Goal: Task Accomplishment & Management: Manage account settings

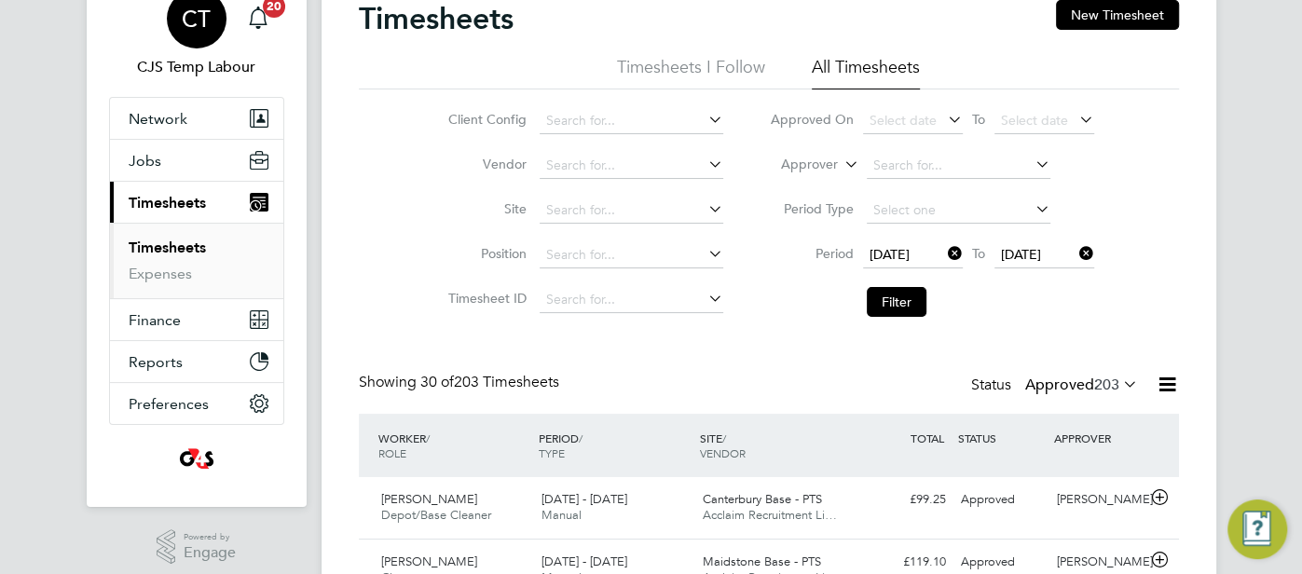
click at [189, 21] on span "CT" at bounding box center [196, 19] width 29 height 24
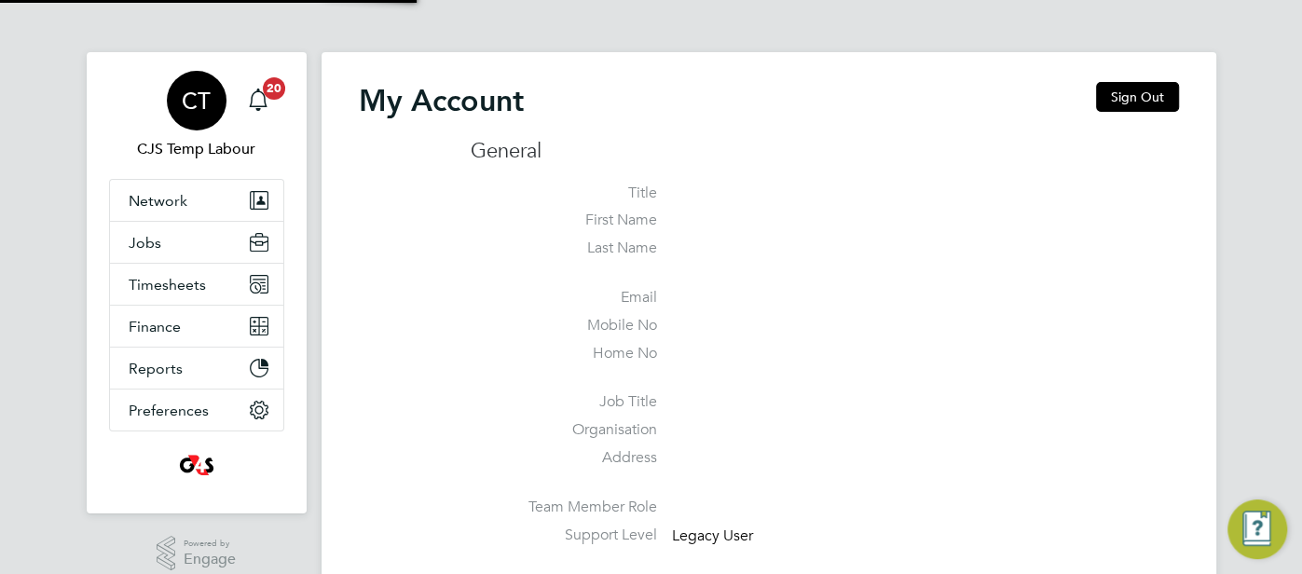
type input "cjs.health@uk.g4s.com"
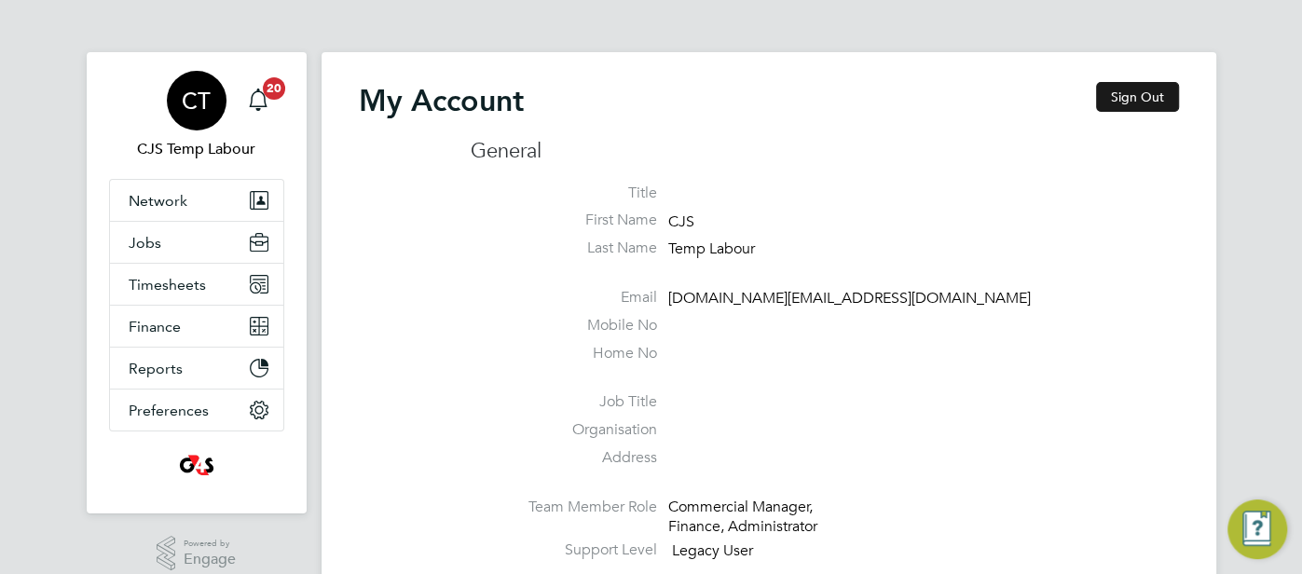
click at [1126, 91] on button "Sign Out" at bounding box center [1137, 97] width 83 height 30
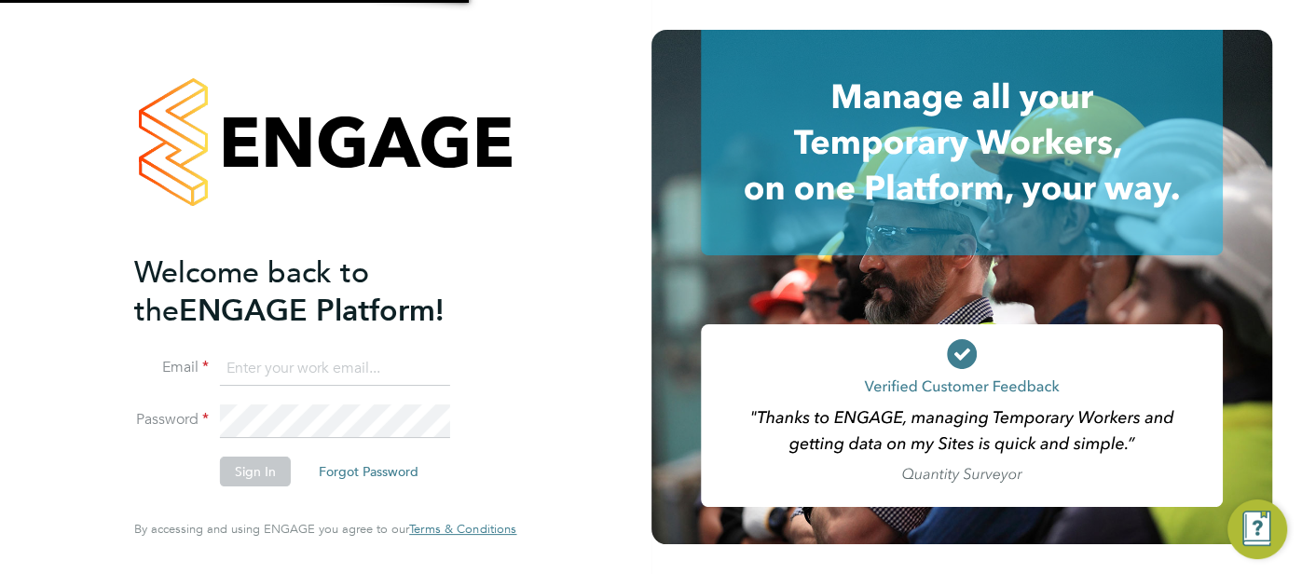
type input "cjs.health@uk.g4s.com"
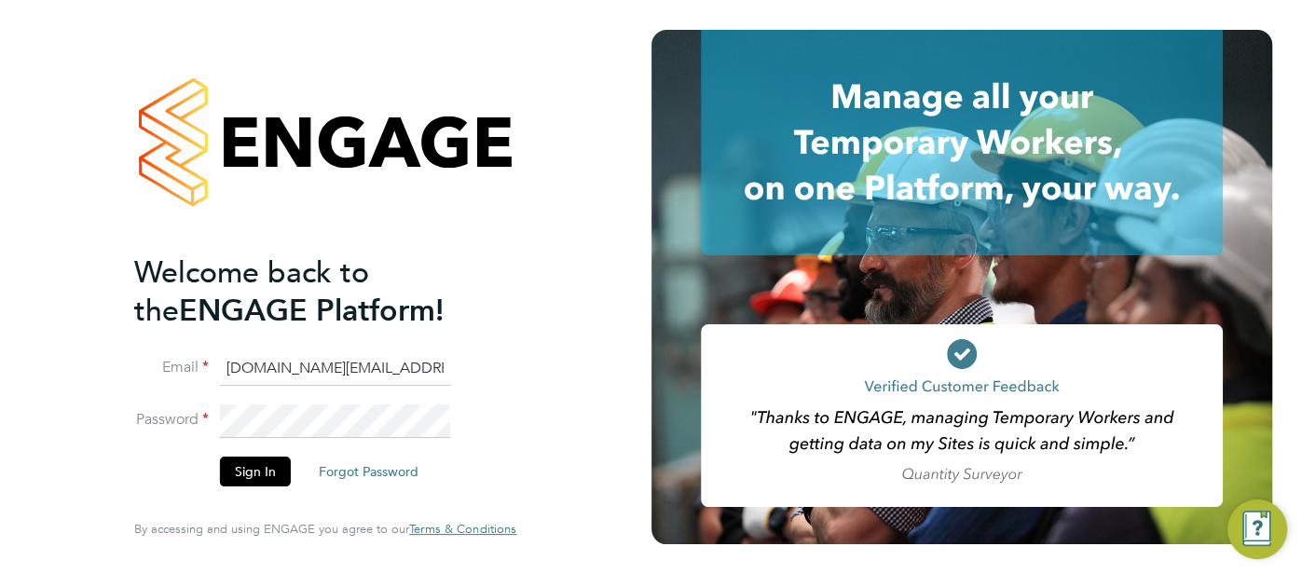
drag, startPoint x: 392, startPoint y: 378, endPoint x: 183, endPoint y: 368, distance: 209.9
click at [183, 368] on li "Email cjs.health@uk.g4s.com" at bounding box center [315, 378] width 363 height 52
type input "pts.templabour@uk.g4s.com"
click at [246, 472] on button "Sign In" at bounding box center [255, 472] width 71 height 30
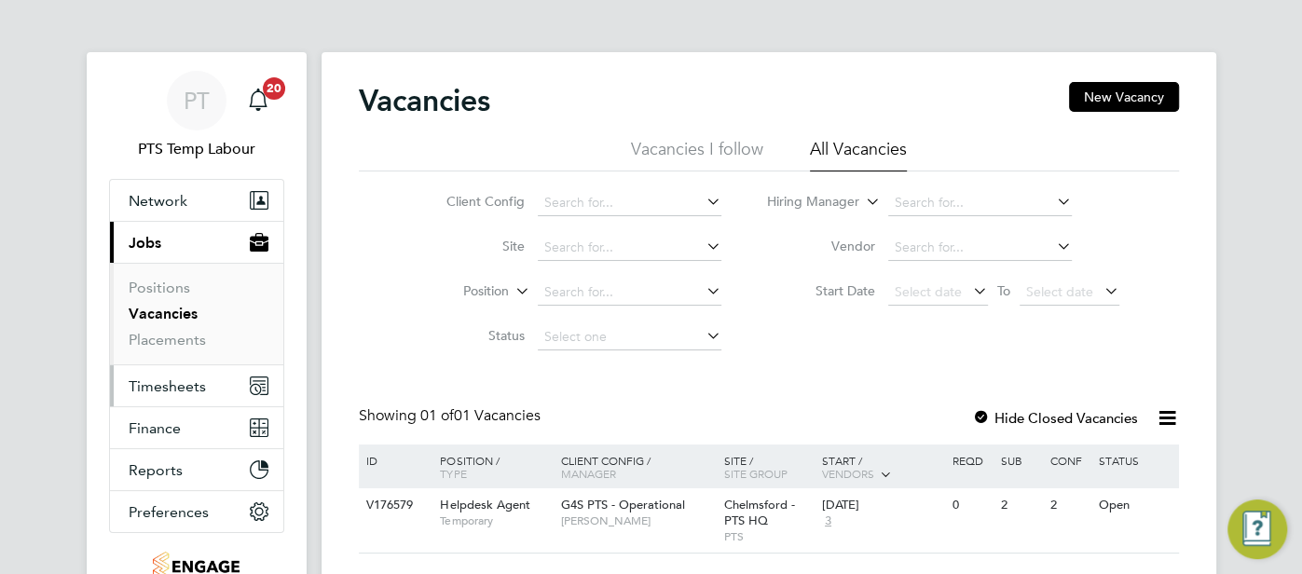
click at [177, 374] on button "Timesheets" at bounding box center [196, 385] width 173 height 41
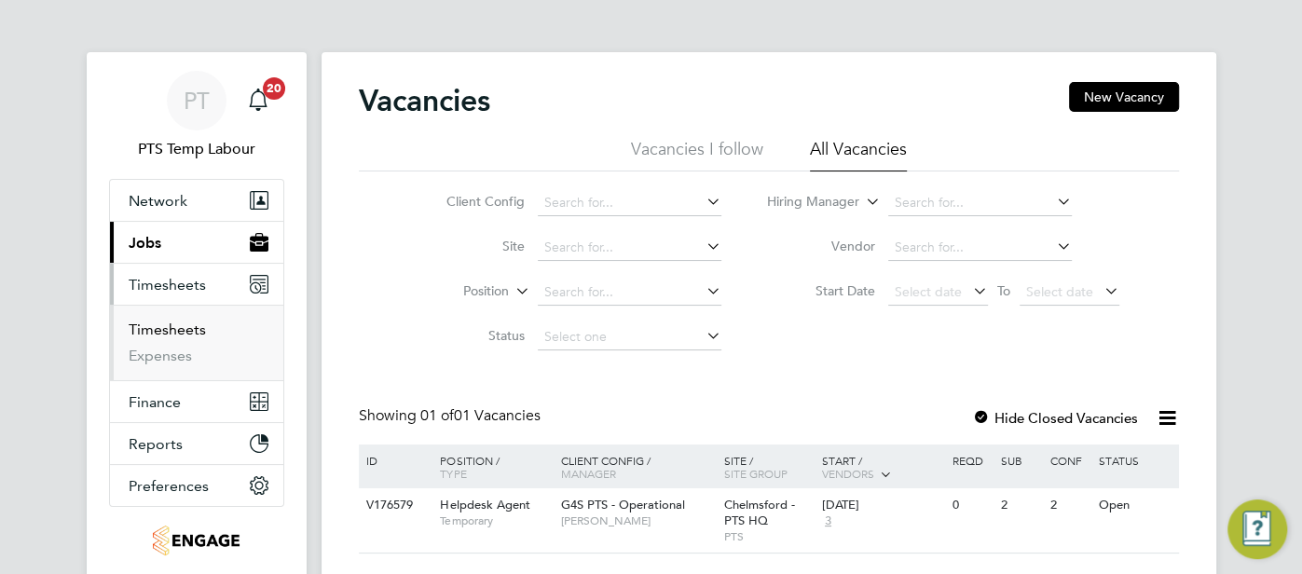
click at [171, 327] on link "Timesheets" at bounding box center [167, 330] width 77 height 18
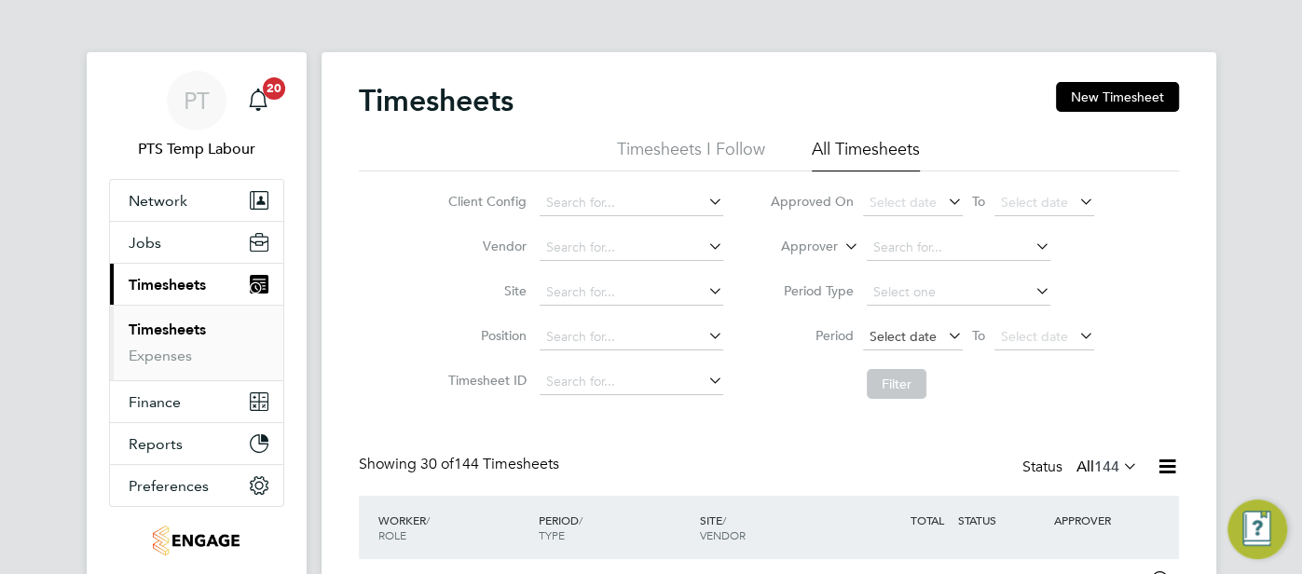
click at [901, 338] on span "Select date" at bounding box center [902, 336] width 67 height 17
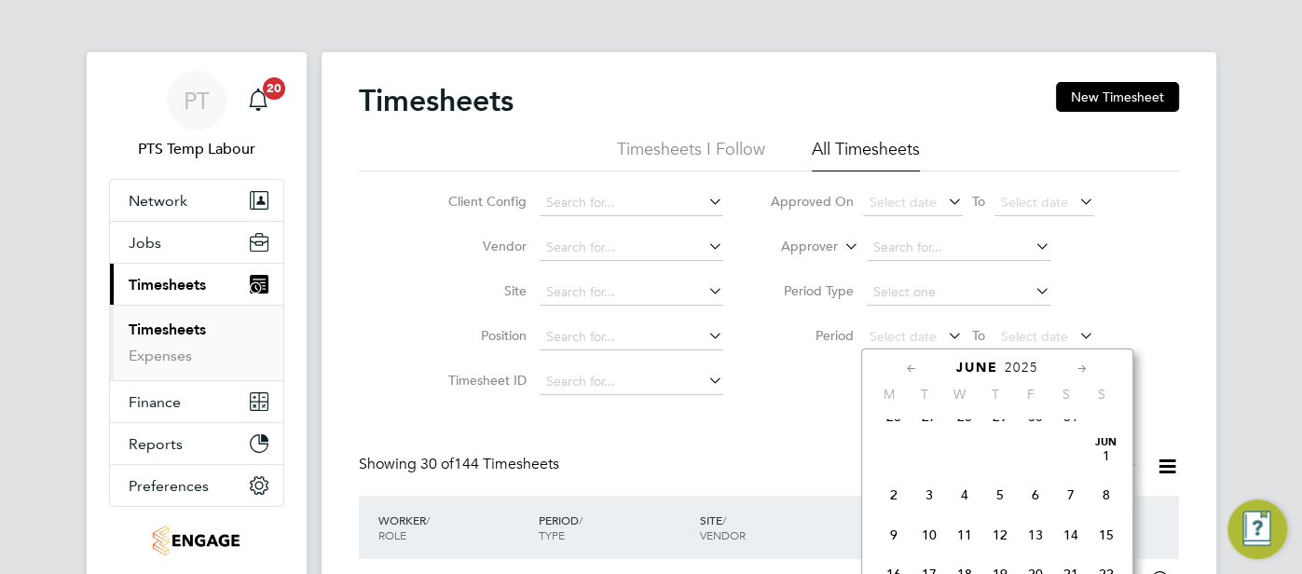
click at [897, 494] on span "2" at bounding box center [893, 494] width 35 height 35
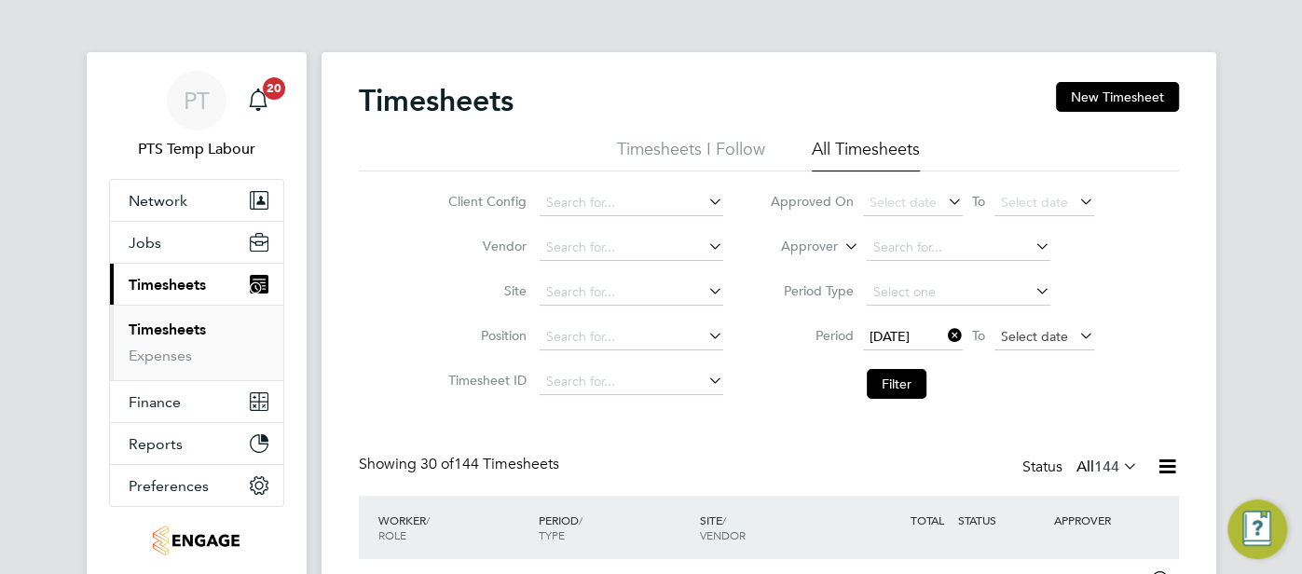
click at [1042, 336] on span "Select date" at bounding box center [1034, 336] width 67 height 17
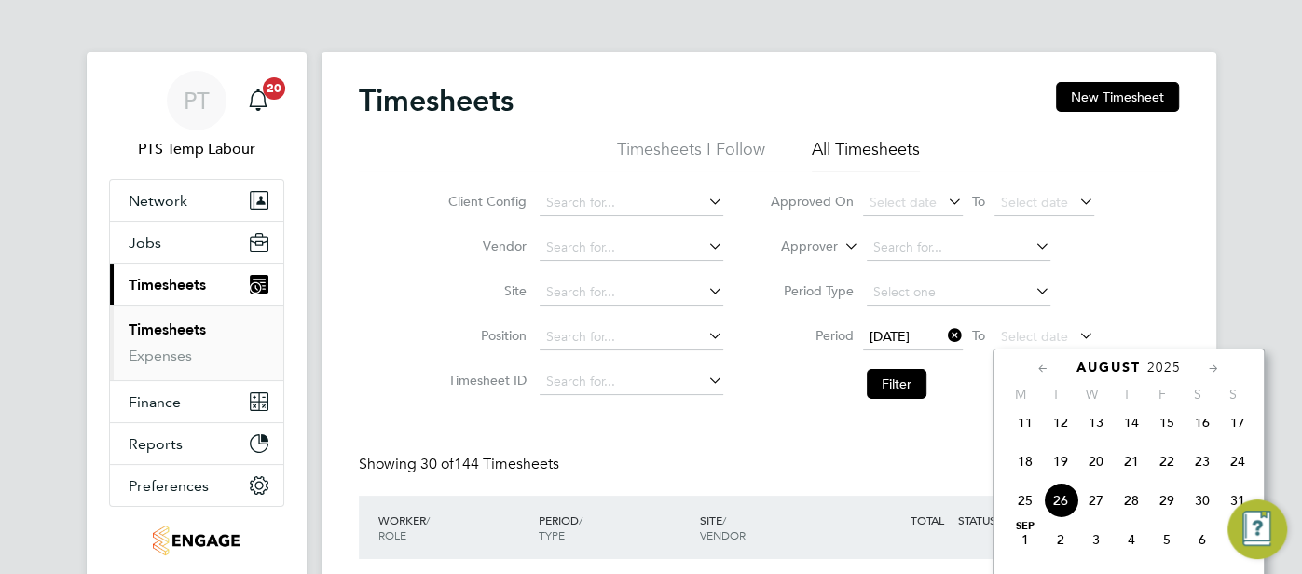
click at [1218, 461] on div "Aug 1 2 3 4 5 6 7 8 9 10 11 12 13 14 15 16 17 18 19 20 21 22 23 24 25 26 27 28 …" at bounding box center [1140, 423] width 275 height 197
click at [1228, 468] on span "24" at bounding box center [1237, 461] width 35 height 35
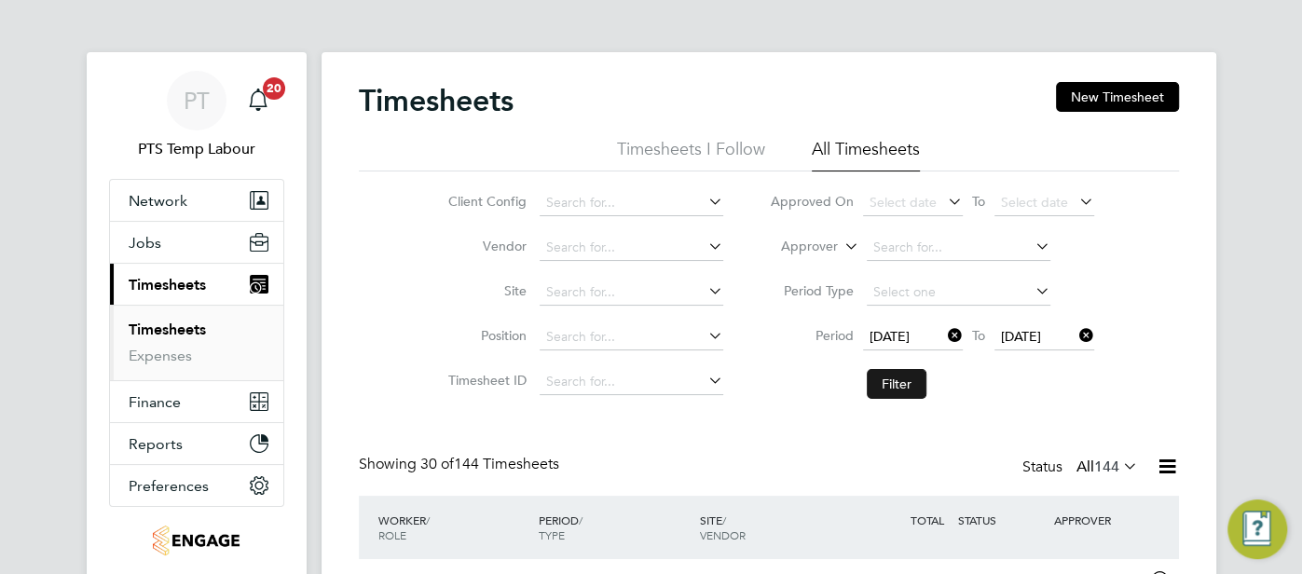
click at [896, 383] on button "Filter" at bounding box center [897, 384] width 60 height 30
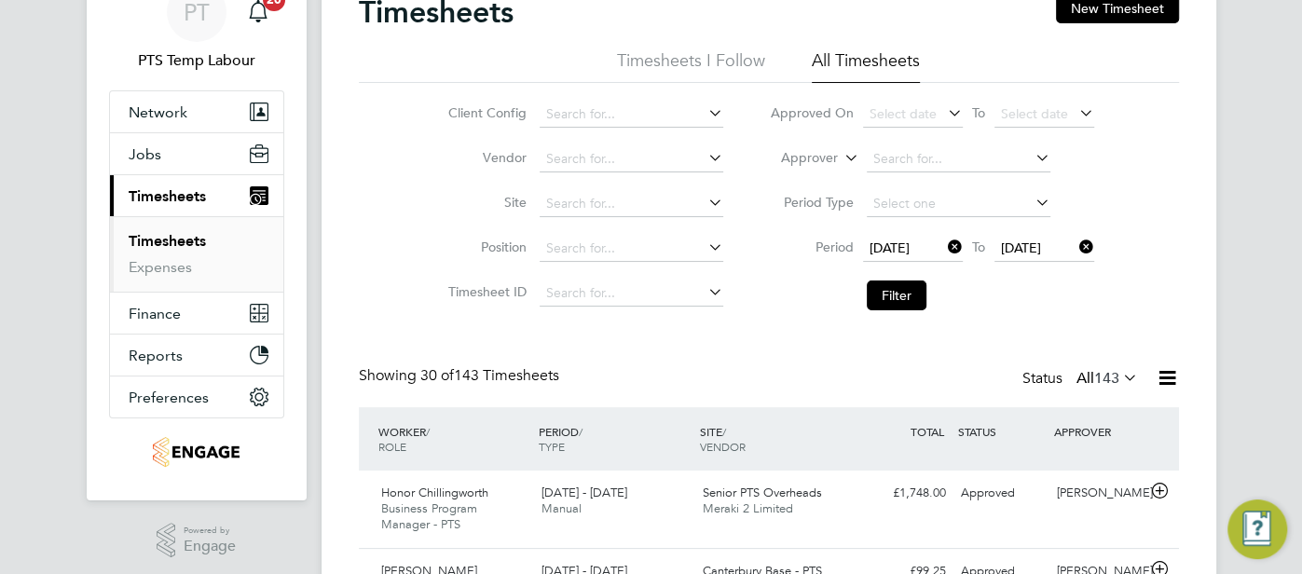
click at [1119, 381] on icon at bounding box center [1119, 377] width 0 height 26
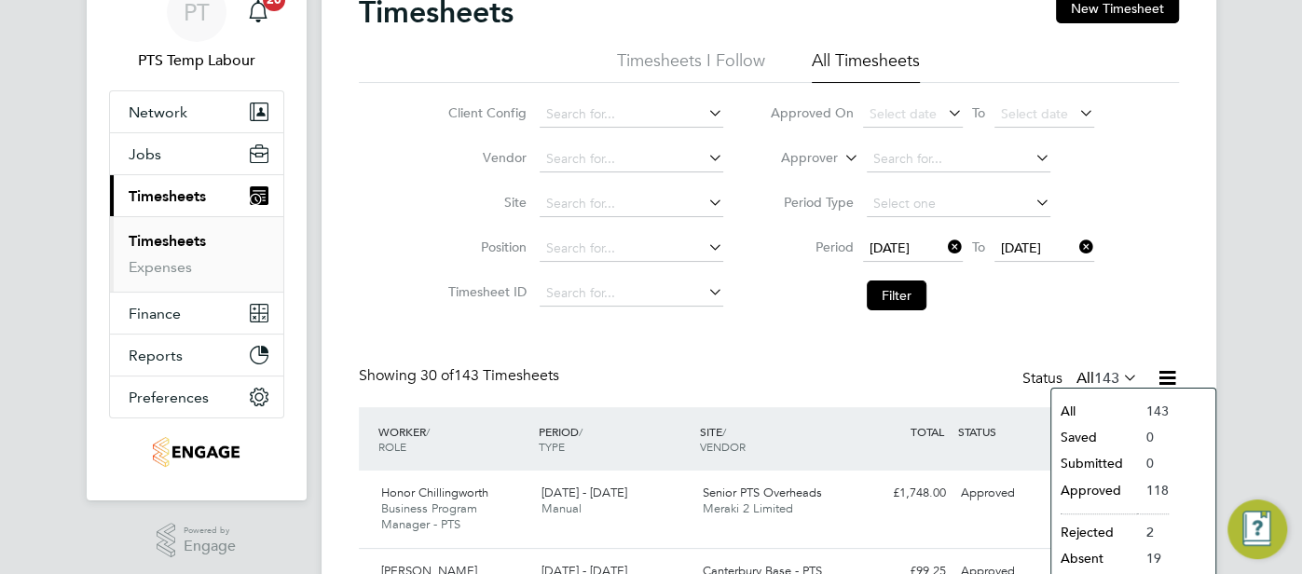
click at [1108, 492] on li "Approved" at bounding box center [1094, 490] width 86 height 26
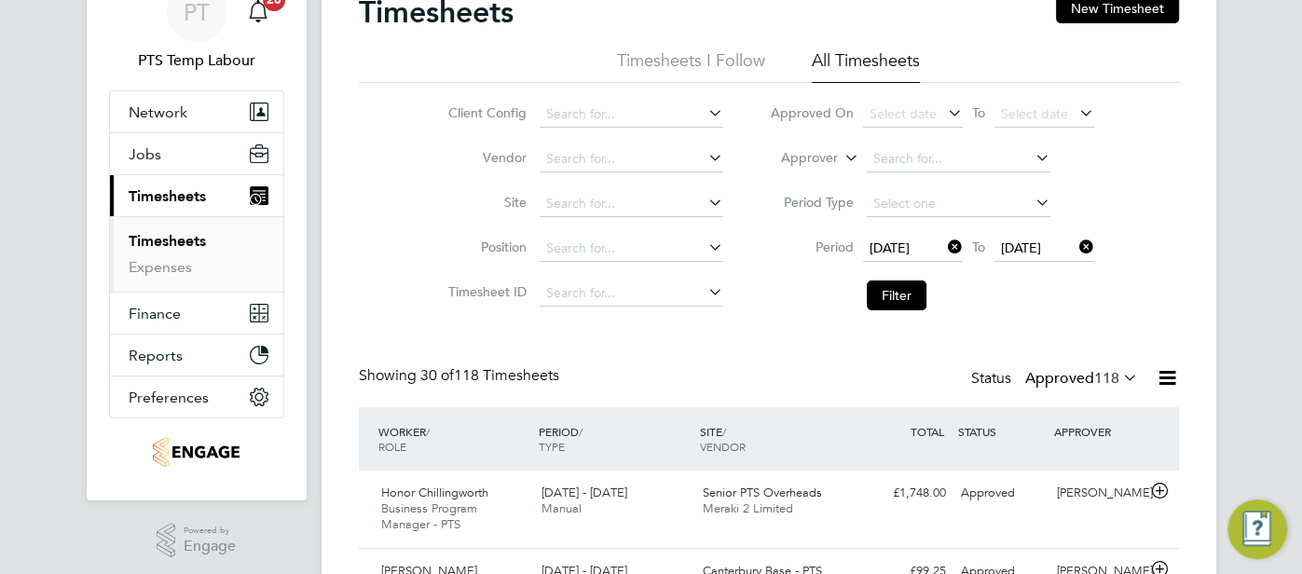
click at [1169, 382] on icon at bounding box center [1167, 377] width 23 height 23
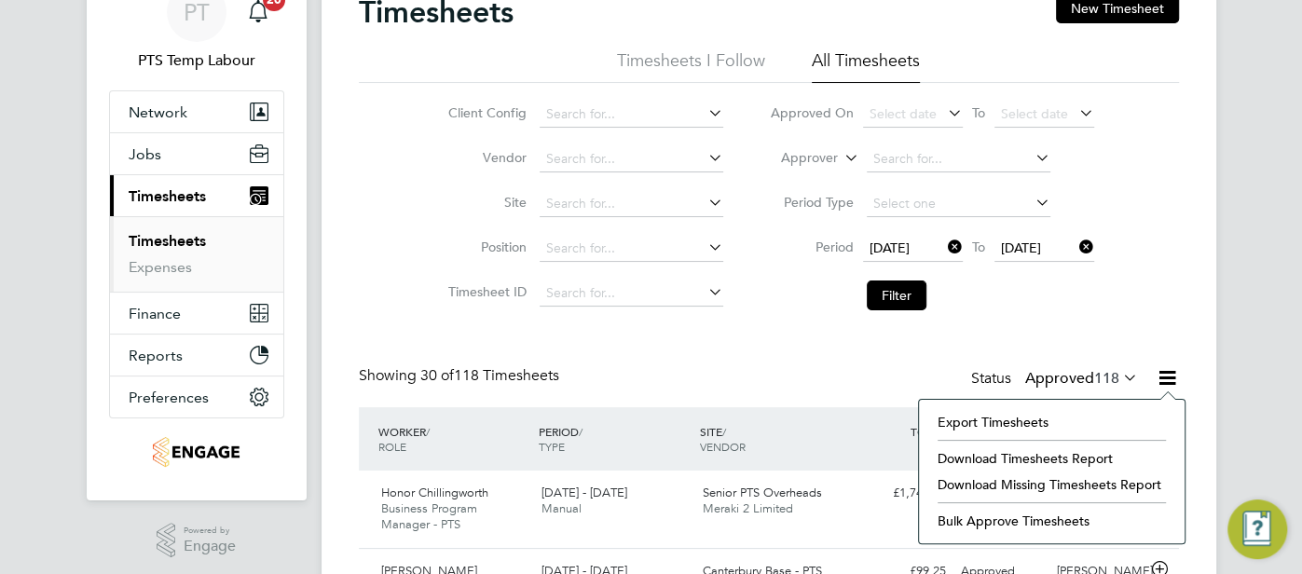
click at [1096, 462] on li "Download Timesheets Report" at bounding box center [1051, 458] width 247 height 26
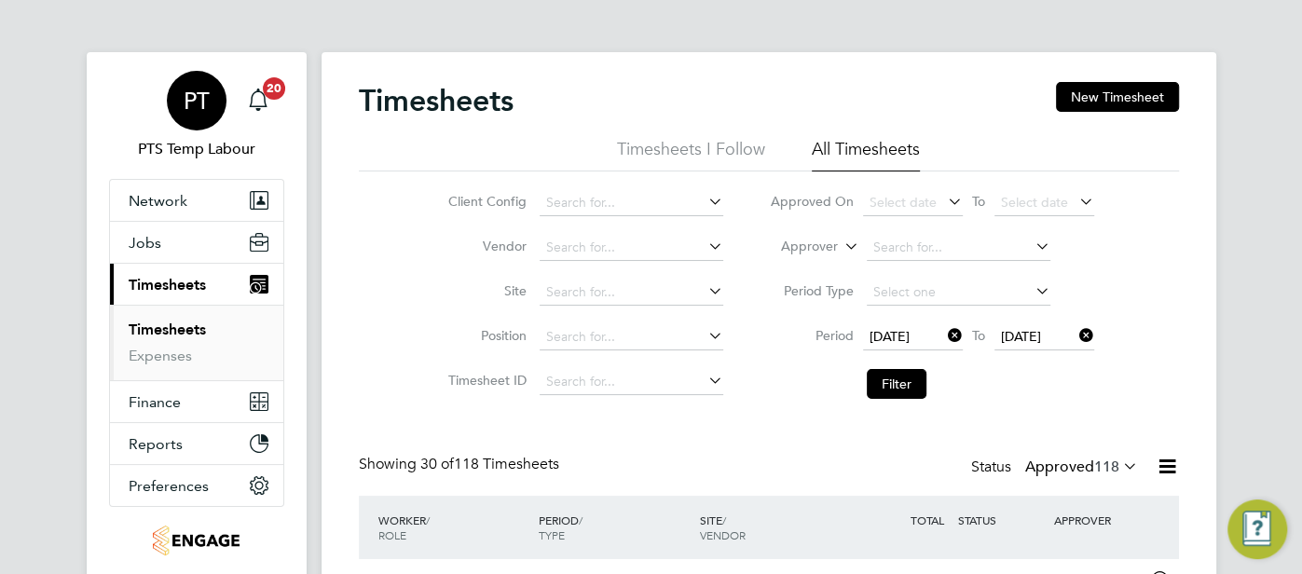
click at [186, 116] on div "PT" at bounding box center [197, 101] width 60 height 60
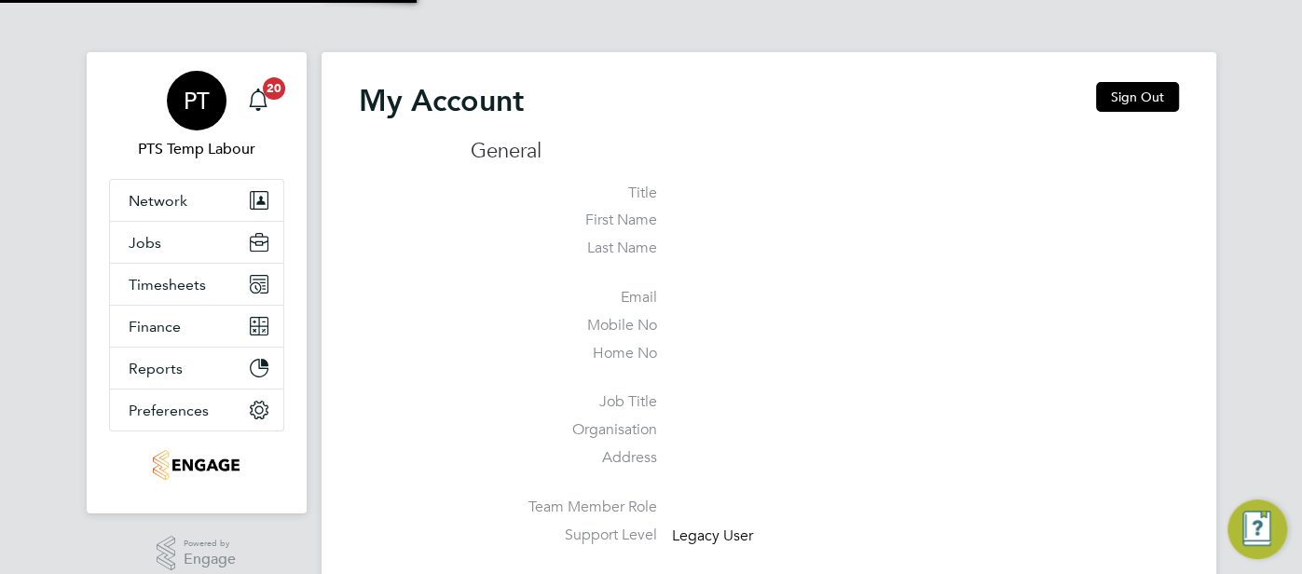
type input "pts.templabour@uk.g4s.com"
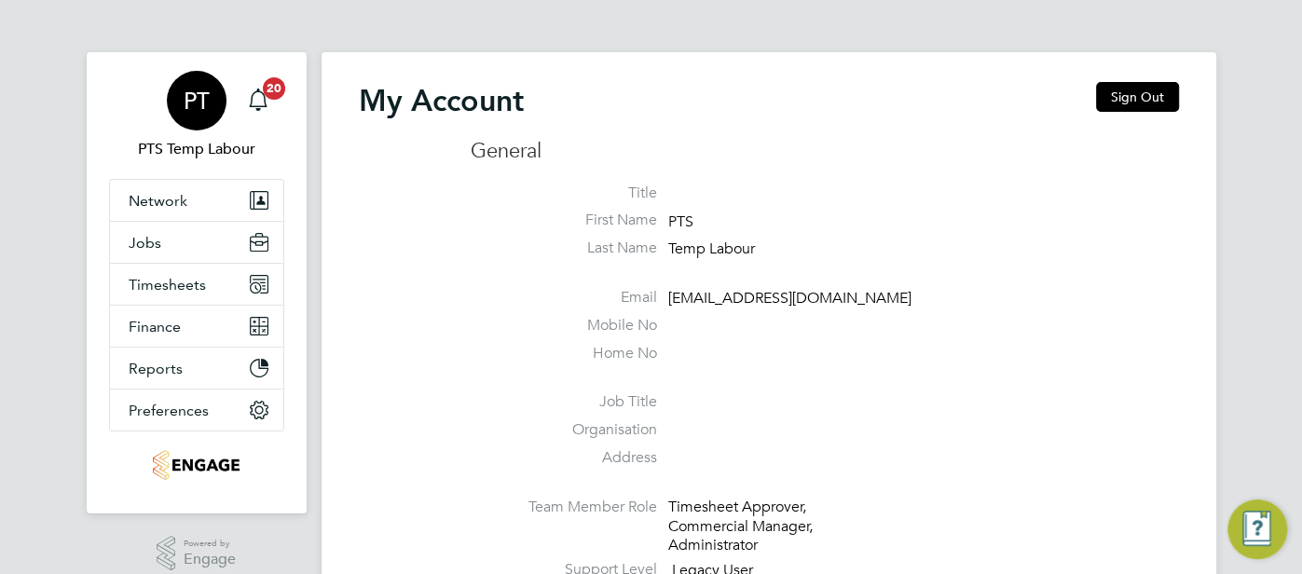
drag, startPoint x: 196, startPoint y: 97, endPoint x: 215, endPoint y: 102, distance: 20.1
click at [196, 98] on span "PT" at bounding box center [197, 101] width 26 height 24
click at [1133, 103] on button "Sign Out" at bounding box center [1137, 97] width 83 height 30
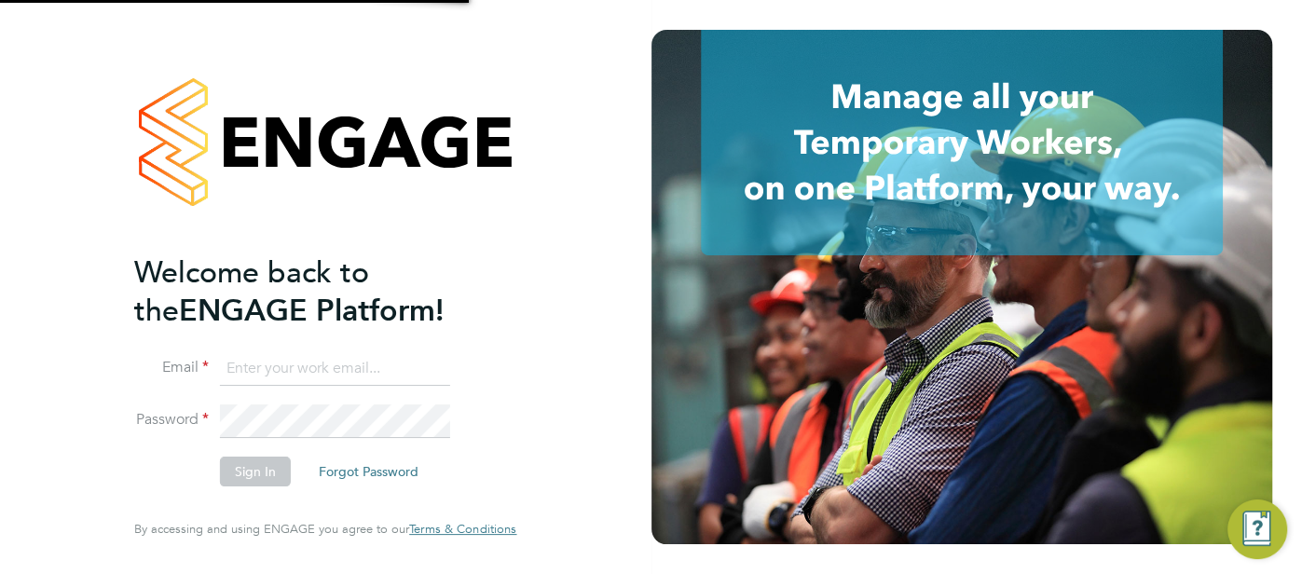
type input "pts.templabour@uk.g4s.com"
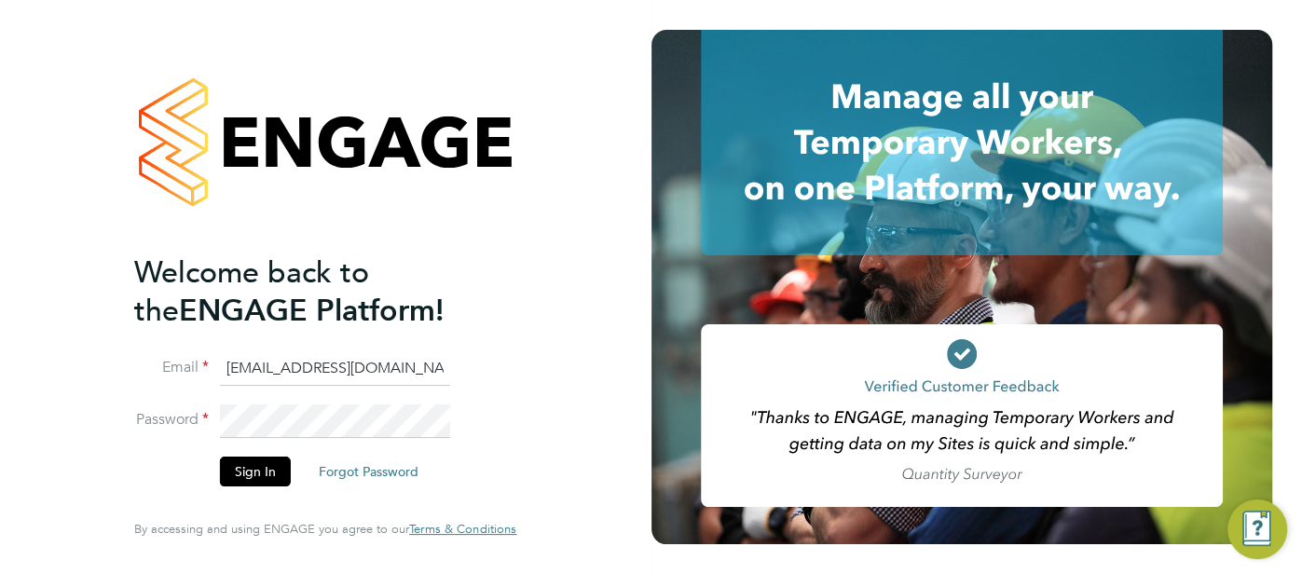
drag, startPoint x: 438, startPoint y: 379, endPoint x: 188, endPoint y: 360, distance: 250.5
click at [187, 360] on li "Email pts.templabour@uk.g4s.com" at bounding box center [315, 378] width 363 height 52
type input "cjs.health@uk.g4s.com"
click at [250, 471] on button "Sign In" at bounding box center [255, 472] width 71 height 30
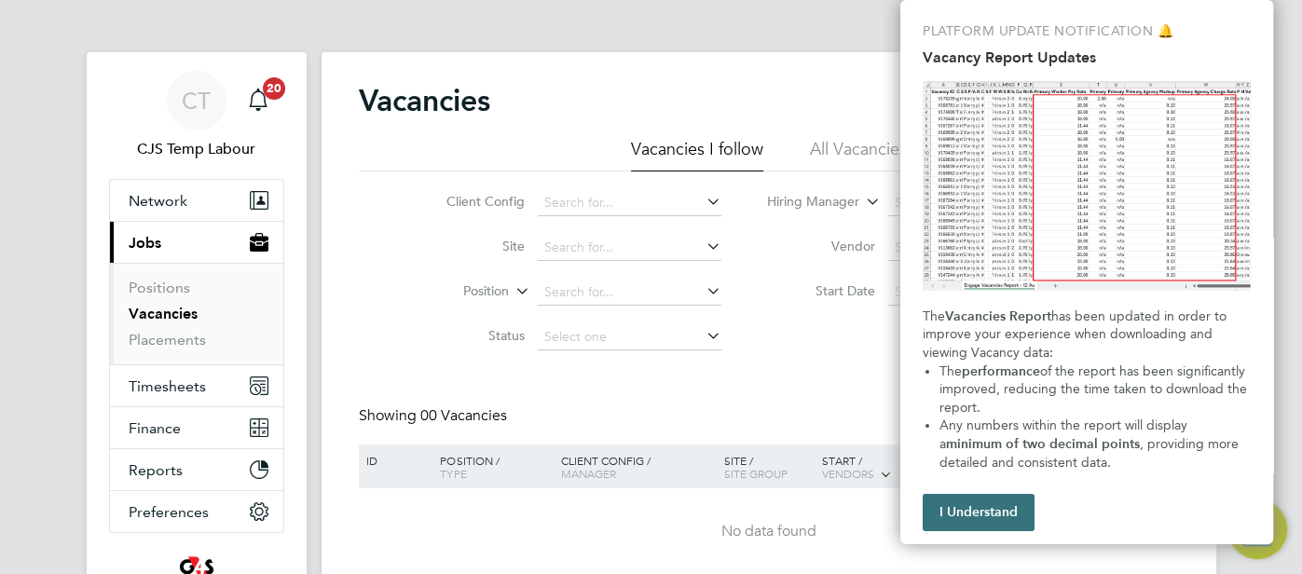
click at [1022, 509] on button "I Understand" at bounding box center [979, 512] width 112 height 37
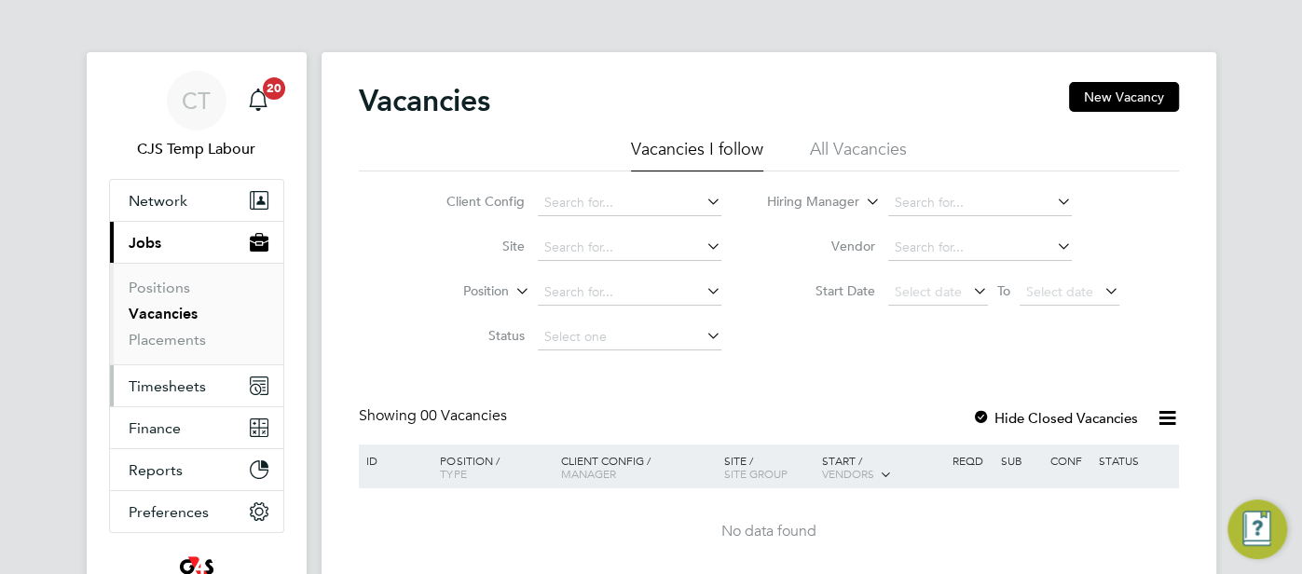
click at [182, 389] on span "Timesheets" at bounding box center [167, 386] width 77 height 18
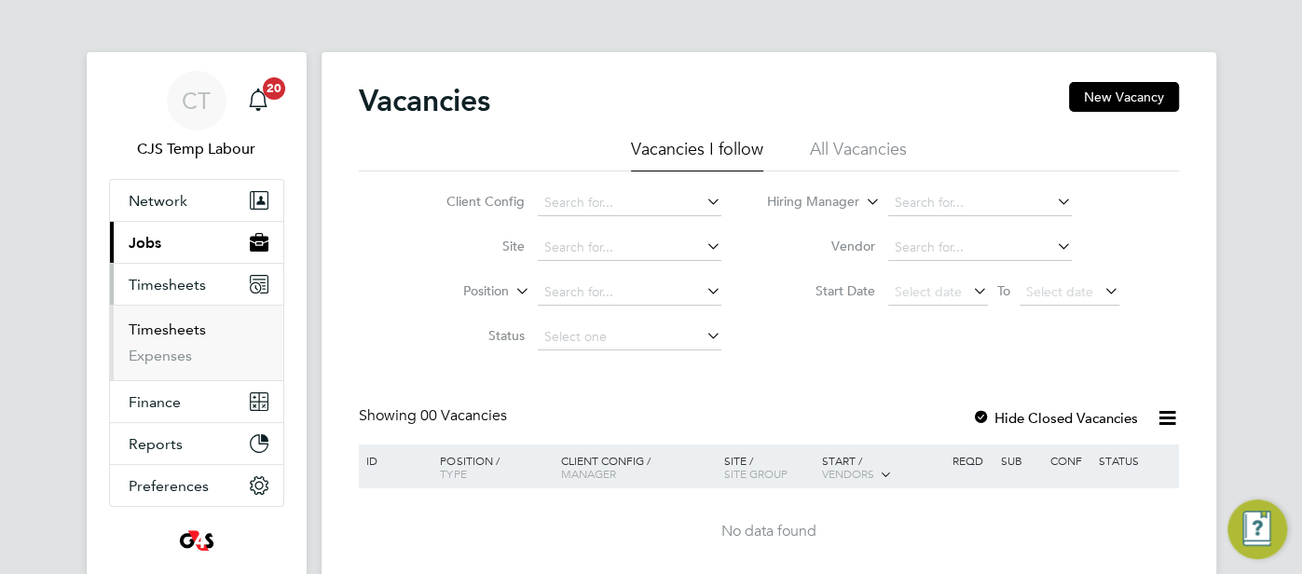
click at [166, 330] on link "Timesheets" at bounding box center [167, 330] width 77 height 18
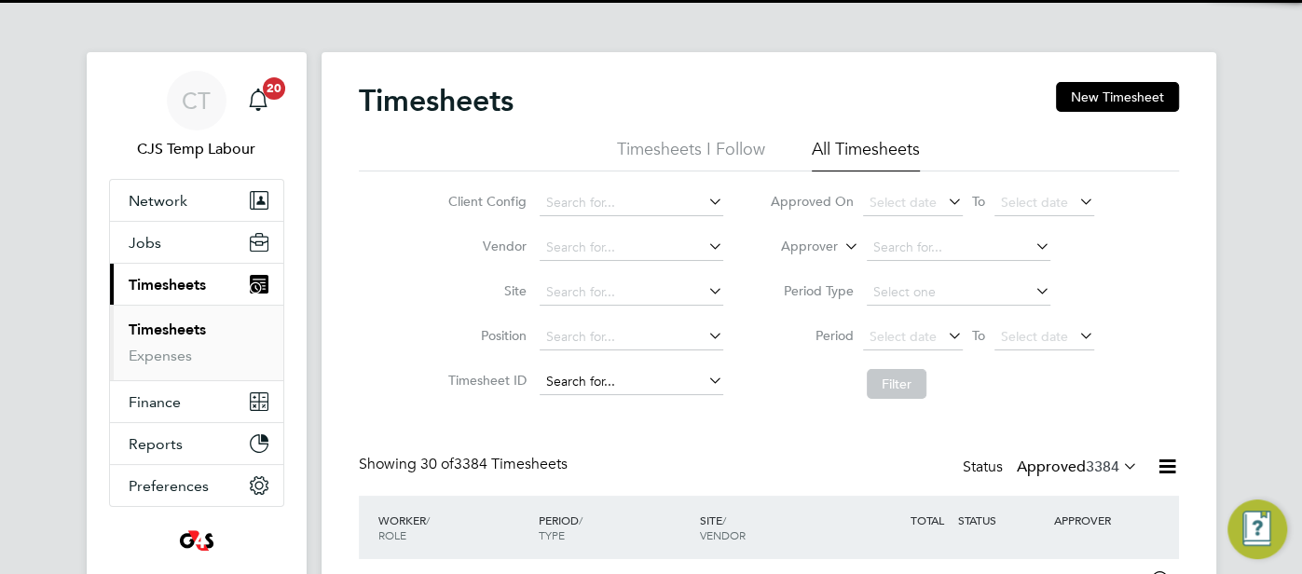
click at [594, 385] on input at bounding box center [632, 382] width 184 height 26
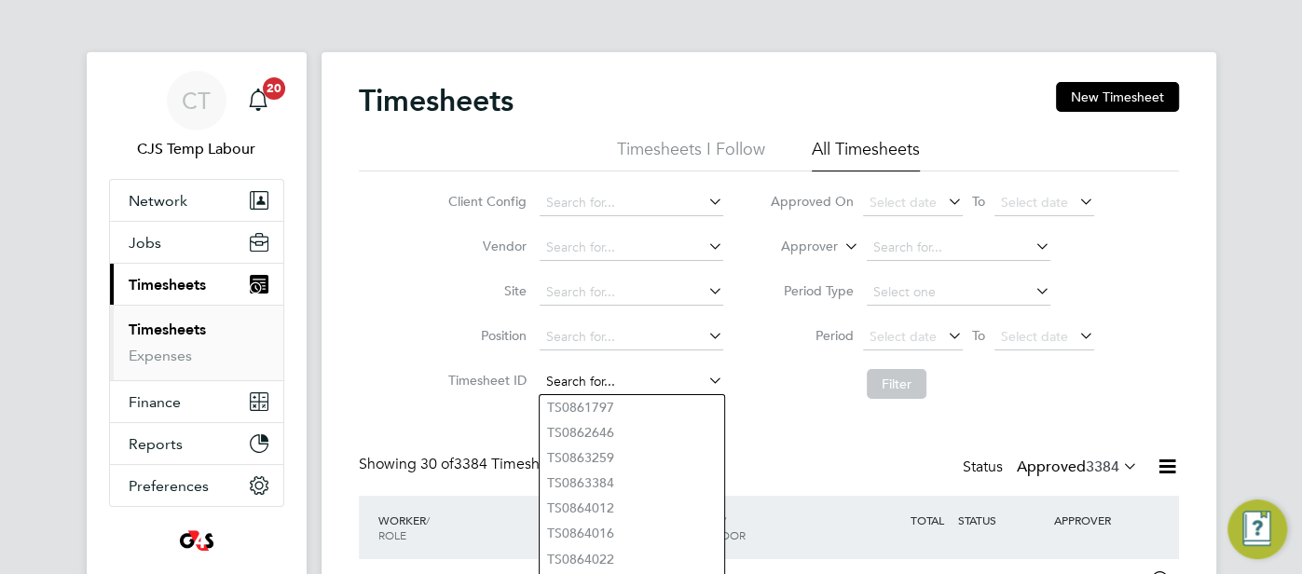
paste input "1628991"
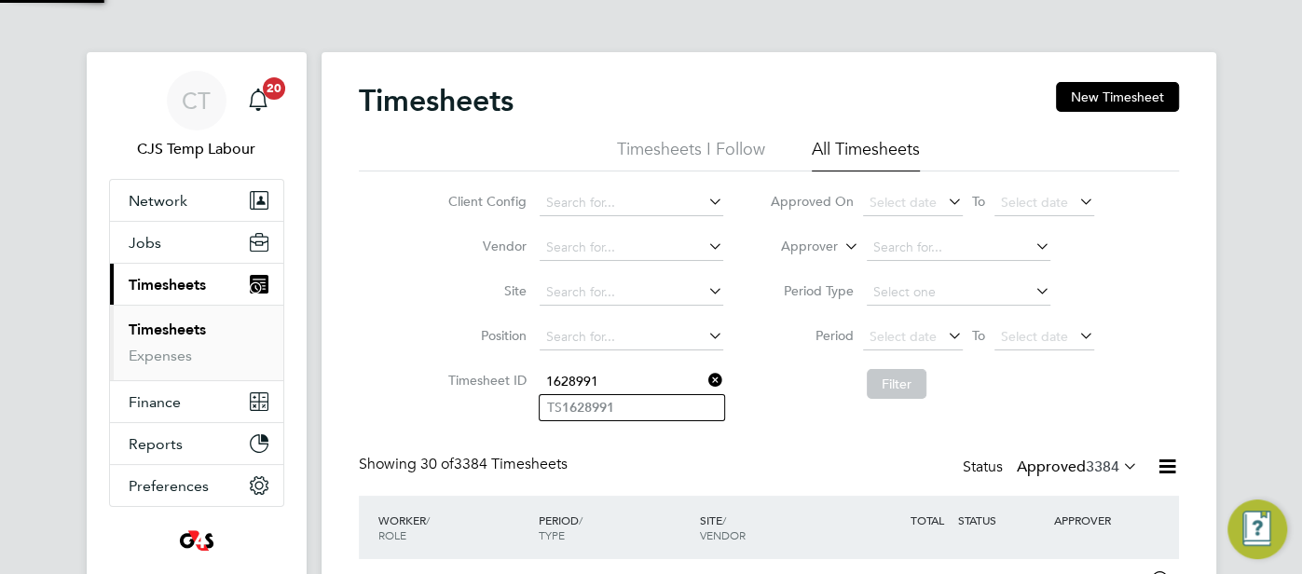
type input "TS1628991"
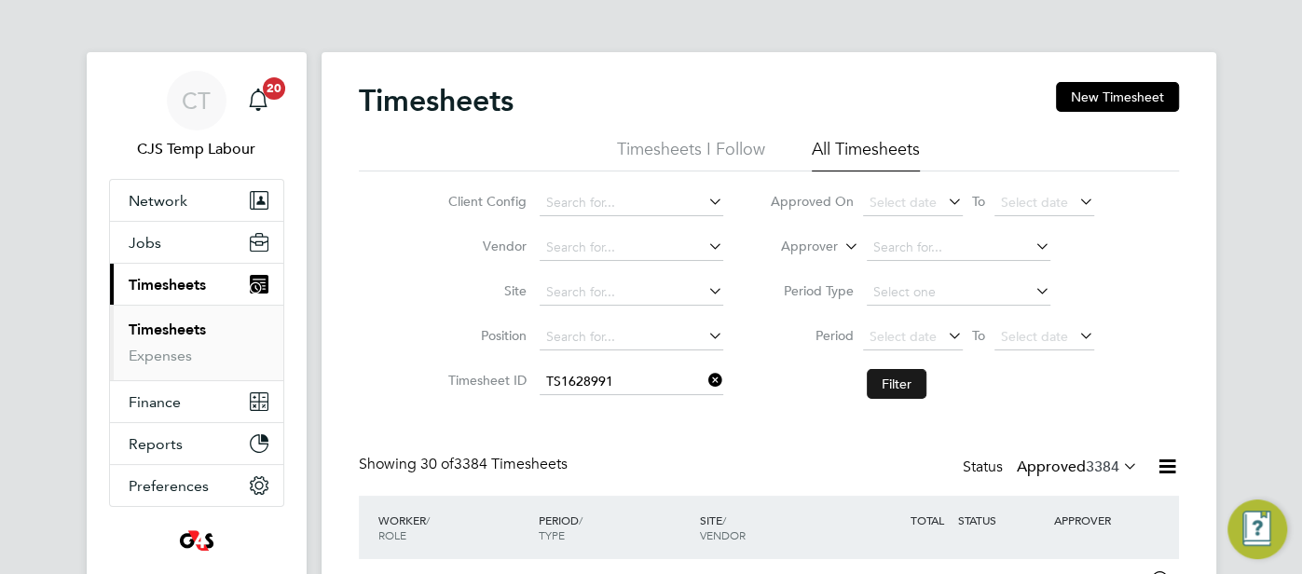
click at [884, 377] on button "Filter" at bounding box center [897, 384] width 60 height 30
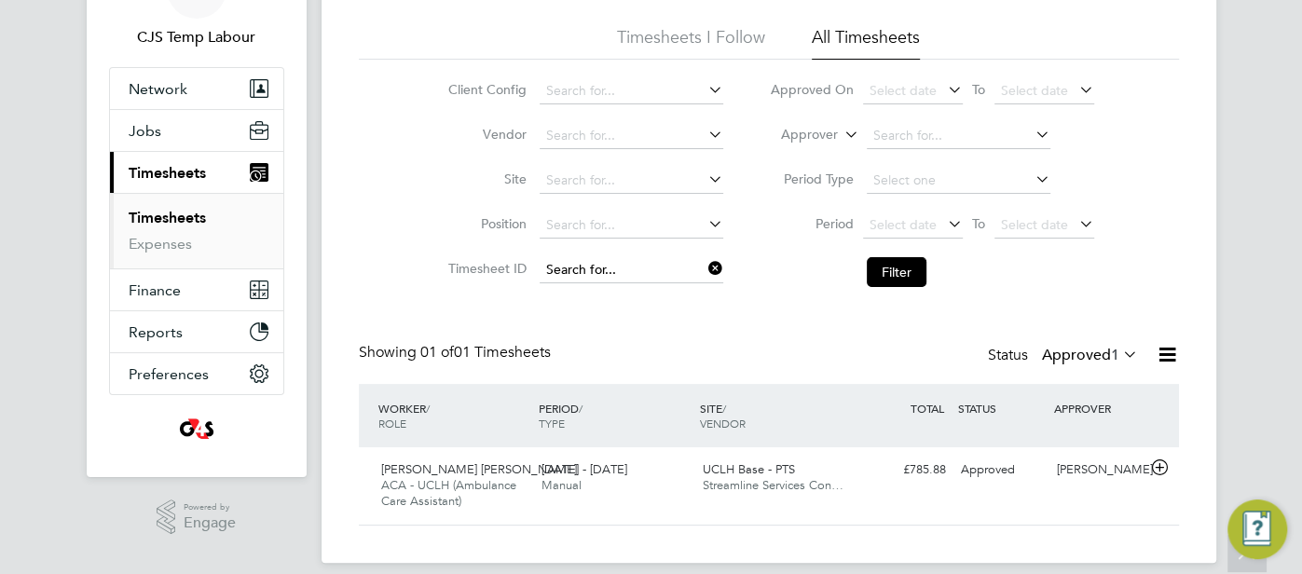
click at [655, 260] on input at bounding box center [632, 270] width 184 height 26
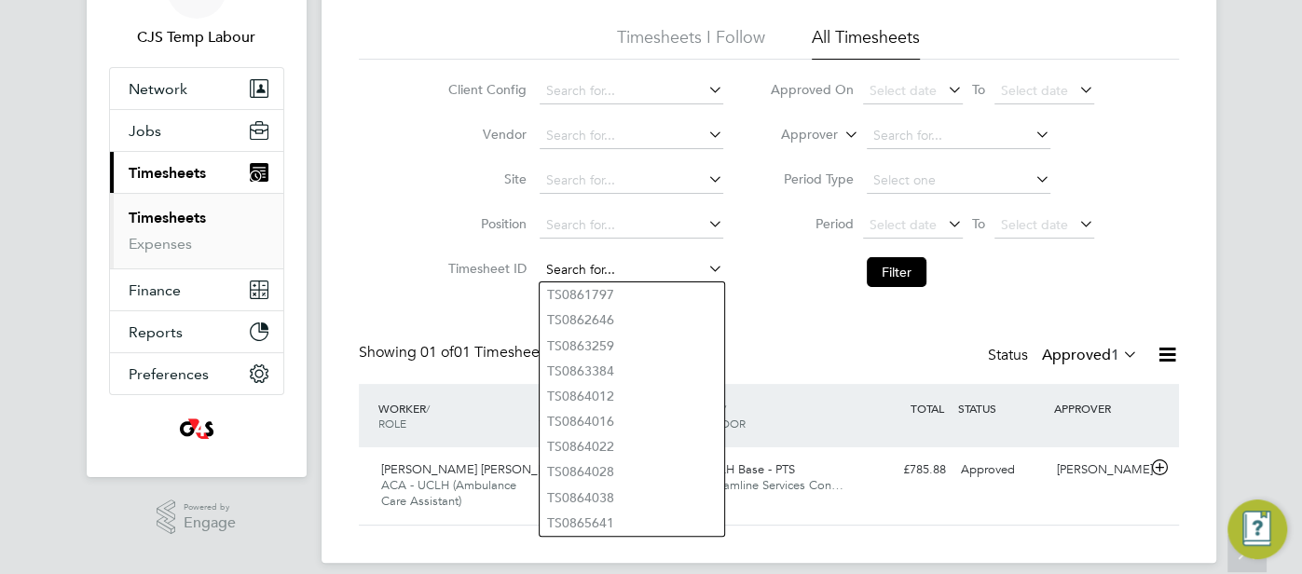
paste input "1628811"
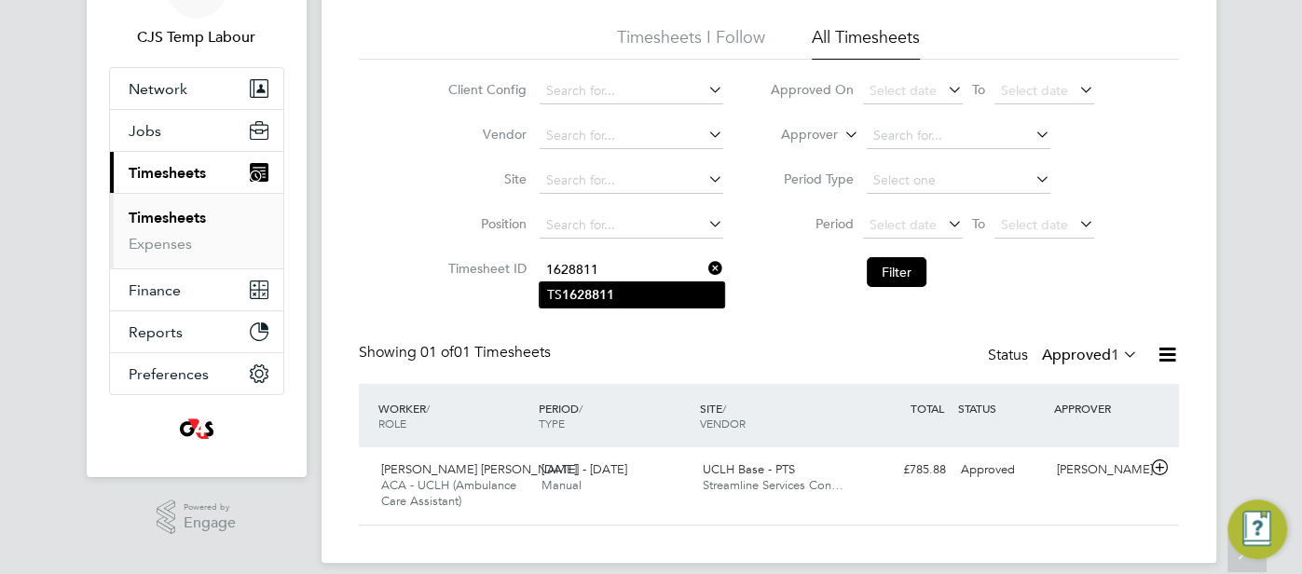
click at [623, 300] on li "TS 1628811" at bounding box center [632, 294] width 185 height 25
type input "TS1628811"
click at [893, 268] on button "Filter" at bounding box center [897, 272] width 60 height 30
click at [702, 267] on input at bounding box center [632, 270] width 184 height 26
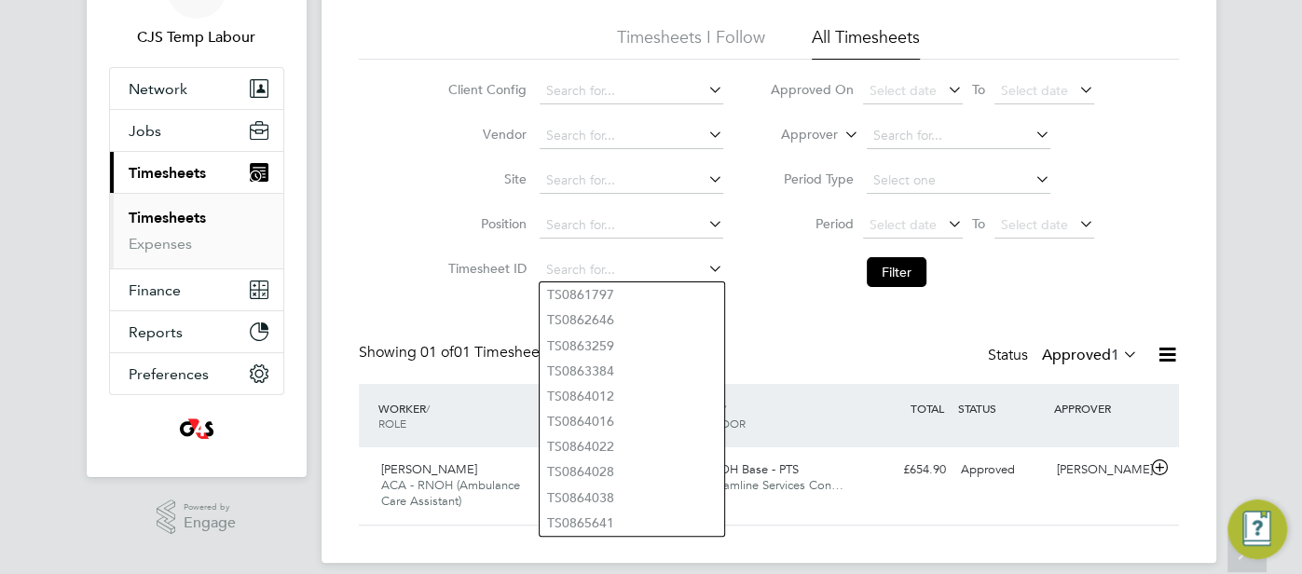
click at [841, 135] on icon at bounding box center [841, 129] width 0 height 17
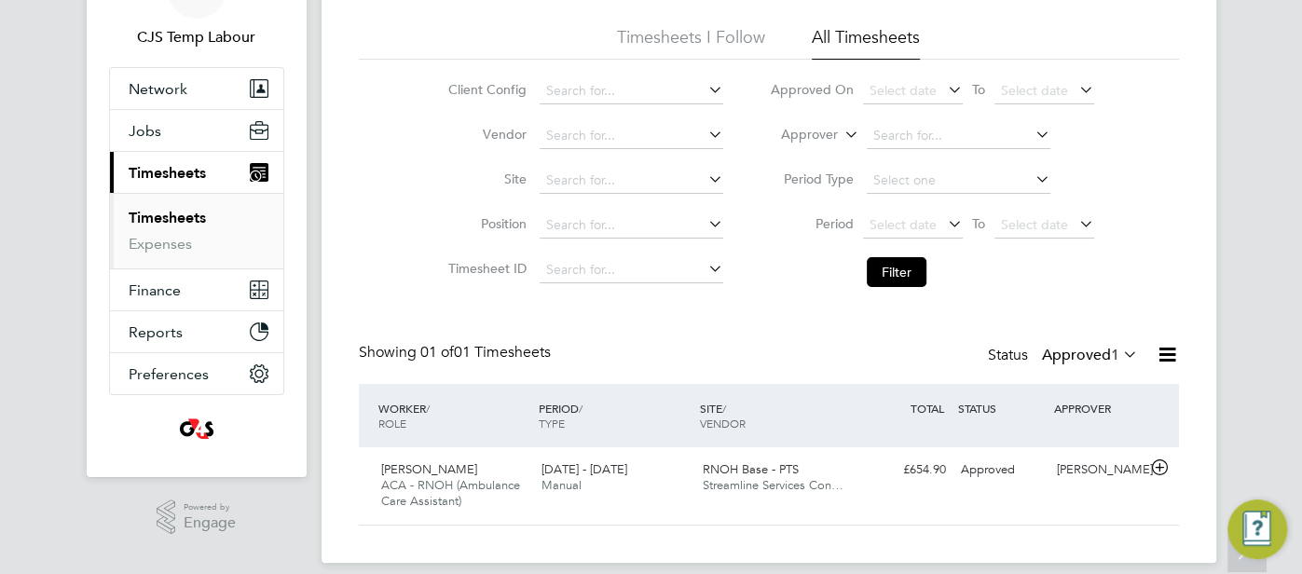
click at [809, 144] on li "Worker" at bounding box center [792, 156] width 91 height 24
click at [888, 139] on input at bounding box center [959, 136] width 184 height 26
click at [901, 164] on b "Monir" at bounding box center [892, 162] width 36 height 16
type input "Monir Uddin"
click at [910, 268] on button "Filter" at bounding box center [897, 272] width 60 height 30
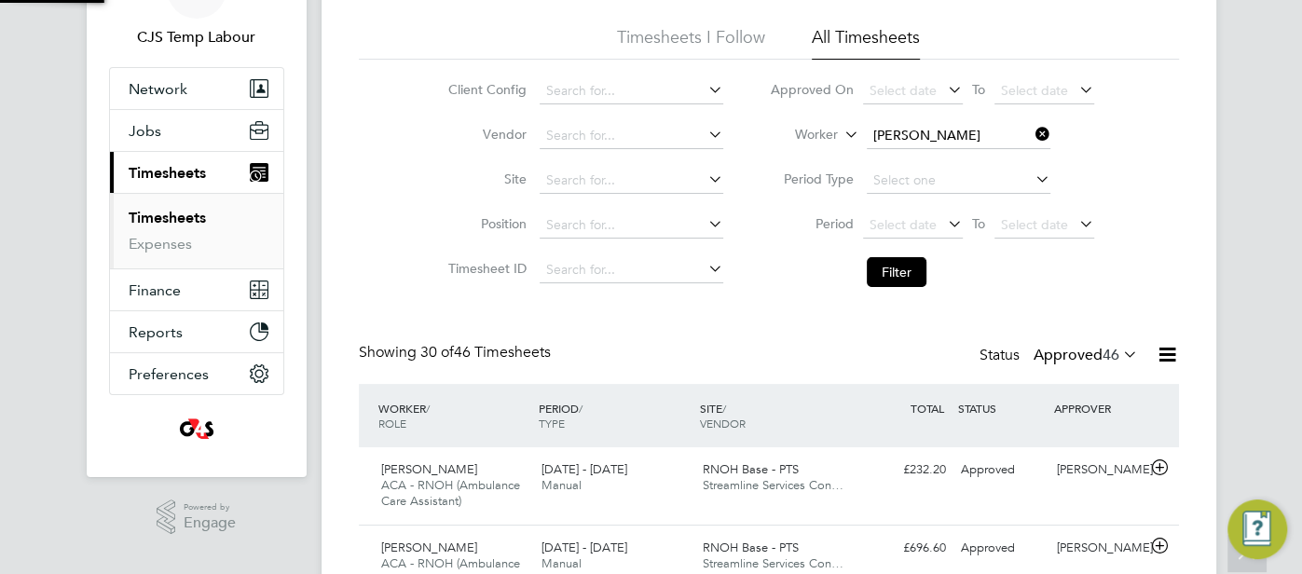
scroll to position [62, 161]
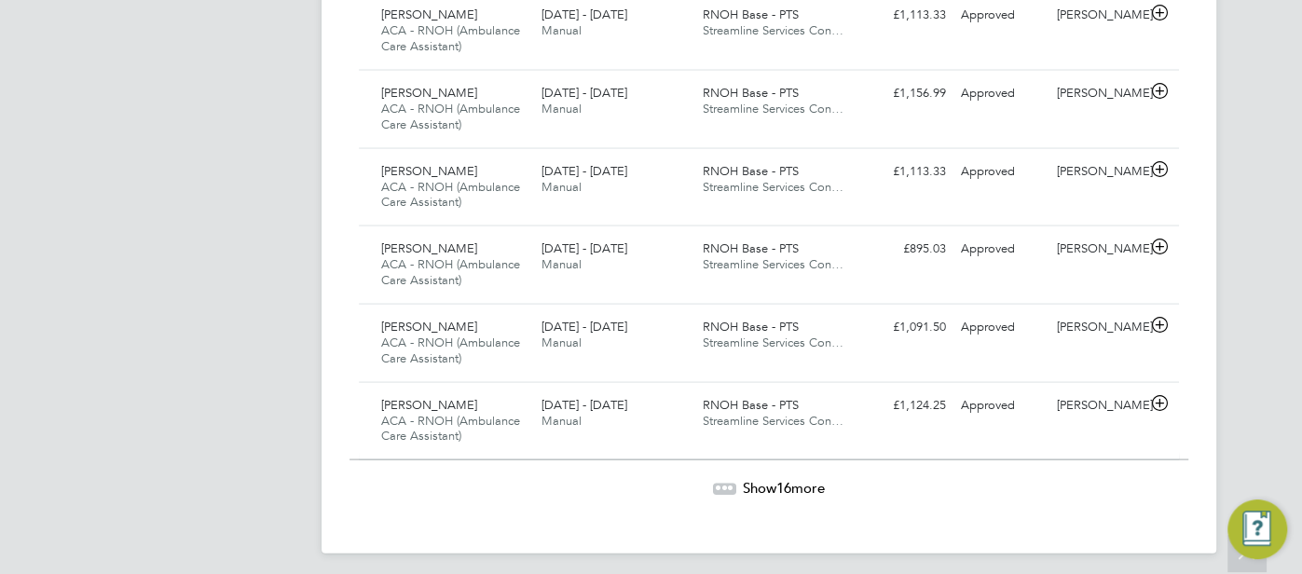
click at [809, 479] on span "Show 16 more" at bounding box center [784, 488] width 82 height 18
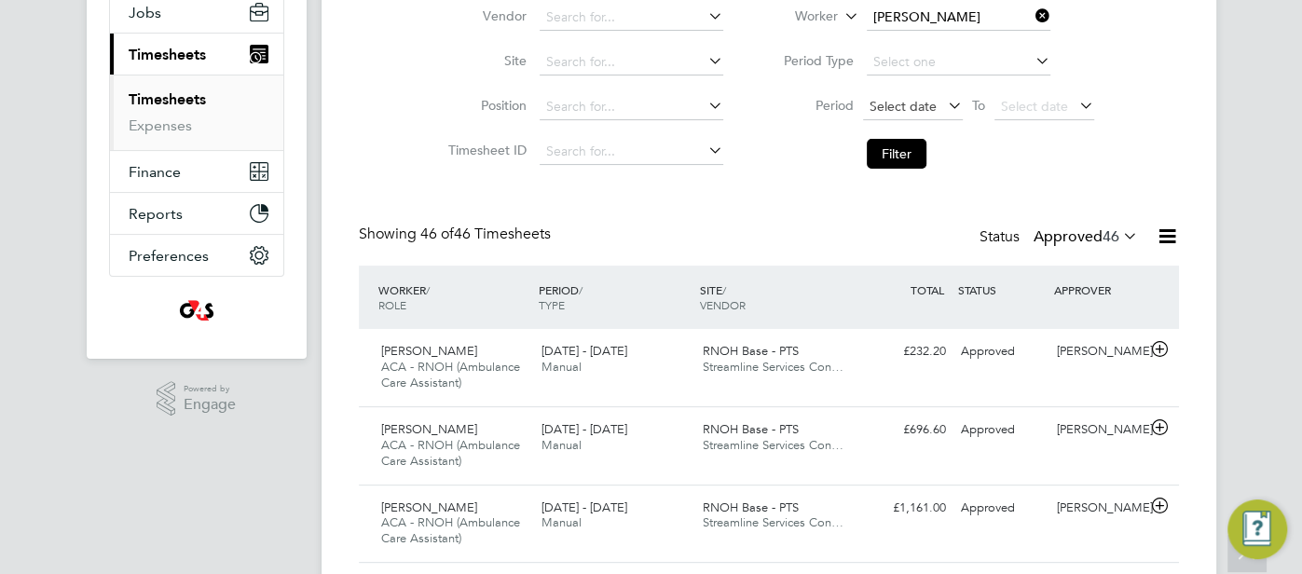
click at [914, 104] on span "Select date" at bounding box center [902, 106] width 67 height 17
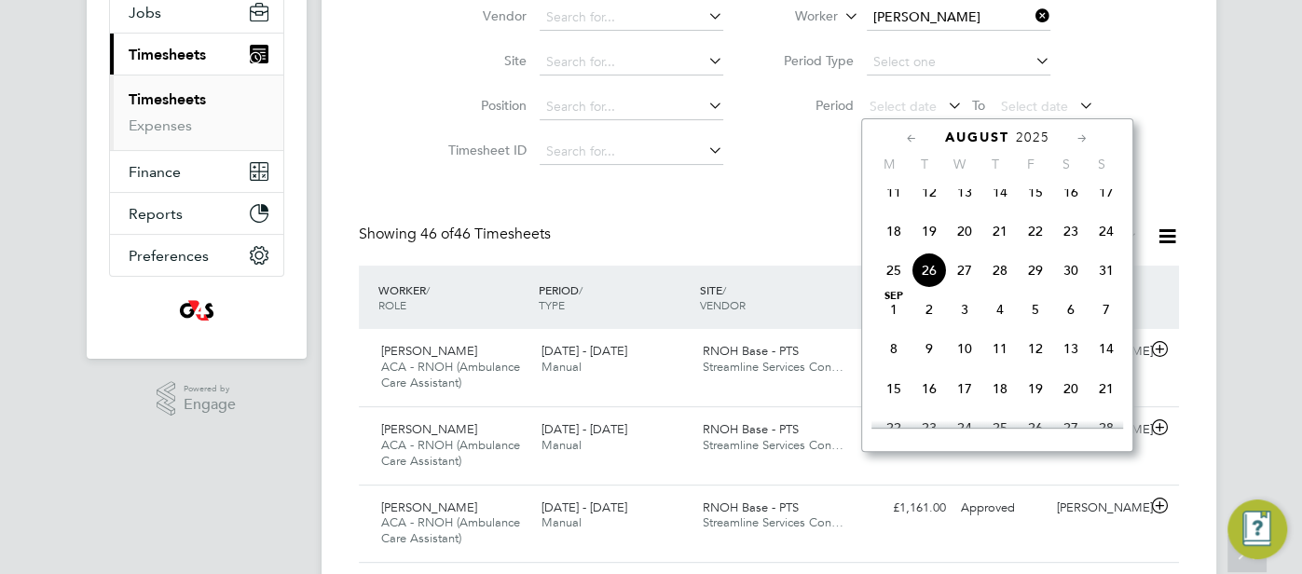
click at [914, 137] on icon at bounding box center [912, 139] width 18 height 21
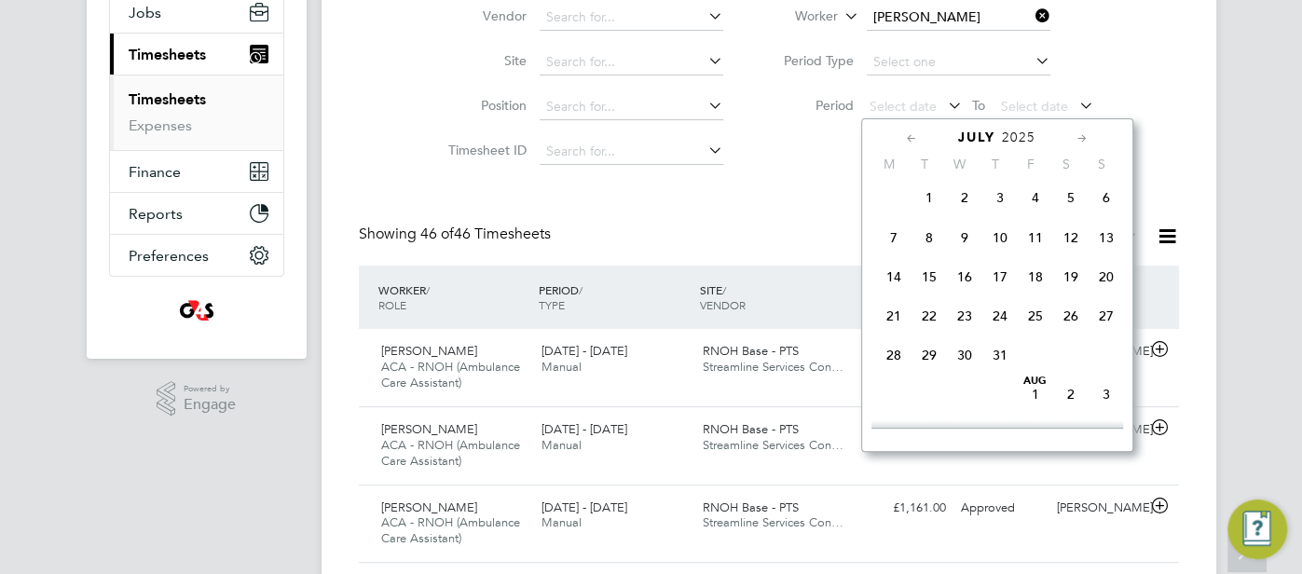
click at [915, 137] on icon at bounding box center [912, 139] width 18 height 21
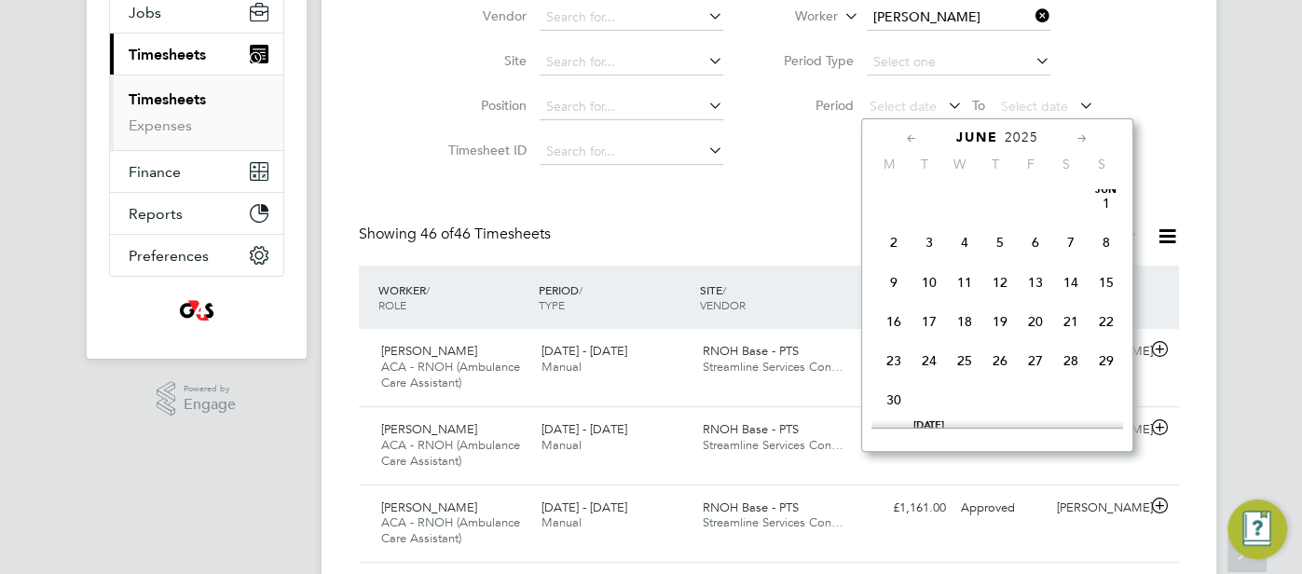
click at [915, 137] on icon at bounding box center [912, 139] width 18 height 21
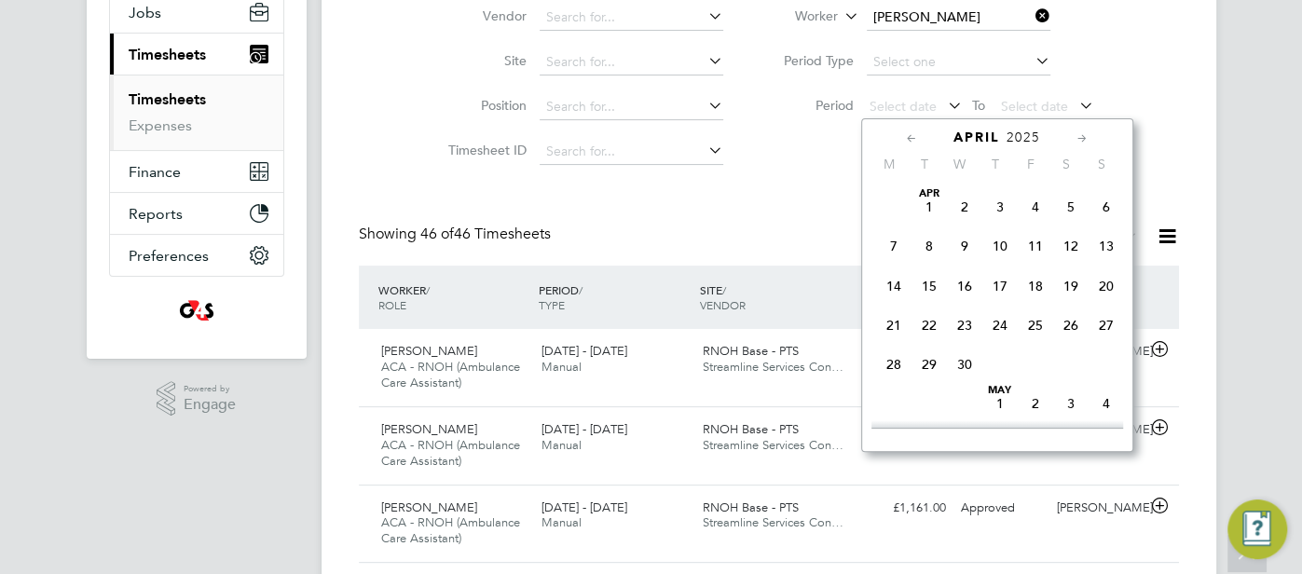
click at [916, 137] on icon at bounding box center [912, 139] width 18 height 21
click at [916, 136] on icon at bounding box center [912, 139] width 18 height 21
click at [892, 411] on span "30" at bounding box center [893, 403] width 35 height 35
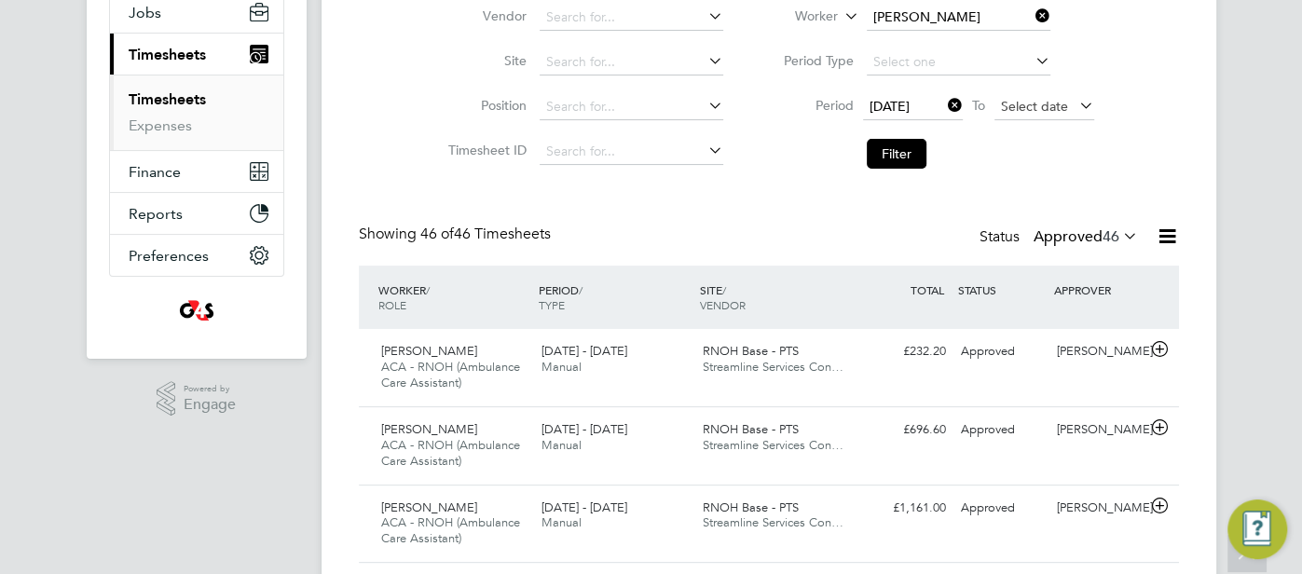
click at [1022, 108] on span "Select date" at bounding box center [1034, 106] width 67 height 17
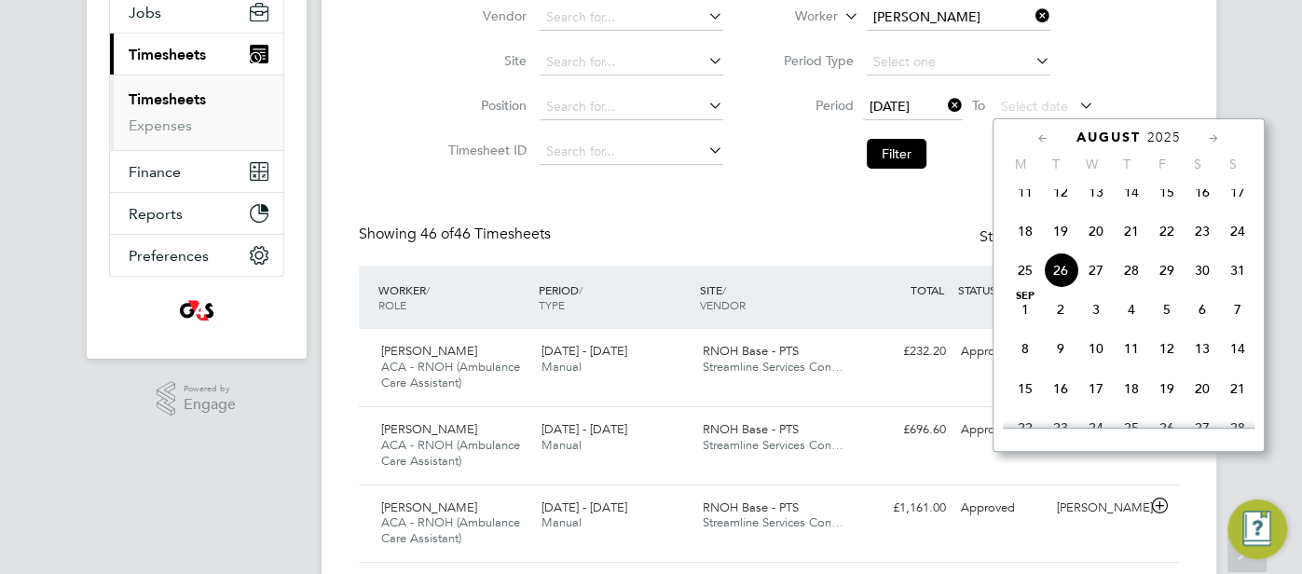
click at [1050, 132] on icon at bounding box center [1043, 139] width 18 height 21
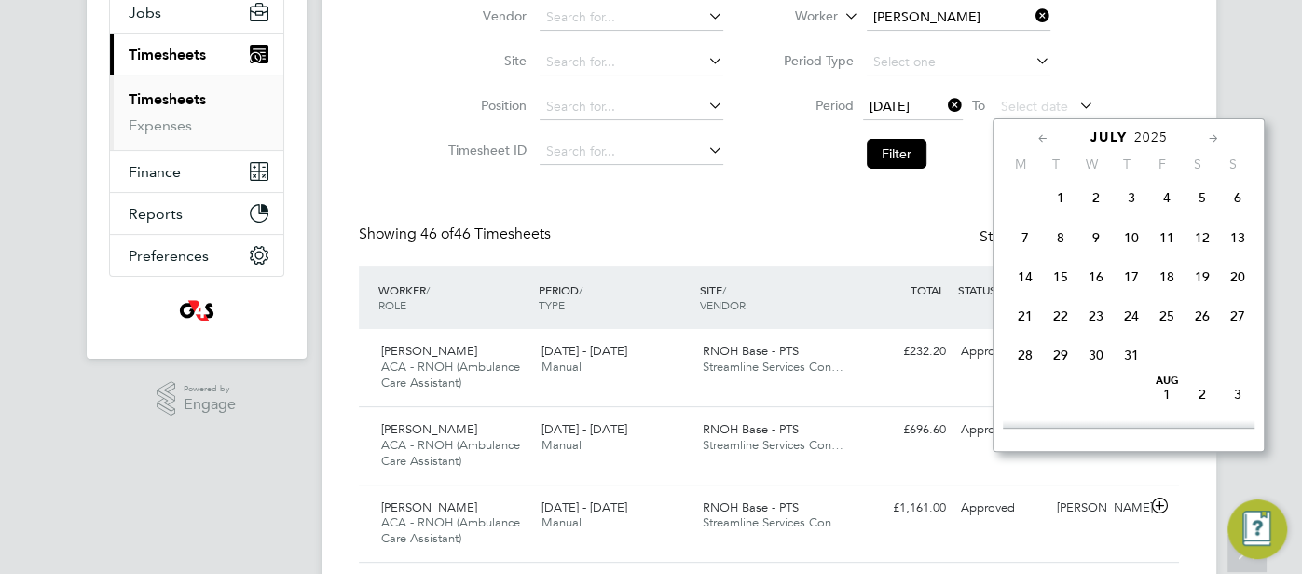
click at [1050, 131] on icon at bounding box center [1043, 139] width 18 height 21
click at [1049, 131] on icon at bounding box center [1043, 139] width 18 height 21
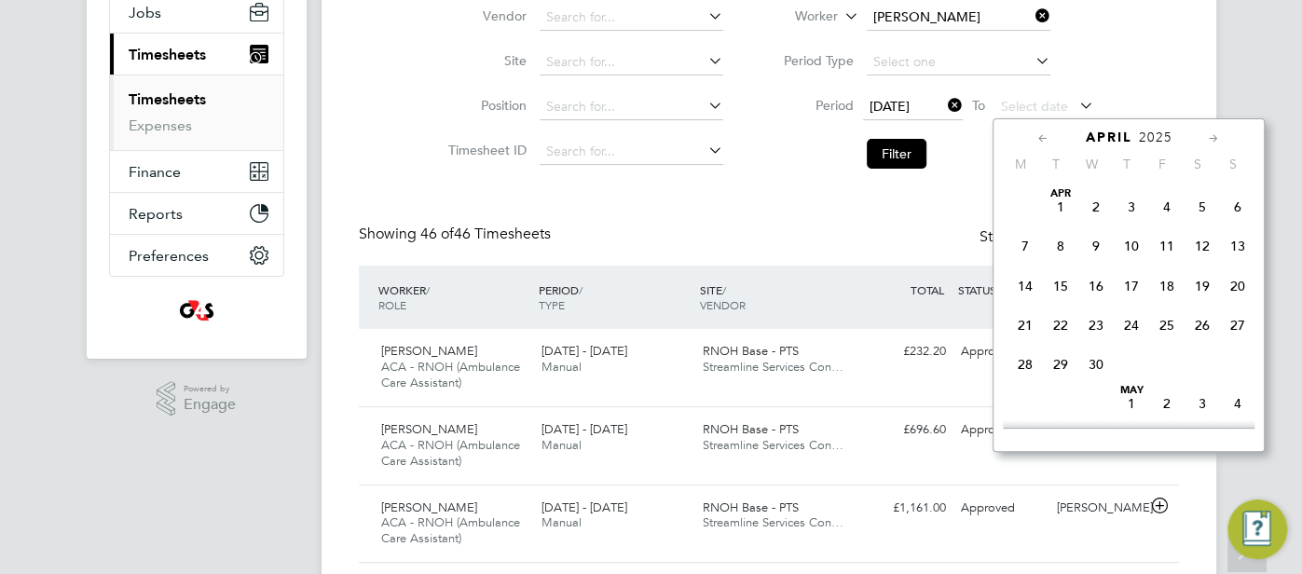
click at [1049, 131] on icon at bounding box center [1043, 139] width 18 height 21
click at [1239, 202] on span "5" at bounding box center [1237, 206] width 35 height 35
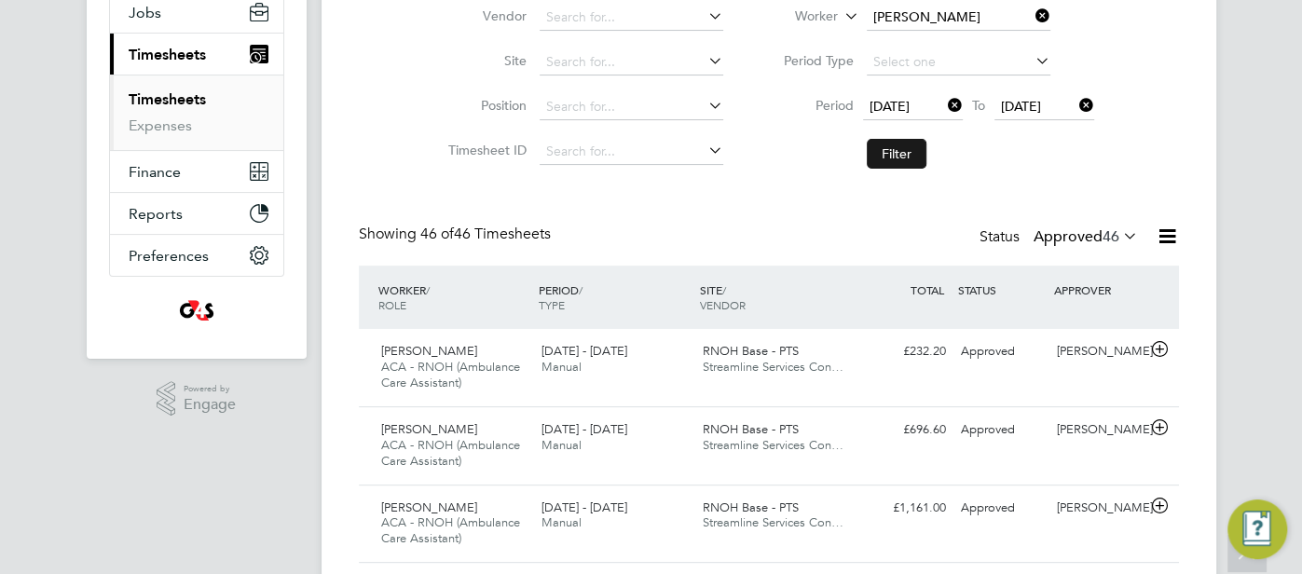
click at [908, 147] on button "Filter" at bounding box center [897, 154] width 60 height 30
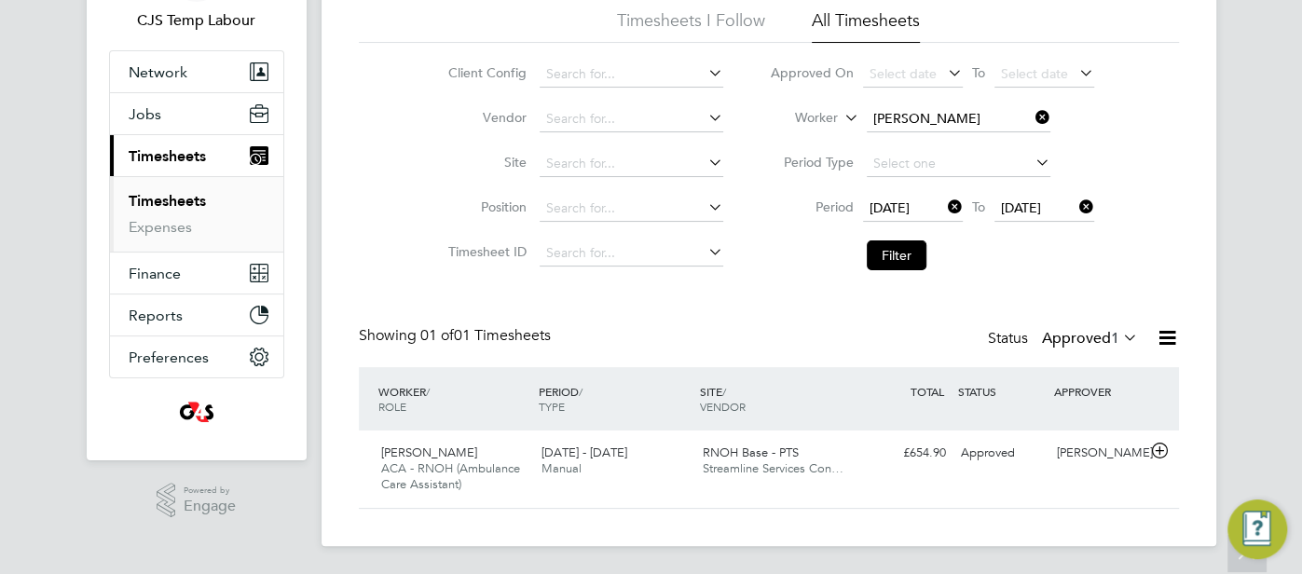
click at [1119, 335] on icon at bounding box center [1119, 337] width 0 height 26
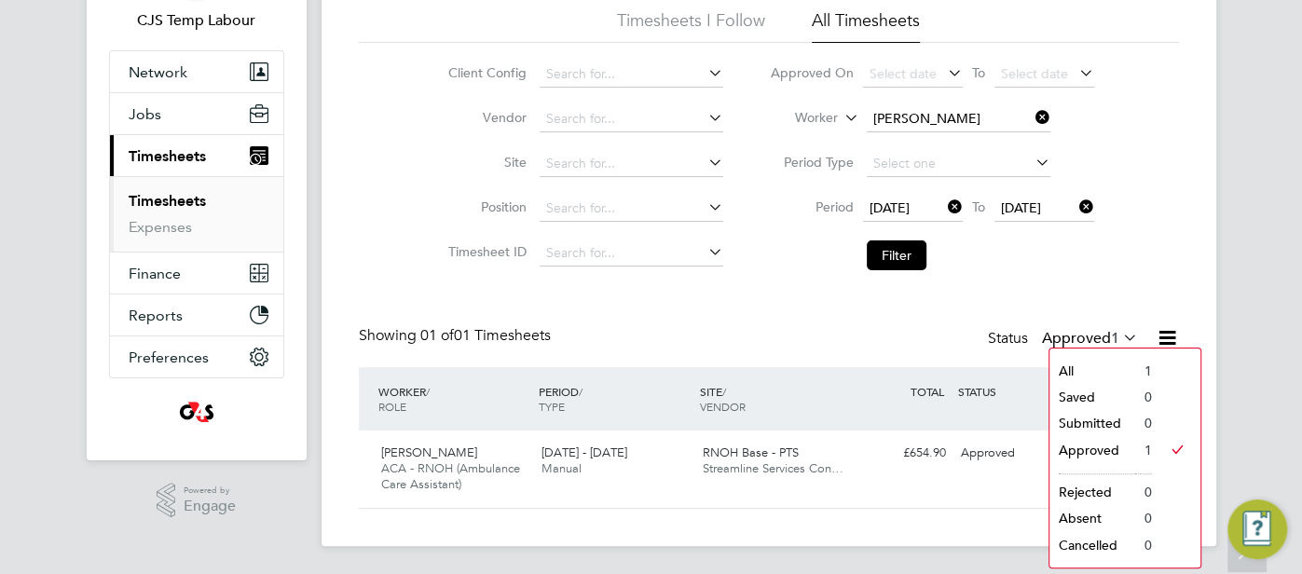
click at [1081, 370] on li "All" at bounding box center [1092, 371] width 86 height 26
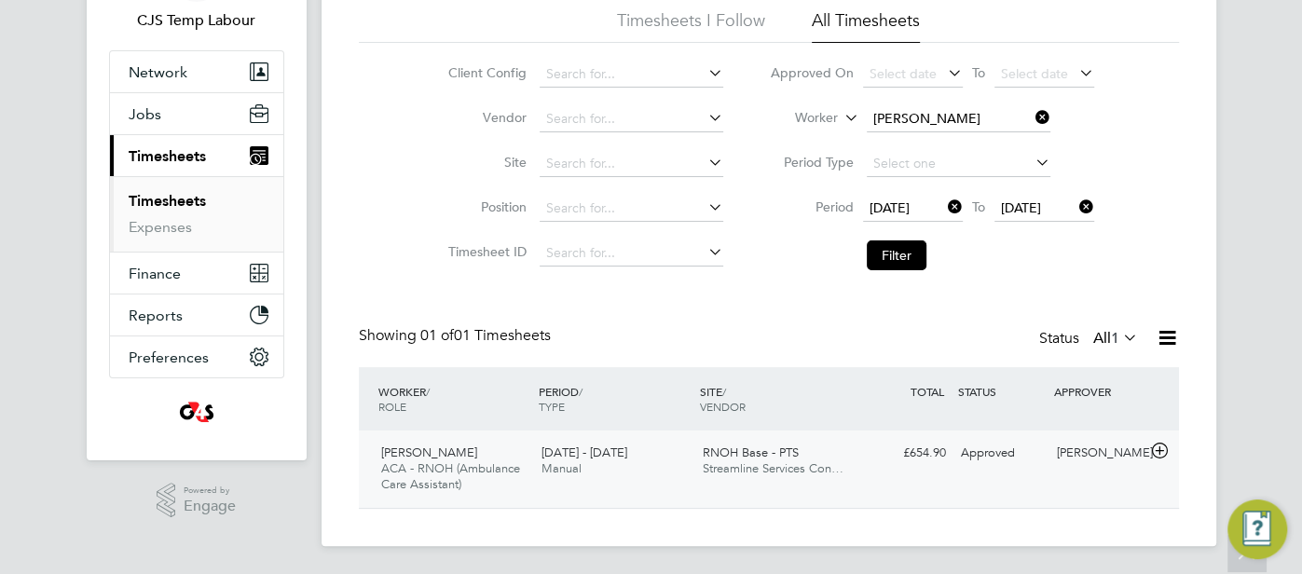
click at [843, 458] on div "RNOH Base - PTS Streamline Services Con…" at bounding box center [775, 461] width 161 height 47
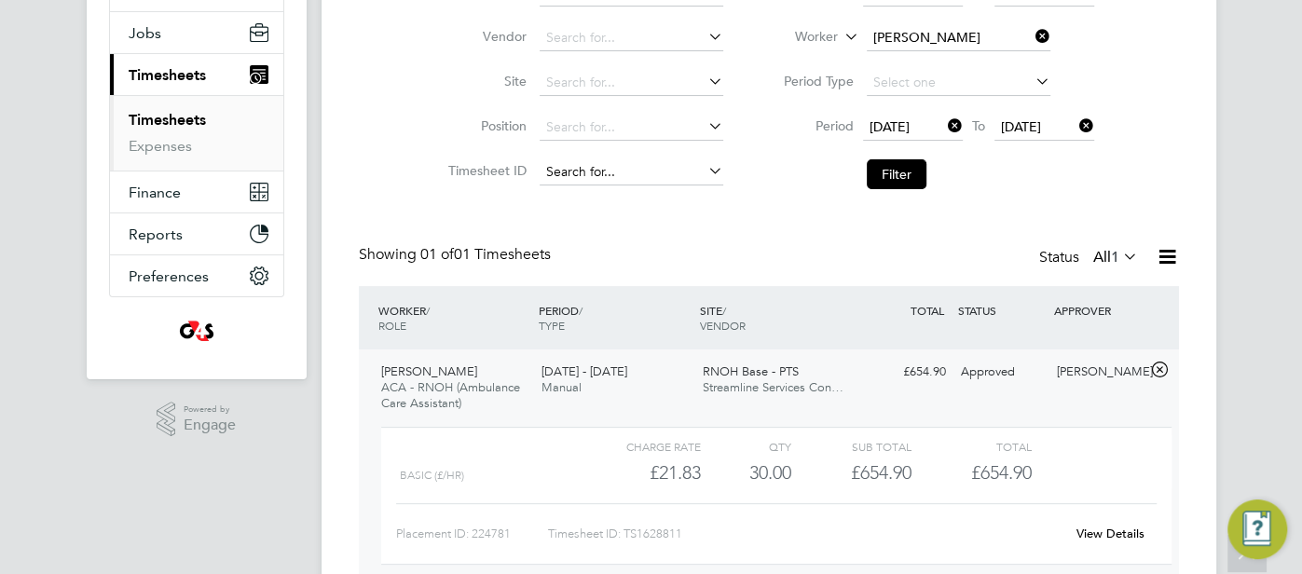
scroll to position [208, 0]
click at [592, 174] on input at bounding box center [632, 174] width 184 height 26
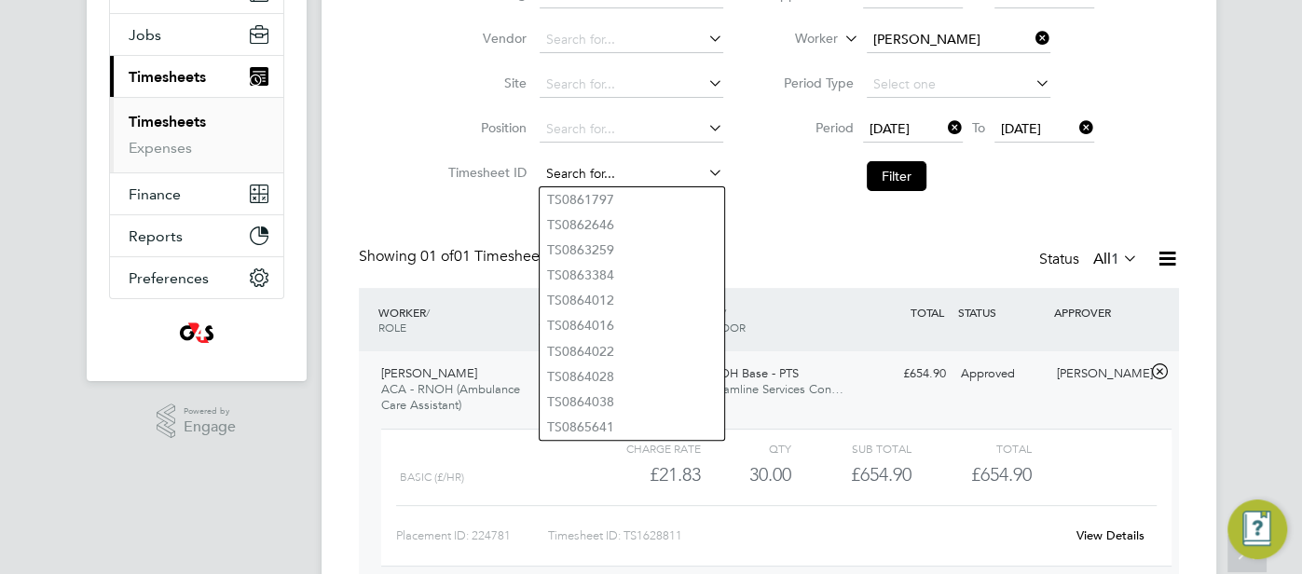
paste input "1628811"
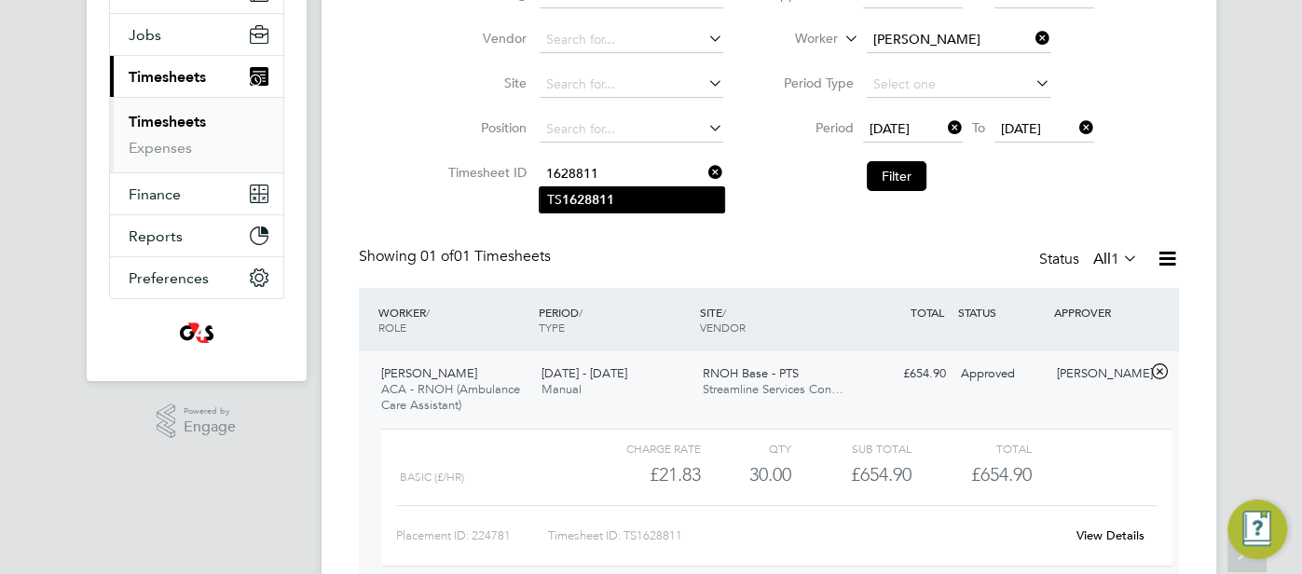
click at [626, 198] on li "TS 1628811" at bounding box center [632, 199] width 185 height 25
type input "TS1628811"
click at [891, 179] on button "Filter" at bounding box center [897, 176] width 60 height 30
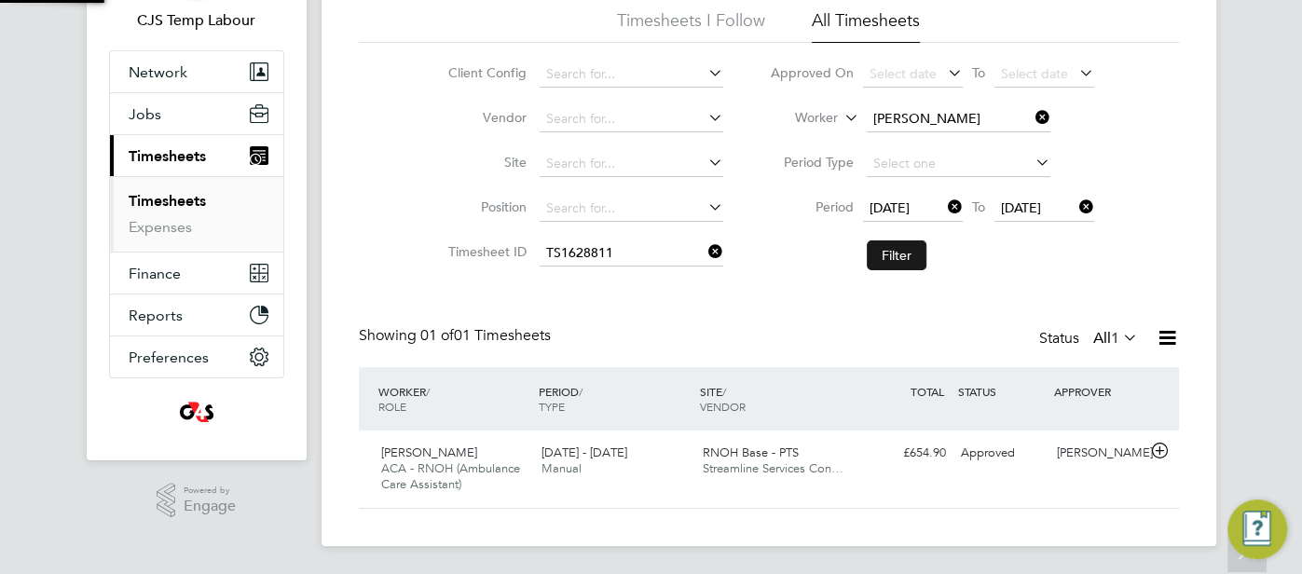
scroll to position [47, 161]
click at [980, 455] on div "Approved" at bounding box center [1001, 453] width 97 height 31
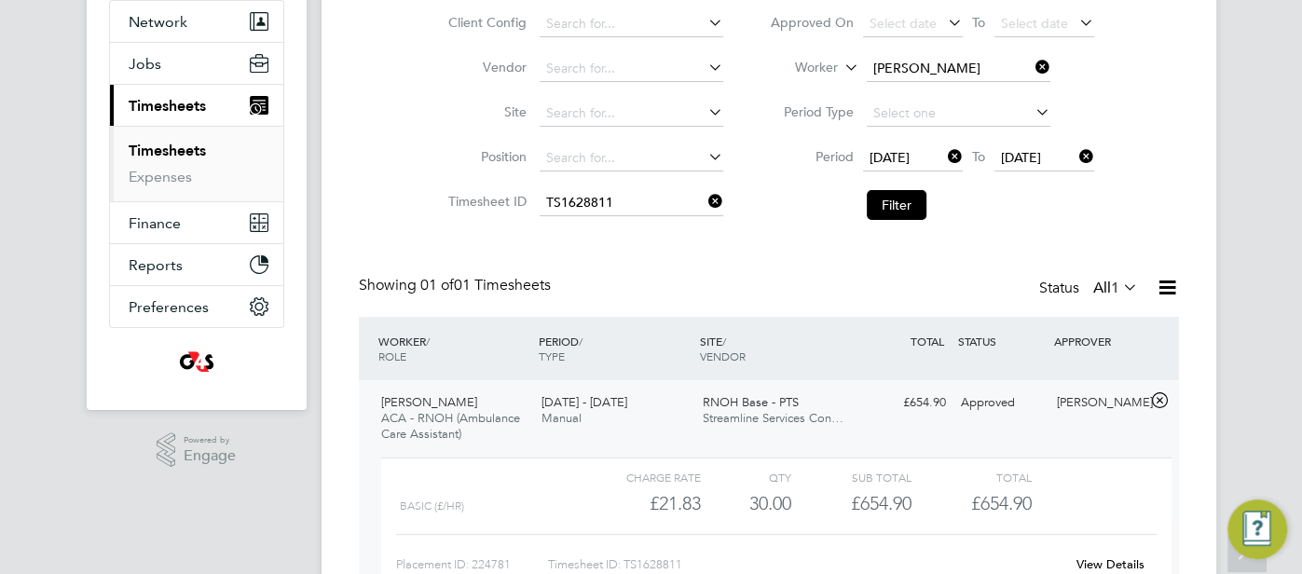
scroll to position [196, 0]
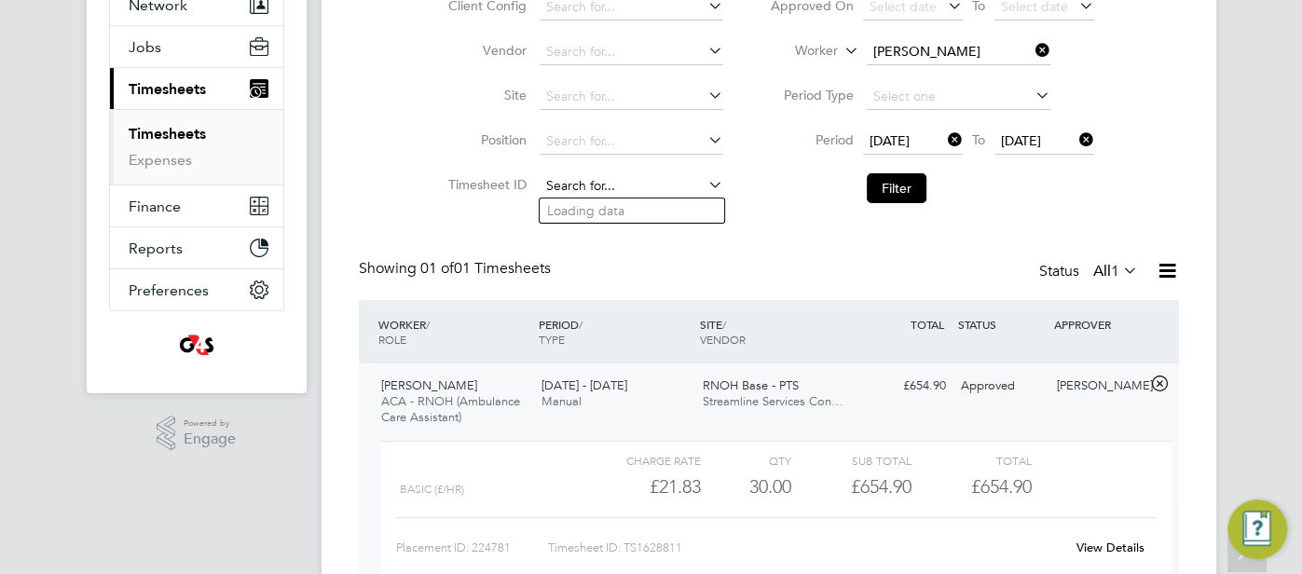
click at [622, 185] on input at bounding box center [632, 186] width 184 height 26
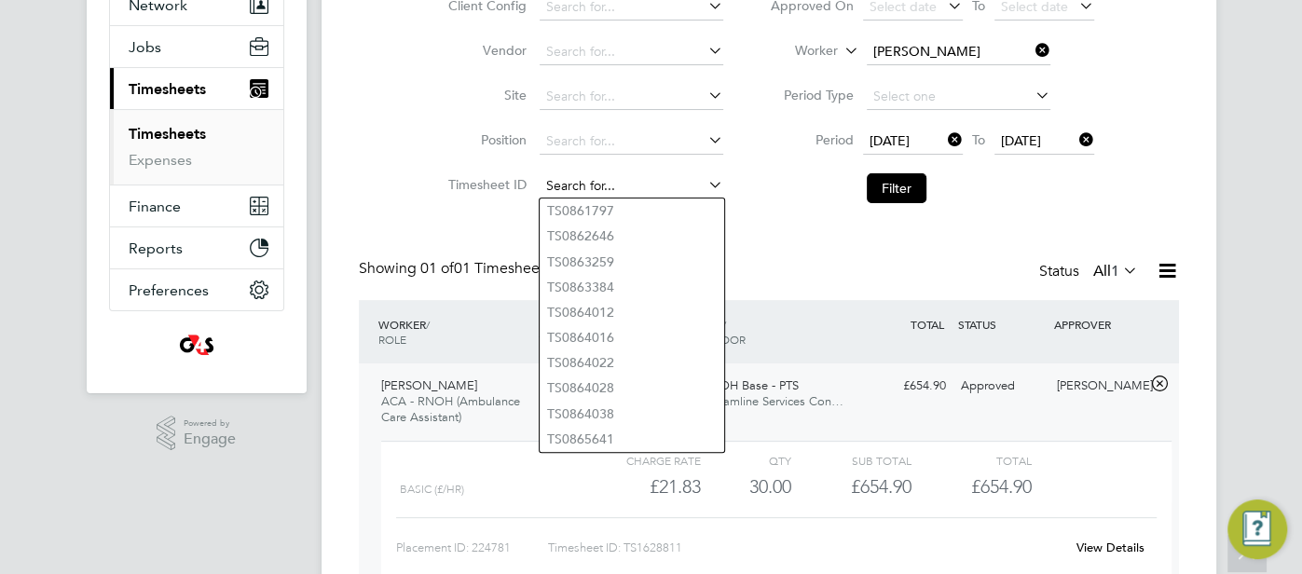
paste input "1628991"
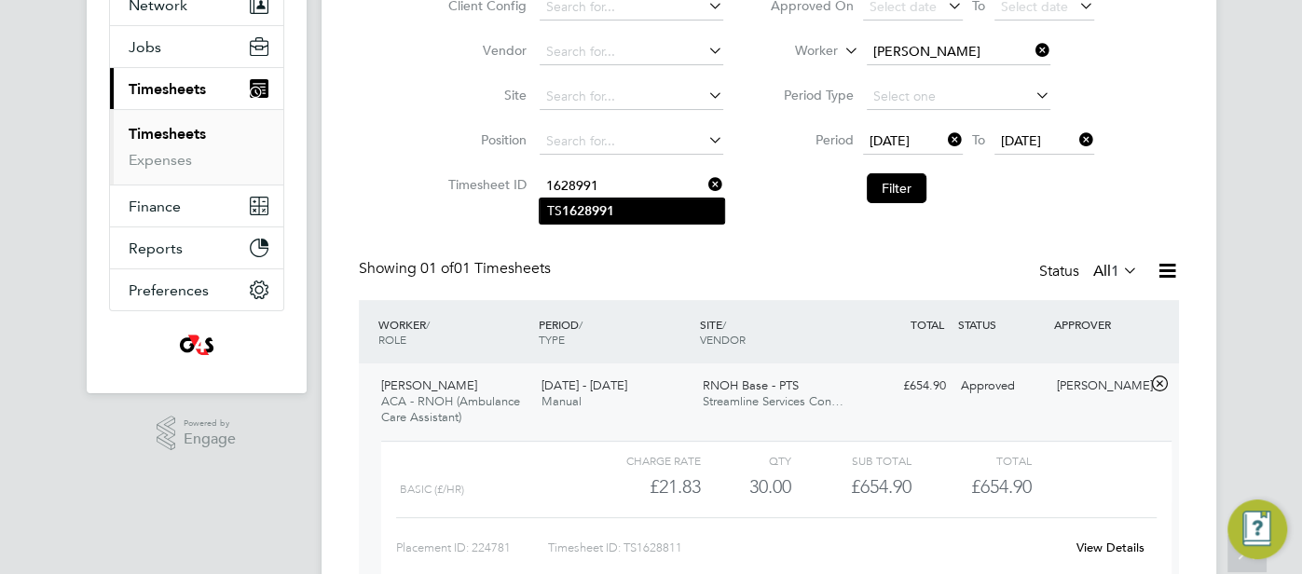
click at [629, 213] on li "TS 1628991" at bounding box center [632, 210] width 185 height 25
type input "TS1628991"
click at [903, 197] on button "Filter" at bounding box center [897, 188] width 60 height 30
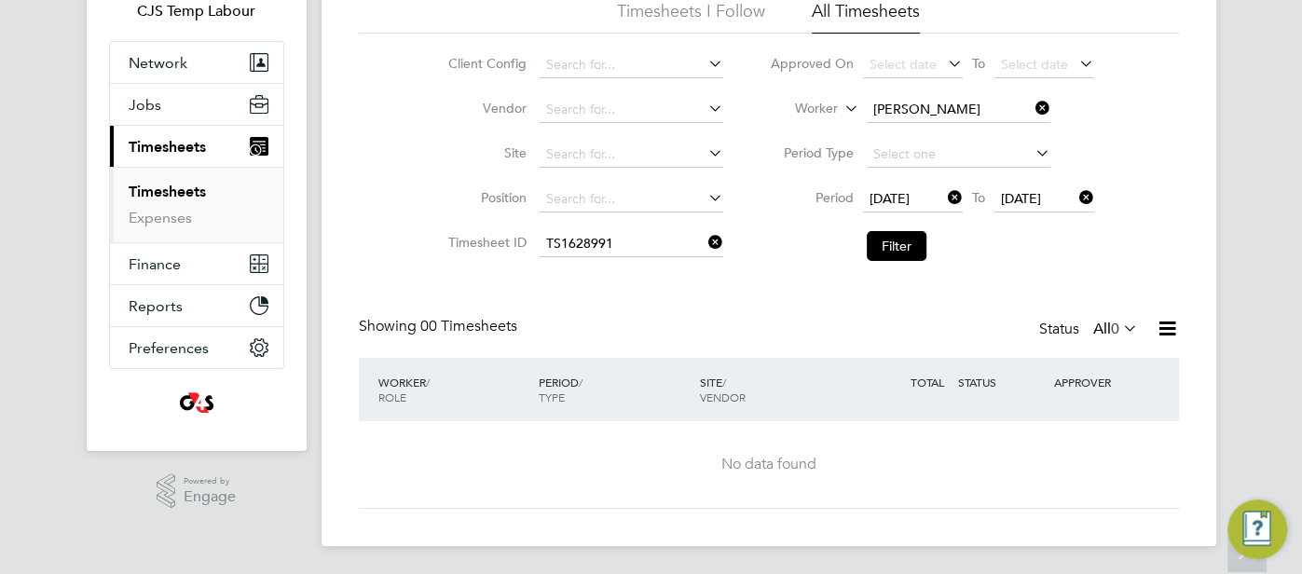
click at [1119, 324] on icon at bounding box center [1119, 328] width 0 height 26
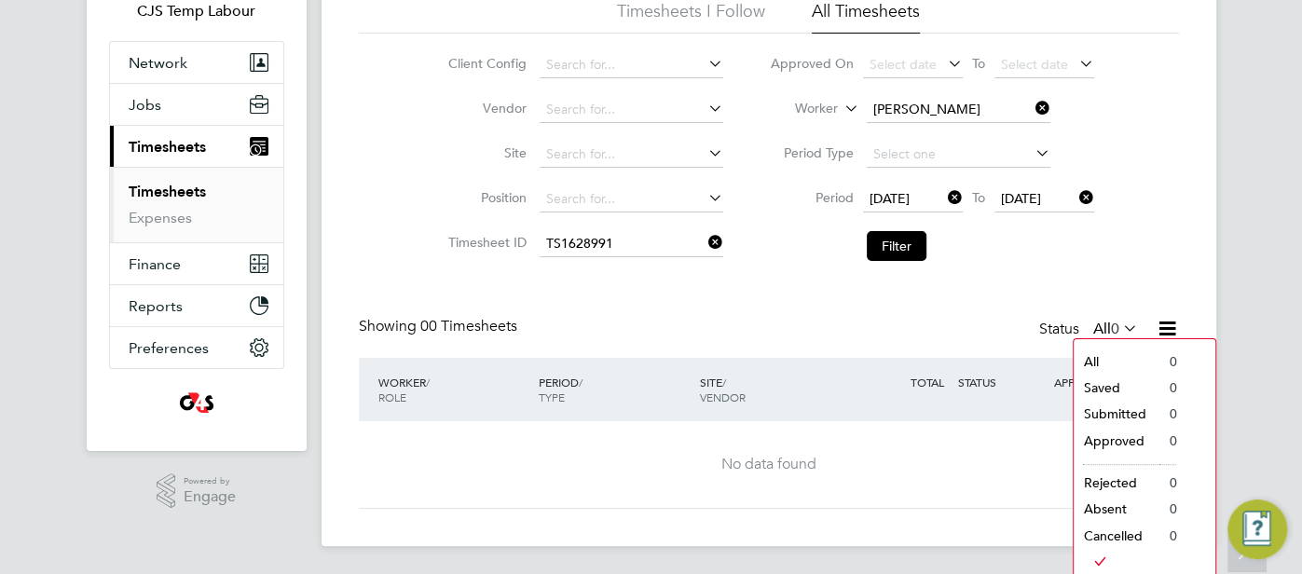
click at [1107, 366] on li "All" at bounding box center [1117, 362] width 86 height 26
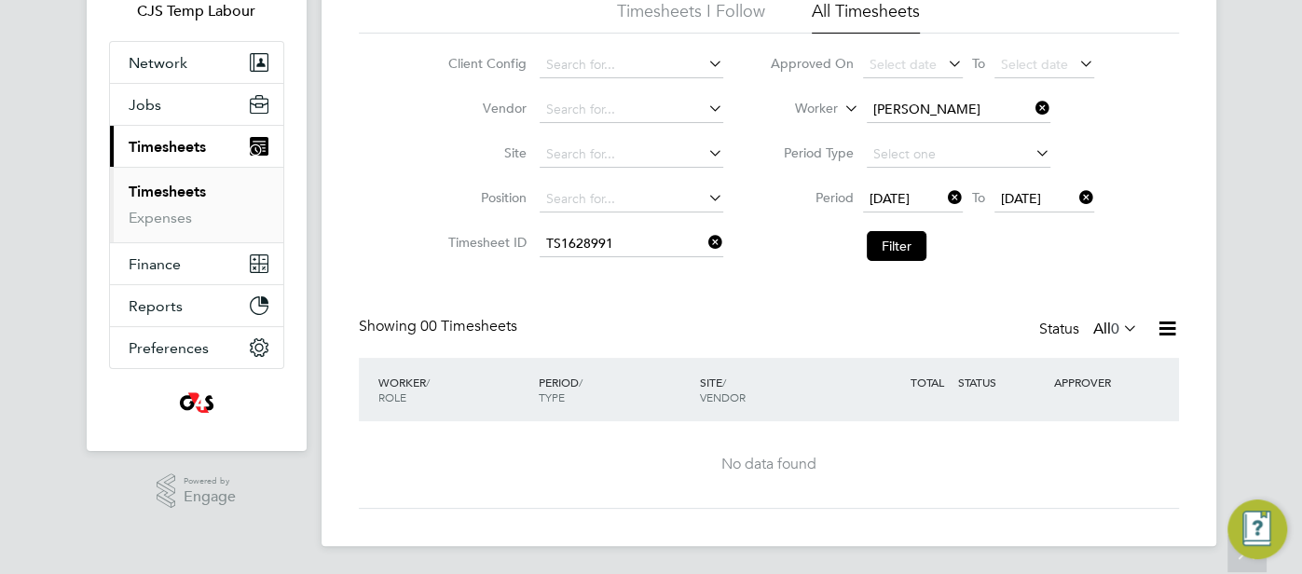
drag, startPoint x: 953, startPoint y: 198, endPoint x: 1004, endPoint y: 194, distance: 50.5
click at [944, 198] on icon at bounding box center [944, 198] width 0 height 26
click at [1075, 202] on icon at bounding box center [1075, 198] width 0 height 26
click at [914, 250] on button "Filter" at bounding box center [897, 246] width 60 height 30
click at [883, 243] on button "Filter" at bounding box center [897, 246] width 60 height 30
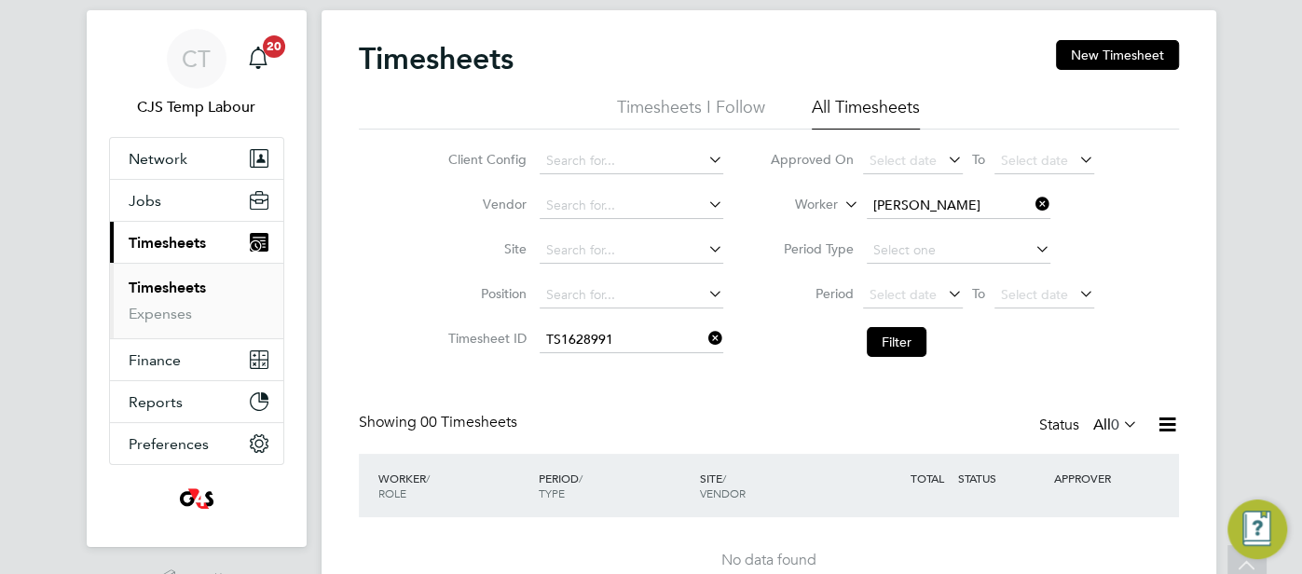
scroll to position [0, 0]
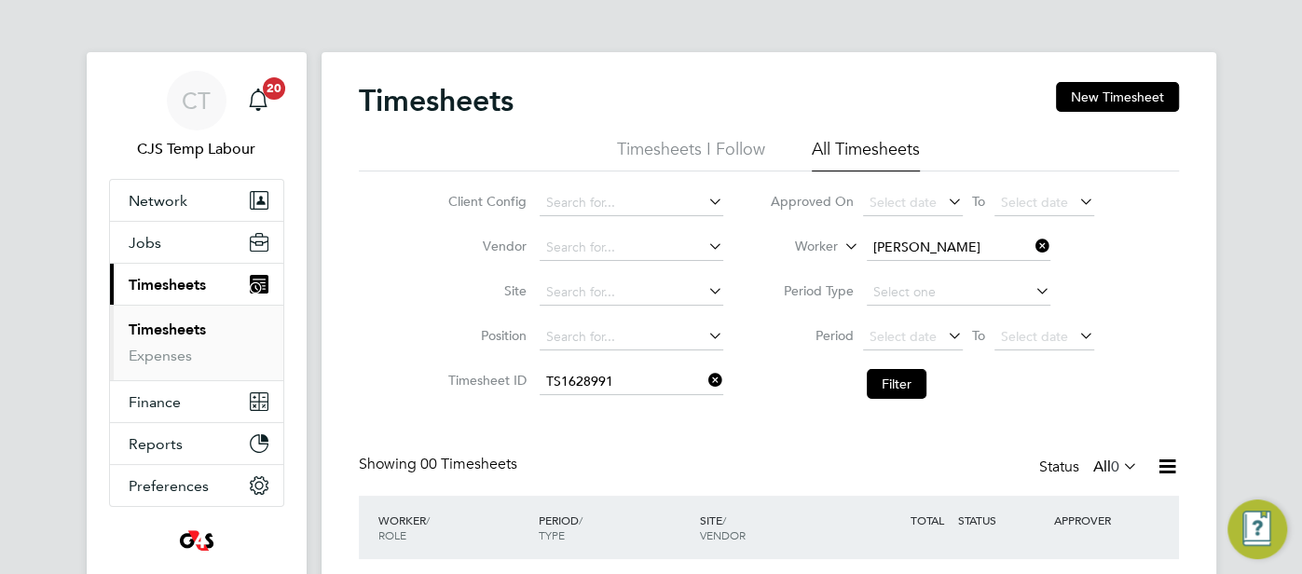
click at [1032, 242] on icon at bounding box center [1032, 246] width 0 height 26
click at [907, 390] on button "Filter" at bounding box center [897, 384] width 60 height 30
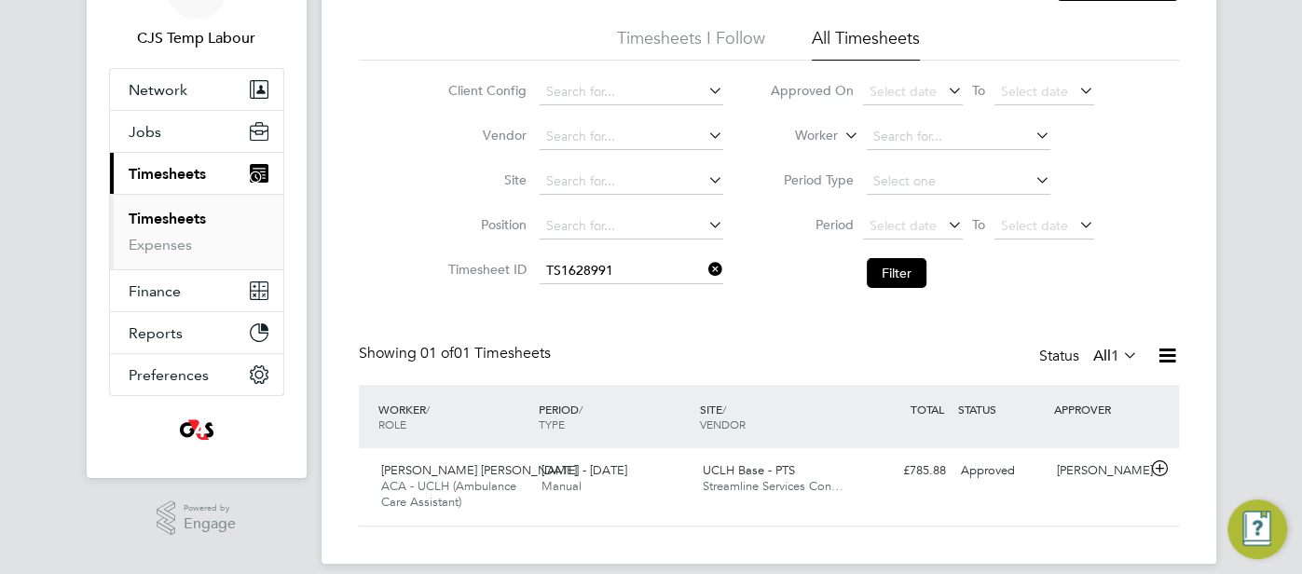
scroll to position [112, 0]
click at [635, 267] on input at bounding box center [632, 270] width 184 height 26
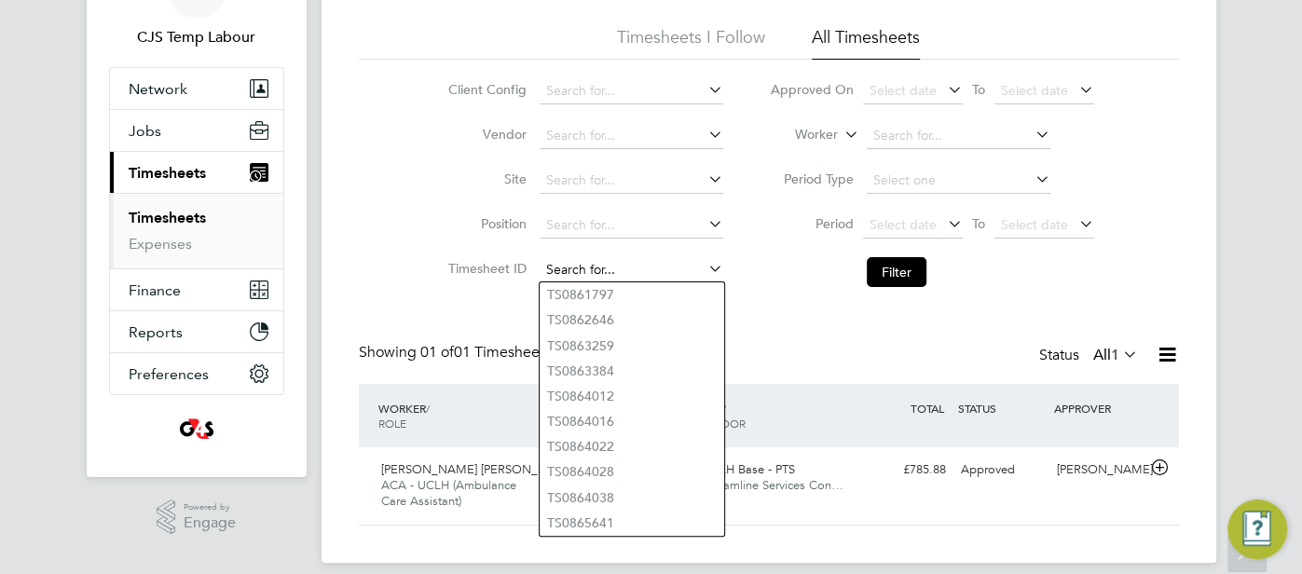
paste input "1628646"
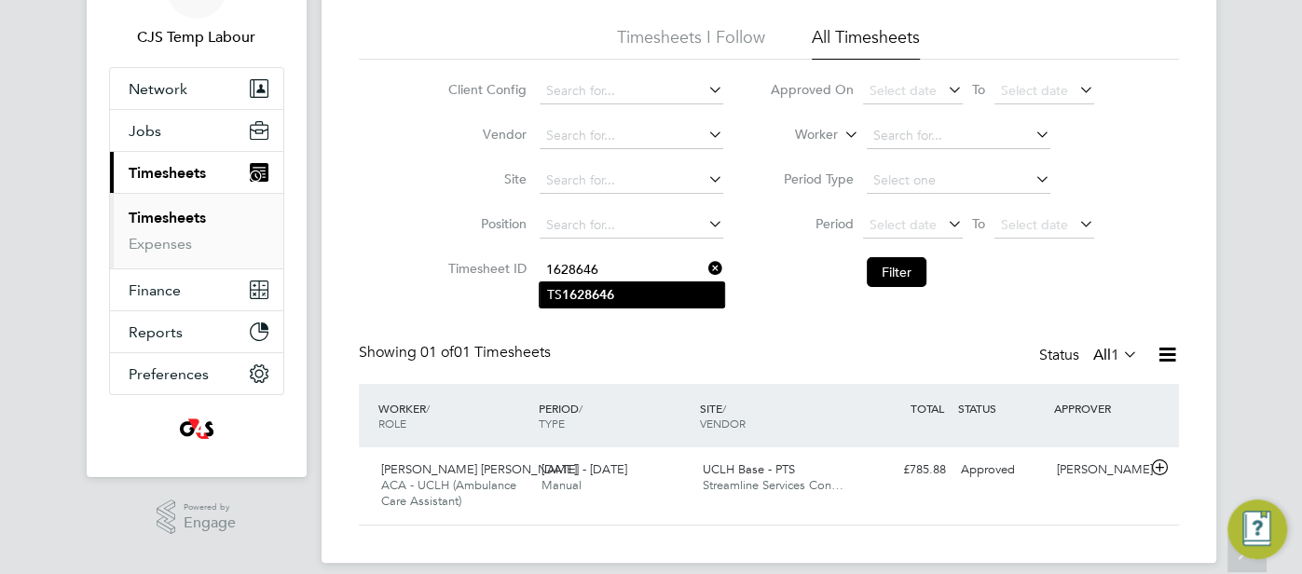
click at [631, 300] on li "TS 1628646" at bounding box center [632, 294] width 185 height 25
type input "TS1628646"
click at [907, 273] on button "Filter" at bounding box center [897, 272] width 60 height 30
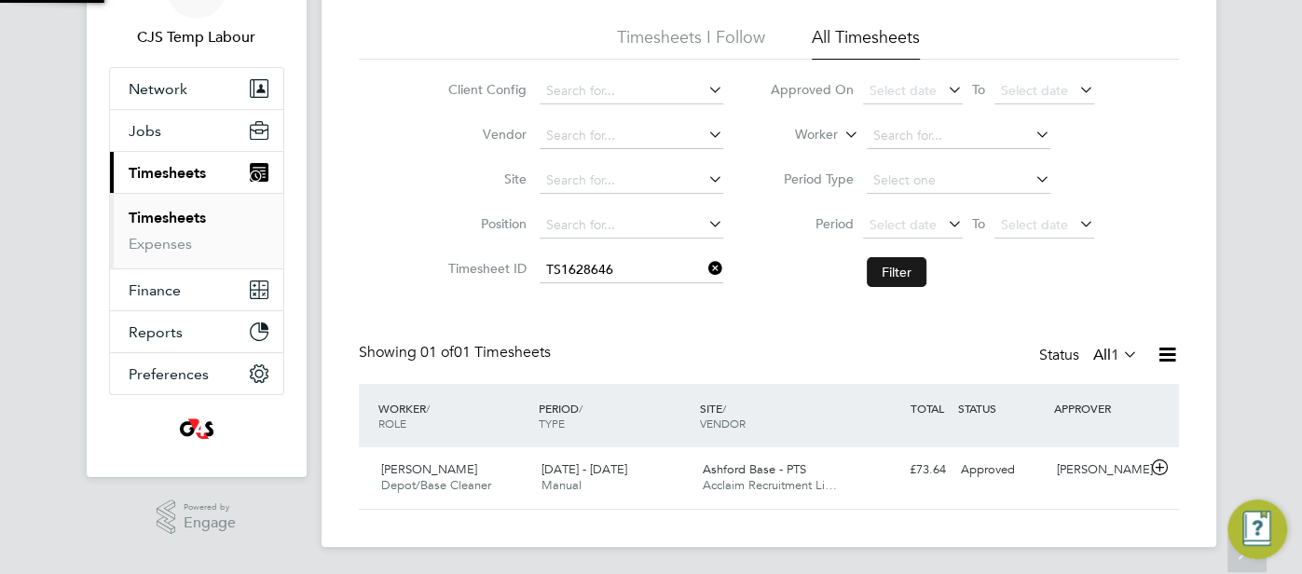
scroll to position [47, 161]
click at [643, 271] on input at bounding box center [632, 270] width 184 height 26
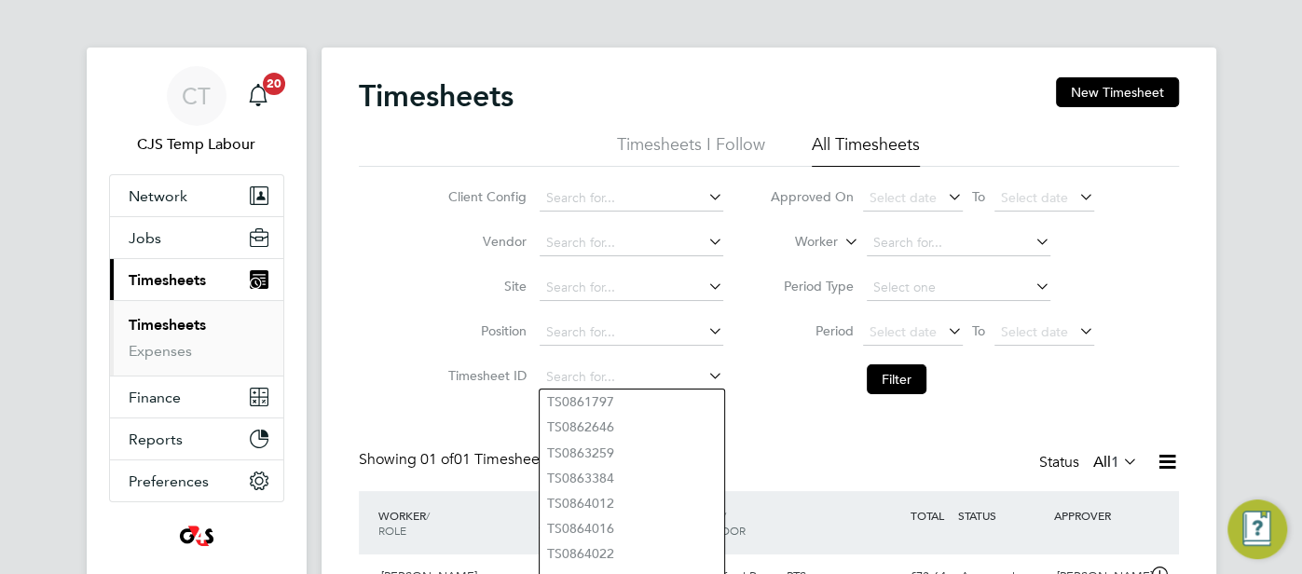
scroll to position [0, 0]
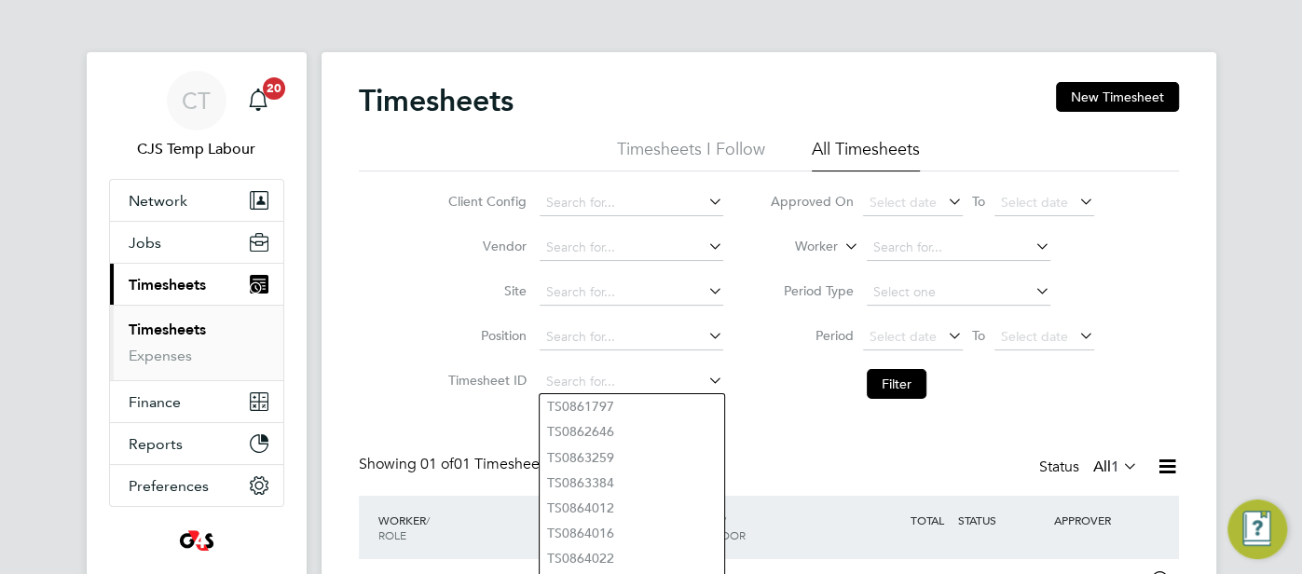
paste input "1628811"
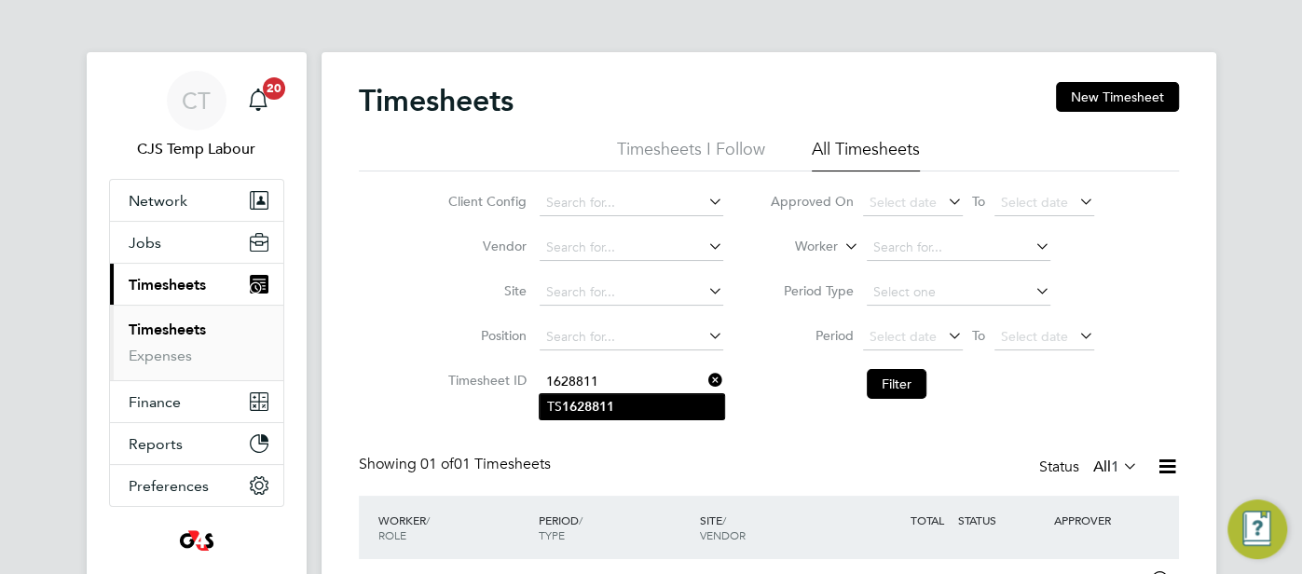
click at [588, 404] on b "1628811" at bounding box center [588, 407] width 52 height 16
type input "TS1628811"
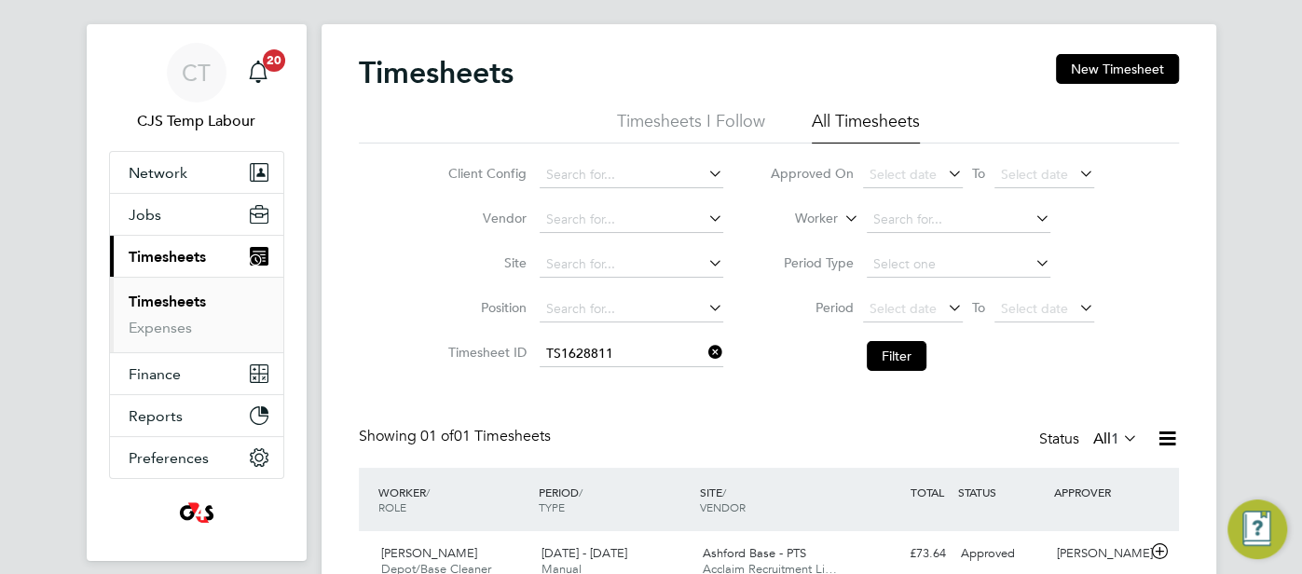
scroll to position [29, 0]
click at [892, 351] on button "Filter" at bounding box center [897, 355] width 60 height 30
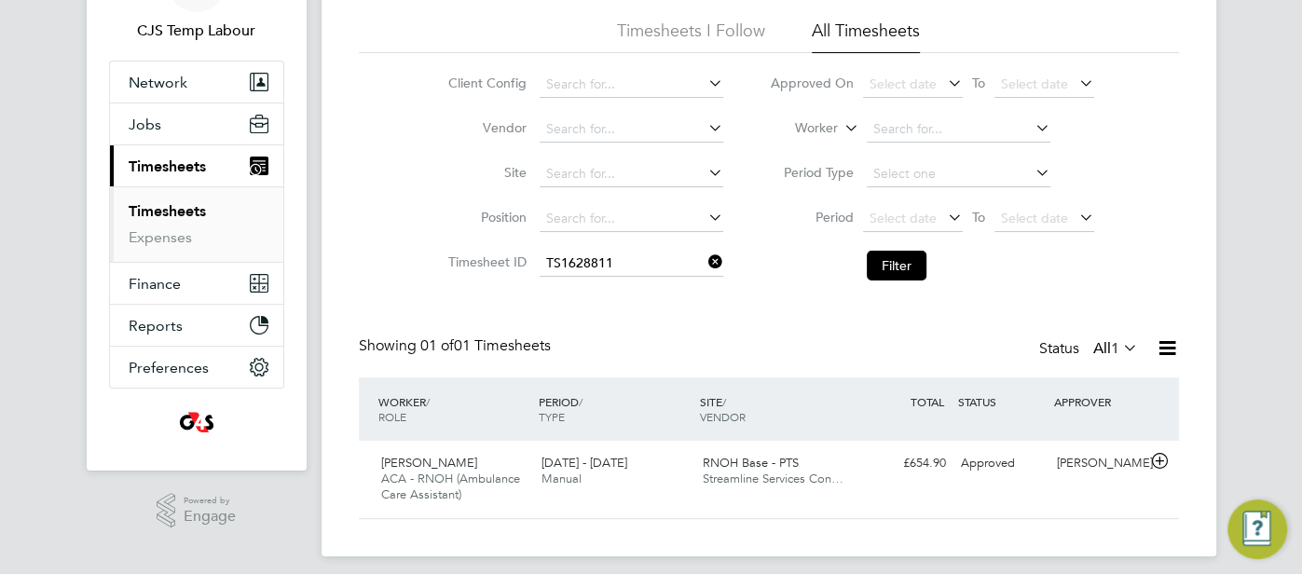
scroll to position [129, 0]
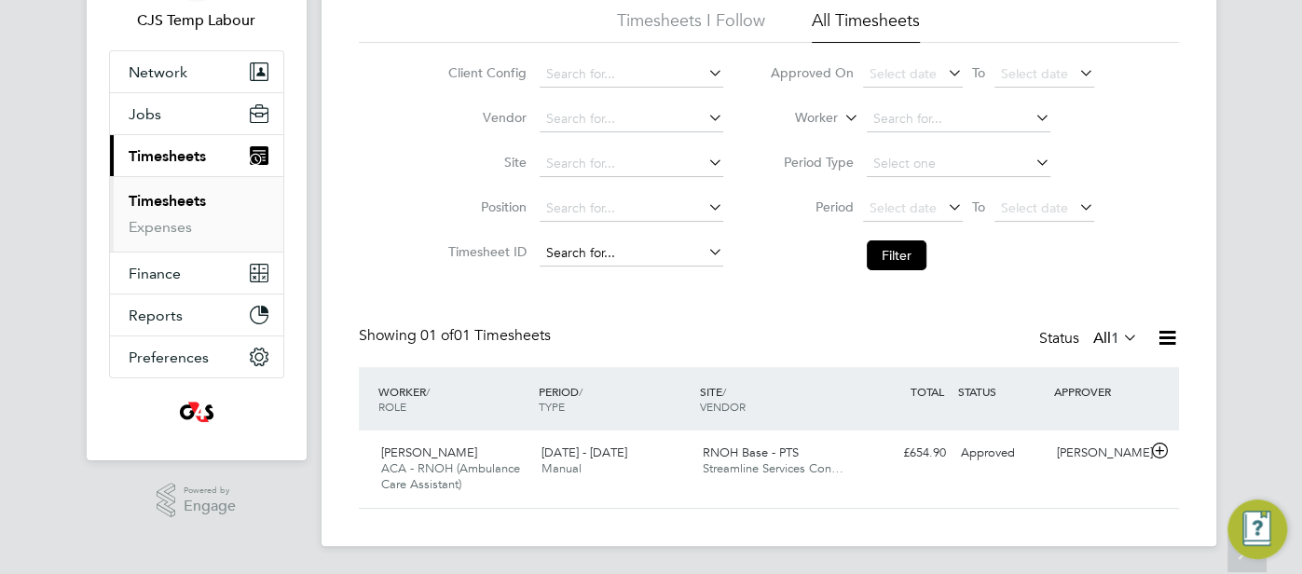
click at [670, 249] on input at bounding box center [632, 253] width 184 height 26
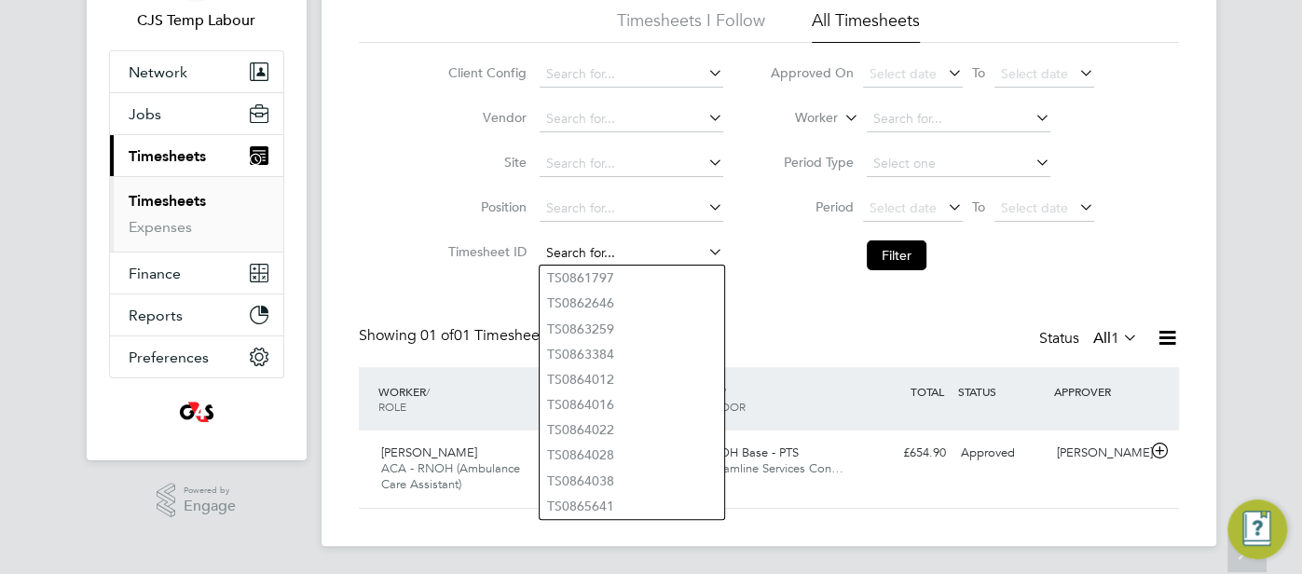
paste input "1668655"
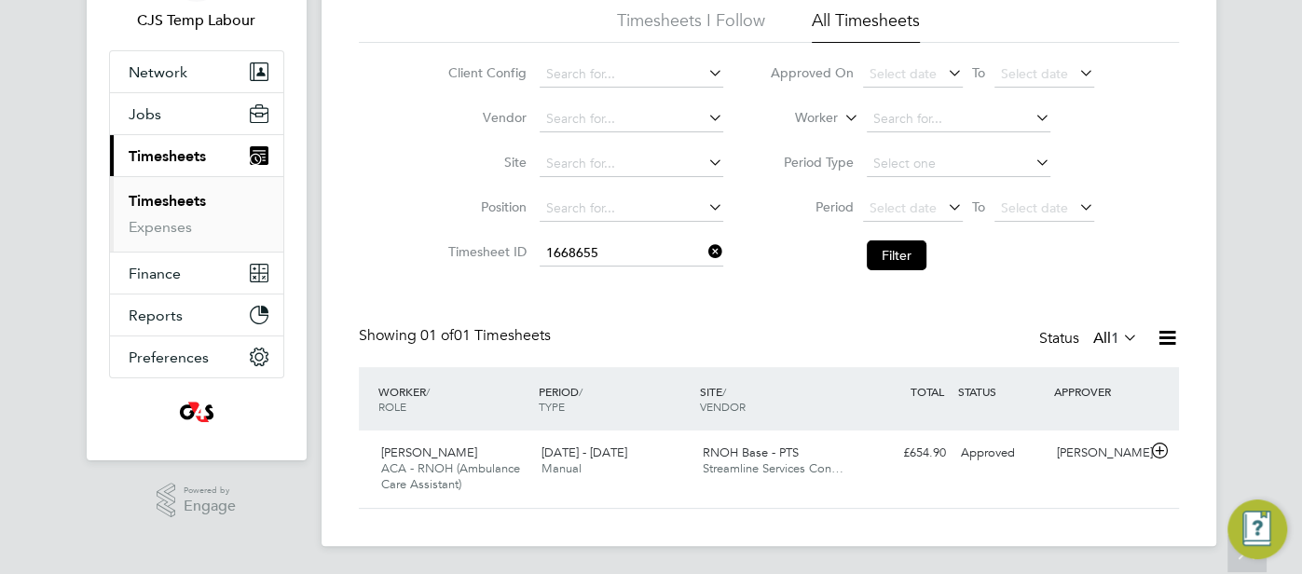
click at [639, 277] on li "TS 1668655" at bounding box center [632, 278] width 185 height 25
type input "TS1668655"
click at [883, 263] on button "Filter" at bounding box center [897, 255] width 60 height 30
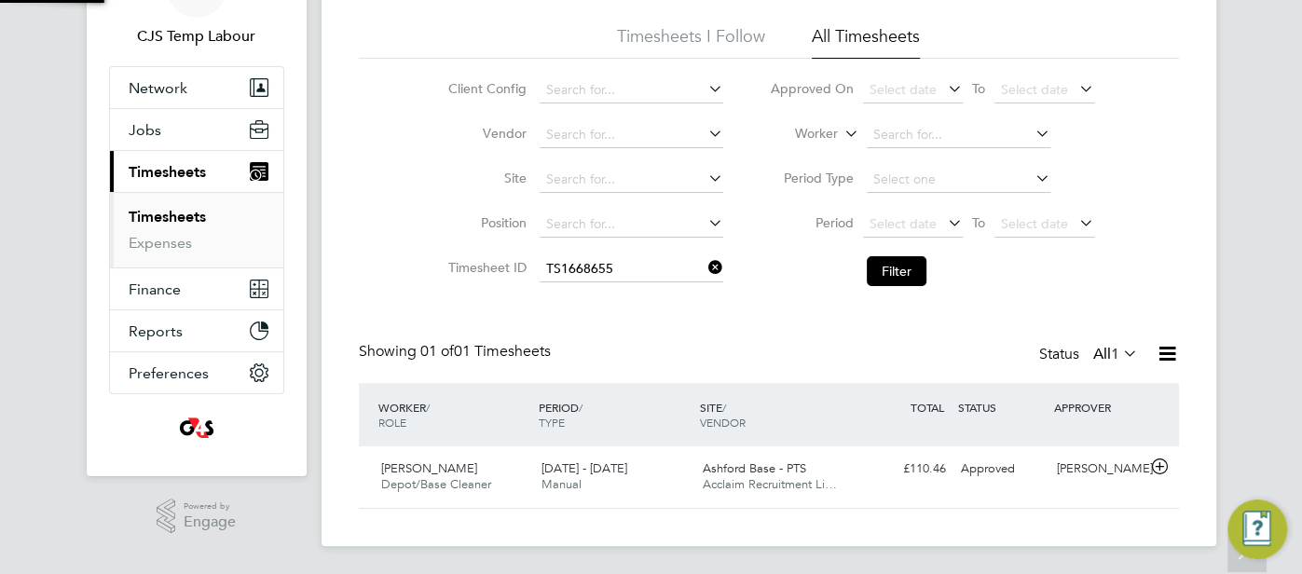
scroll to position [47, 161]
click at [638, 256] on input at bounding box center [632, 269] width 184 height 26
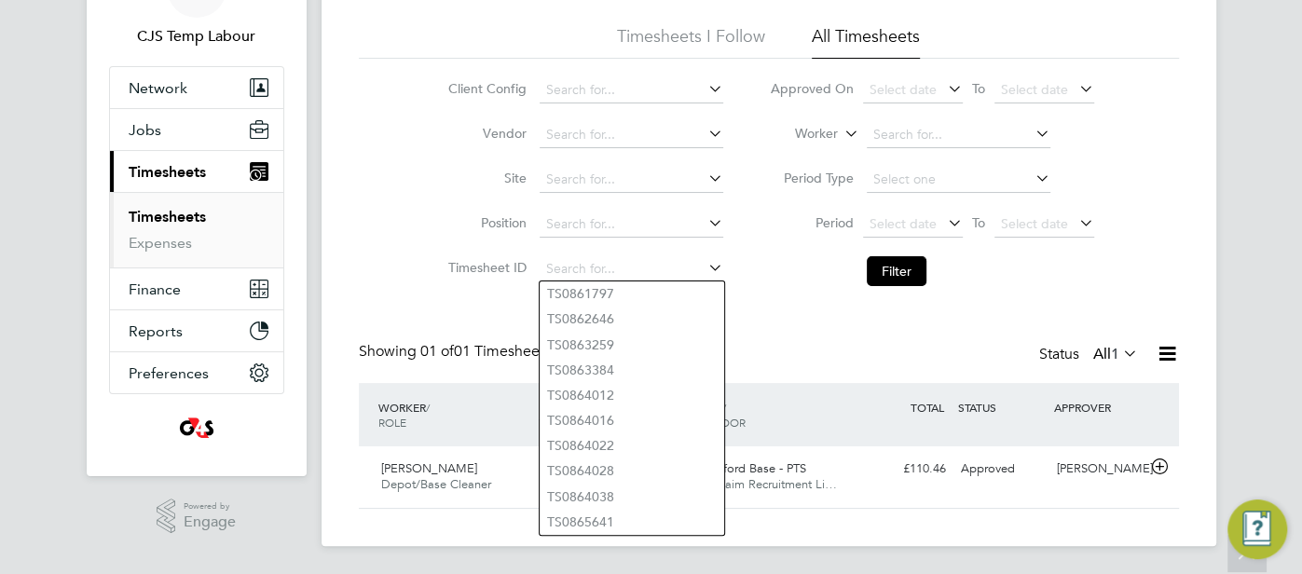
paste input "1675903"
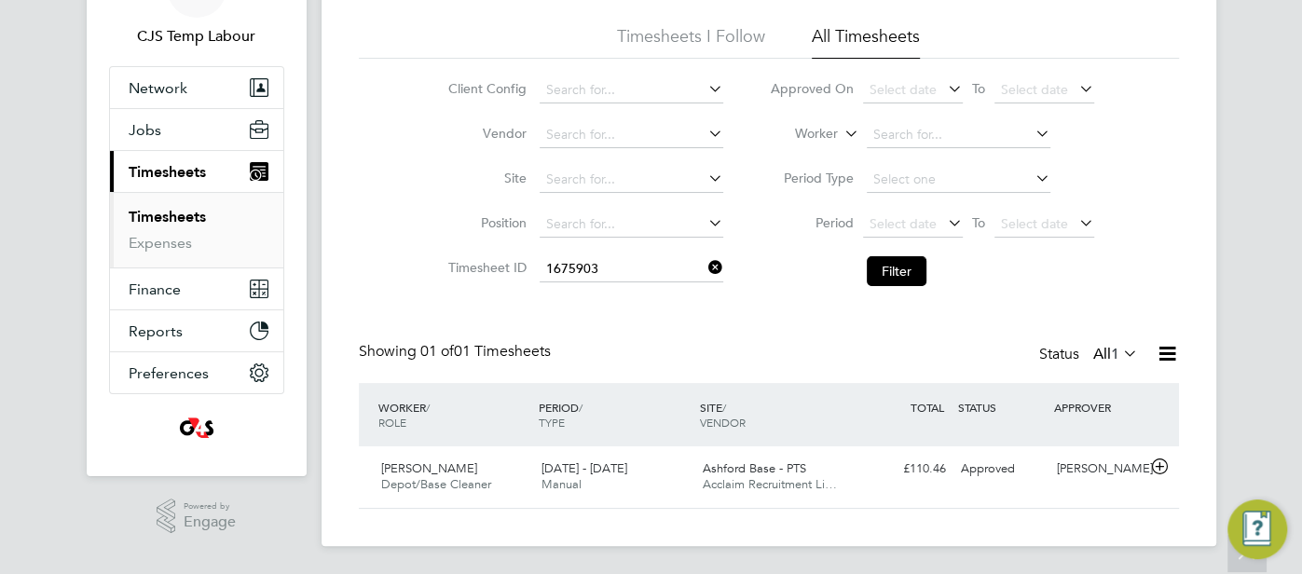
click at [632, 298] on li "TS 1675903" at bounding box center [632, 293] width 185 height 25
type input "TS1675903"
click at [906, 273] on button "Filter" at bounding box center [897, 271] width 60 height 30
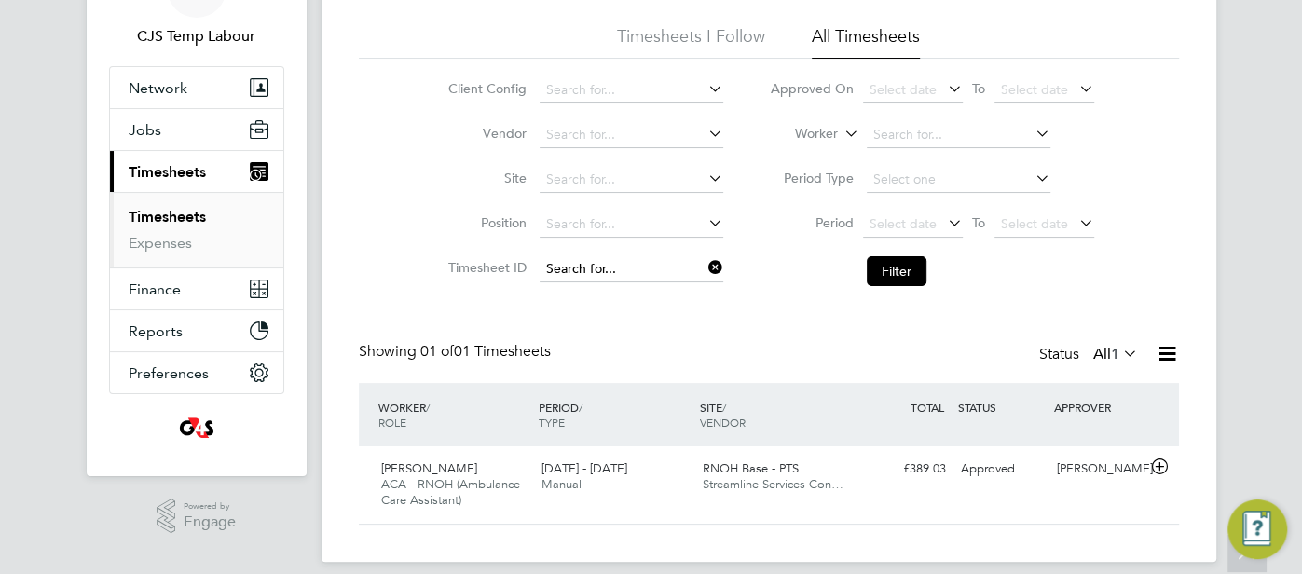
click at [604, 268] on input at bounding box center [632, 269] width 184 height 26
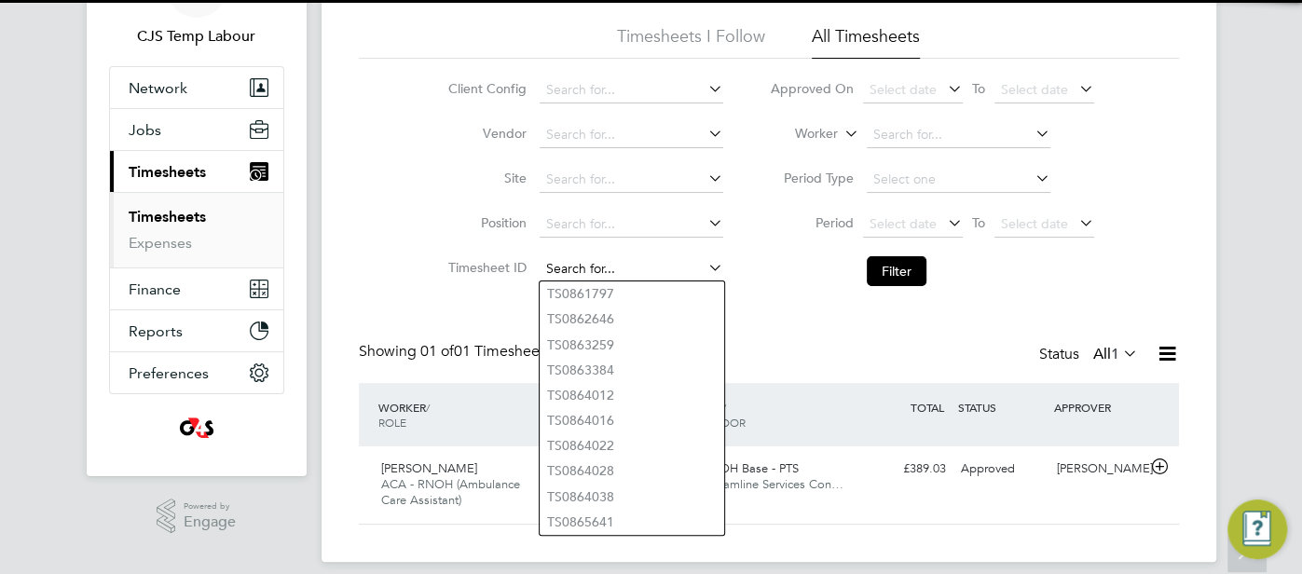
paste input "1668654"
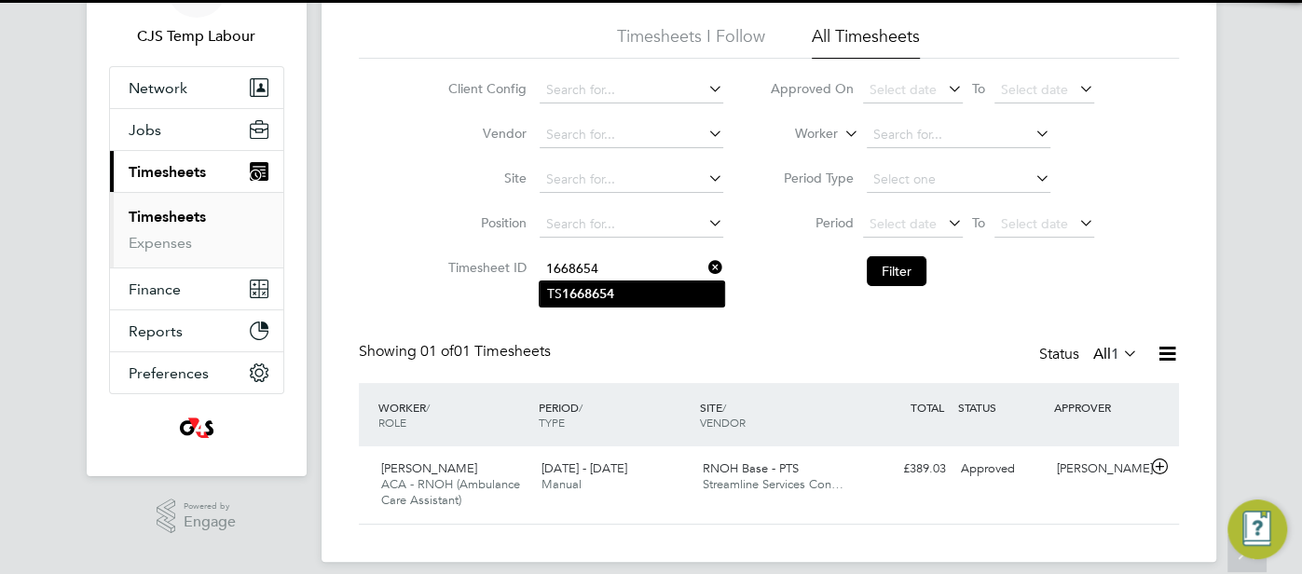
click at [601, 297] on b "1668654" at bounding box center [588, 294] width 52 height 16
type input "TS1668654"
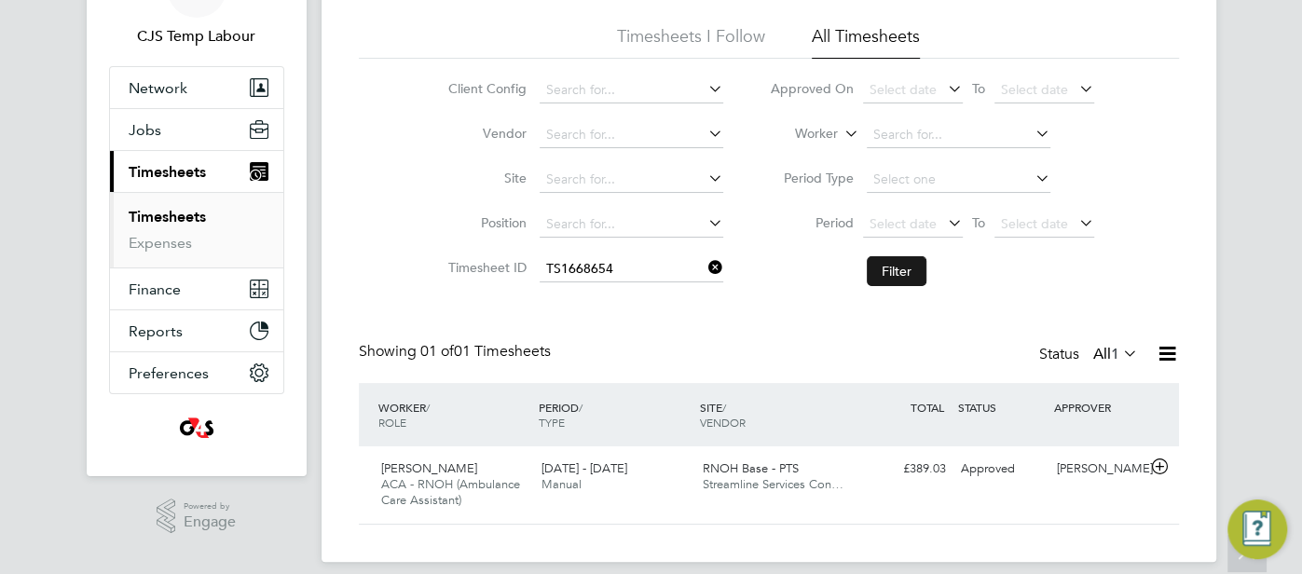
click at [888, 266] on button "Filter" at bounding box center [897, 271] width 60 height 30
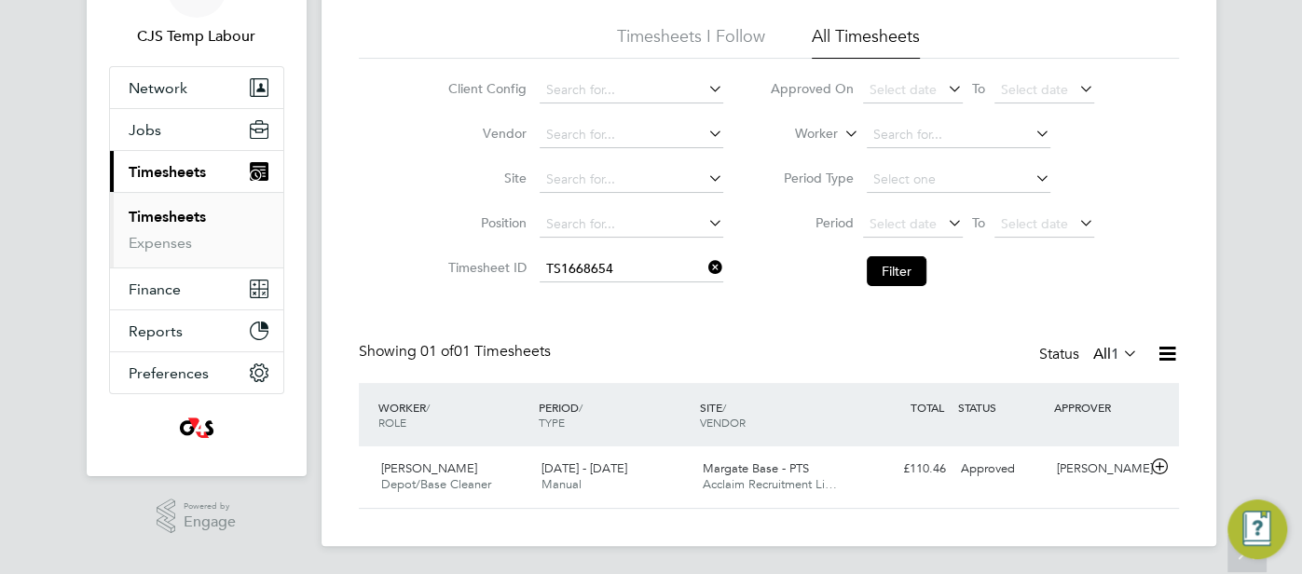
click at [705, 264] on icon at bounding box center [705, 267] width 0 height 26
click at [903, 231] on span "Select date" at bounding box center [913, 224] width 100 height 25
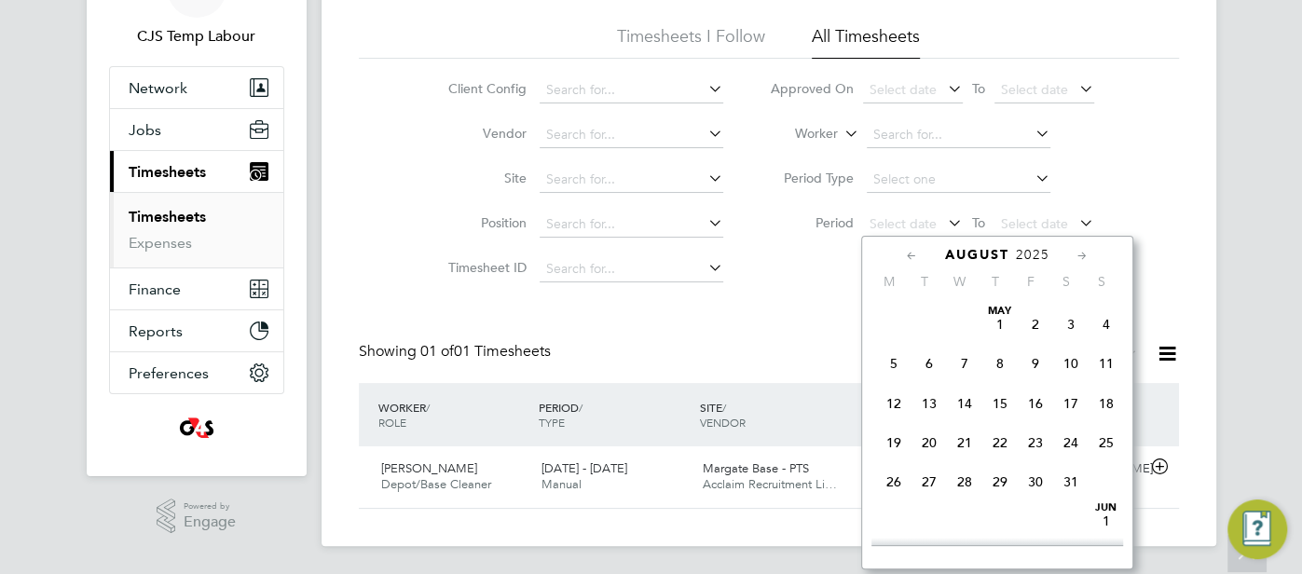
scroll to position [723, 0]
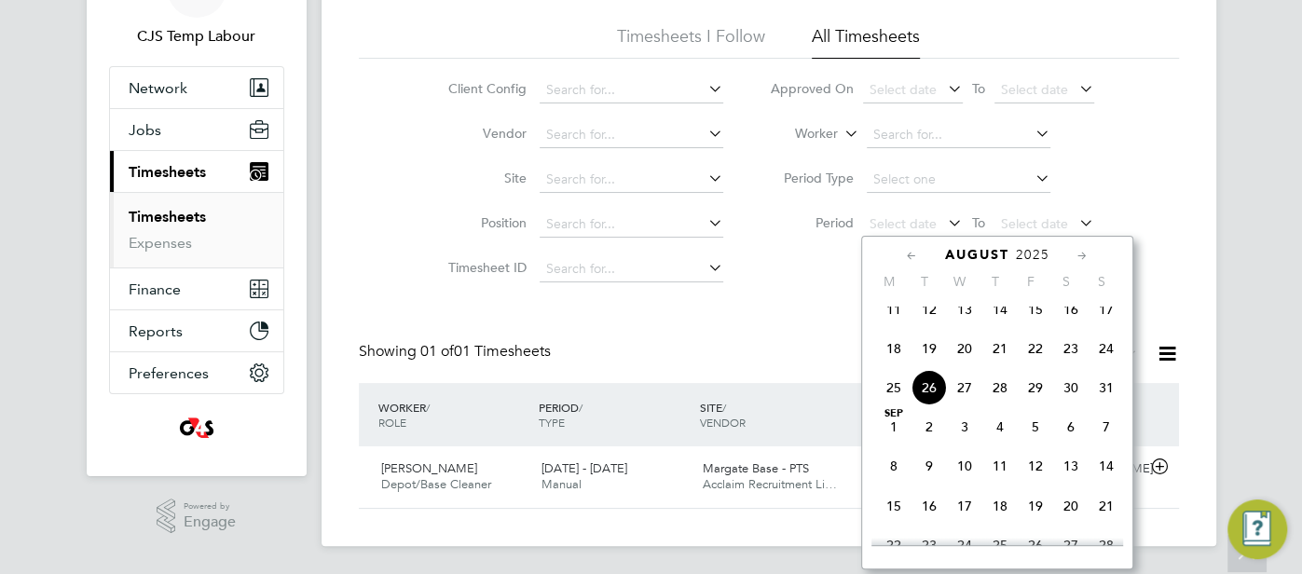
click at [903, 253] on icon at bounding box center [912, 256] width 18 height 21
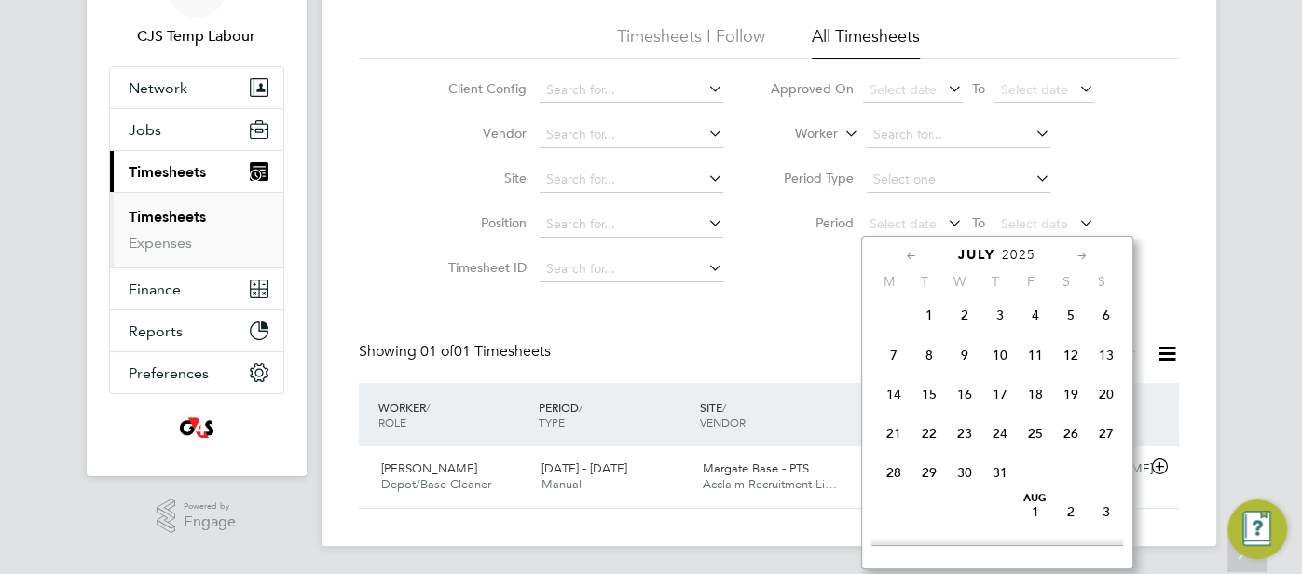
click at [903, 253] on icon at bounding box center [912, 256] width 18 height 21
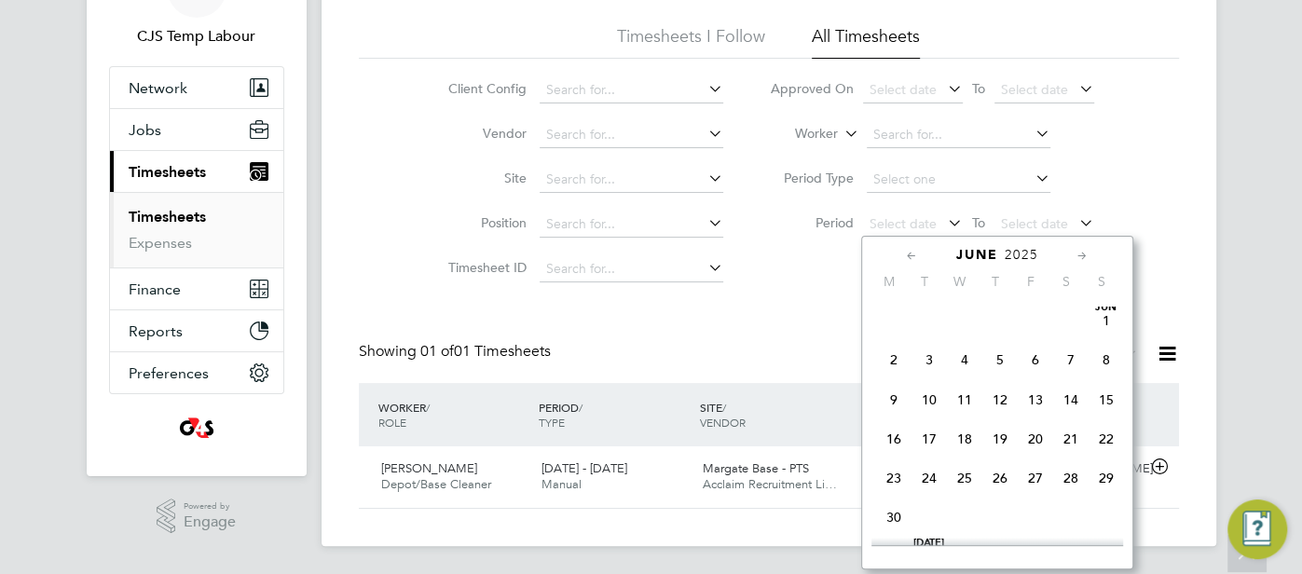
click at [903, 253] on icon at bounding box center [912, 256] width 18 height 21
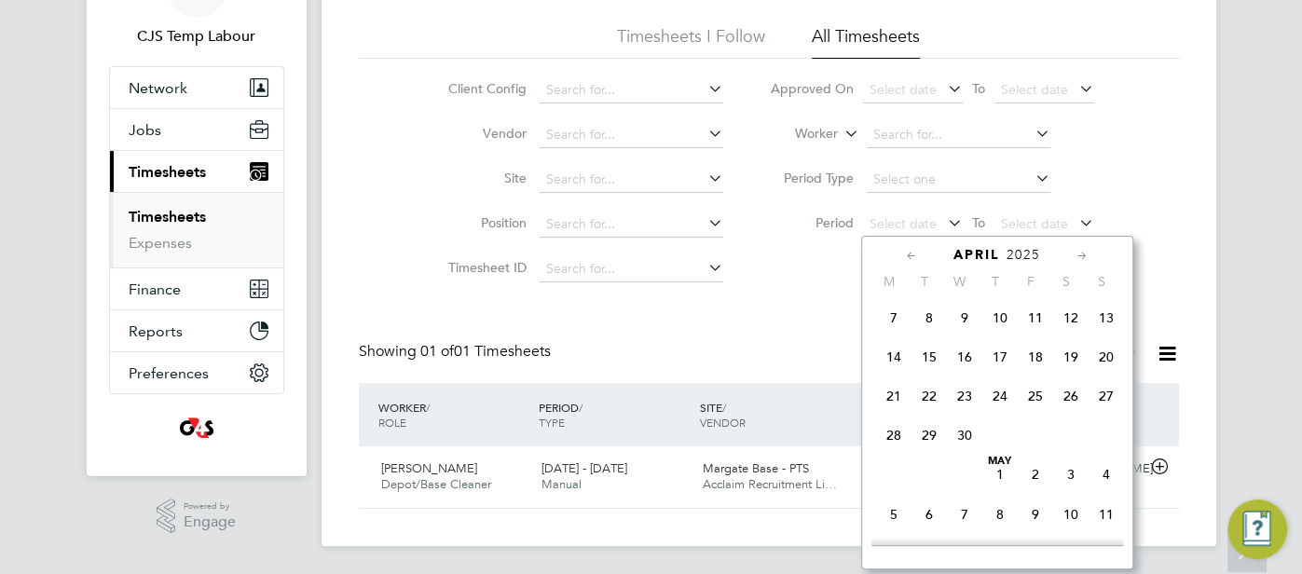
scroll to position [297, 0]
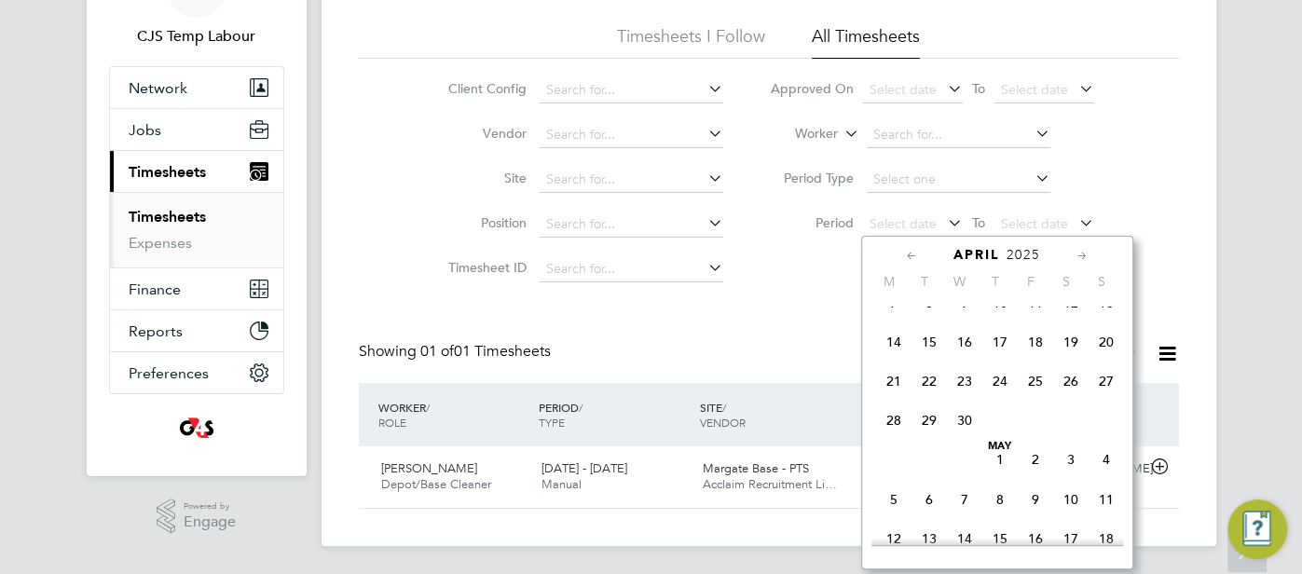
click at [912, 257] on icon at bounding box center [912, 256] width 18 height 21
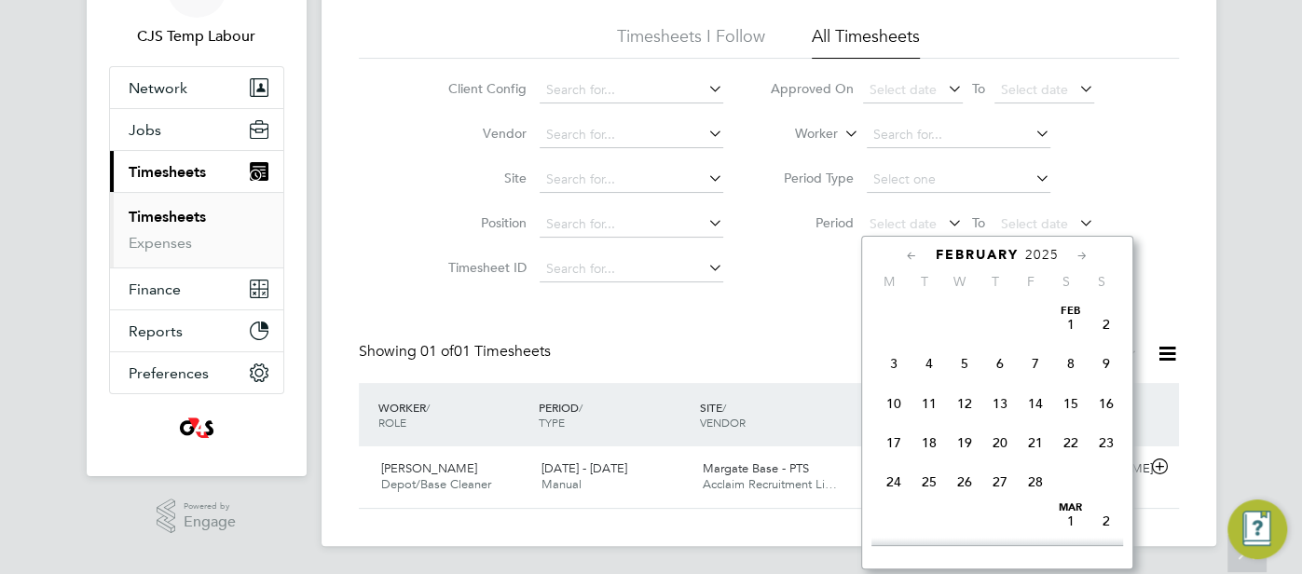
click at [1068, 250] on div "February 2025" at bounding box center [997, 255] width 252 height 18
click at [1072, 251] on div "February 2025" at bounding box center [997, 255] width 252 height 18
click at [1075, 253] on icon at bounding box center [1083, 256] width 18 height 21
click at [1074, 253] on icon at bounding box center [1083, 256] width 18 height 21
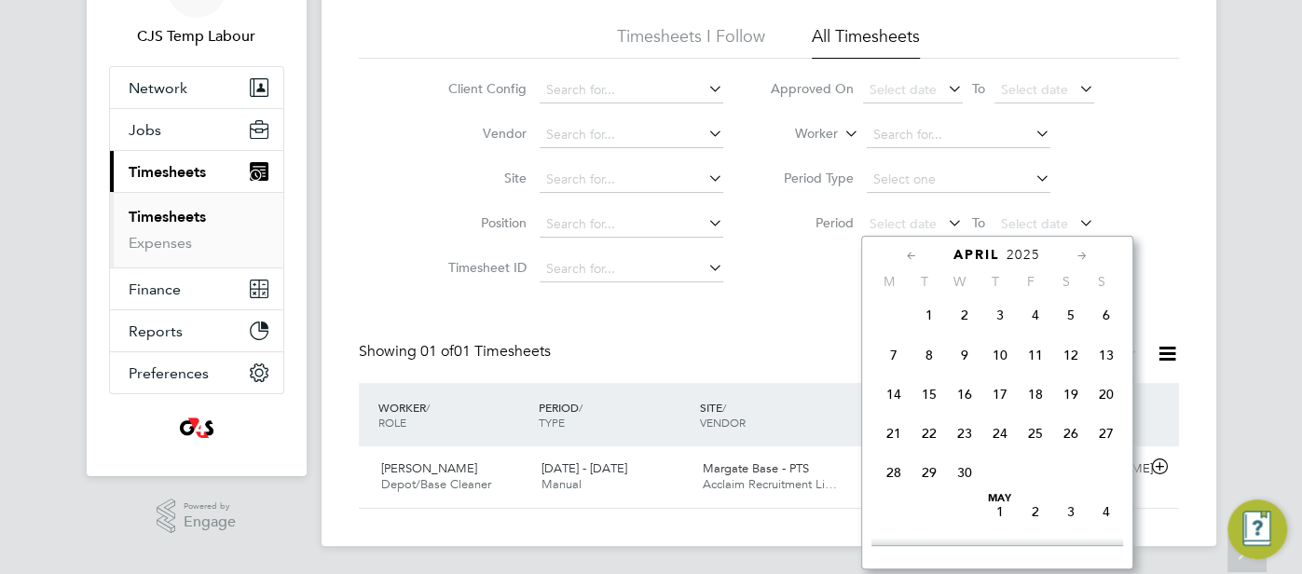
click at [1074, 253] on icon at bounding box center [1083, 256] width 18 height 21
click at [889, 368] on span "5" at bounding box center [893, 350] width 35 height 35
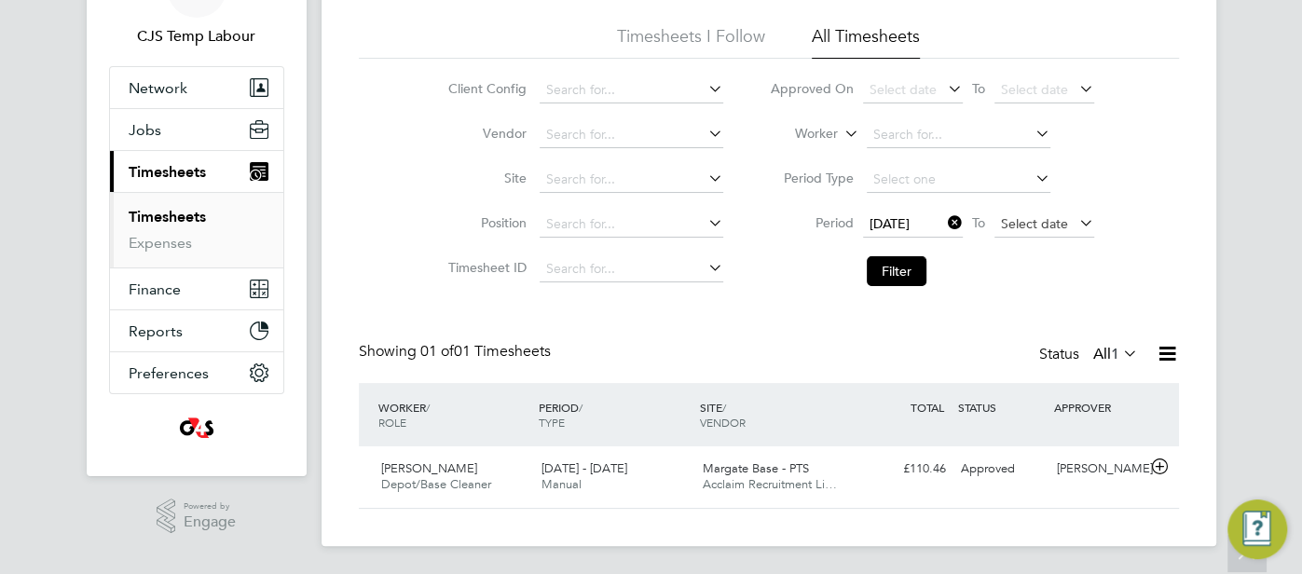
click at [1026, 216] on span "Select date" at bounding box center [1034, 223] width 67 height 17
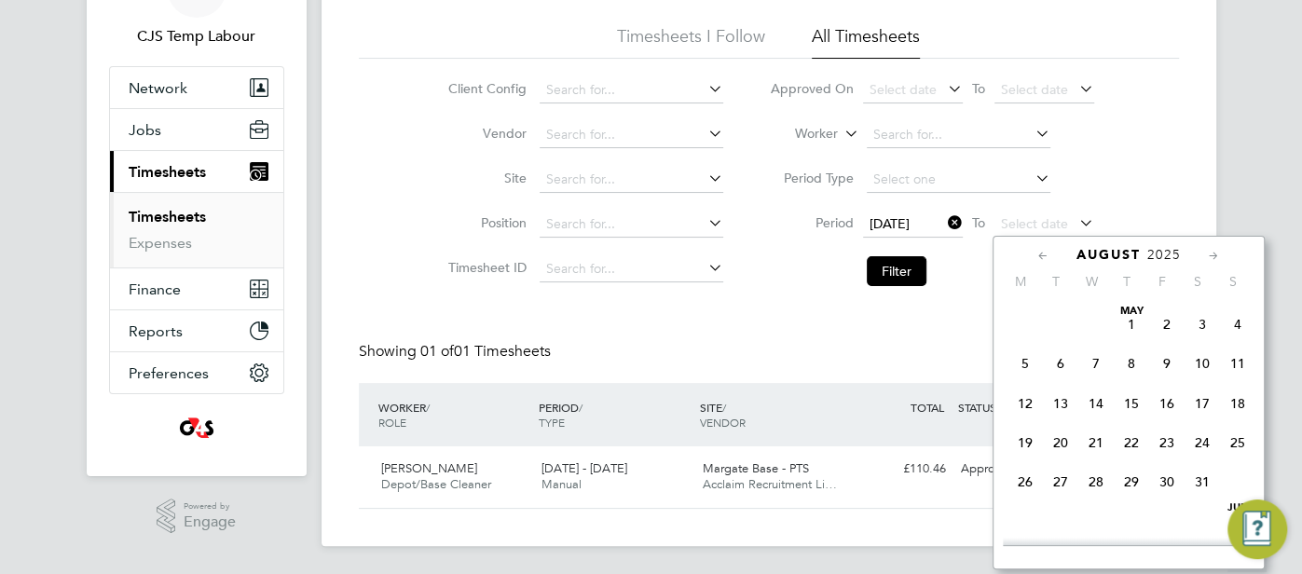
scroll to position [723, 0]
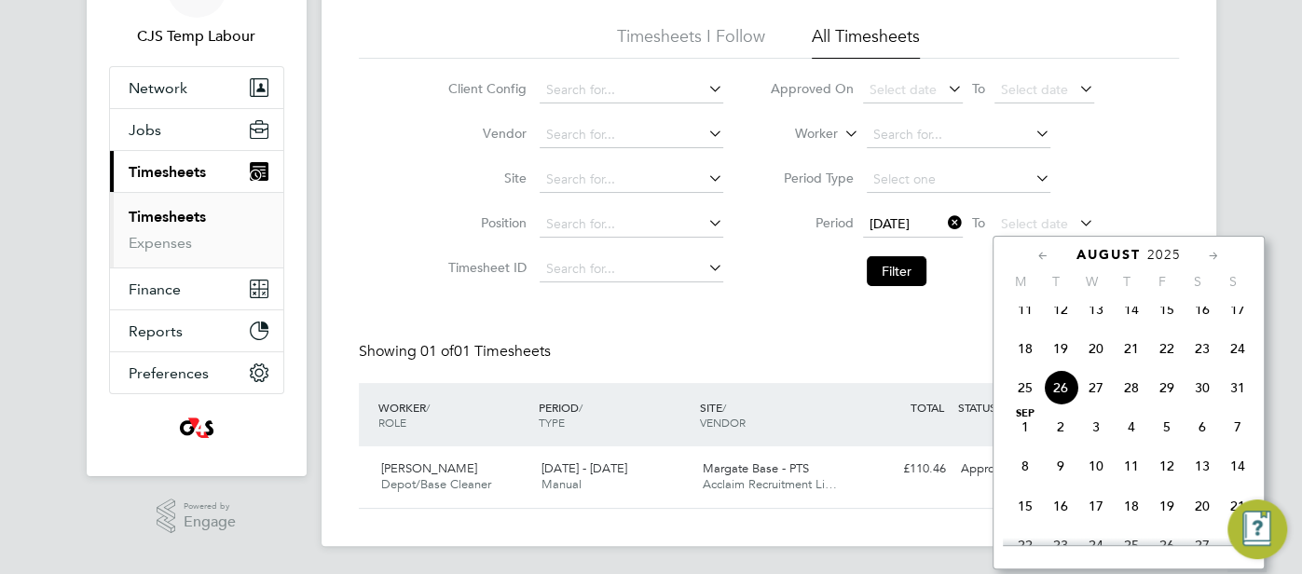
click at [1020, 320] on span "11" at bounding box center [1024, 309] width 35 height 35
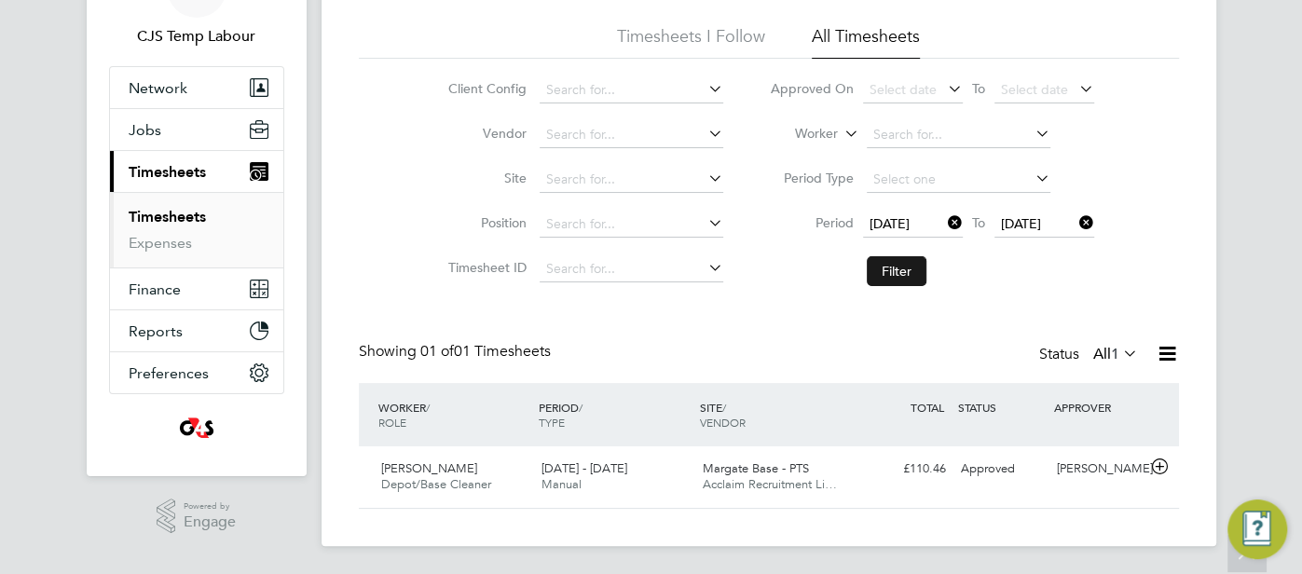
click at [896, 267] on button "Filter" at bounding box center [897, 271] width 60 height 30
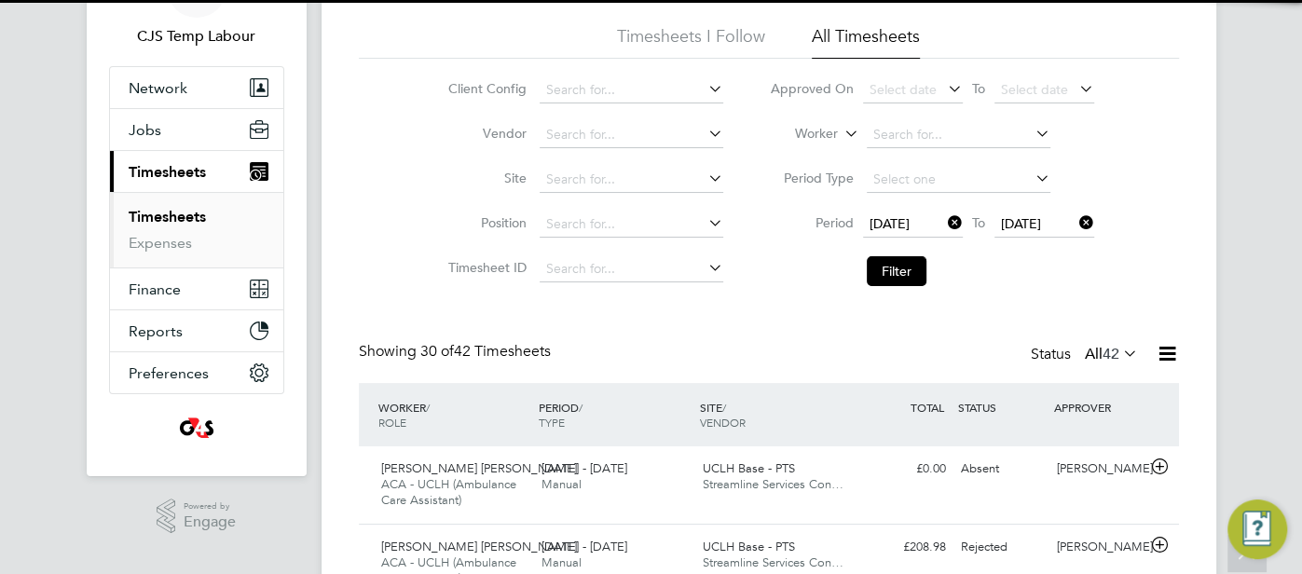
scroll to position [47, 161]
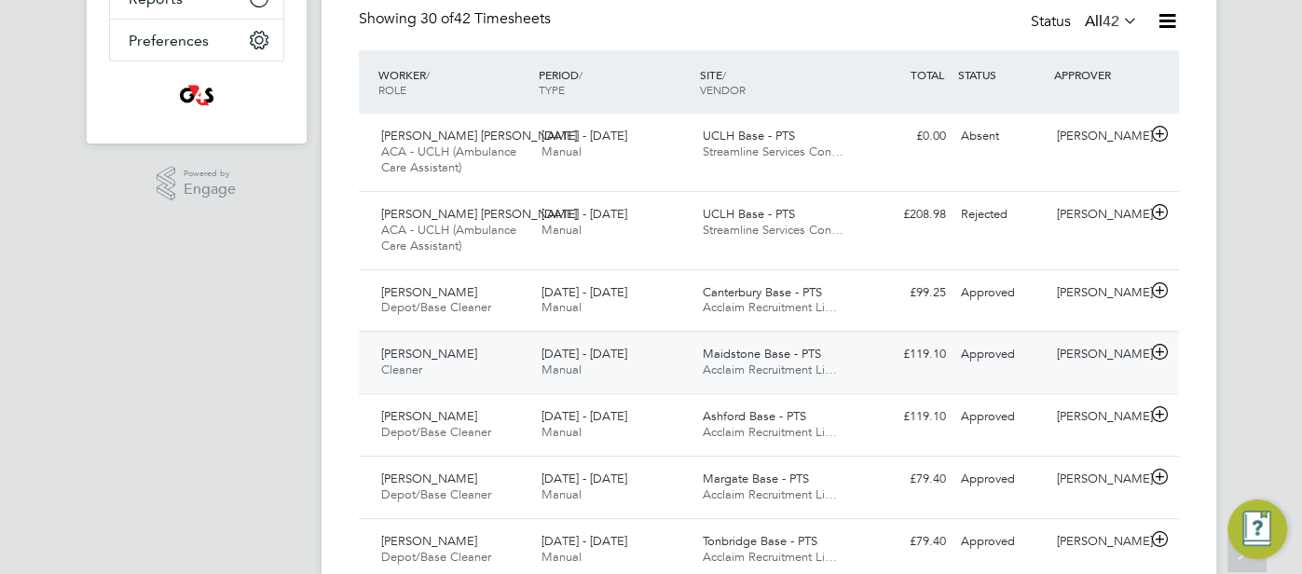
click at [921, 342] on div "£119.10 Approved" at bounding box center [904, 354] width 97 height 31
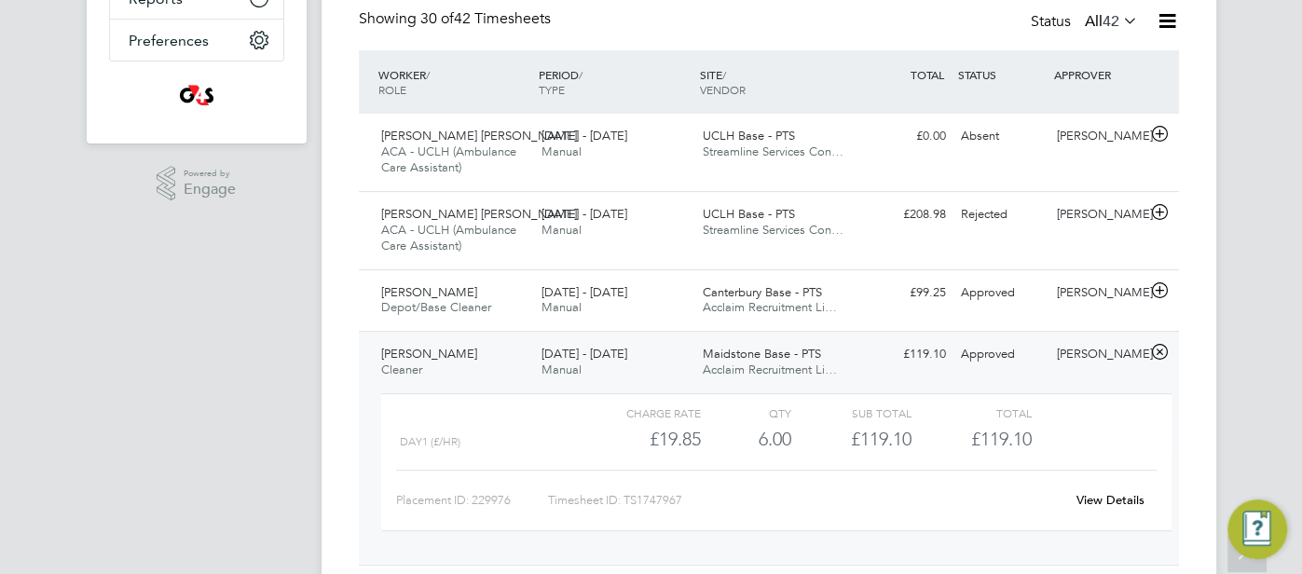
click at [1089, 498] on link "View Details" at bounding box center [1110, 500] width 68 height 16
click at [1148, 345] on icon at bounding box center [1158, 352] width 23 height 15
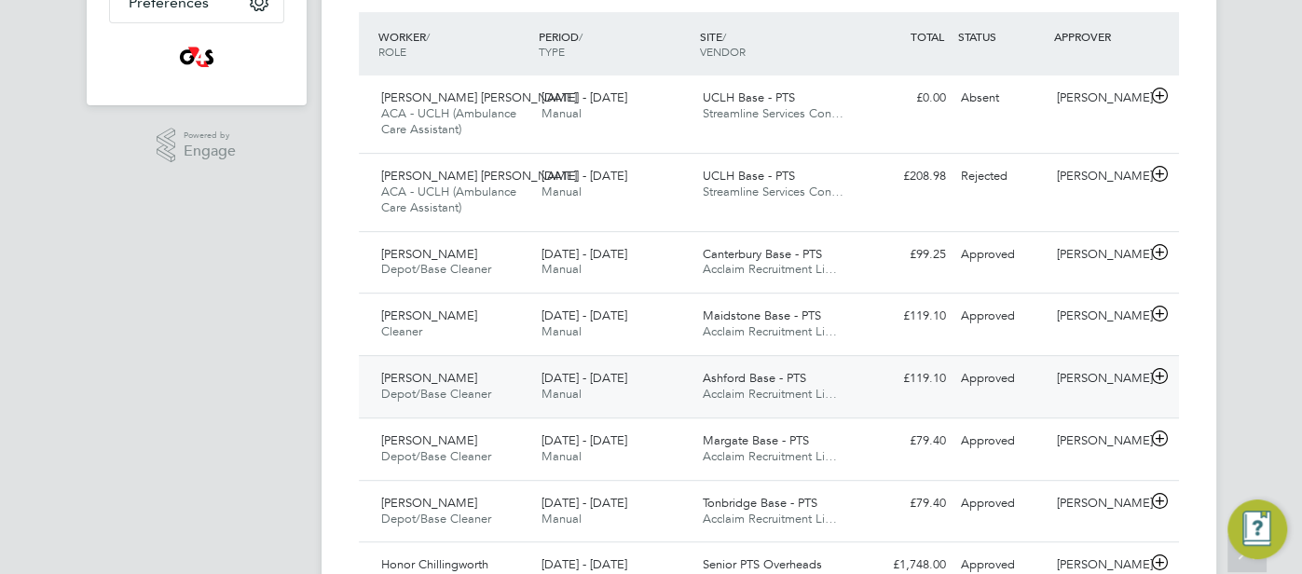
scroll to position [499, 0]
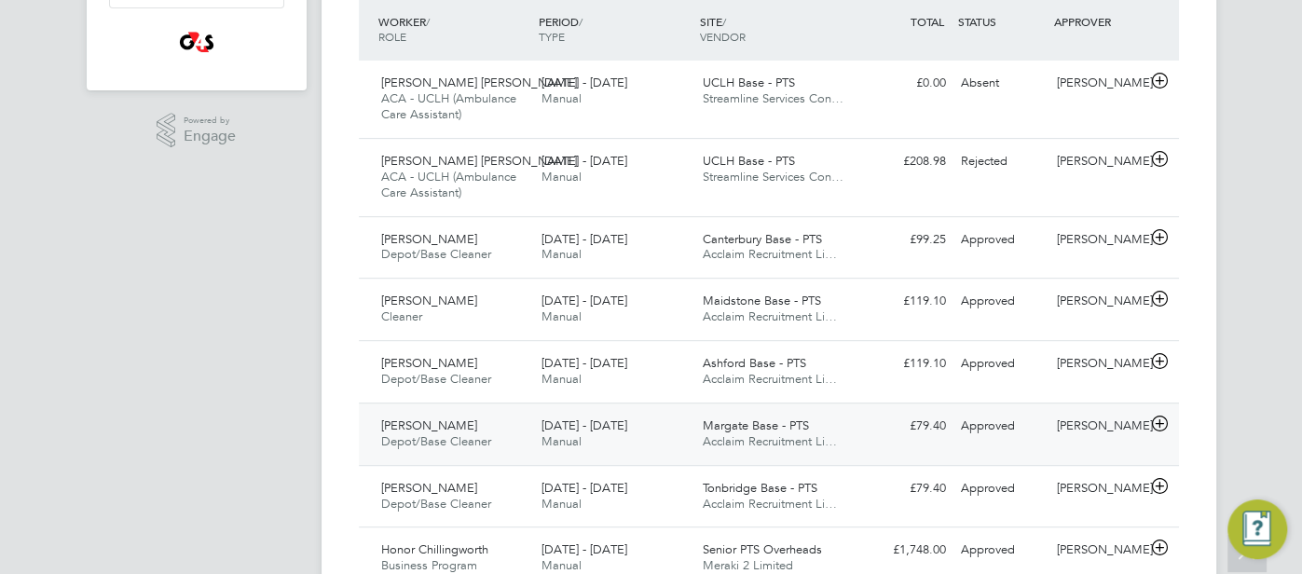
click at [1006, 417] on div "Approved" at bounding box center [1001, 426] width 97 height 31
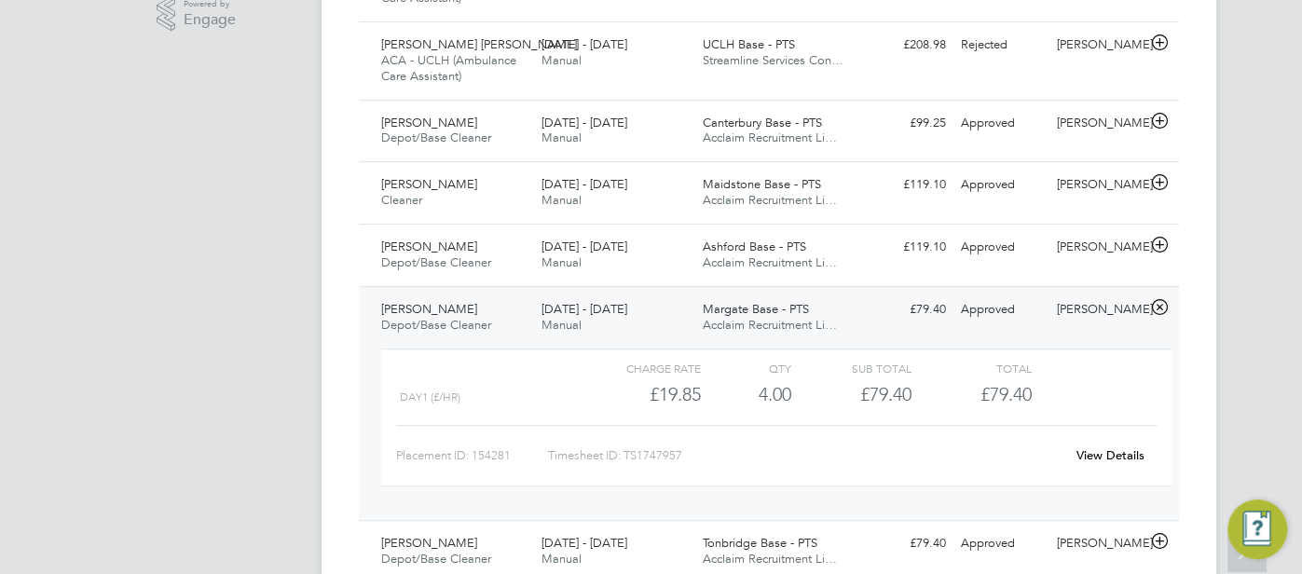
scroll to position [617, 0]
click at [1090, 449] on link "View Details" at bounding box center [1110, 453] width 68 height 16
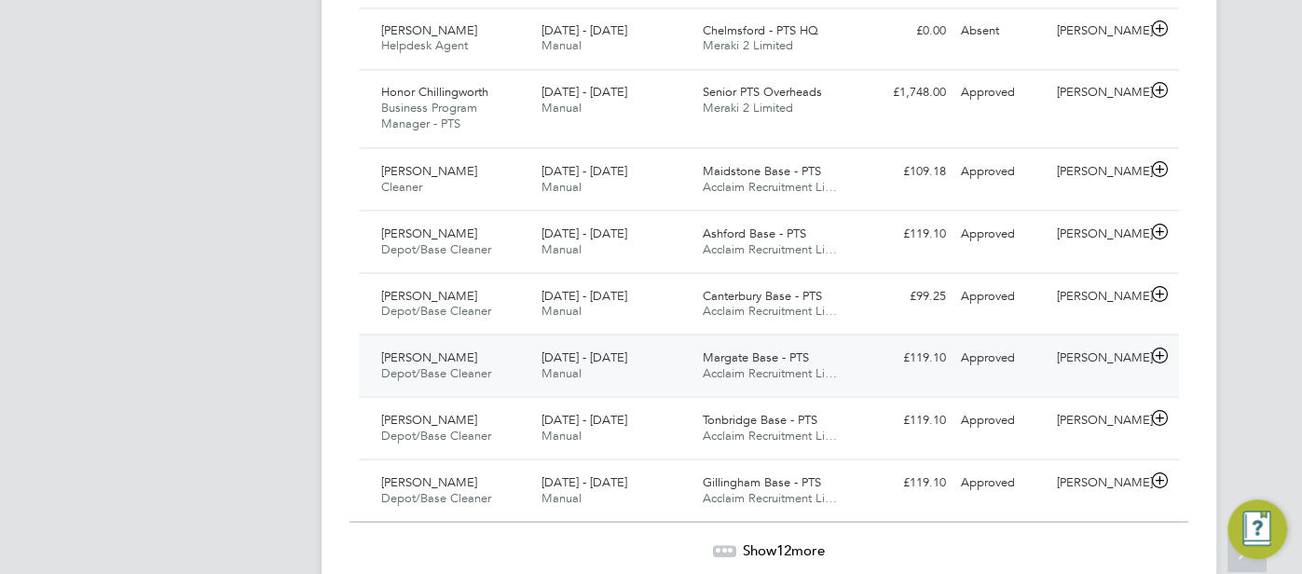
scroll to position [2278, 0]
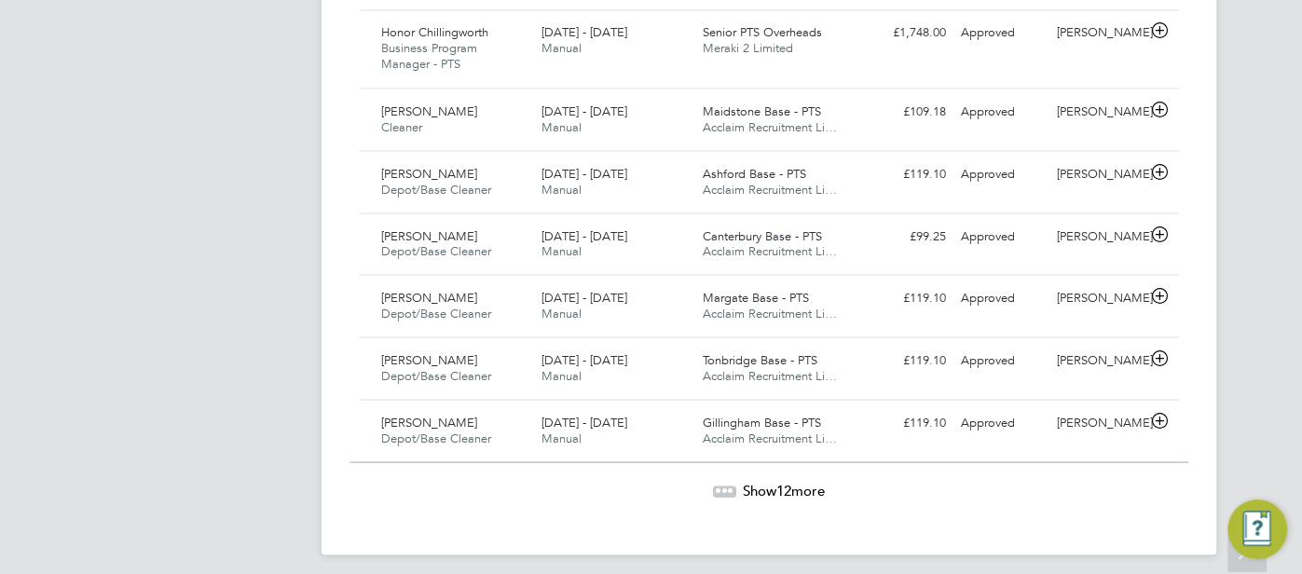
click at [805, 485] on span "Show 12 more" at bounding box center [784, 490] width 82 height 18
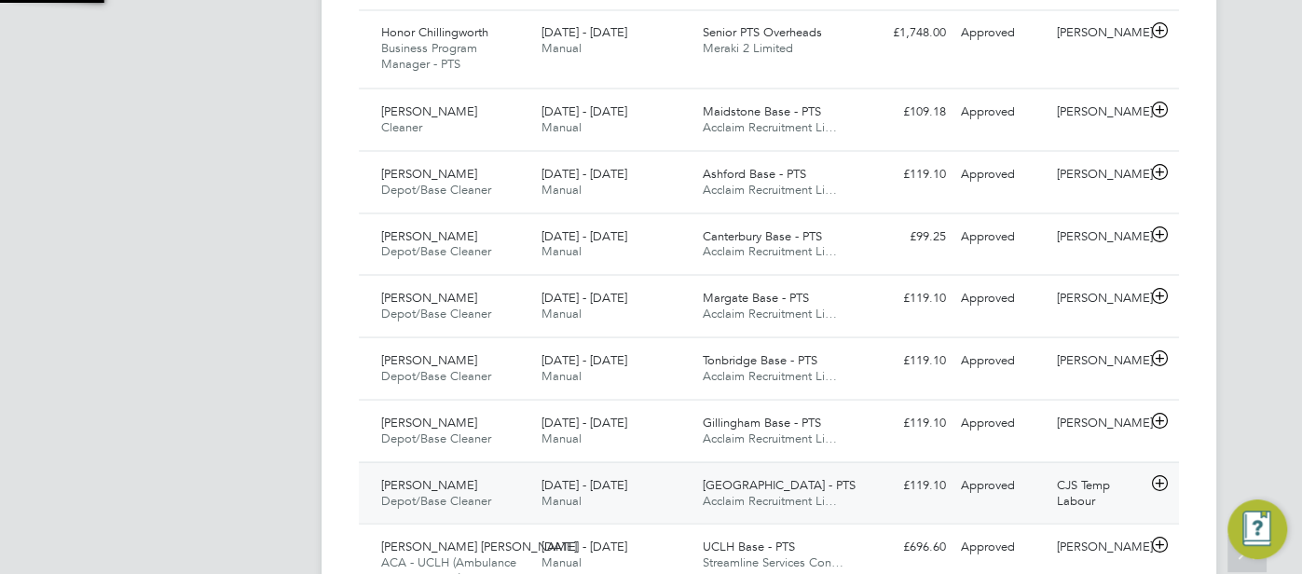
scroll to position [62, 161]
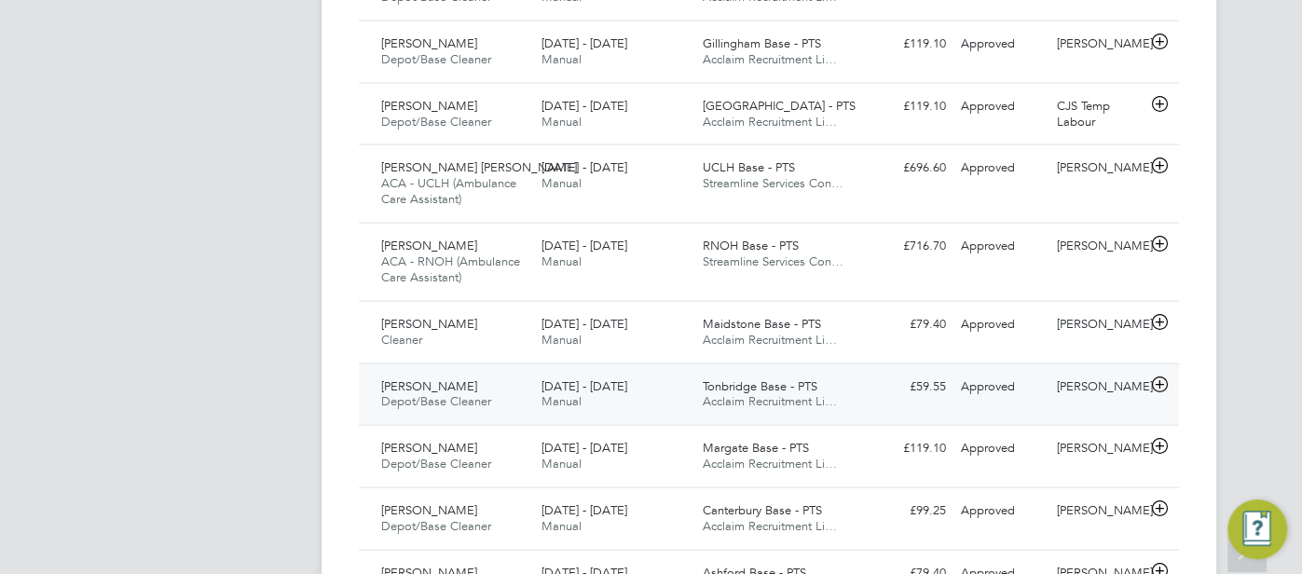
click at [963, 381] on div "Approved" at bounding box center [1001, 387] width 97 height 31
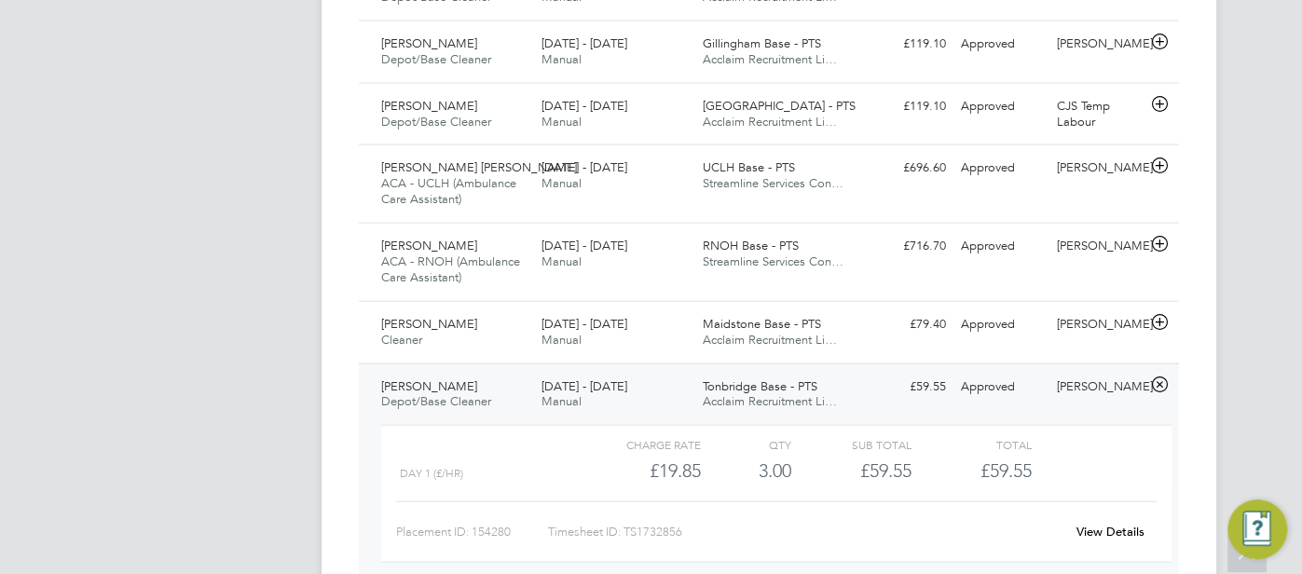
click at [1079, 524] on link "View Details" at bounding box center [1110, 532] width 68 height 16
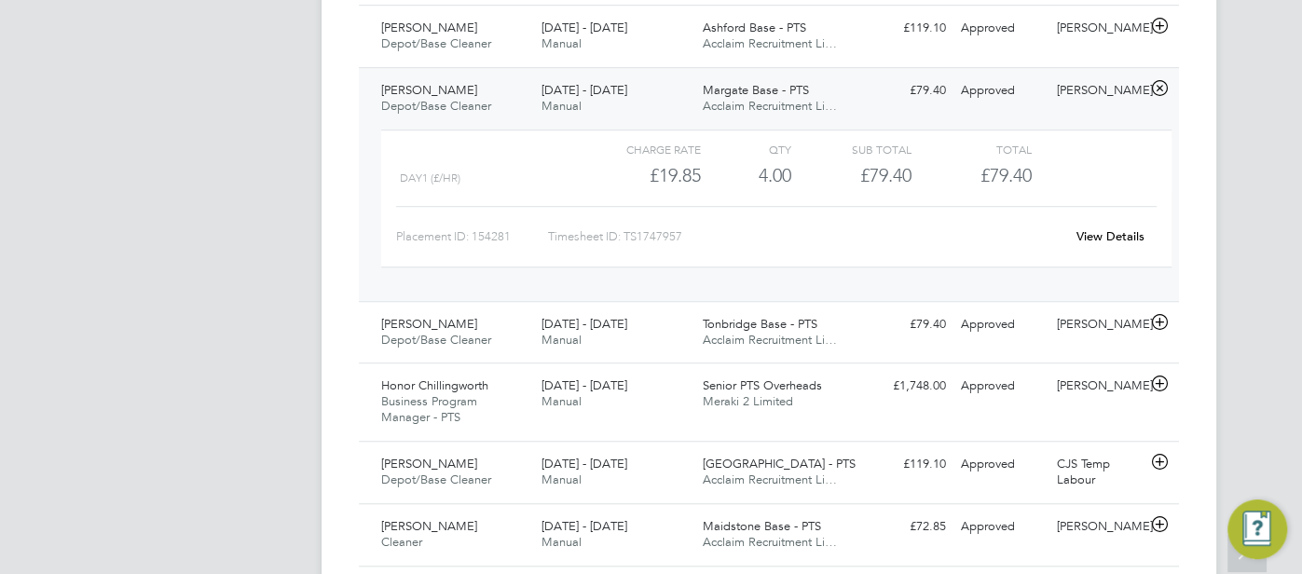
scroll to position [0, 0]
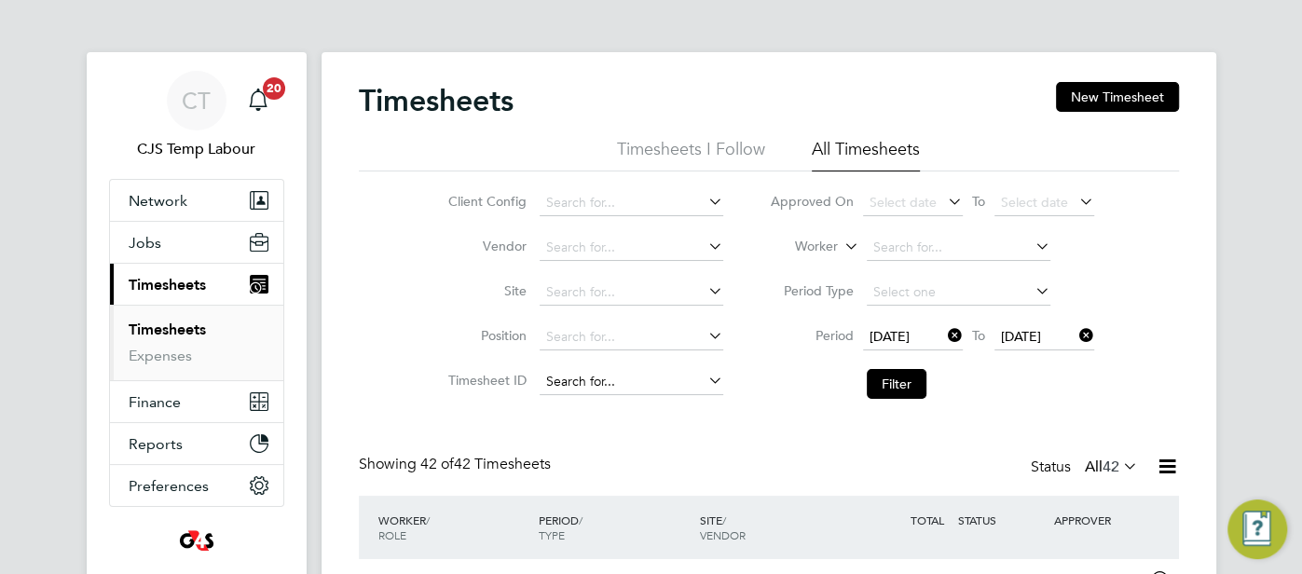
click at [626, 376] on input at bounding box center [632, 382] width 184 height 26
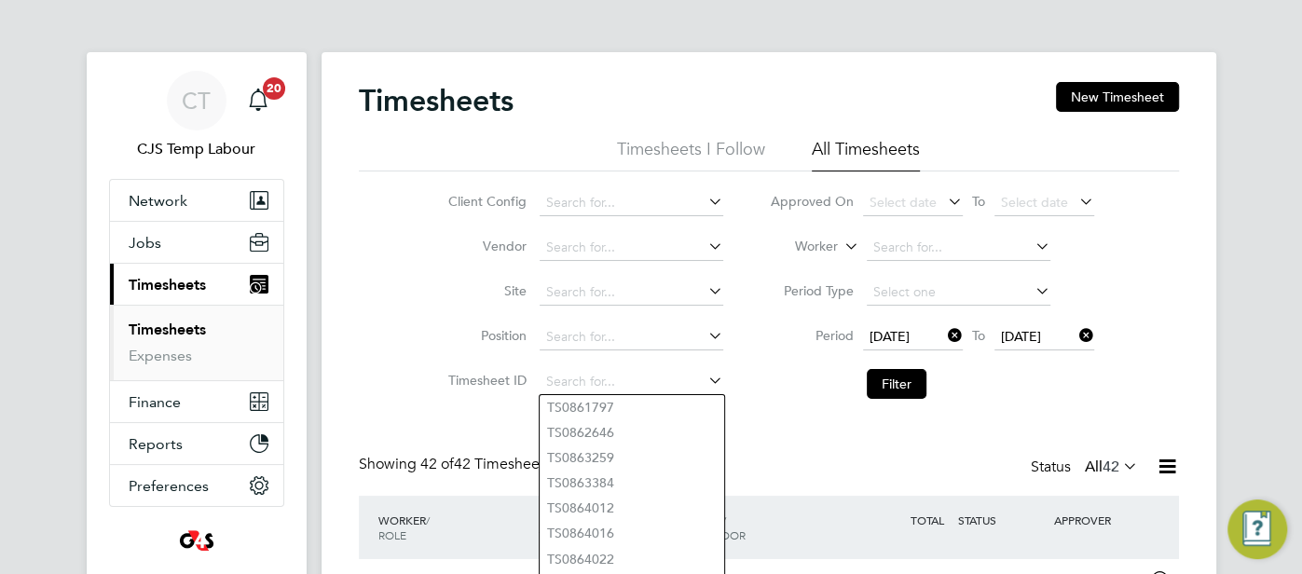
click at [1075, 331] on icon at bounding box center [1075, 335] width 0 height 26
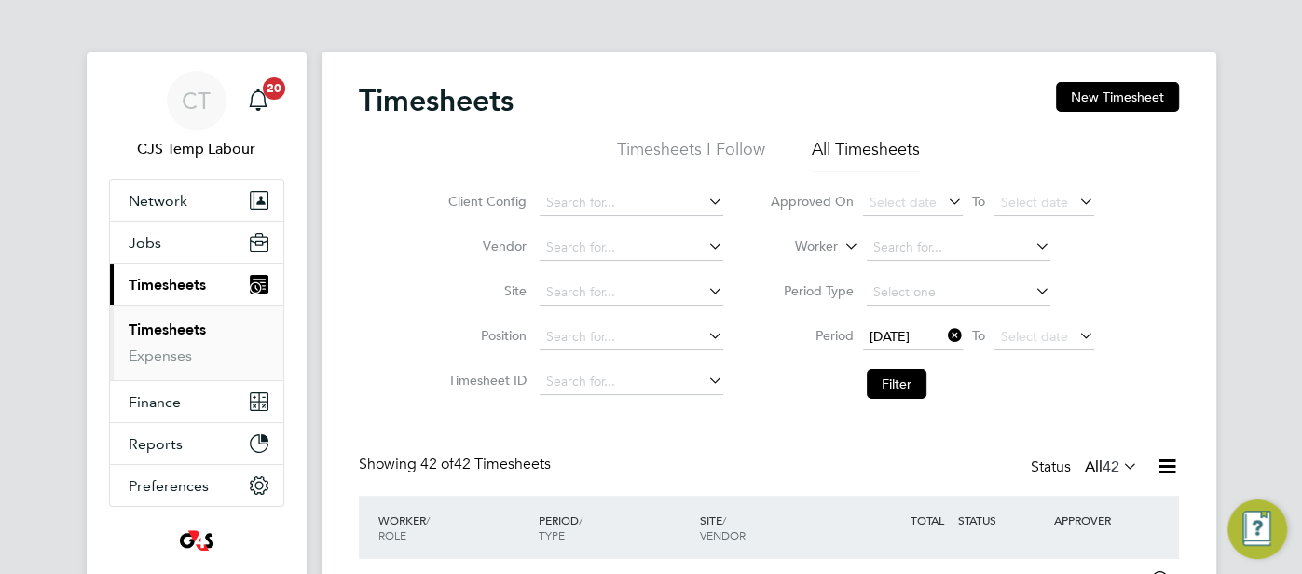
click at [944, 337] on icon at bounding box center [944, 335] width 0 height 26
click at [691, 374] on input at bounding box center [632, 382] width 184 height 26
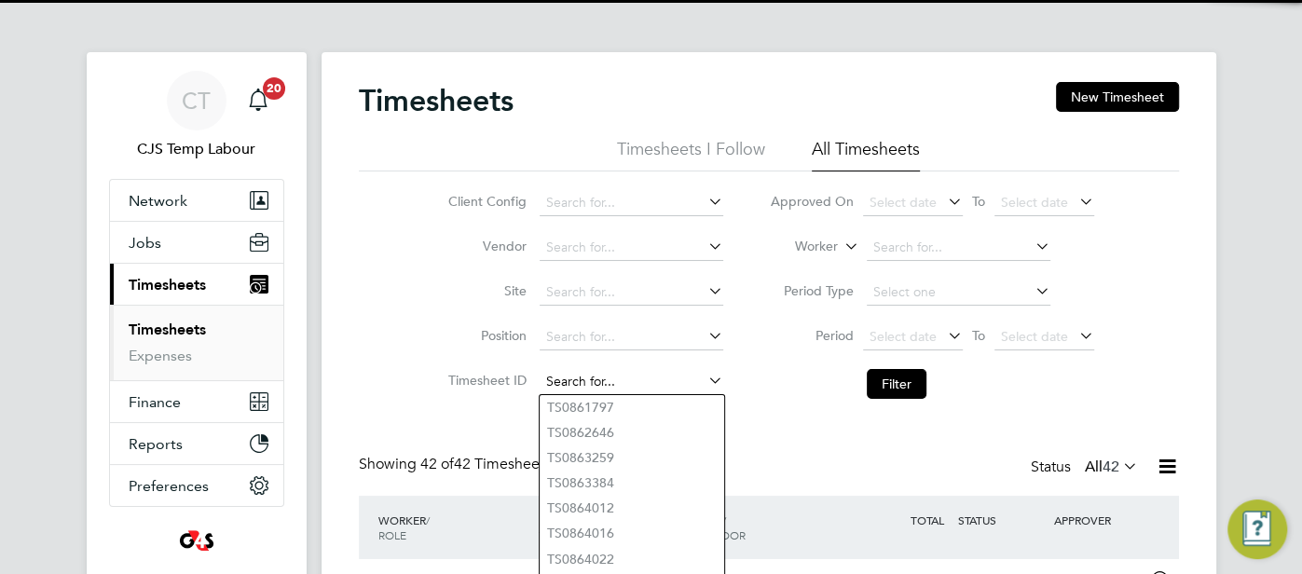
type input "v"
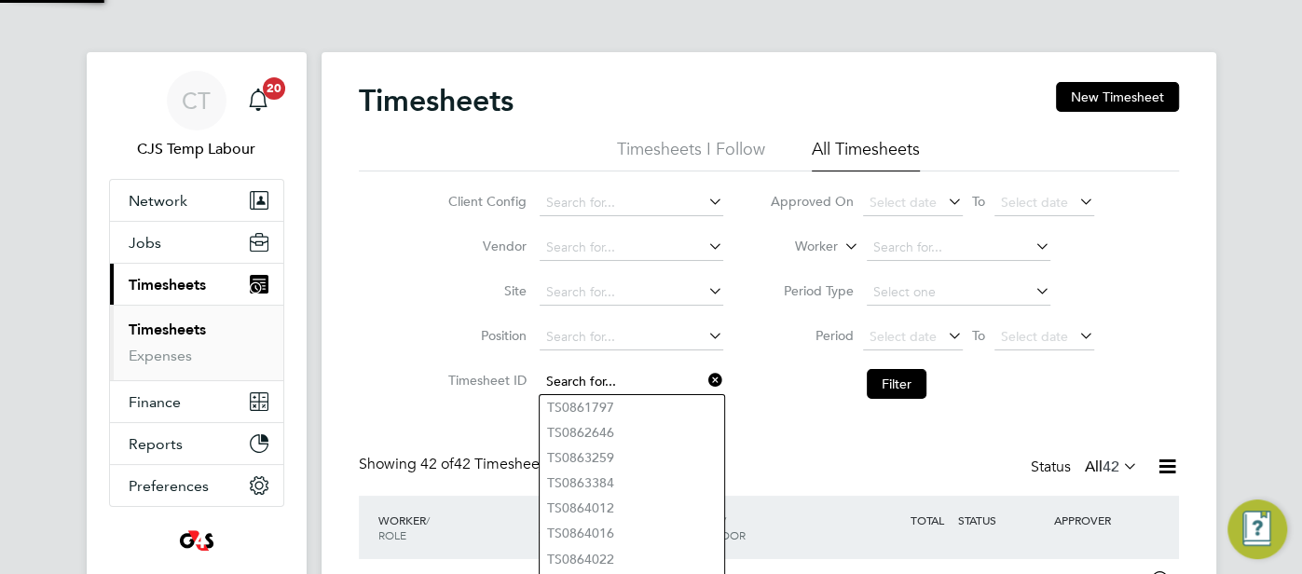
paste input "1668653"
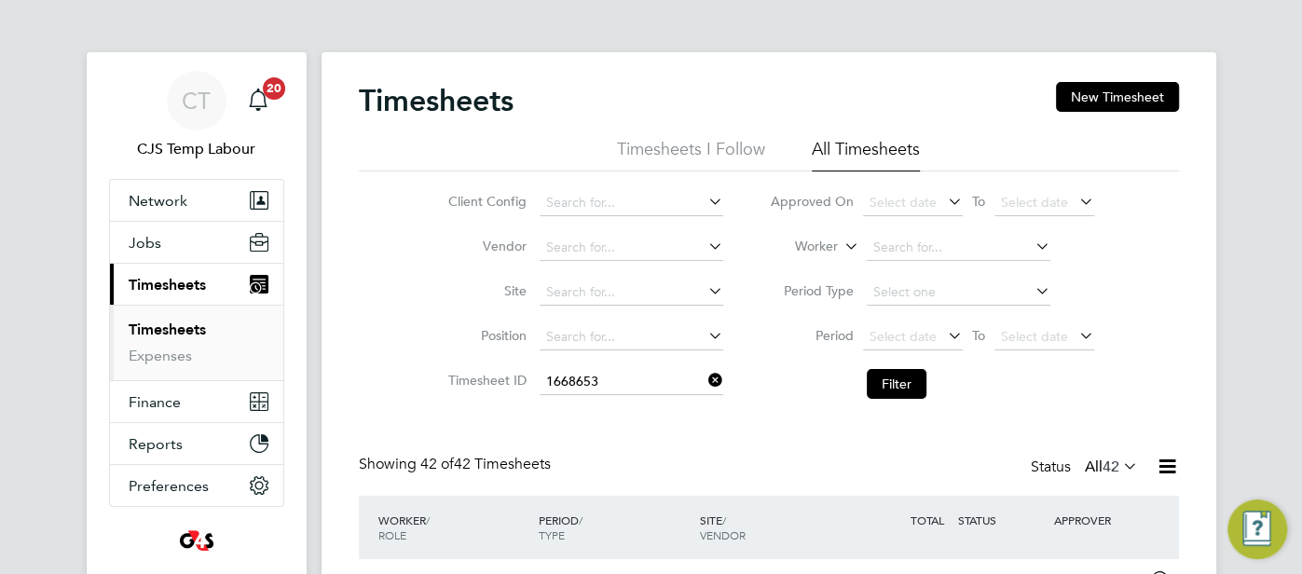
click at [701, 409] on li "TS 1668653" at bounding box center [632, 407] width 185 height 25
type input "TS1668653"
click at [887, 385] on button "Filter" at bounding box center [897, 384] width 60 height 30
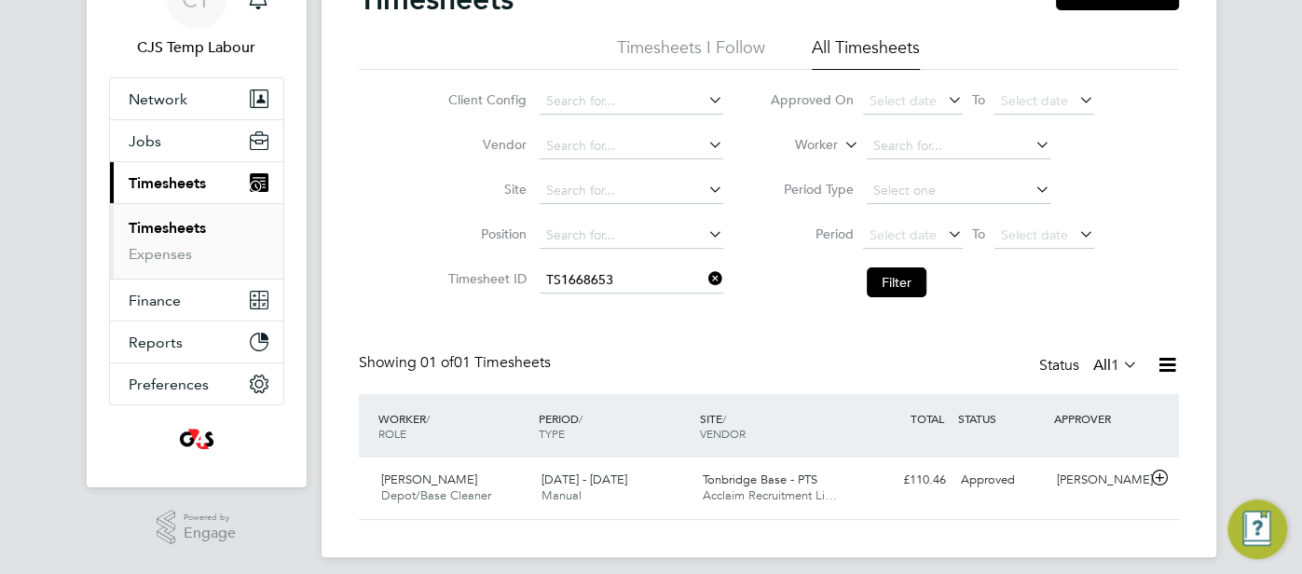
scroll to position [113, 0]
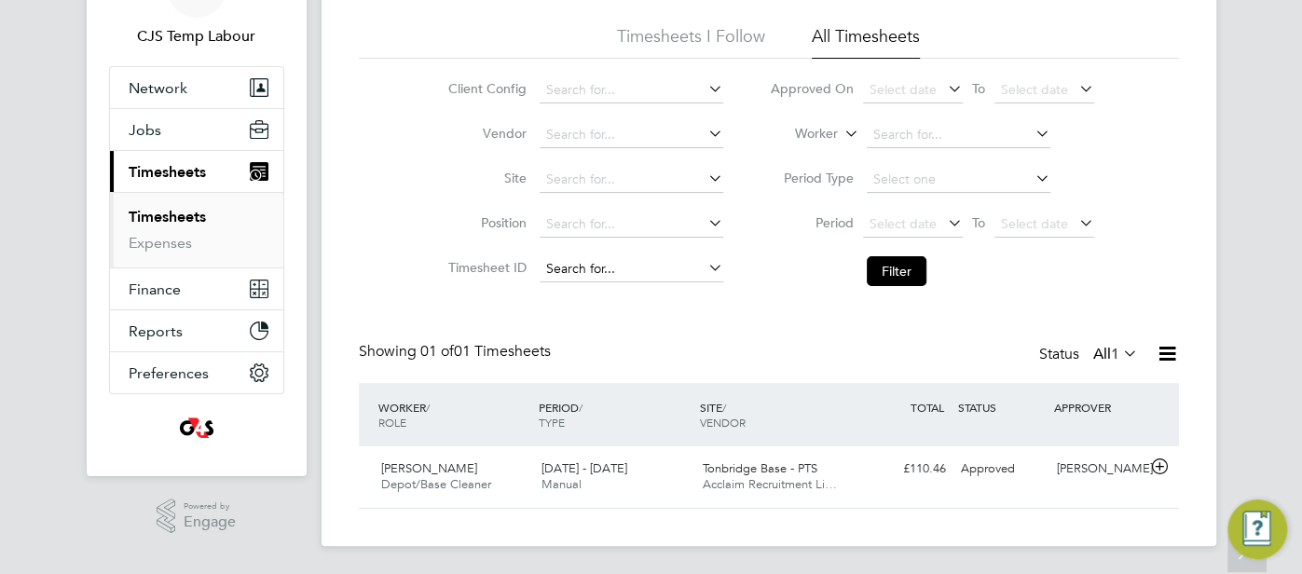
click at [593, 270] on input at bounding box center [632, 269] width 184 height 26
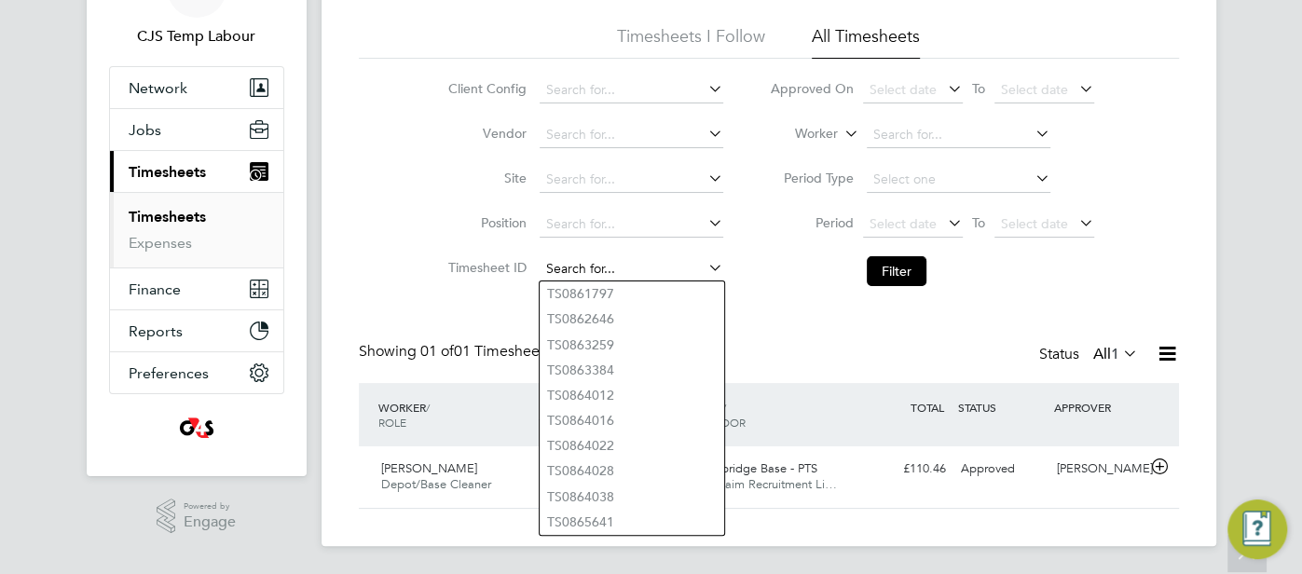
paste input "1628646"
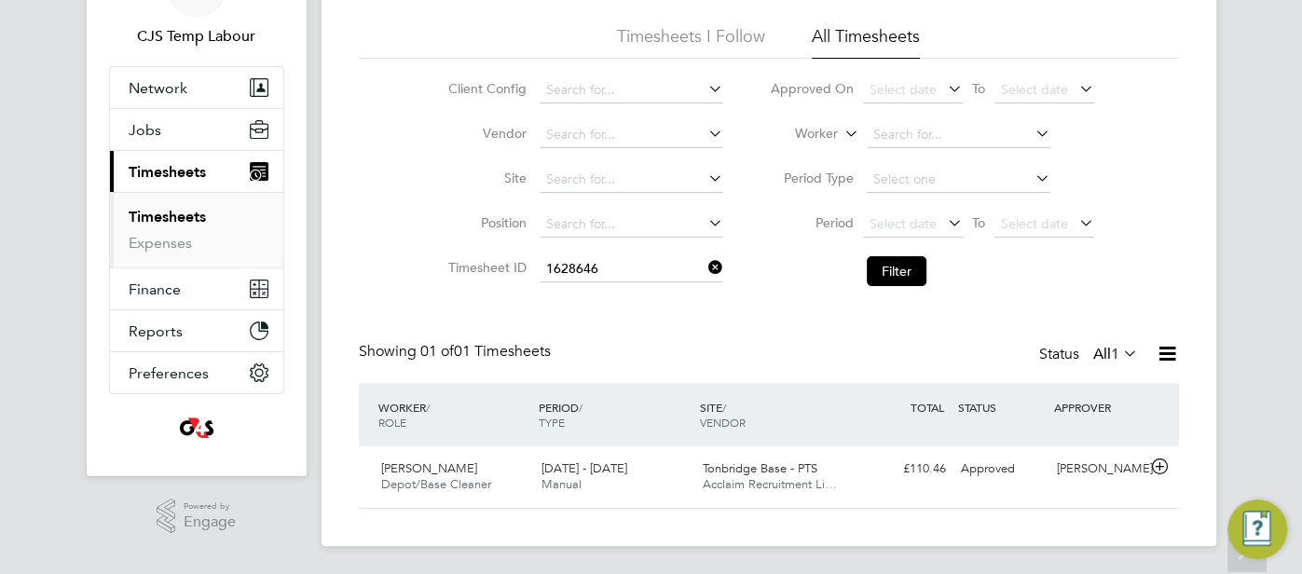
click at [604, 286] on b "1628646" at bounding box center [588, 294] width 52 height 16
type input "TS1628646"
click at [885, 271] on button "Filter" at bounding box center [897, 271] width 60 height 30
click at [592, 273] on input at bounding box center [632, 269] width 184 height 26
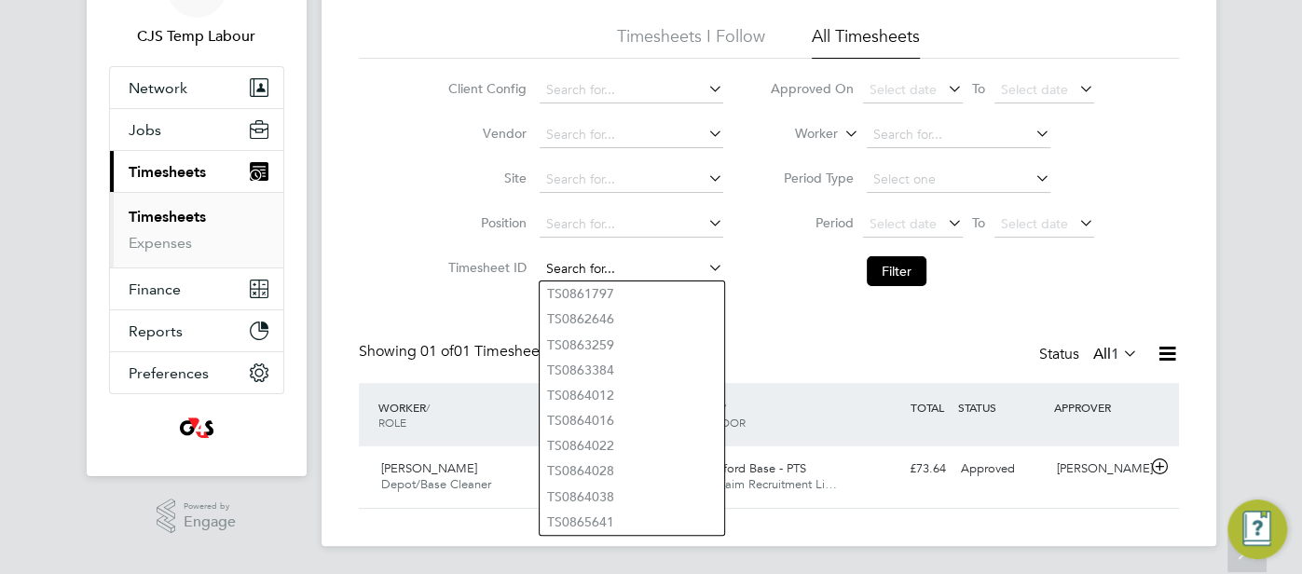
paste input "1668653"
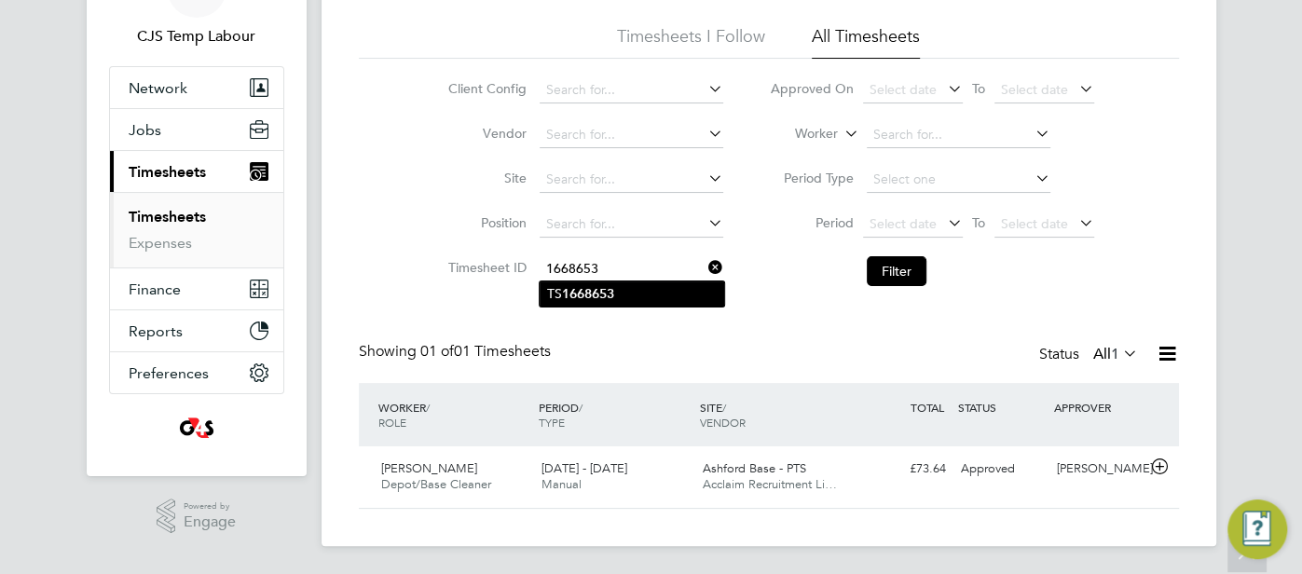
click at [659, 285] on li "TS 1668653" at bounding box center [632, 293] width 185 height 25
type input "TS1668653"
click at [891, 264] on button "Filter" at bounding box center [897, 271] width 60 height 30
click at [606, 270] on input at bounding box center [632, 269] width 184 height 26
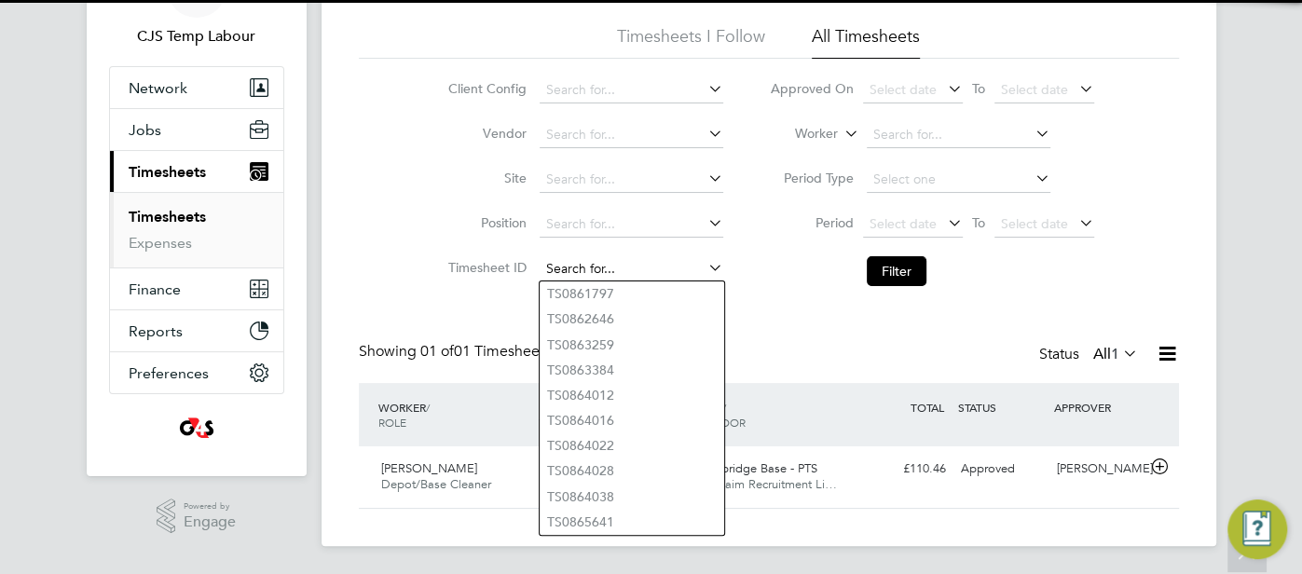
paste input "1747967"
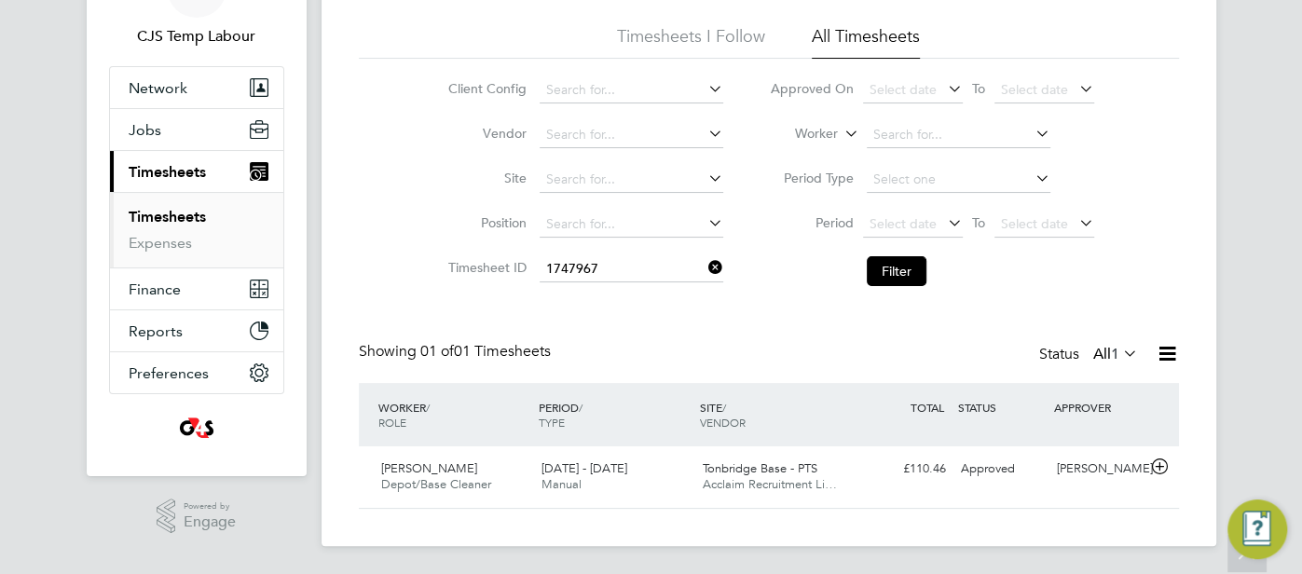
click at [596, 286] on b "1747967" at bounding box center [588, 294] width 52 height 16
type input "TS1747967"
click at [900, 261] on button "Filter" at bounding box center [897, 271] width 60 height 30
click at [650, 245] on li "Position" at bounding box center [582, 224] width 327 height 45
click at [618, 272] on input at bounding box center [632, 269] width 184 height 26
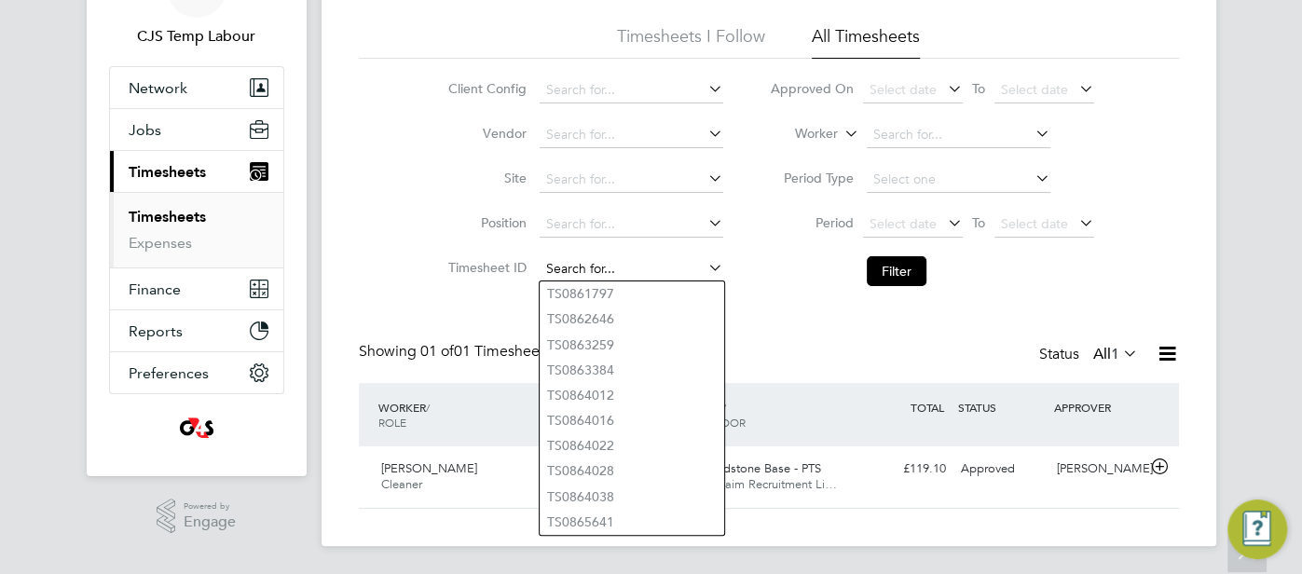
paste input "1732856"
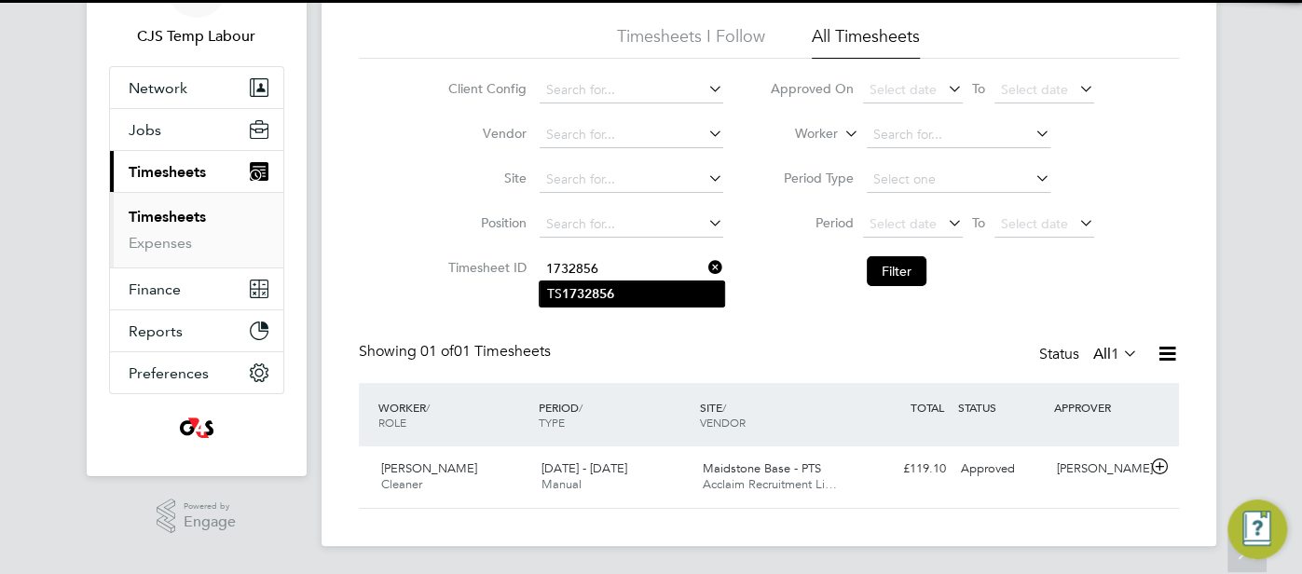
click at [614, 285] on li "TS 1732856" at bounding box center [632, 293] width 185 height 25
type input "TS1732856"
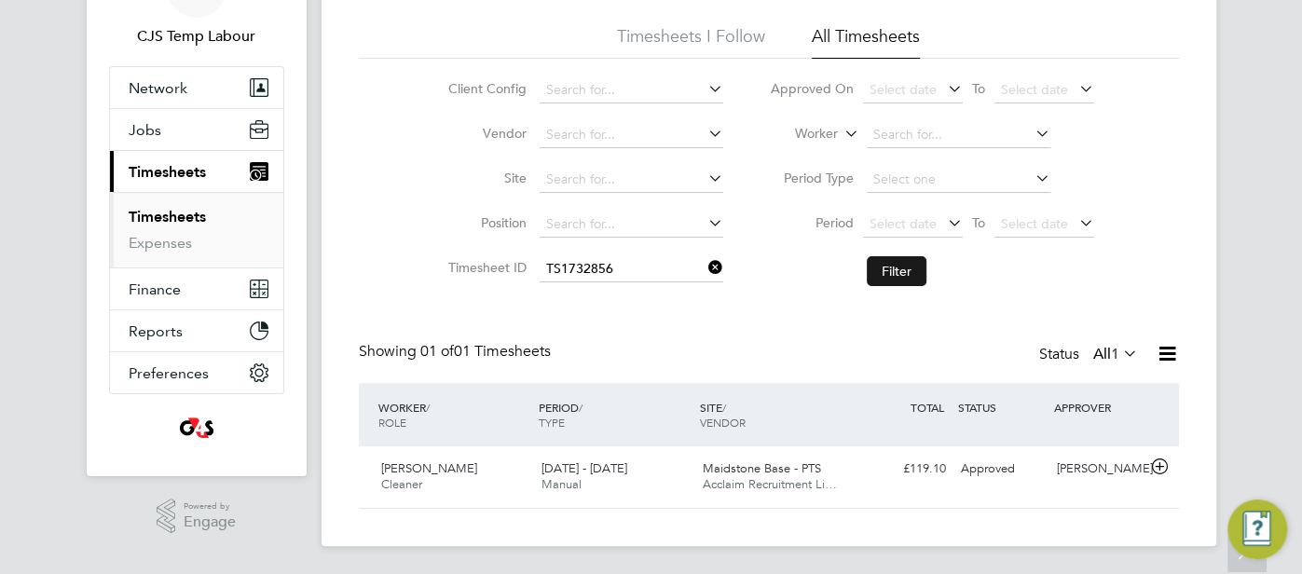
click at [906, 266] on button "Filter" at bounding box center [897, 271] width 60 height 30
drag, startPoint x: 139, startPoint y: 122, endPoint x: 144, endPoint y: 131, distance: 10.4
click at [139, 122] on span "Jobs" at bounding box center [145, 130] width 33 height 18
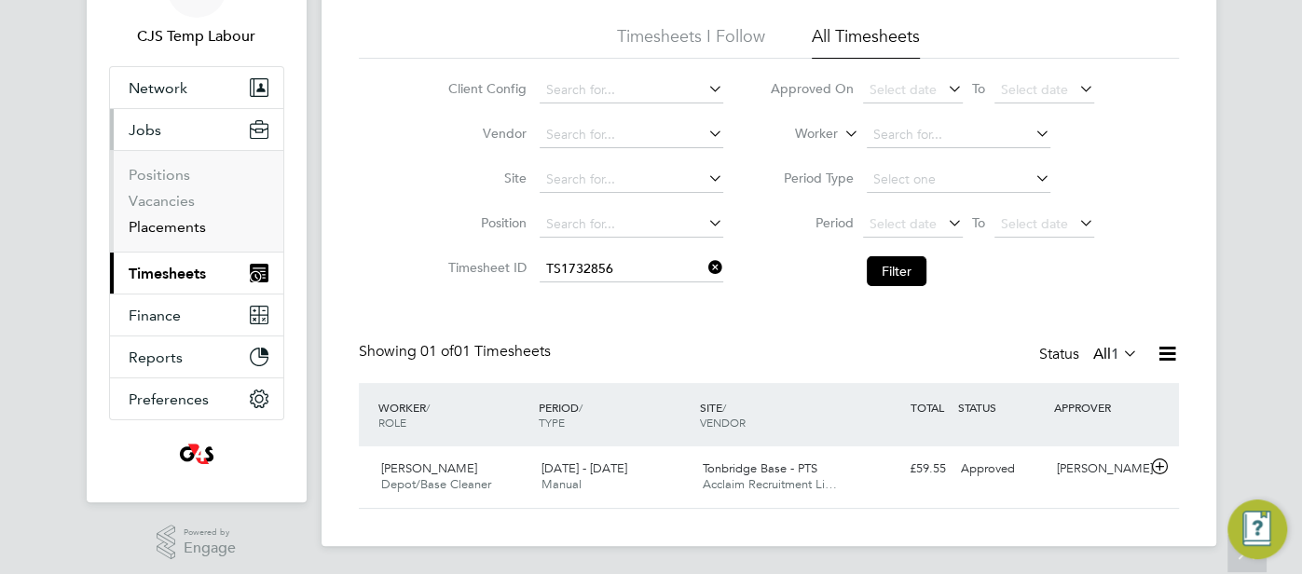
click at [174, 222] on link "Placements" at bounding box center [167, 227] width 77 height 18
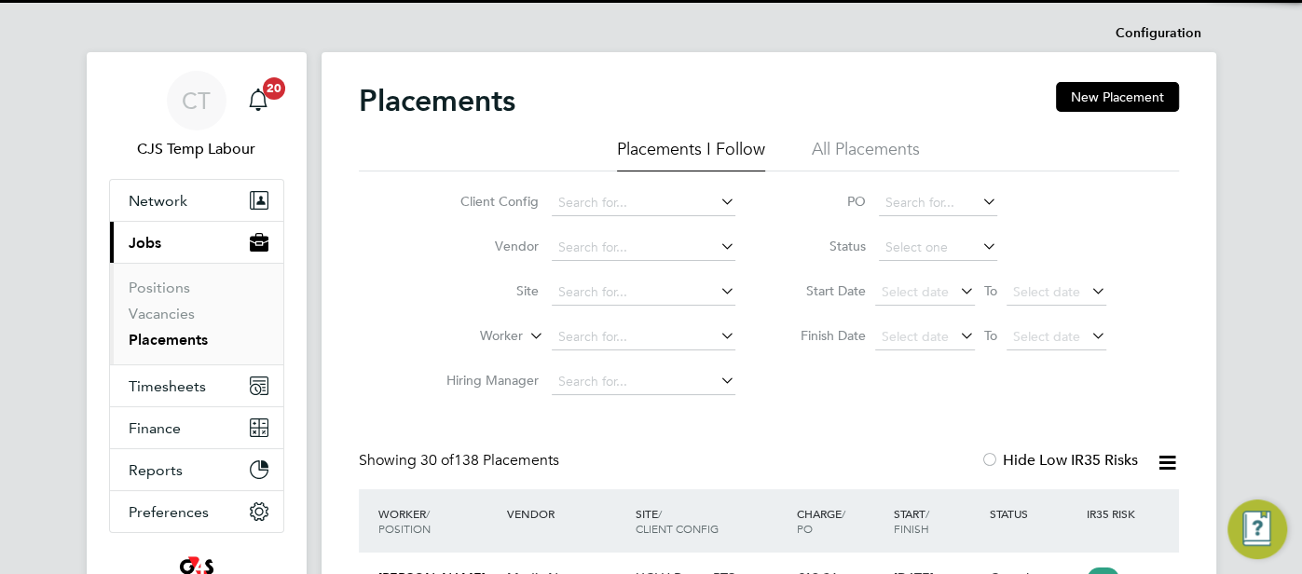
scroll to position [70, 161]
click at [849, 153] on li "All Placements" at bounding box center [866, 155] width 108 height 34
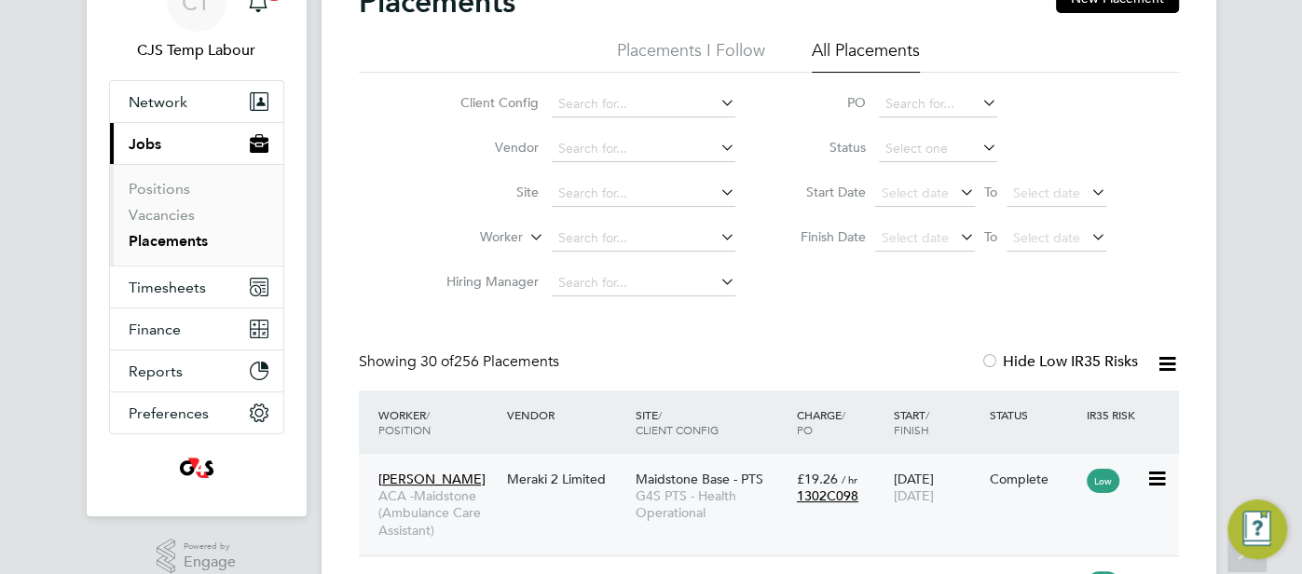
click at [930, 482] on div "05 Dec 2023 10 Dec 2023" at bounding box center [936, 487] width 97 height 52
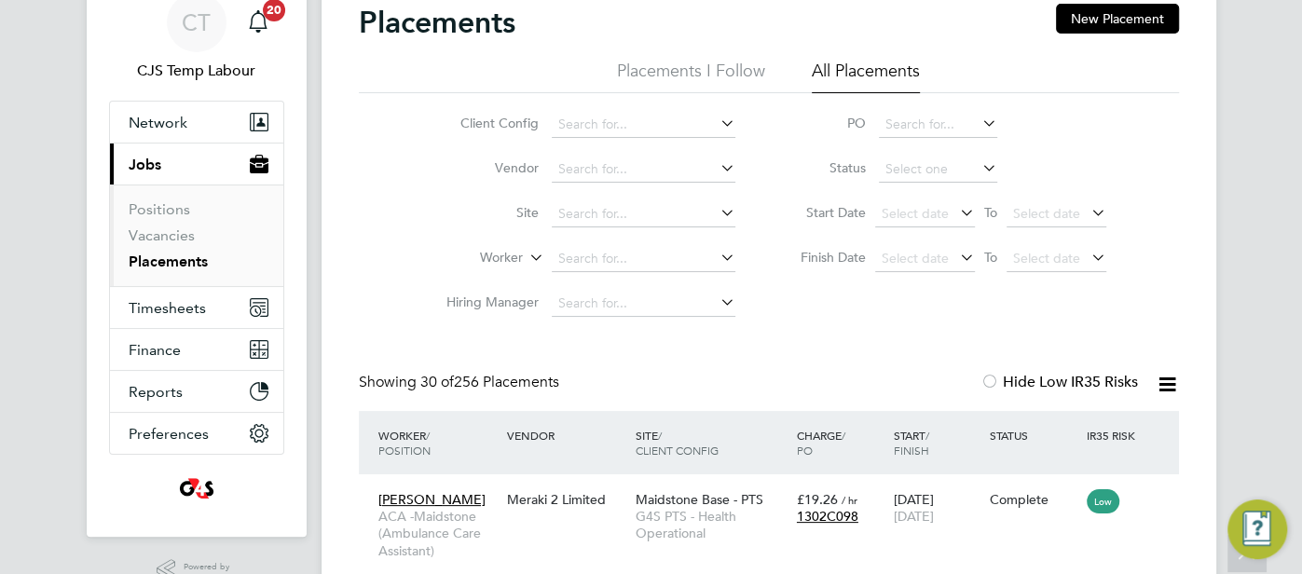
scroll to position [0, 0]
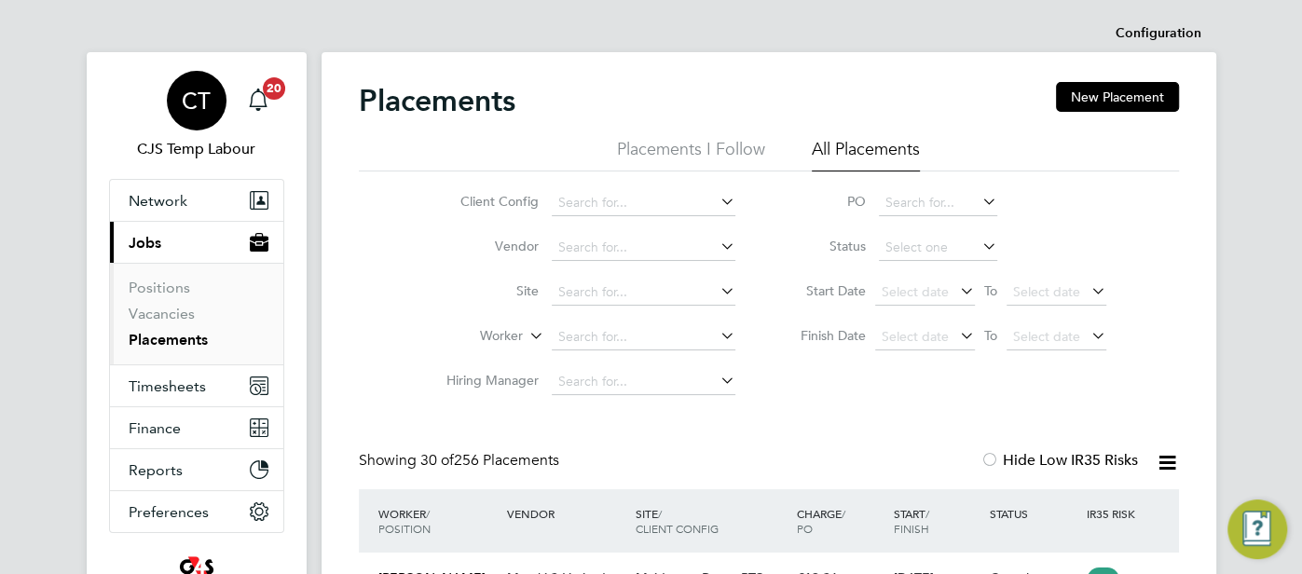
click at [219, 94] on div "CT" at bounding box center [197, 101] width 60 height 60
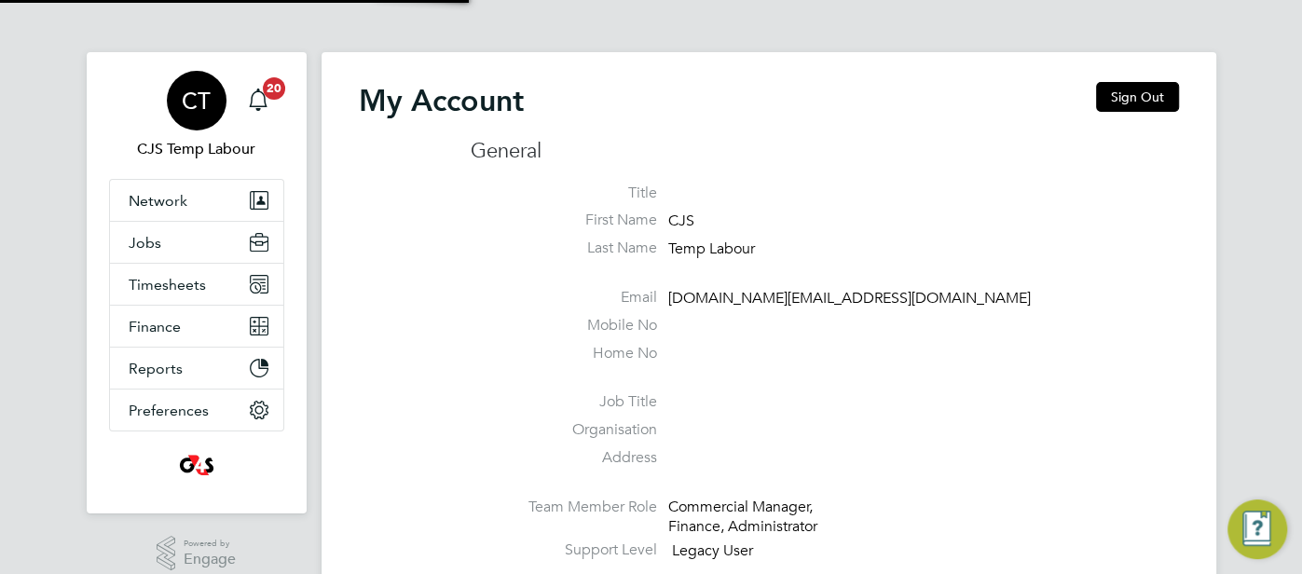
type input "cjs.health@uk.g4s.com"
click at [1123, 98] on button "Sign Out" at bounding box center [1137, 97] width 83 height 30
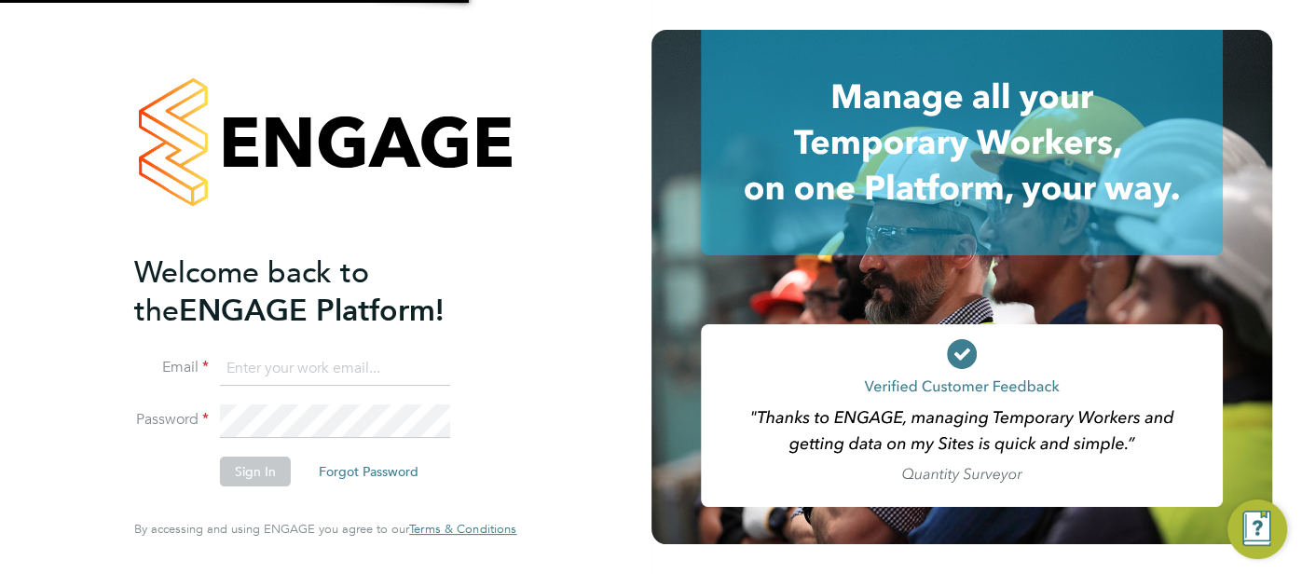
type input "cjs.health@uk.g4s.com"
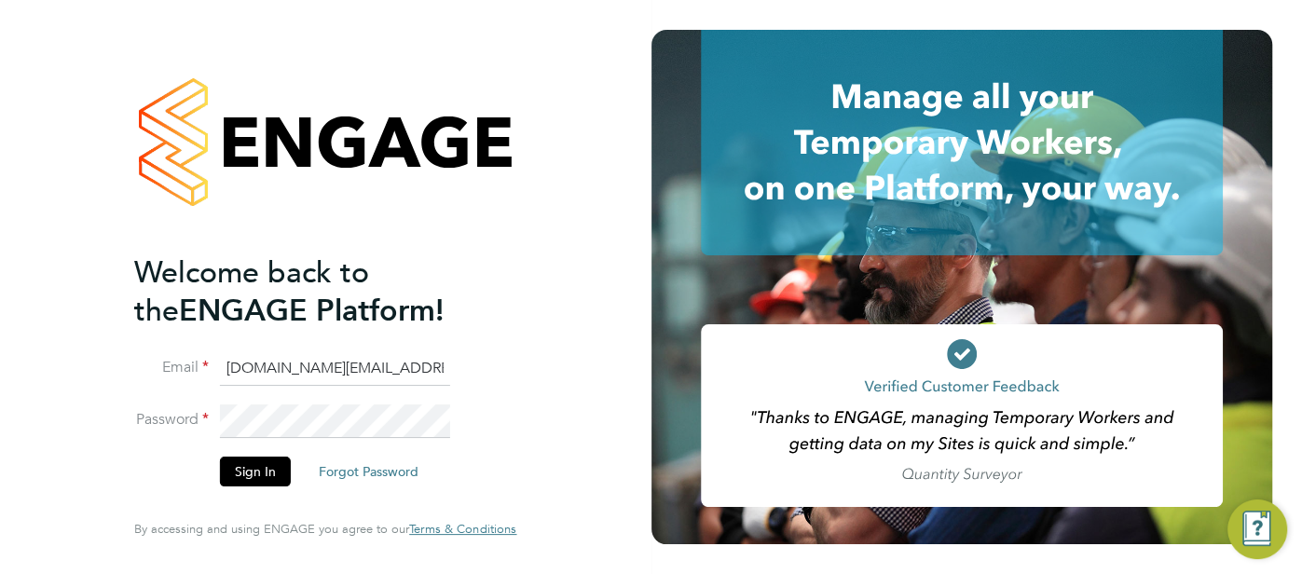
drag, startPoint x: 345, startPoint y: 371, endPoint x: 171, endPoint y: 384, distance: 173.8
click at [167, 386] on li "Email cjs.health@uk.g4s.com" at bounding box center [315, 378] width 363 height 52
type input "pts.templabour@uk.g4s.com"
click at [239, 473] on button "Sign In" at bounding box center [255, 472] width 71 height 30
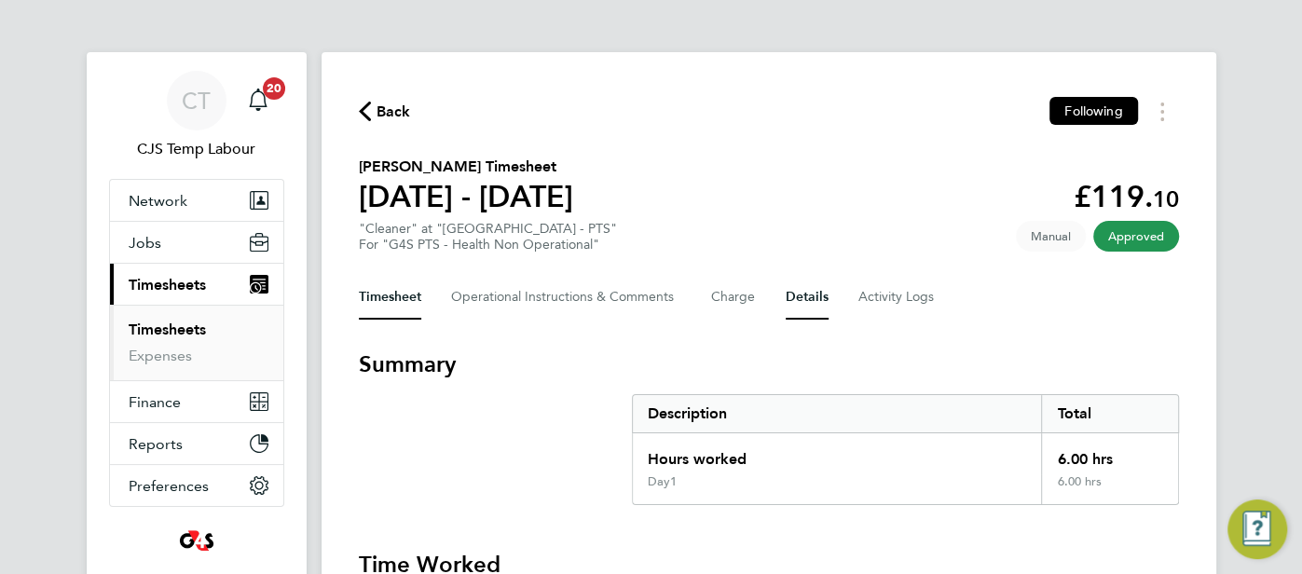
click at [796, 308] on button "Details" at bounding box center [807, 297] width 43 height 45
click at [800, 299] on button "Details" at bounding box center [807, 297] width 43 height 45
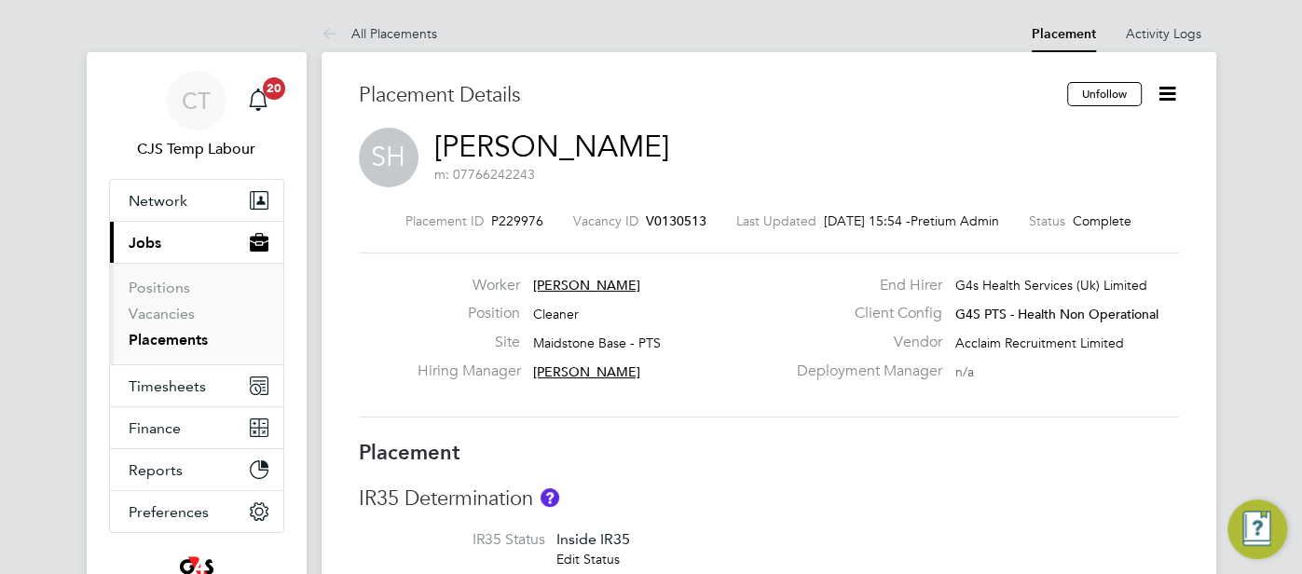
click at [341, 25] on icon at bounding box center [333, 34] width 23 height 23
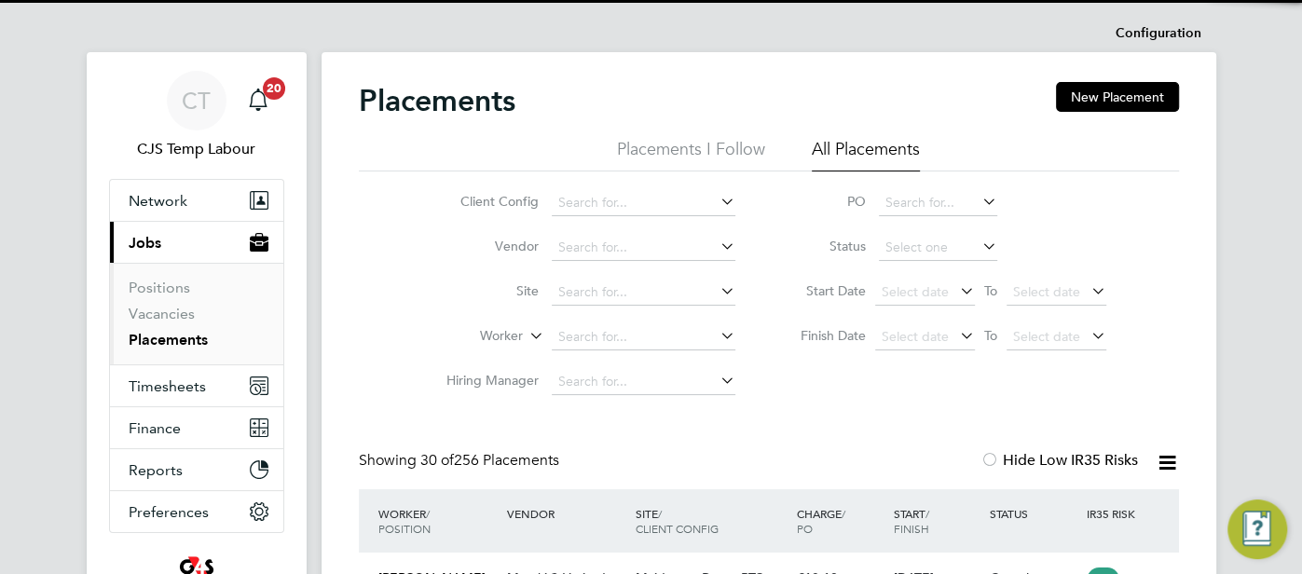
scroll to position [70, 161]
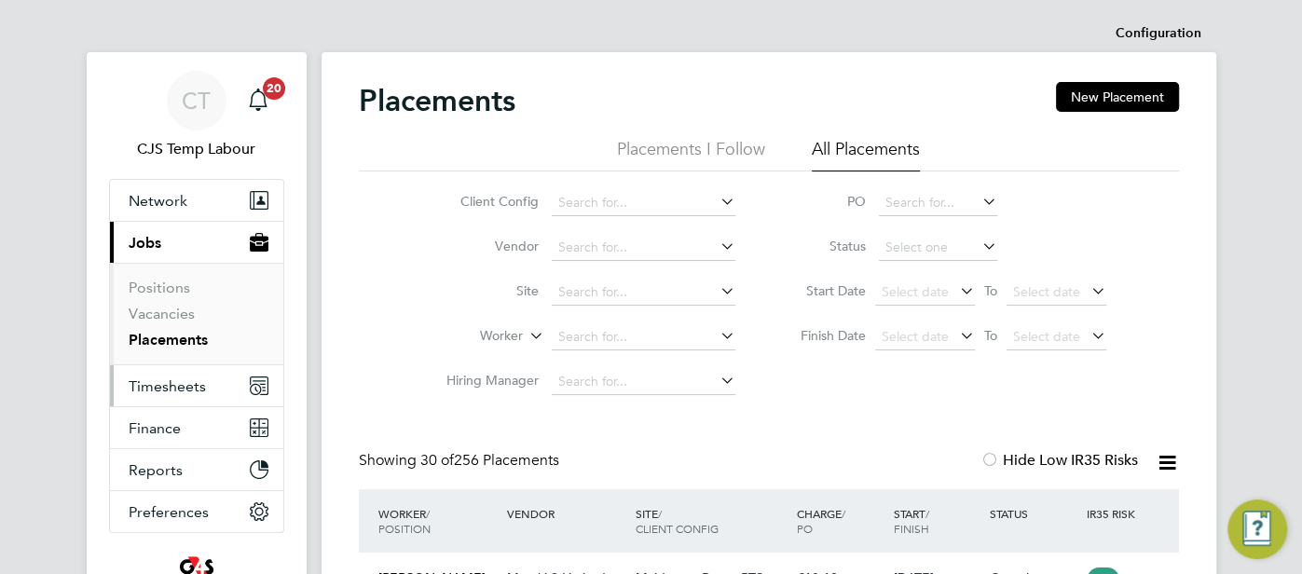
click at [194, 382] on span "Timesheets" at bounding box center [167, 386] width 77 height 18
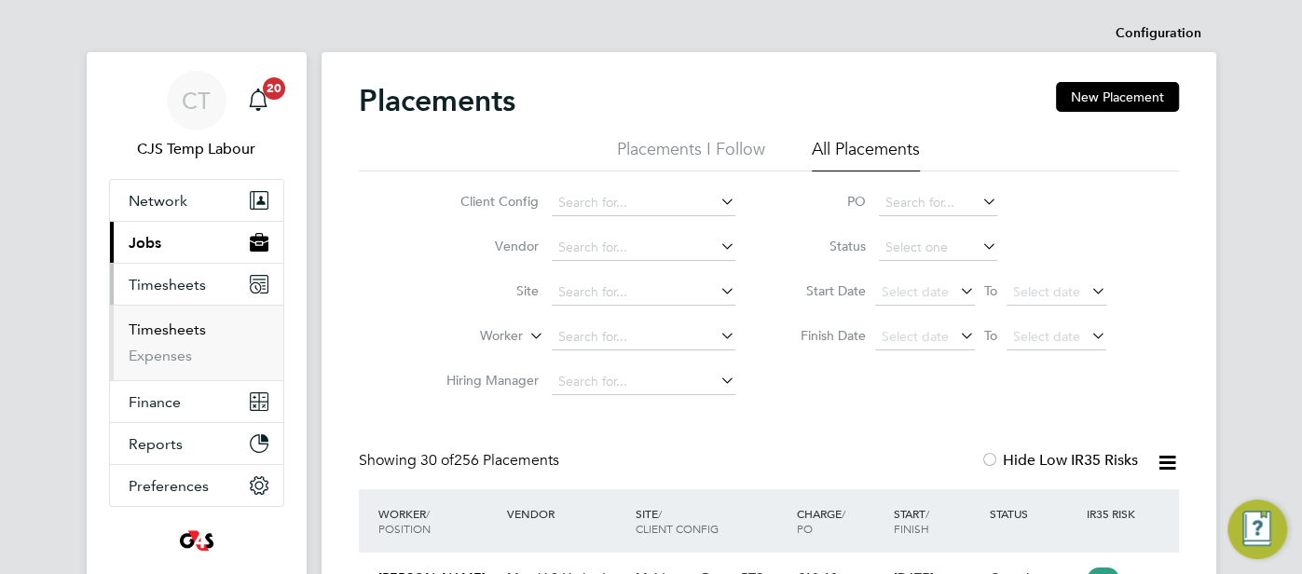
click at [188, 329] on link "Timesheets" at bounding box center [167, 330] width 77 height 18
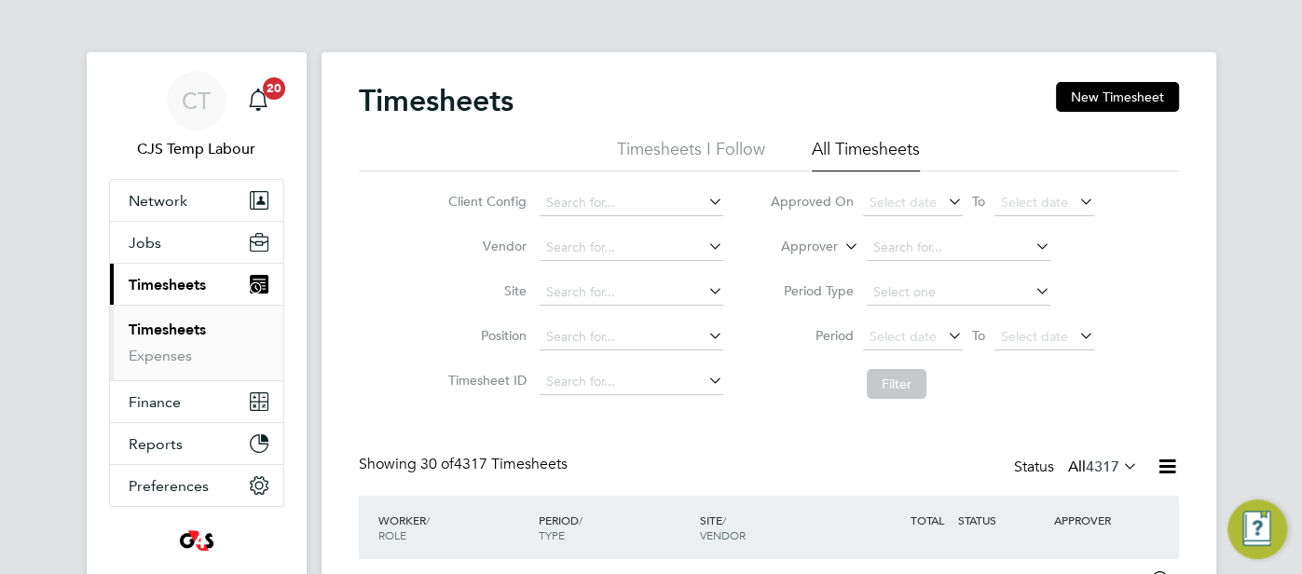
click at [841, 248] on icon at bounding box center [841, 241] width 0 height 17
drag, startPoint x: 813, startPoint y: 263, endPoint x: 838, endPoint y: 260, distance: 25.3
click at [814, 263] on li "Worker" at bounding box center [792, 268] width 91 height 24
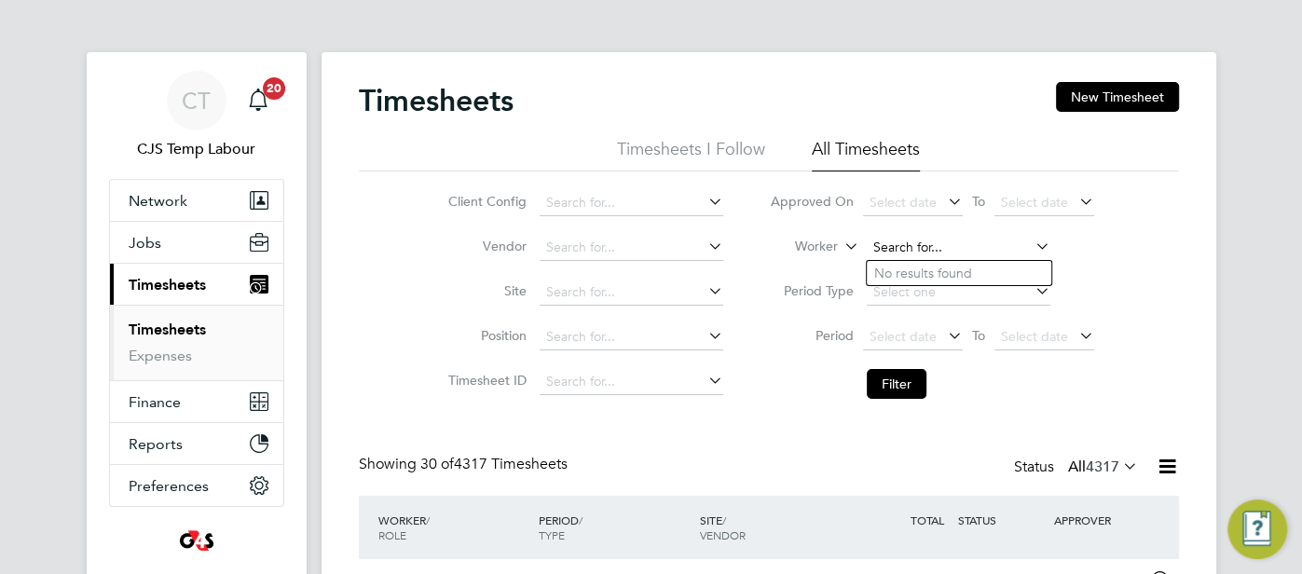
click at [883, 250] on input at bounding box center [959, 248] width 184 height 26
paste input "[PERSON_NAME]"
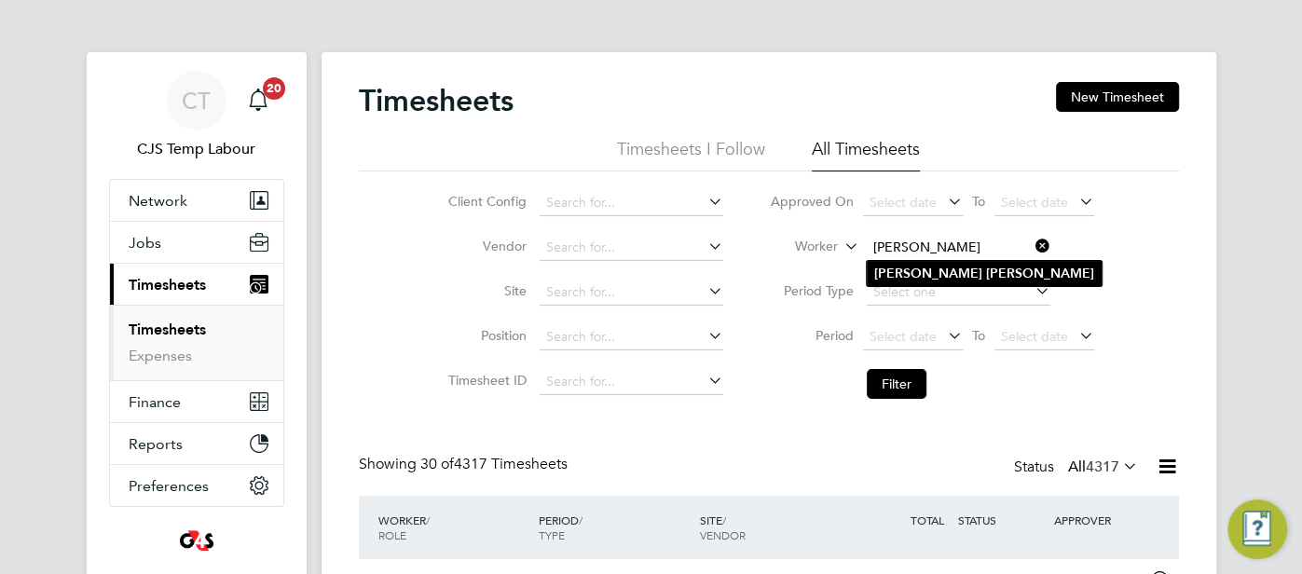
type input "[PERSON_NAME]"
click at [927, 281] on li "Susan Haynes" at bounding box center [984, 273] width 235 height 25
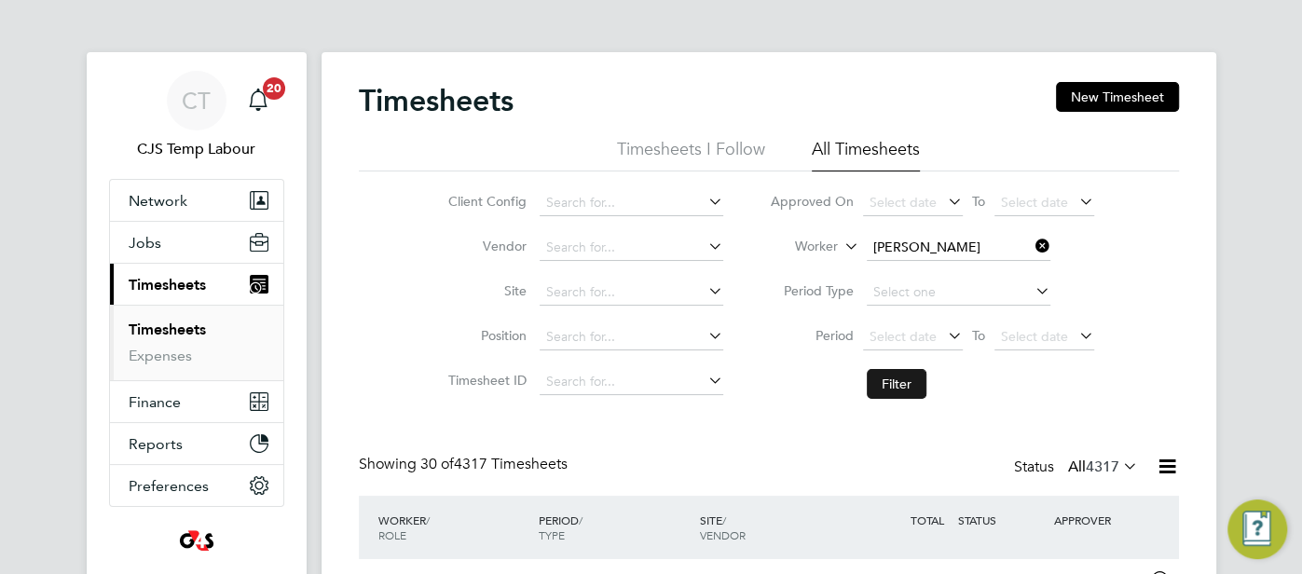
click at [898, 382] on button "Filter" at bounding box center [897, 384] width 60 height 30
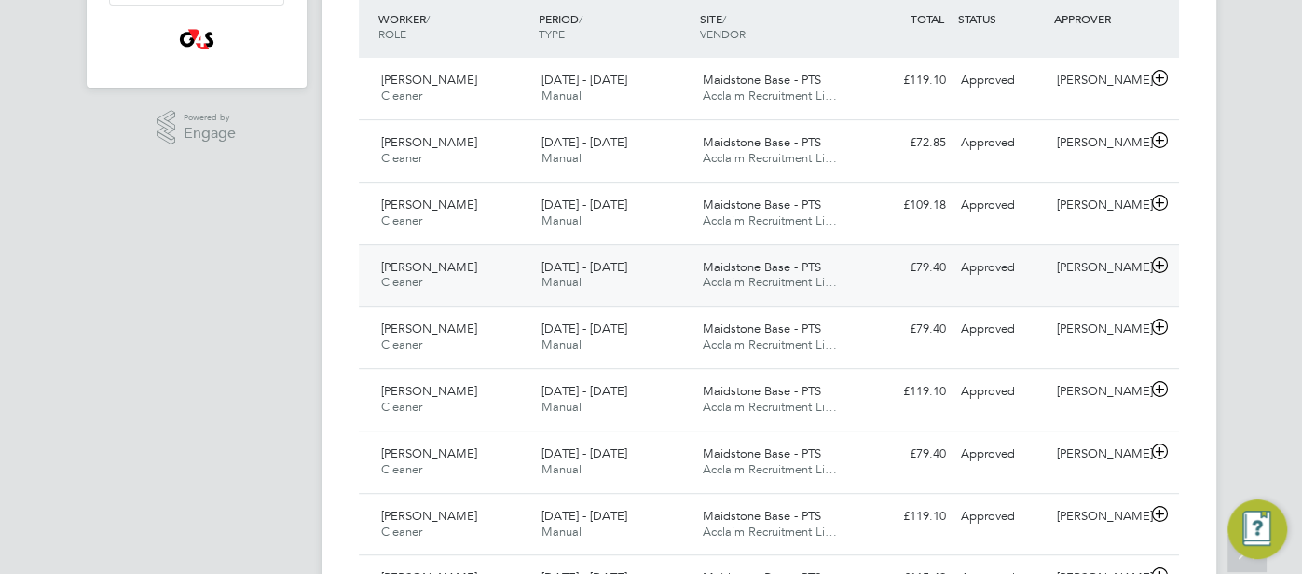
click at [989, 273] on div "Approved" at bounding box center [1001, 268] width 97 height 31
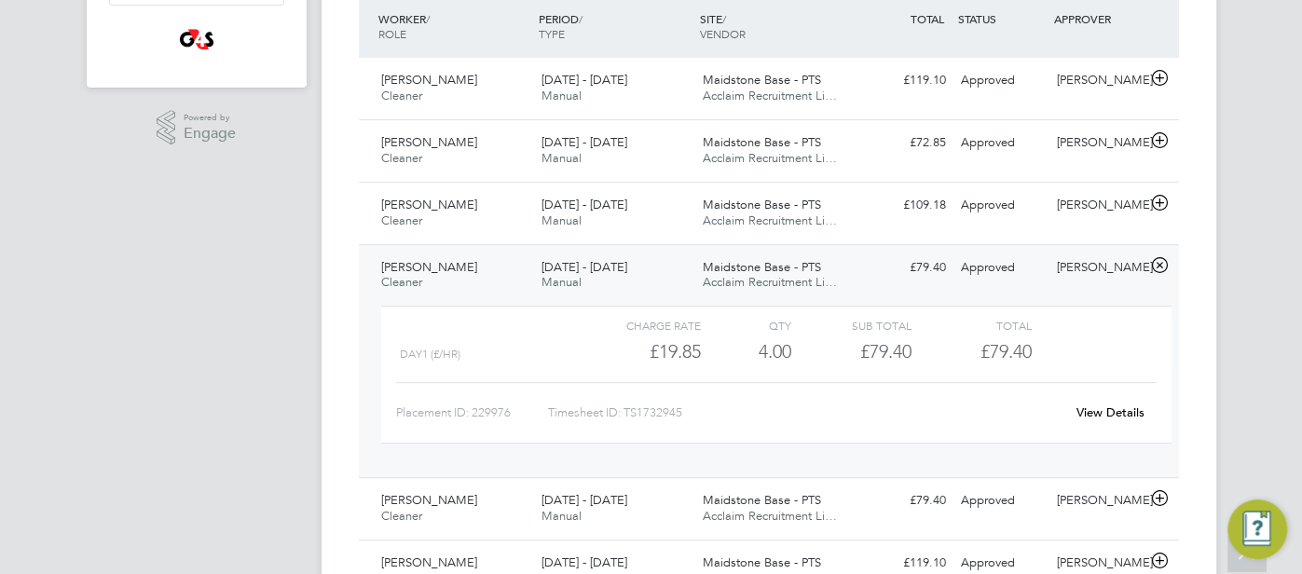
click at [1101, 409] on link "View Details" at bounding box center [1110, 412] width 68 height 16
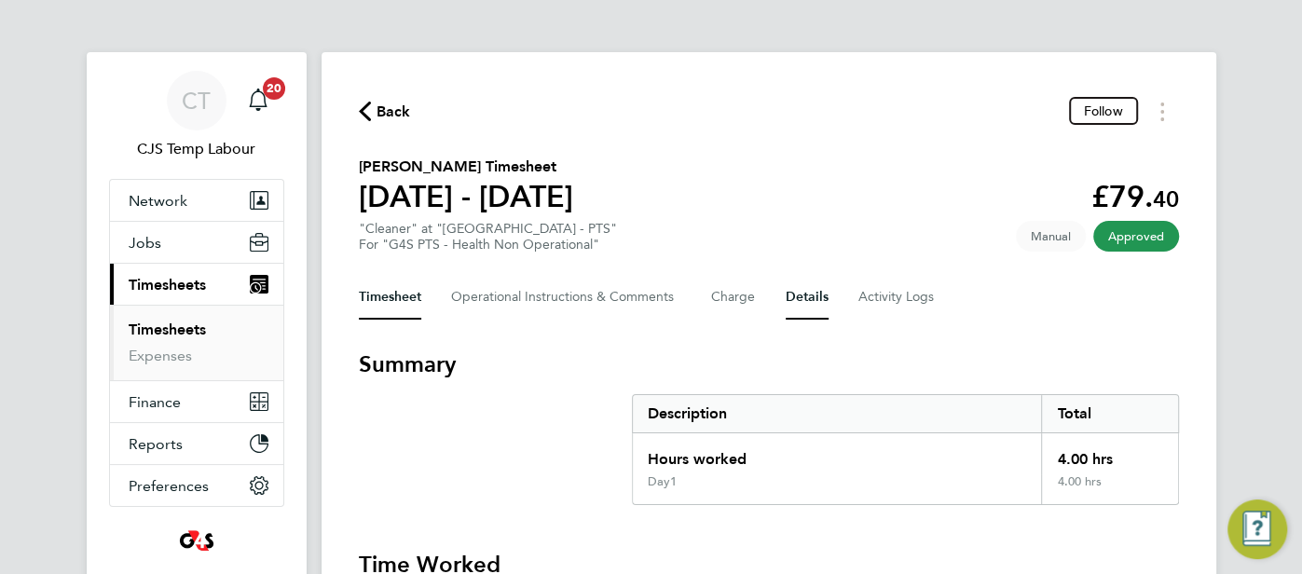
click at [798, 296] on button "Details" at bounding box center [807, 297] width 43 height 45
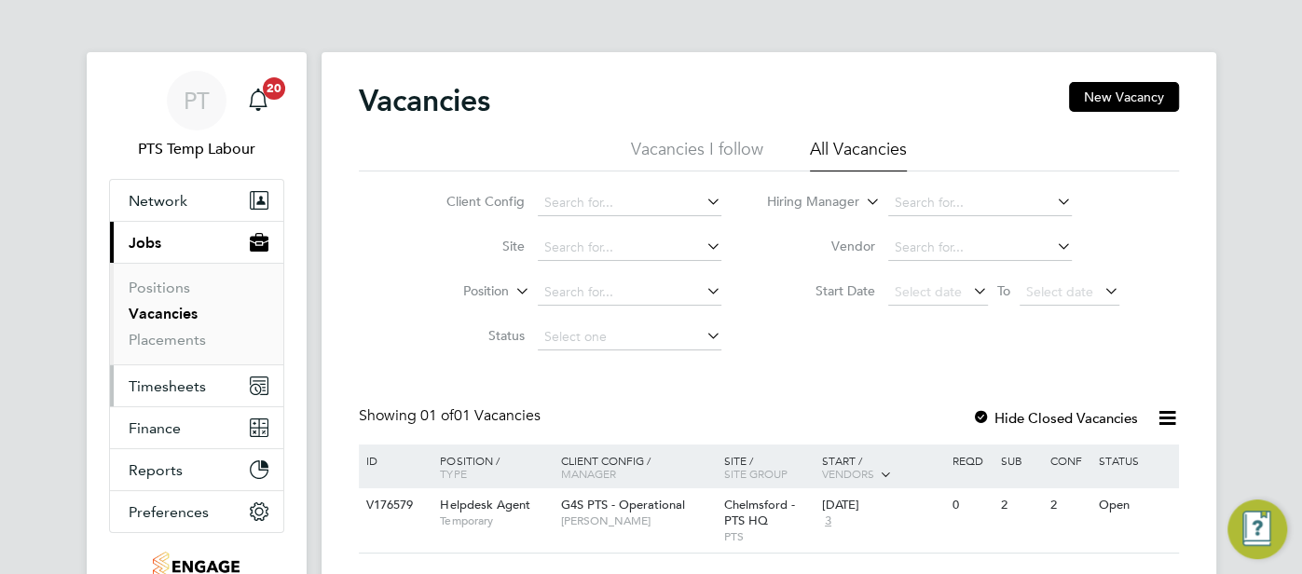
click at [175, 387] on span "Timesheets" at bounding box center [167, 386] width 77 height 18
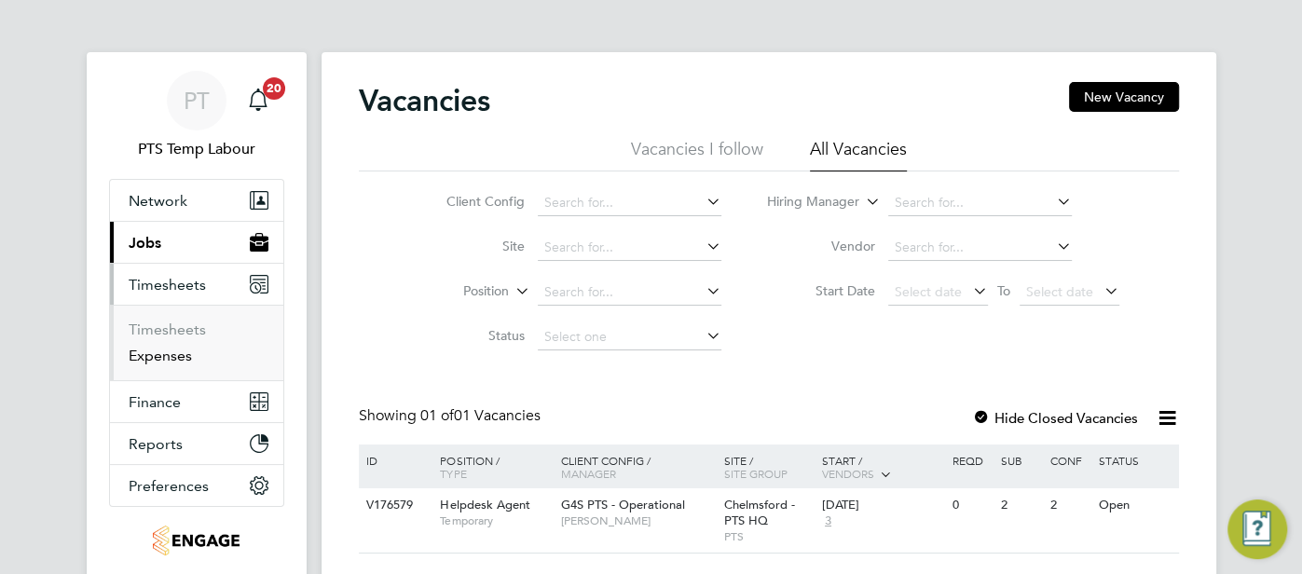
click at [171, 358] on link "Expenses" at bounding box center [160, 356] width 63 height 18
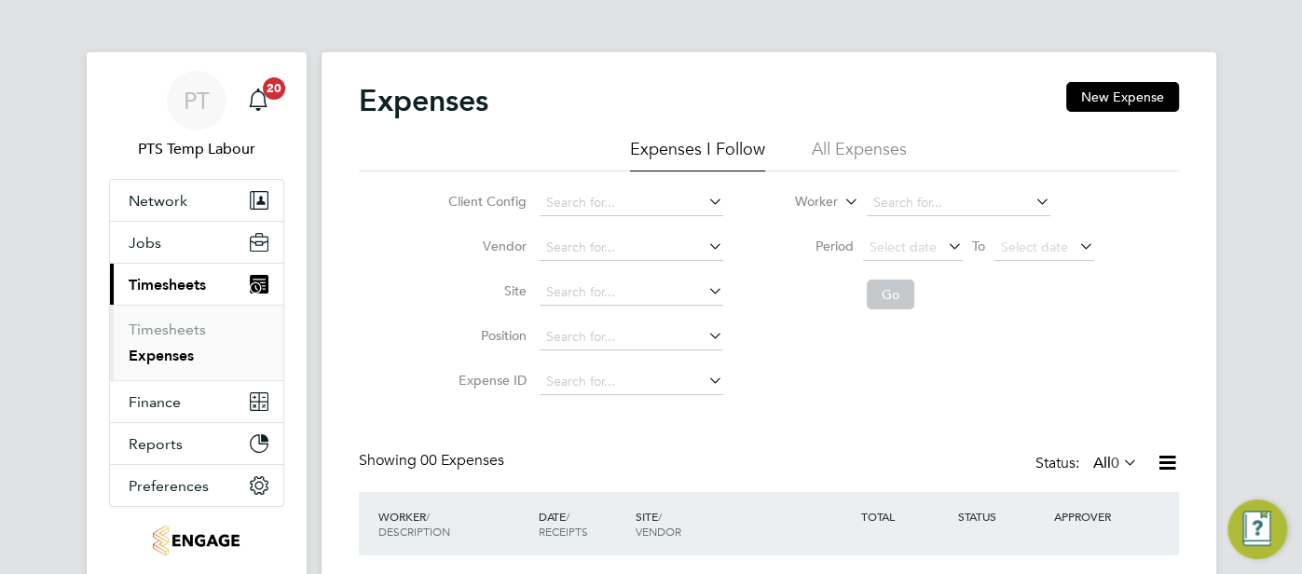
click at [888, 152] on li "All Expenses" at bounding box center [859, 155] width 95 height 34
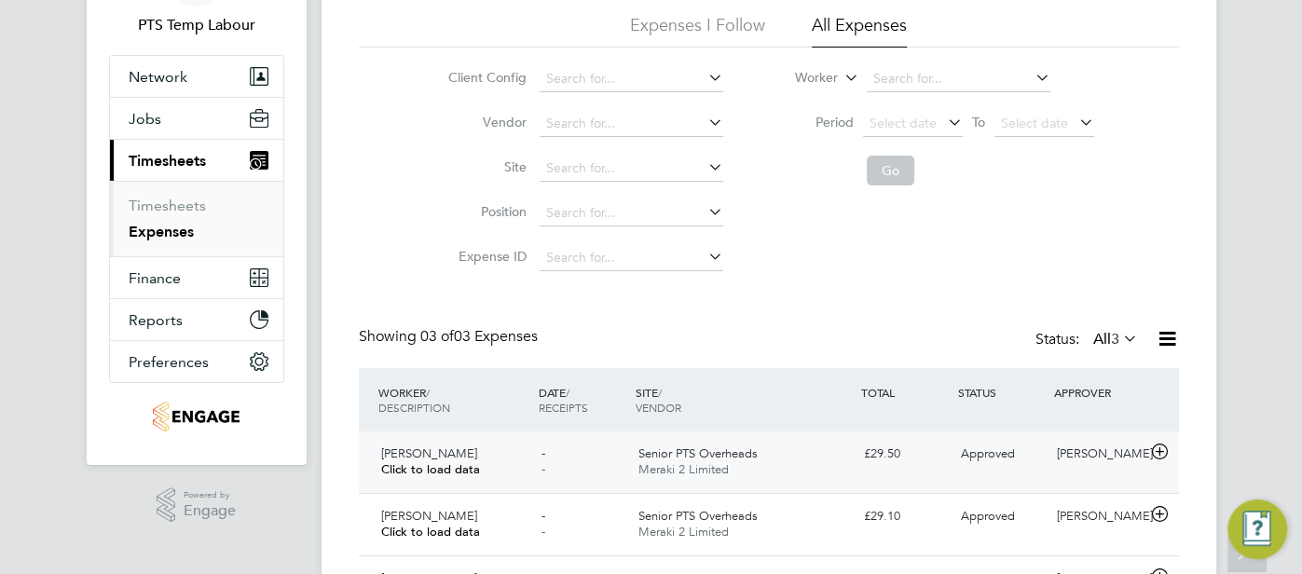
scroll to position [198, 0]
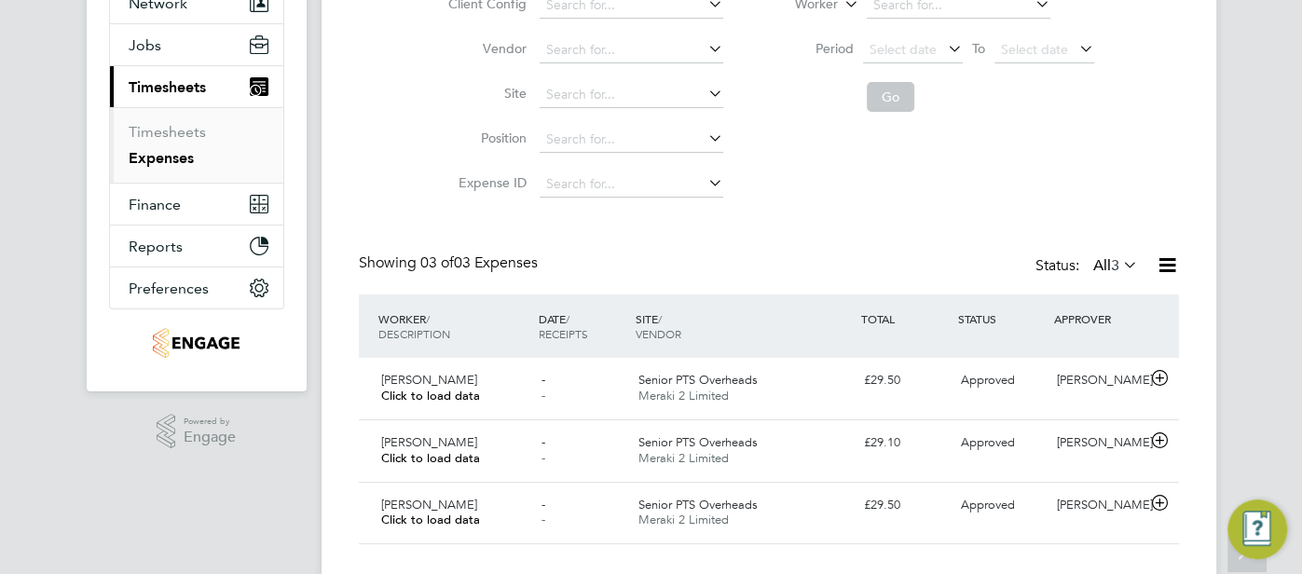
click at [1169, 266] on icon at bounding box center [1167, 264] width 23 height 23
click at [1125, 302] on li "Download Expenses Report" at bounding box center [1082, 309] width 188 height 26
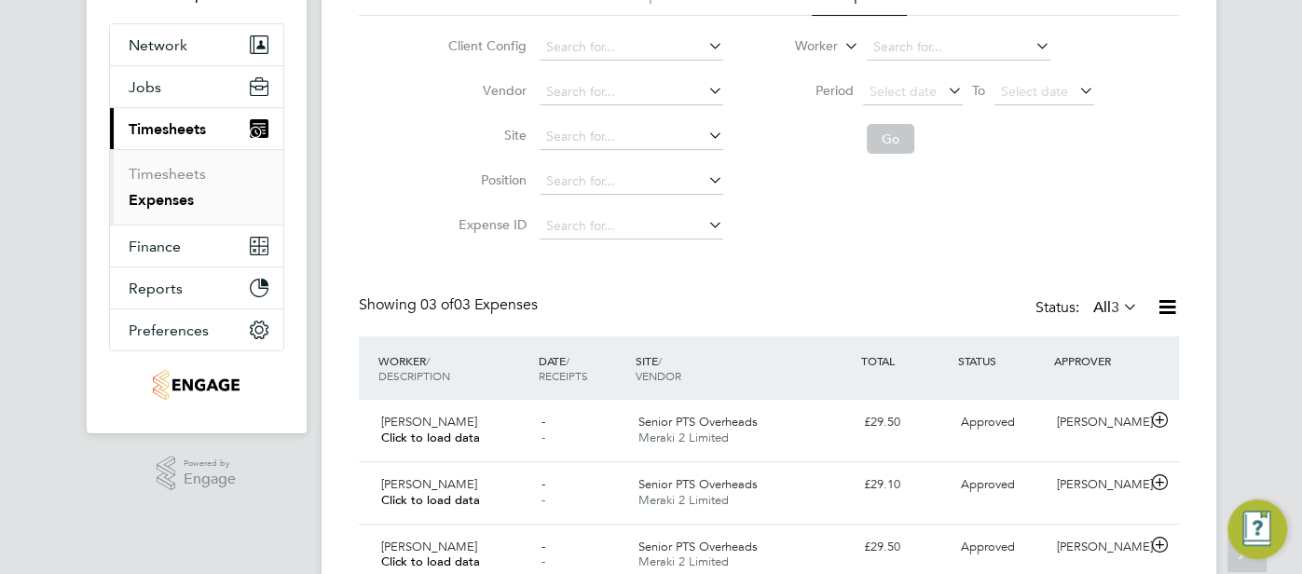
scroll to position [0, 0]
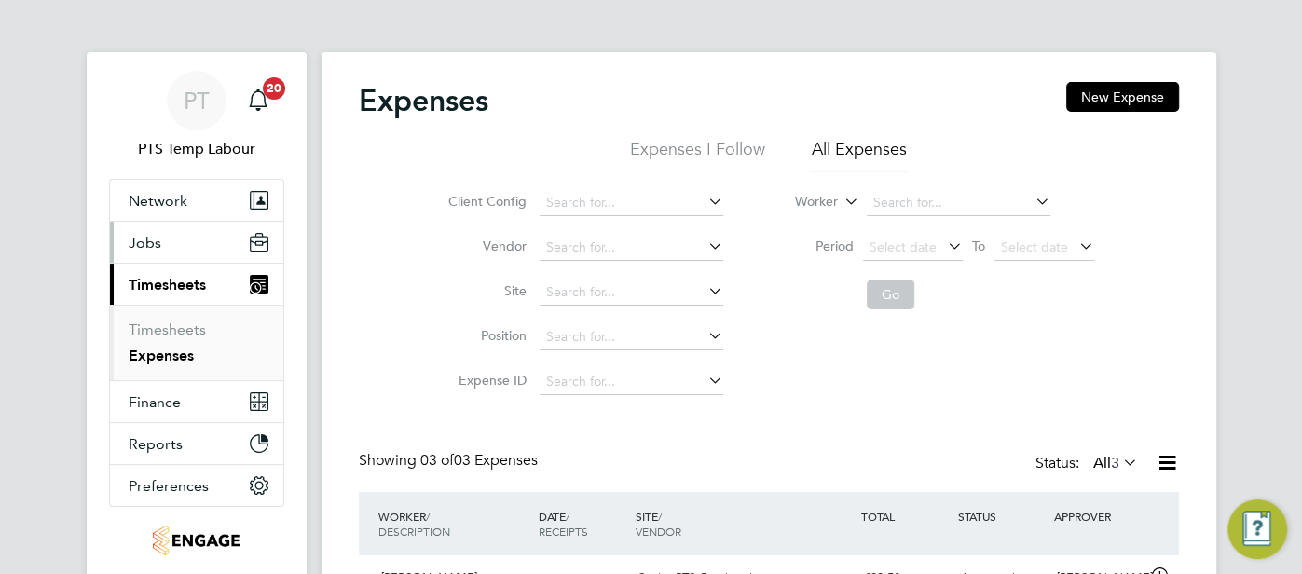
click at [156, 245] on span "Jobs" at bounding box center [145, 243] width 33 height 18
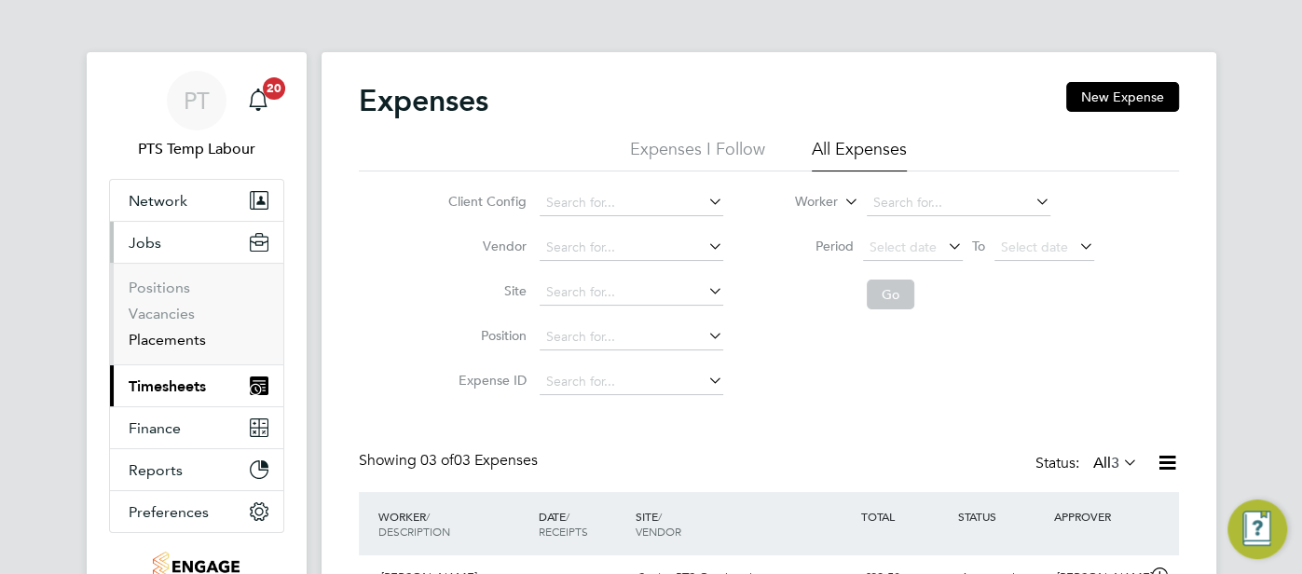
click at [190, 335] on link "Placements" at bounding box center [167, 340] width 77 height 18
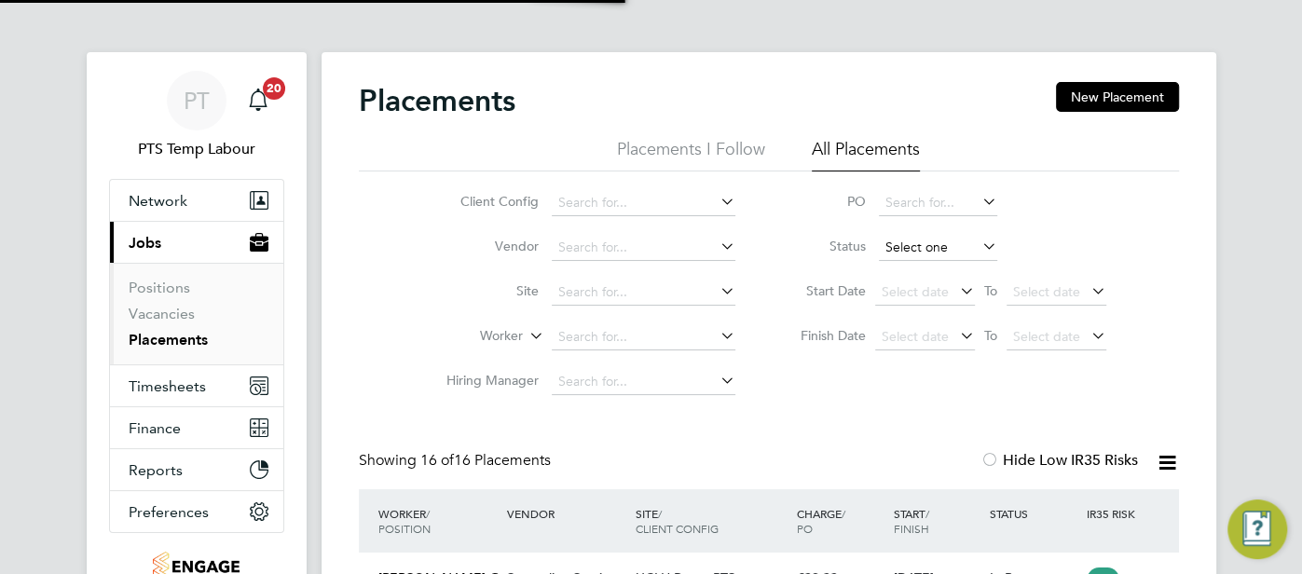
click at [930, 248] on input at bounding box center [938, 248] width 118 height 26
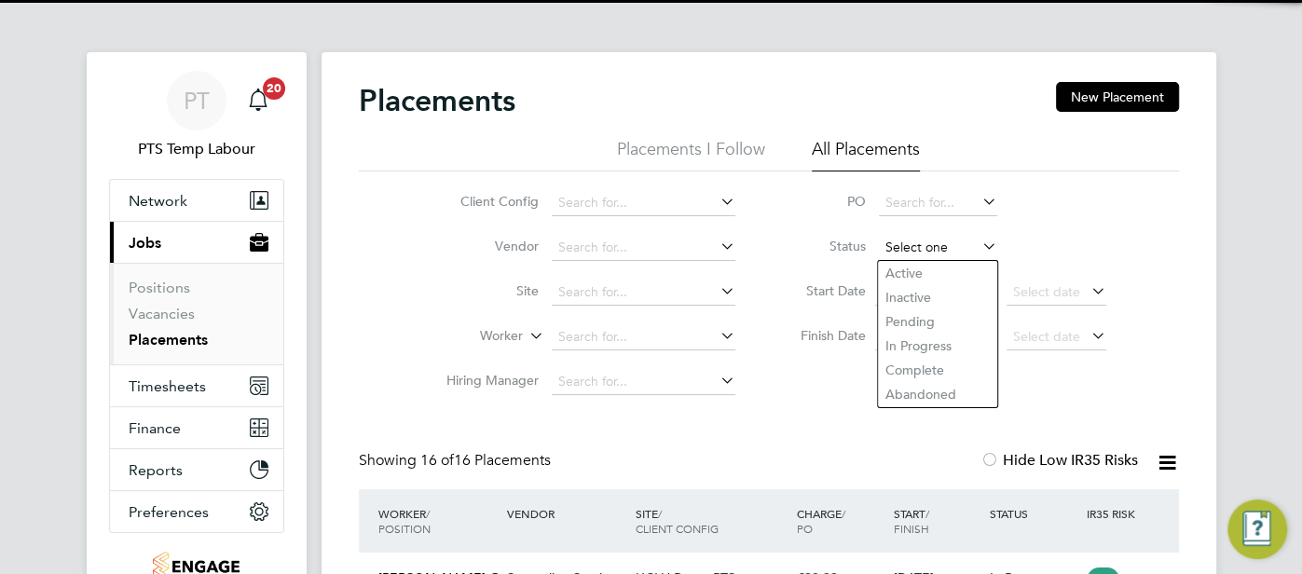
scroll to position [70, 161]
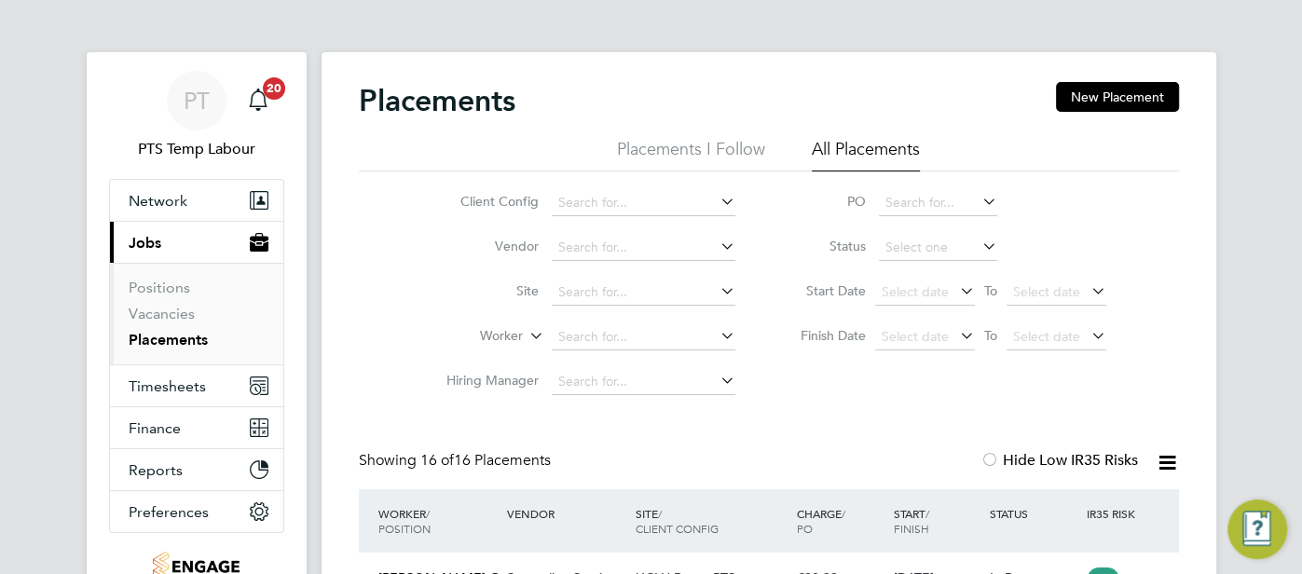
drag, startPoint x: 895, startPoint y: 268, endPoint x: 883, endPoint y: 273, distance: 13.0
click at [894, 269] on li "Active" at bounding box center [937, 273] width 119 height 24
type input "Active"
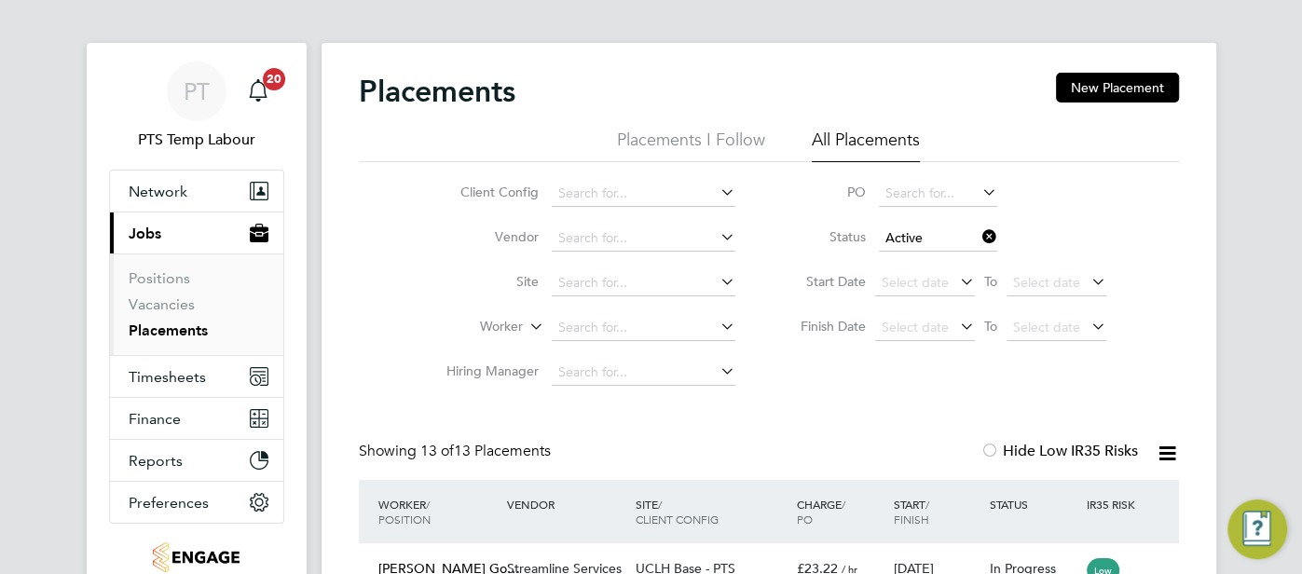
click at [1174, 457] on icon at bounding box center [1167, 453] width 23 height 23
drag, startPoint x: 1053, startPoint y: 491, endPoint x: 1017, endPoint y: 451, distance: 54.1
click at [1050, 492] on li "Download Placements Report" at bounding box center [1076, 498] width 198 height 26
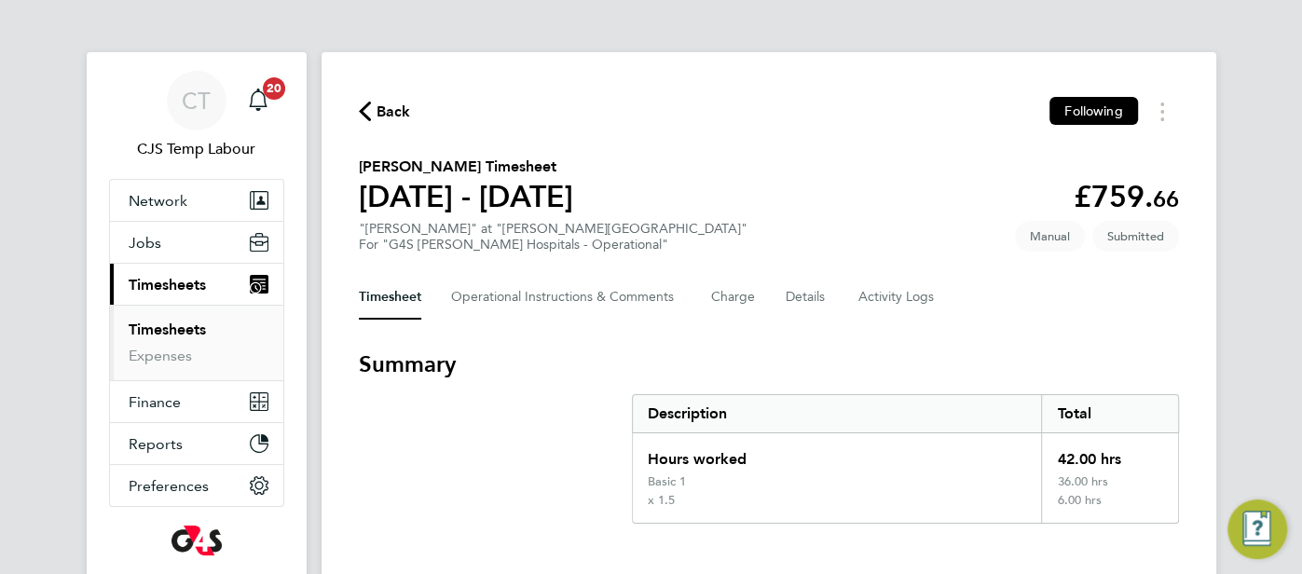
click at [368, 123] on svg-icon "button" at bounding box center [365, 116] width 12 height 18
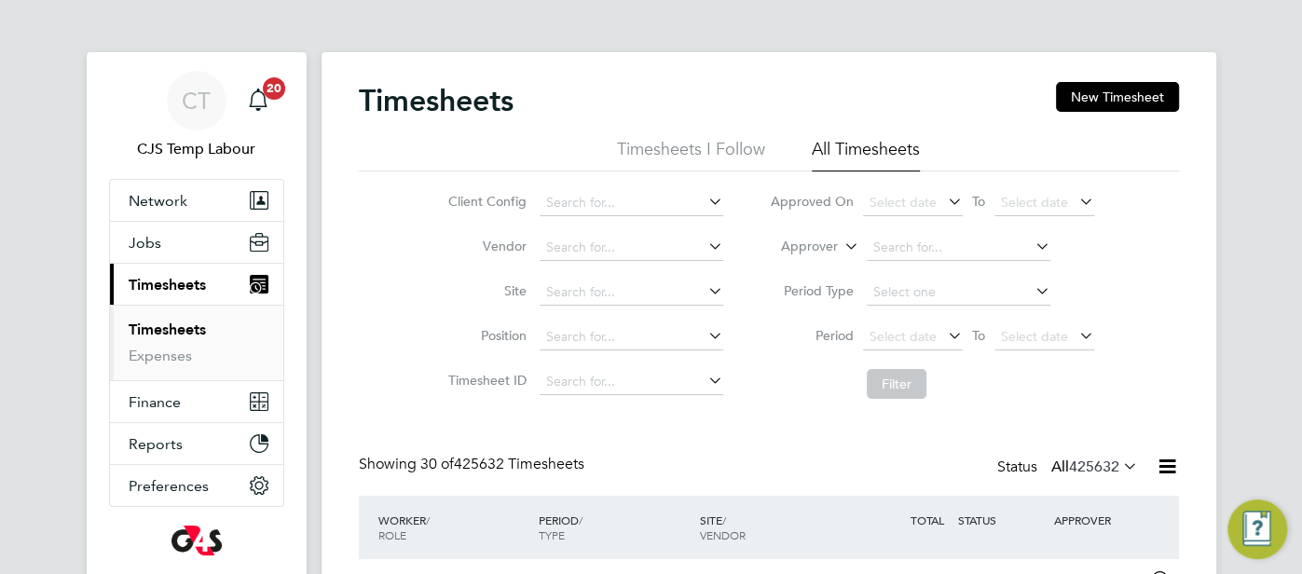
click at [841, 247] on icon at bounding box center [841, 241] width 0 height 17
click at [809, 275] on li "Worker" at bounding box center [792, 268] width 91 height 24
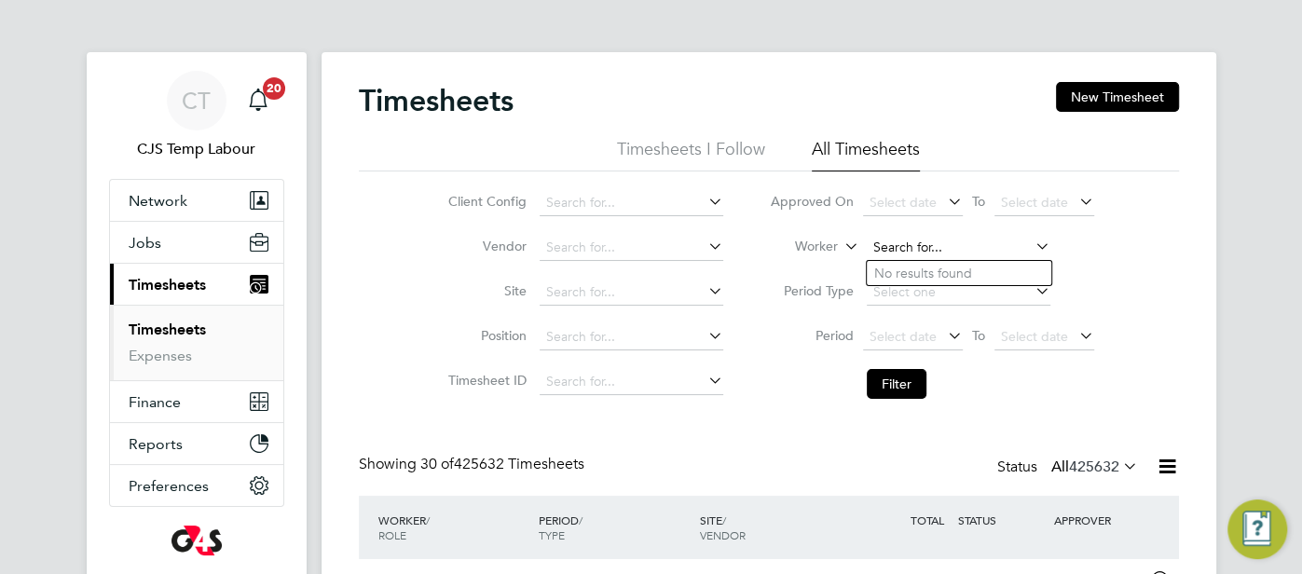
click at [894, 248] on input at bounding box center [959, 248] width 184 height 26
click at [919, 364] on li "[PERSON_NAME]" at bounding box center [959, 374] width 185 height 25
type input "[PERSON_NAME]"
click at [907, 386] on button "Filter" at bounding box center [897, 384] width 60 height 30
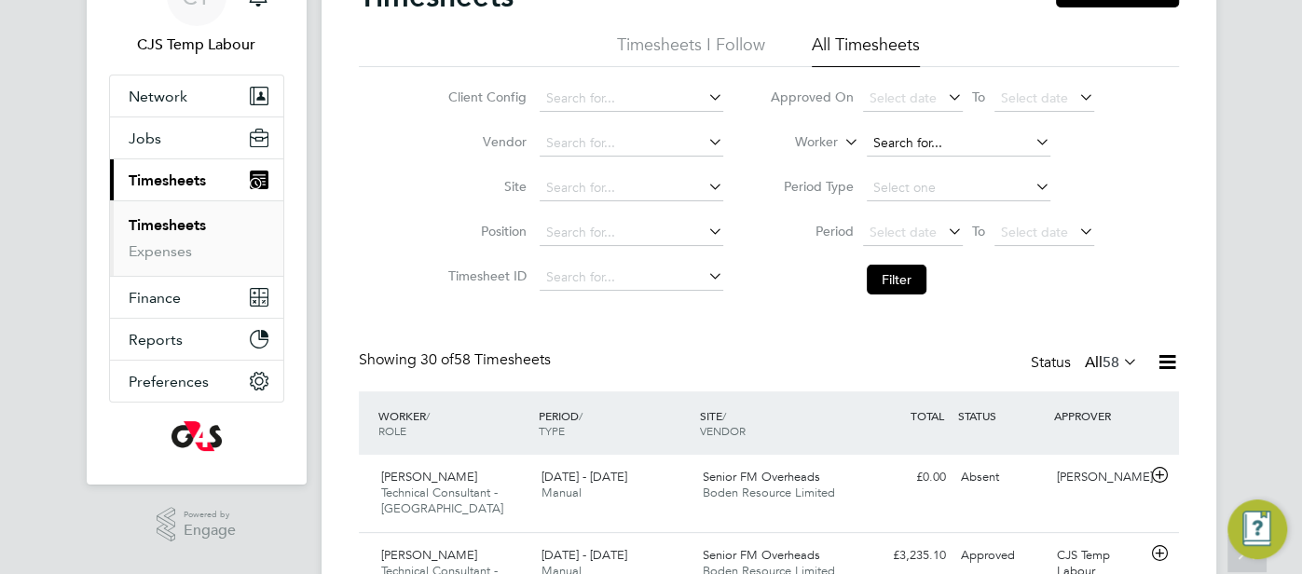
click at [896, 135] on input at bounding box center [959, 143] width 184 height 26
paste input "[PERSON_NAME]"
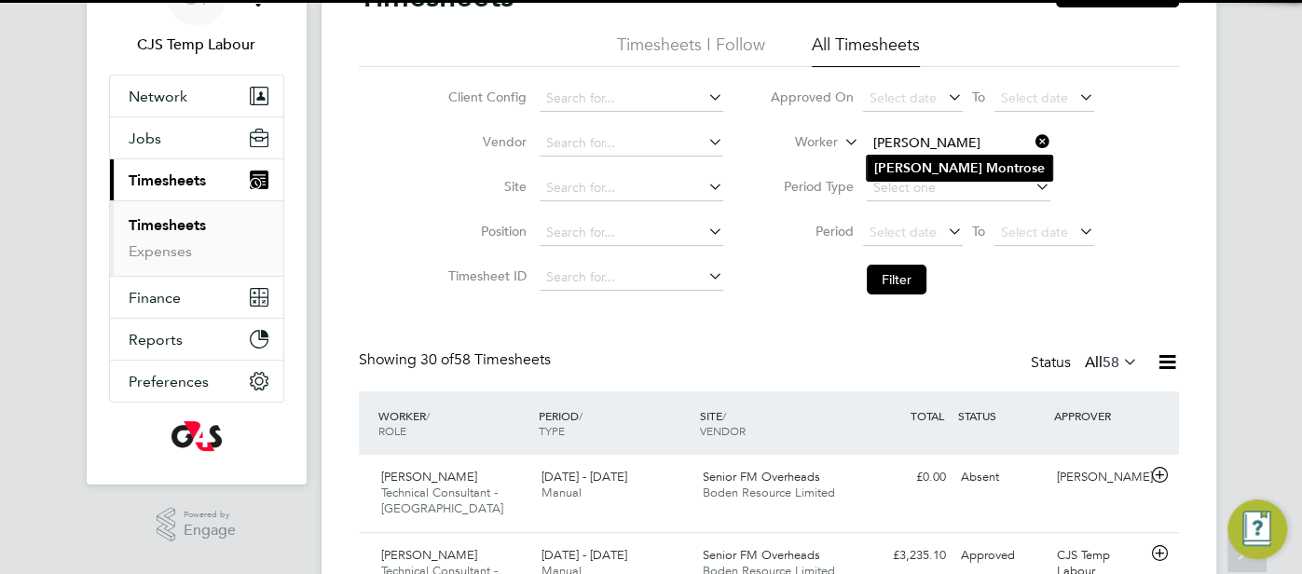
type input "[PERSON_NAME]"
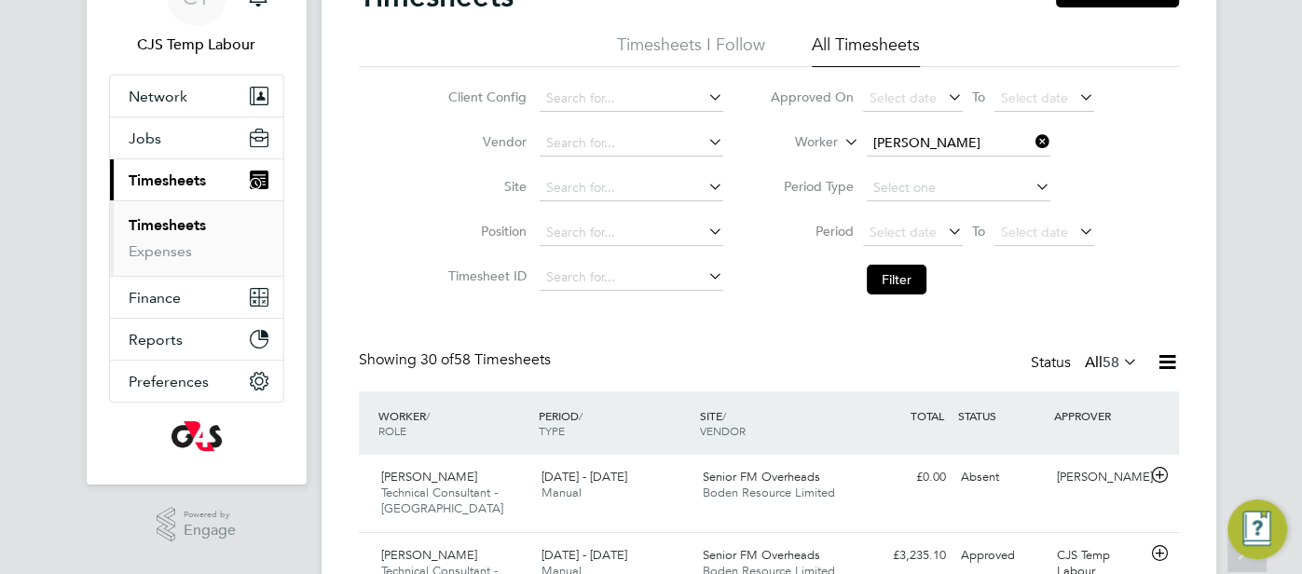
click at [892, 172] on b "[PERSON_NAME]" at bounding box center [928, 168] width 108 height 16
click at [875, 274] on button "Filter" at bounding box center [897, 280] width 60 height 30
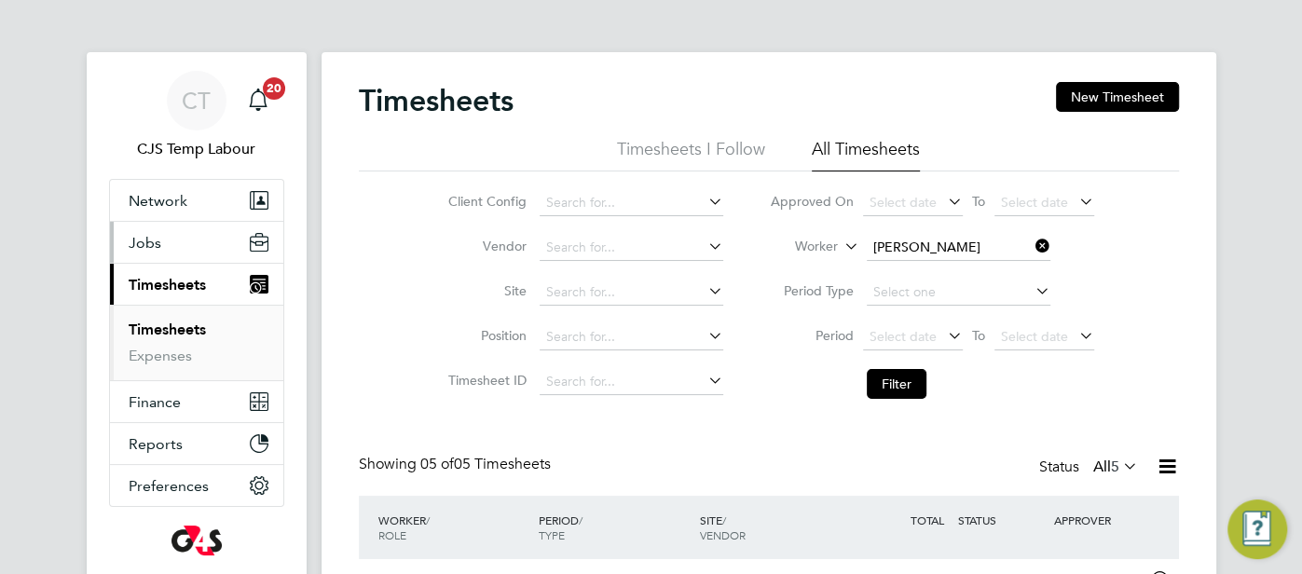
click at [188, 243] on button "Jobs" at bounding box center [196, 242] width 173 height 41
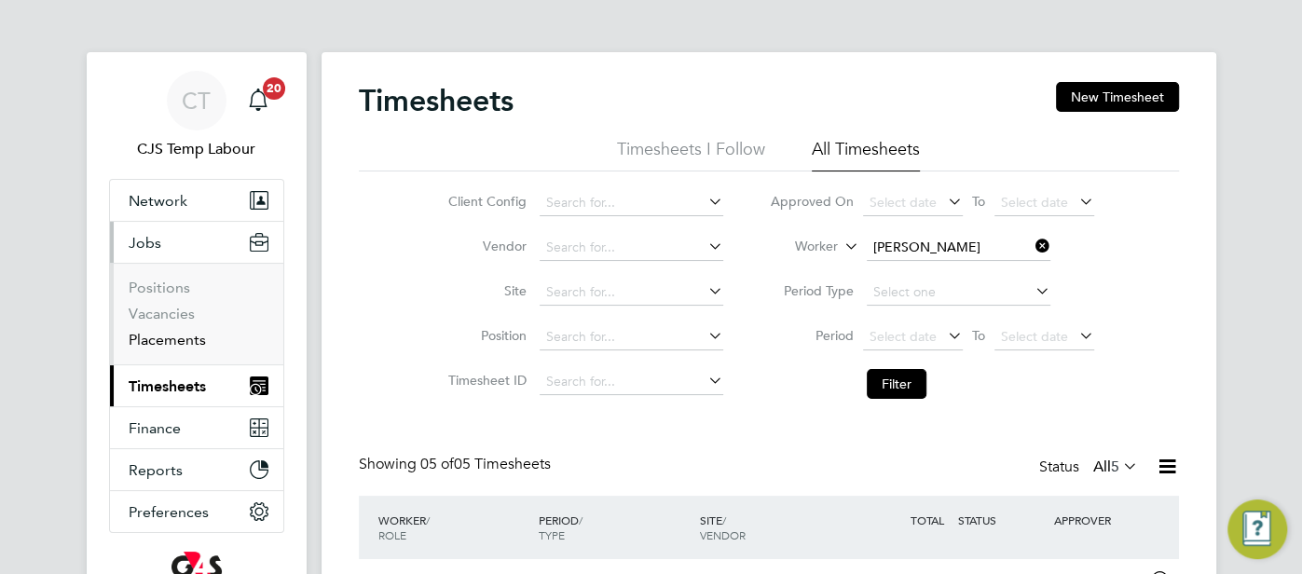
click at [180, 335] on link "Placements" at bounding box center [167, 340] width 77 height 18
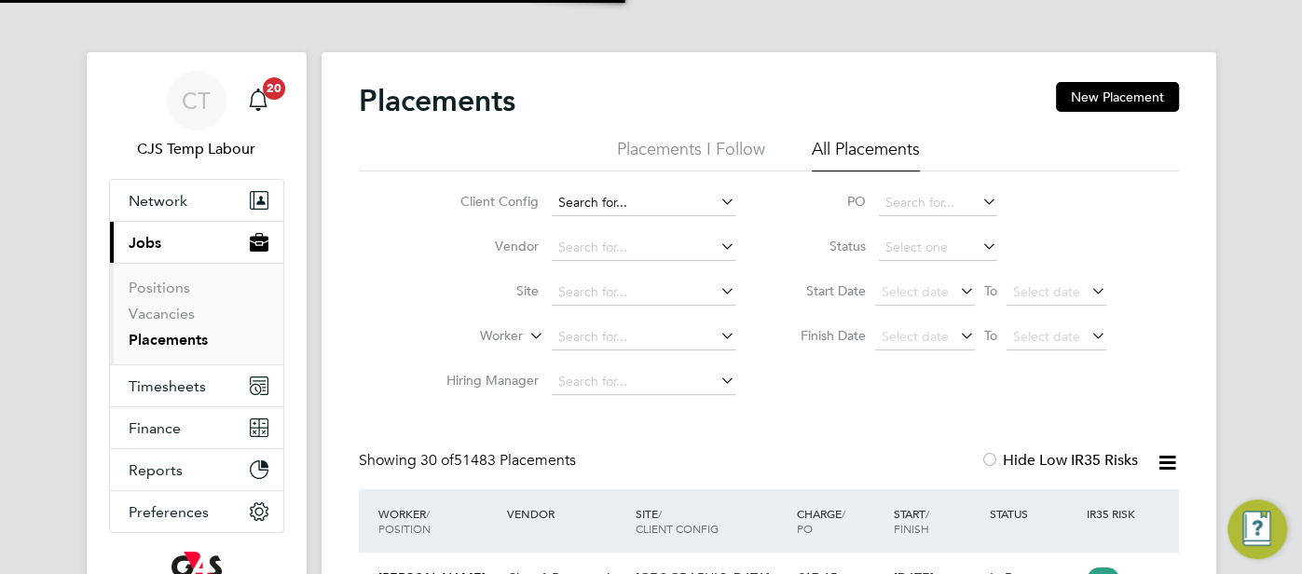
click at [595, 192] on input at bounding box center [644, 203] width 184 height 26
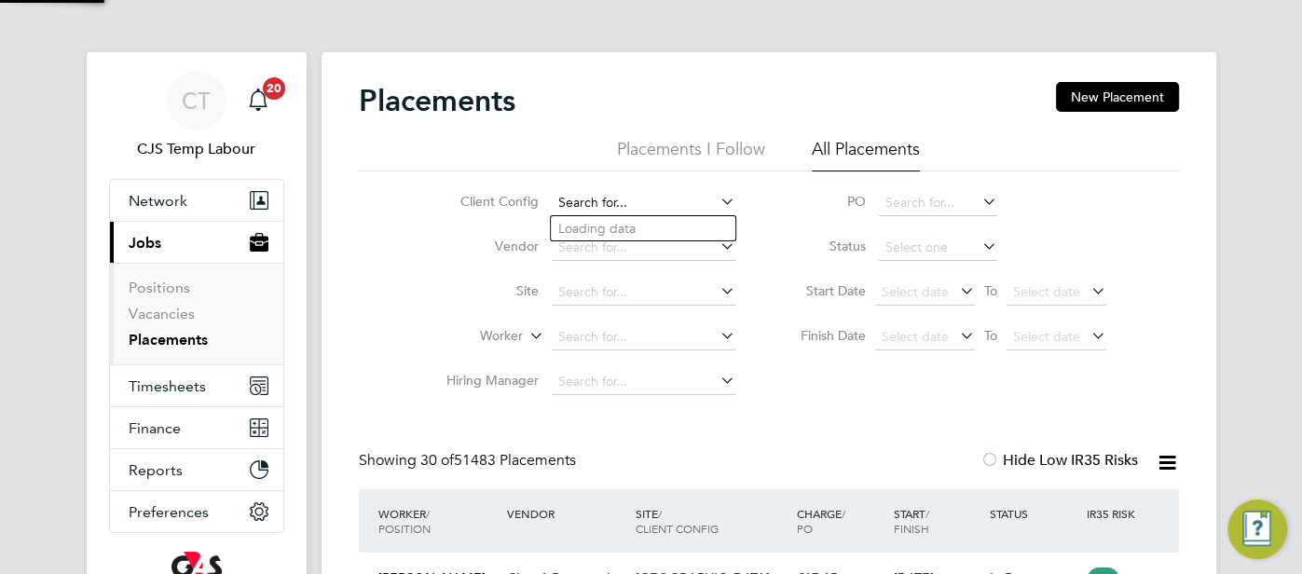
scroll to position [8, 8]
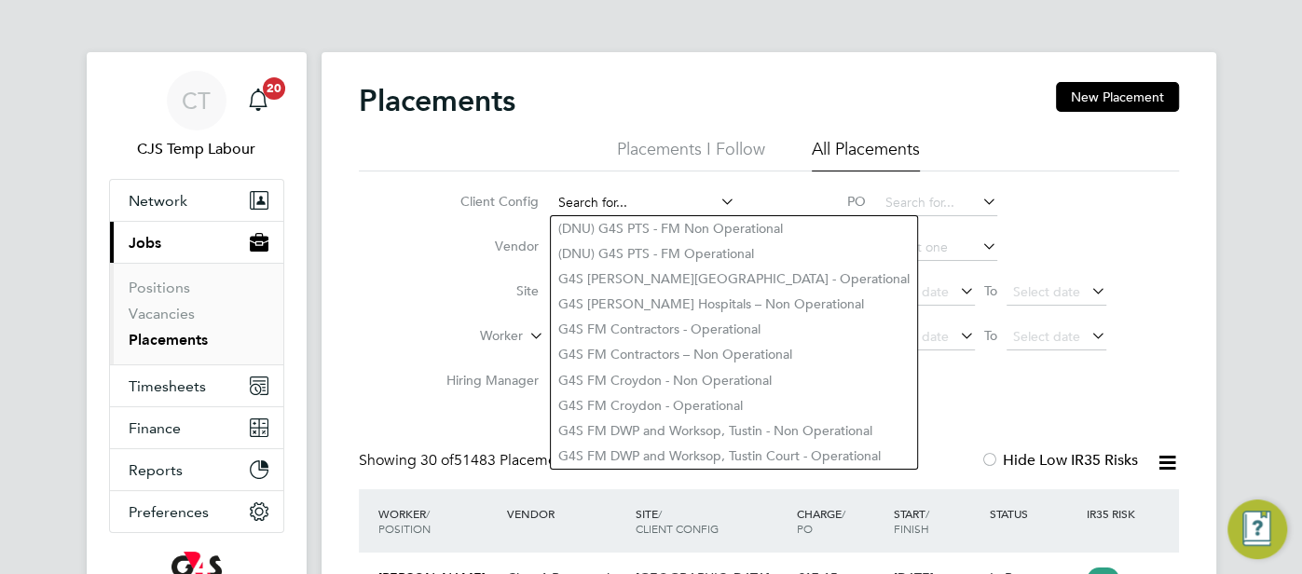
click at [572, 197] on input at bounding box center [644, 203] width 184 height 26
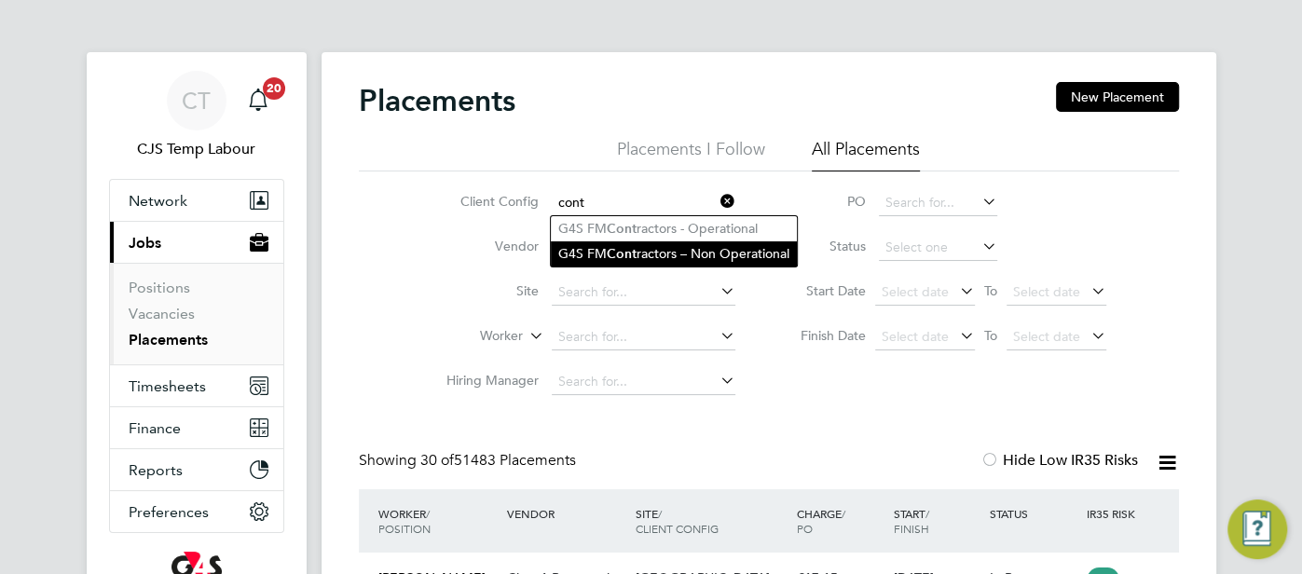
click at [632, 254] on b "Cont" at bounding box center [622, 254] width 30 height 16
type input "G4S FM Contractors – Non Operational"
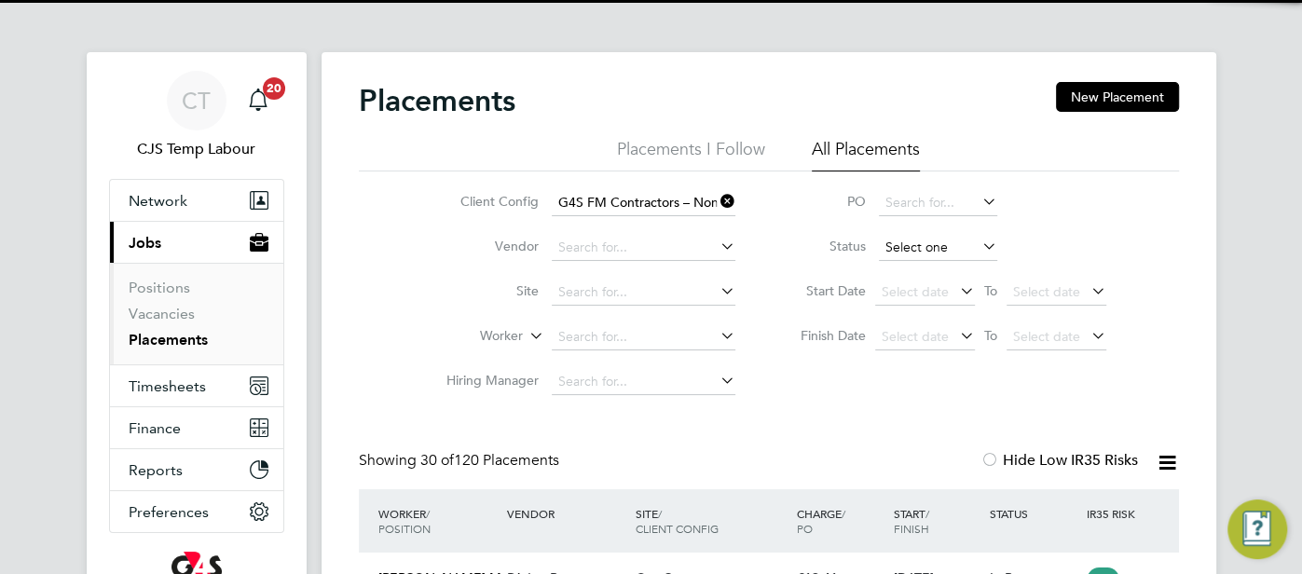
click at [913, 253] on input at bounding box center [938, 248] width 118 height 26
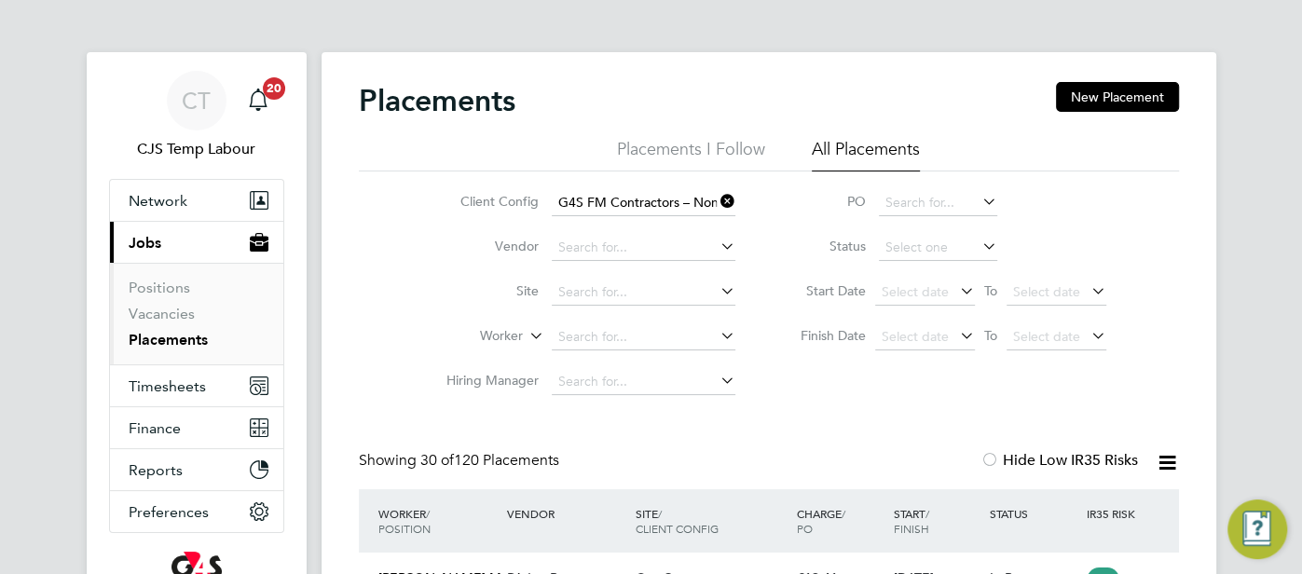
click at [897, 280] on li "Active" at bounding box center [937, 273] width 119 height 24
type input "Active"
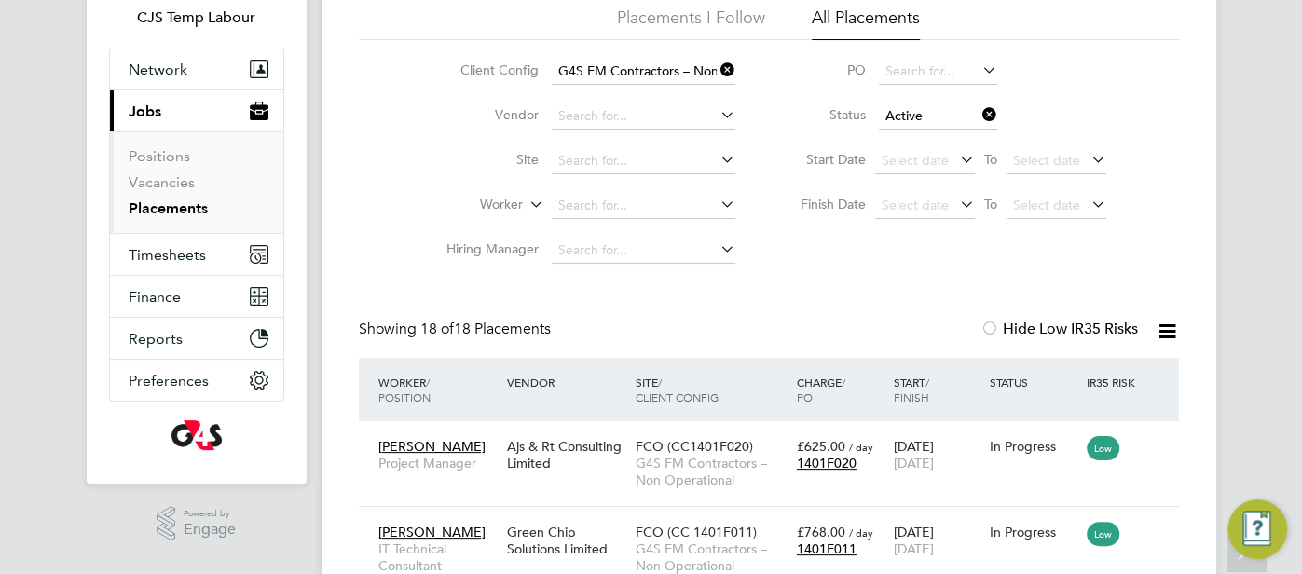
click at [1172, 326] on icon at bounding box center [1167, 331] width 23 height 23
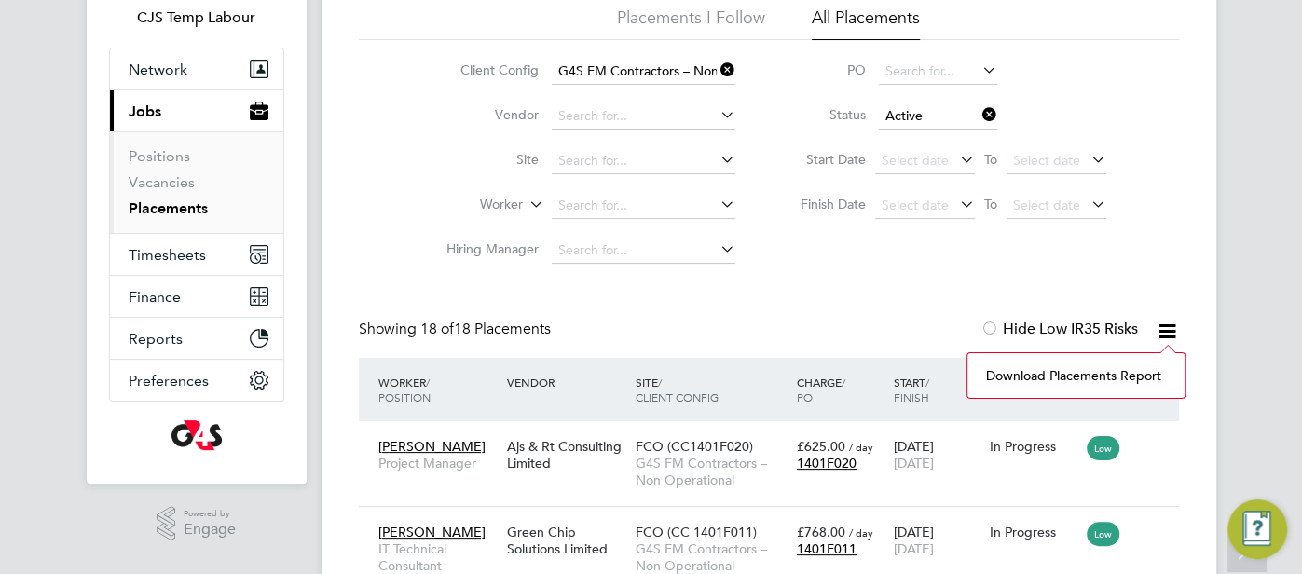
click at [1086, 369] on li "Download Placements Report" at bounding box center [1076, 376] width 198 height 26
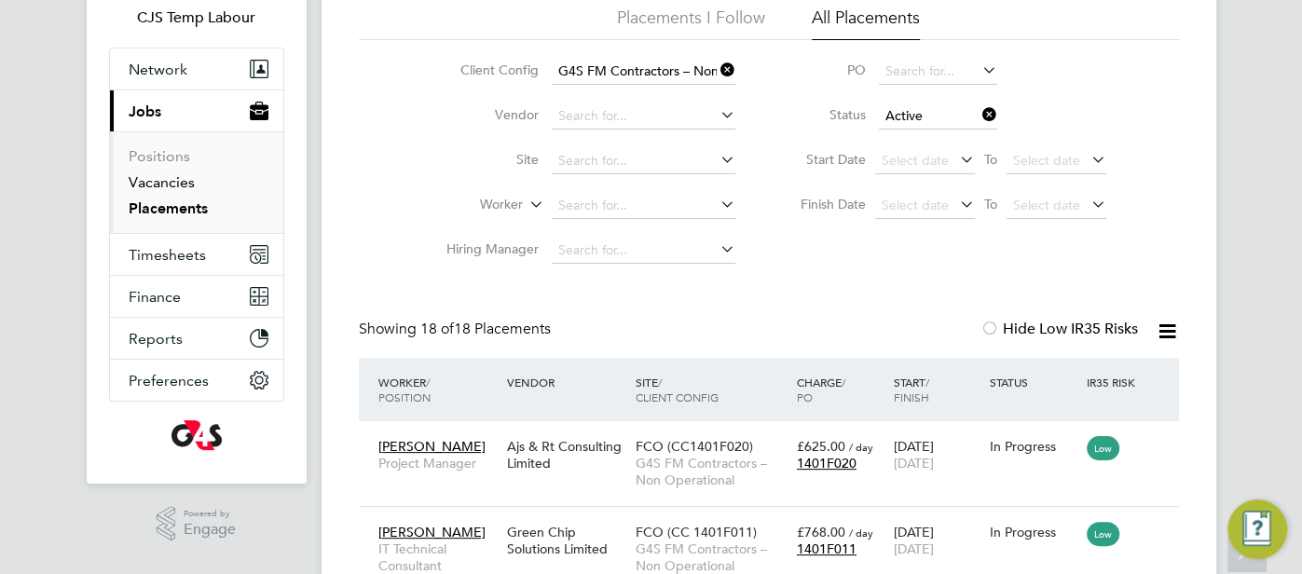
click at [169, 186] on link "Vacancies" at bounding box center [162, 182] width 66 height 18
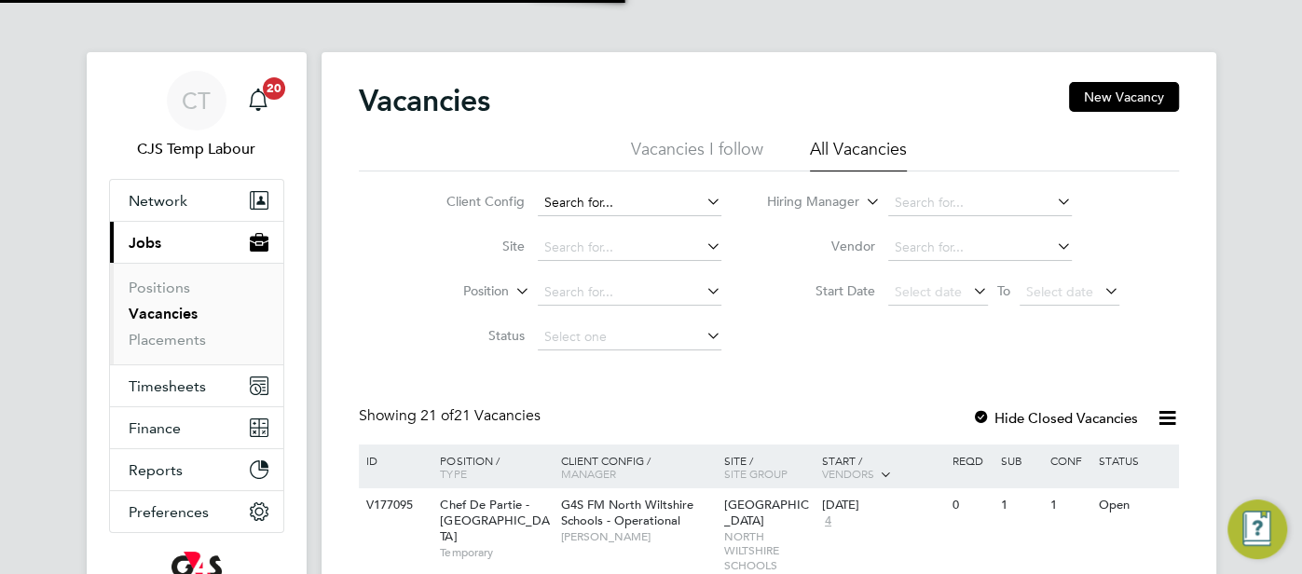
click at [616, 204] on input at bounding box center [630, 203] width 184 height 26
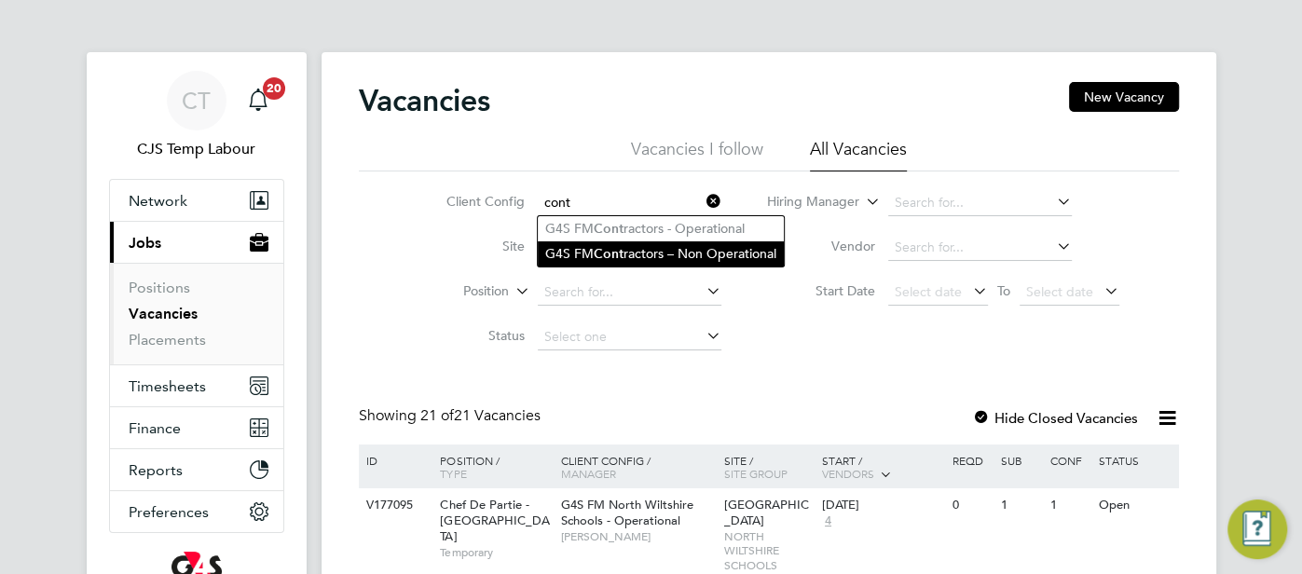
click at [646, 253] on li "G4S FM Cont ractors – Non Operational" at bounding box center [661, 253] width 246 height 25
type input "G4S FM Contractors – Non Operational"
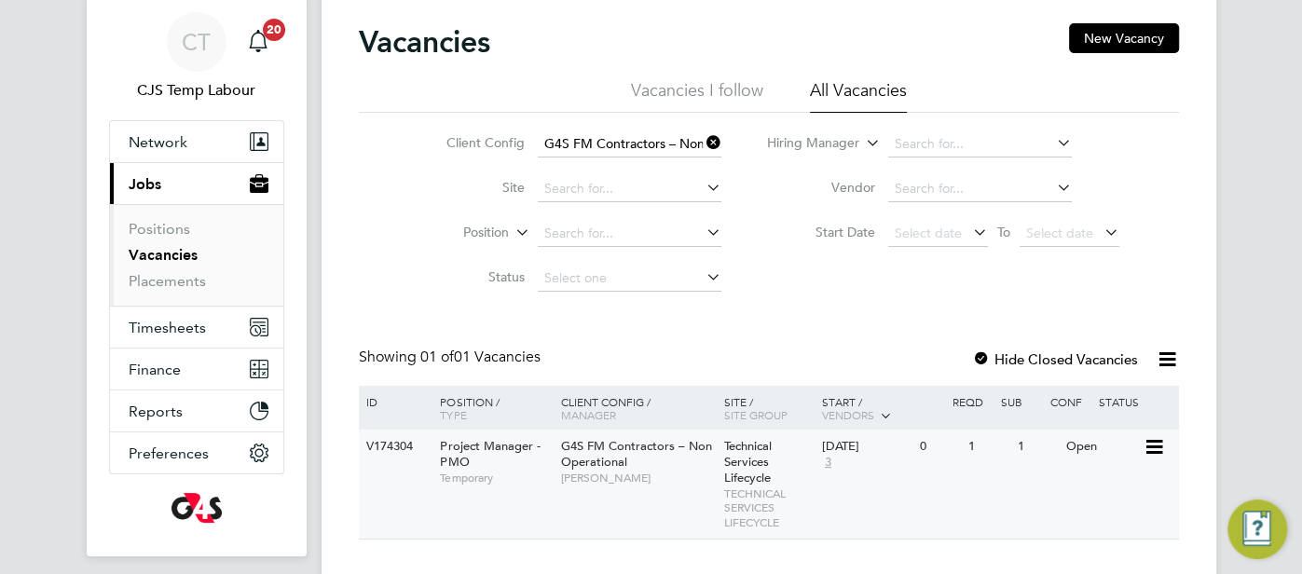
click at [1050, 463] on div "V174304 Project Manager - PMO Temporary G4S FM Contractors – Non Operational Ad…" at bounding box center [769, 484] width 820 height 109
click at [703, 147] on icon at bounding box center [703, 143] width 0 height 26
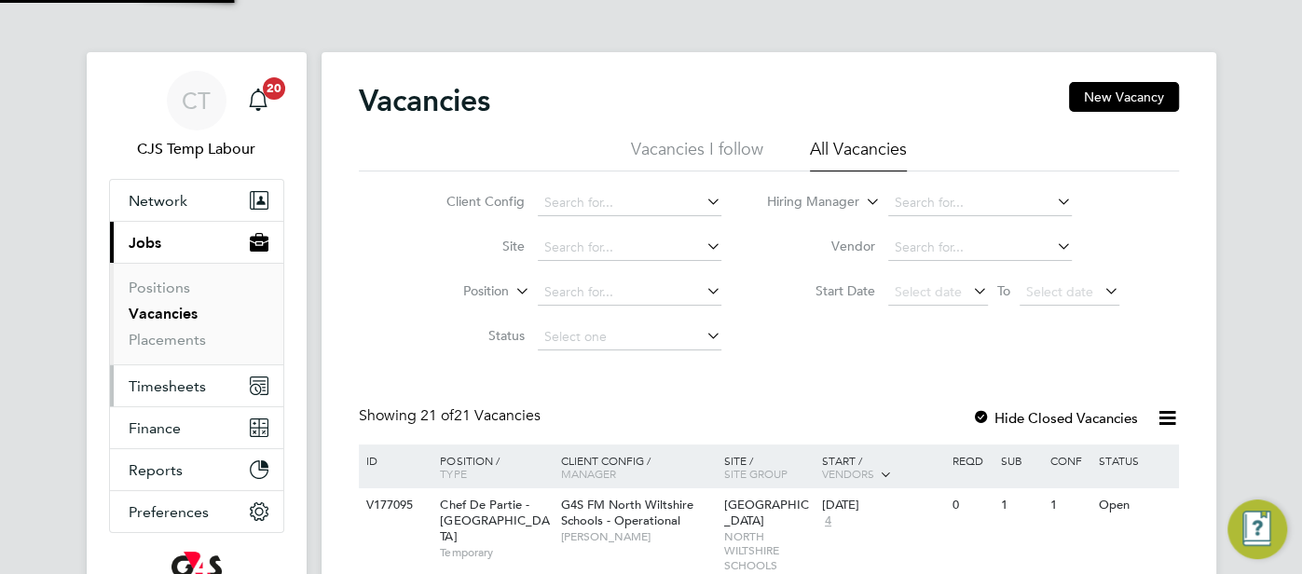
click at [168, 388] on span "Timesheets" at bounding box center [167, 386] width 77 height 18
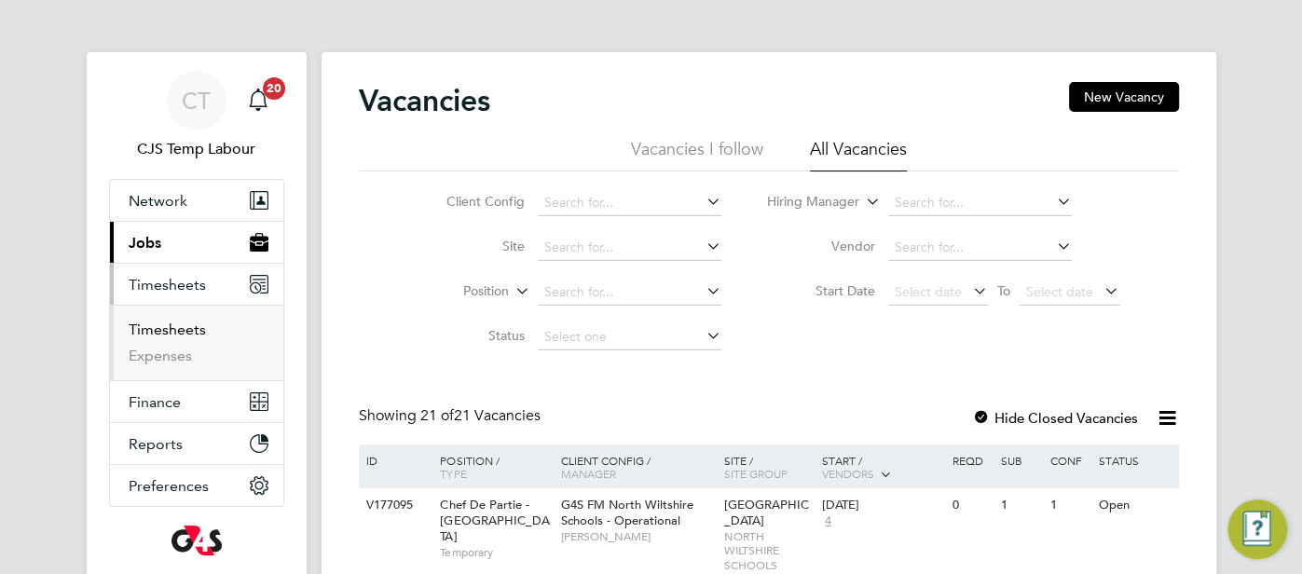
click at [186, 327] on link "Timesheets" at bounding box center [167, 330] width 77 height 18
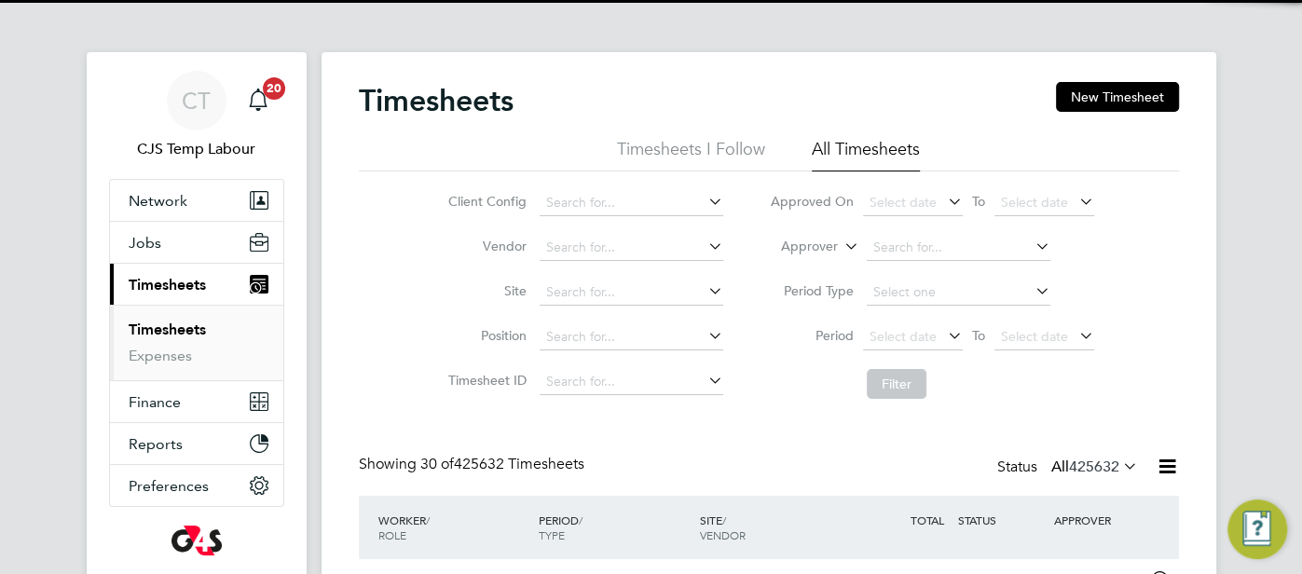
click at [902, 335] on span "Select date" at bounding box center [902, 336] width 67 height 17
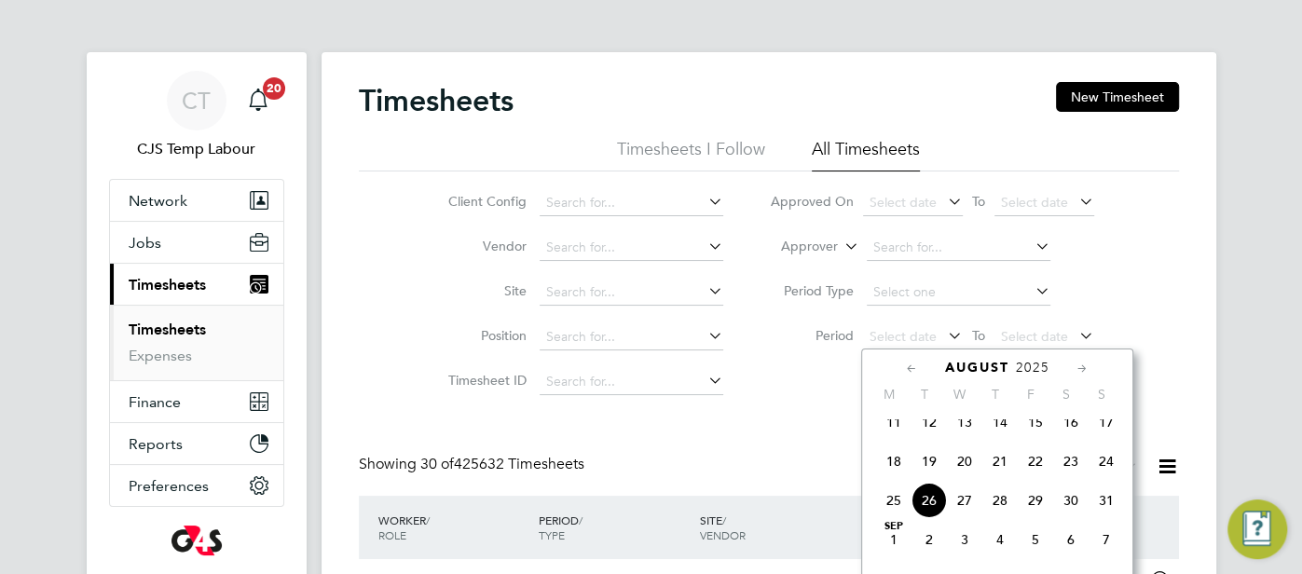
scroll to position [9, 9]
drag, startPoint x: 886, startPoint y: 476, endPoint x: 911, endPoint y: 467, distance: 26.8
click at [889, 474] on span "18" at bounding box center [893, 461] width 35 height 35
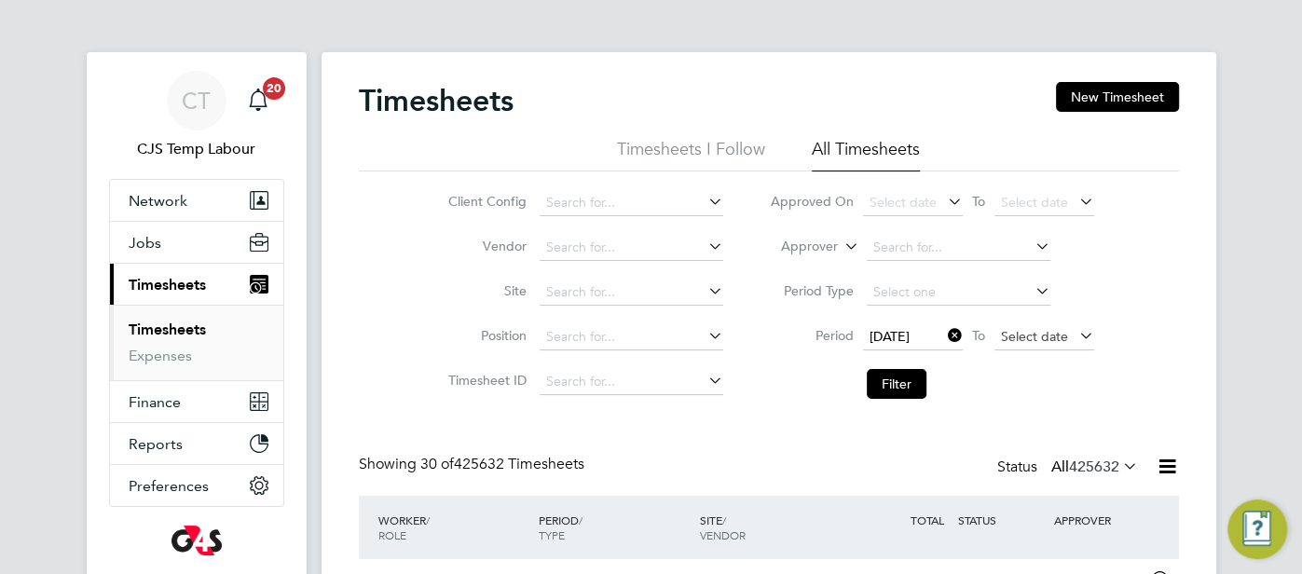
click at [1025, 332] on span "Select date" at bounding box center [1034, 336] width 67 height 17
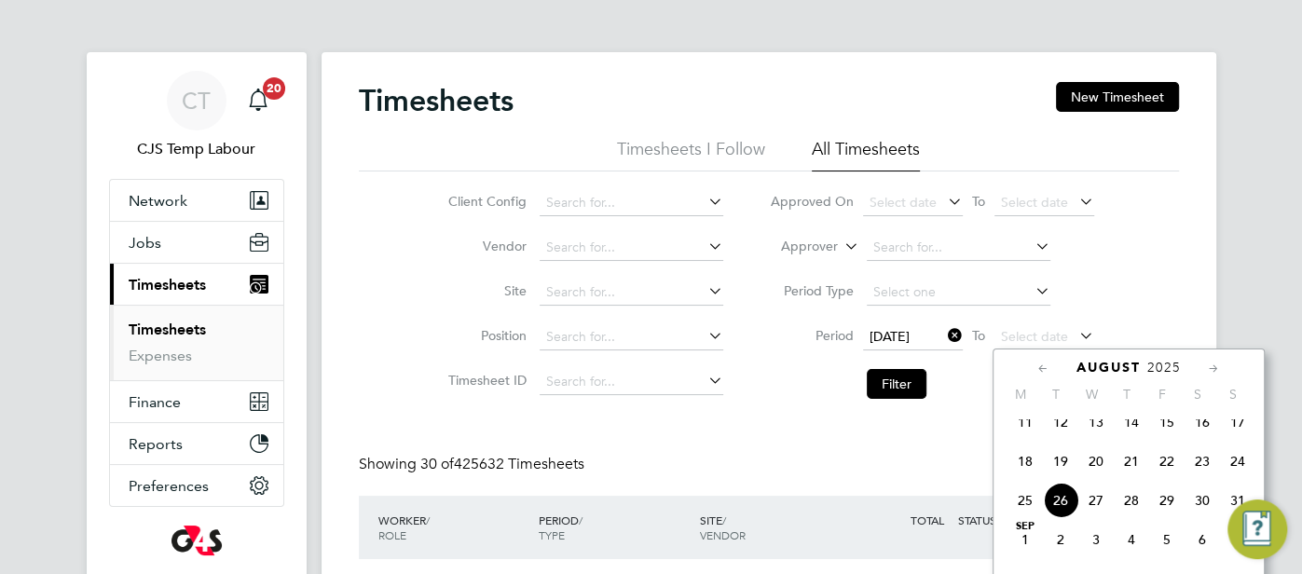
click at [1225, 479] on span "24" at bounding box center [1237, 461] width 35 height 35
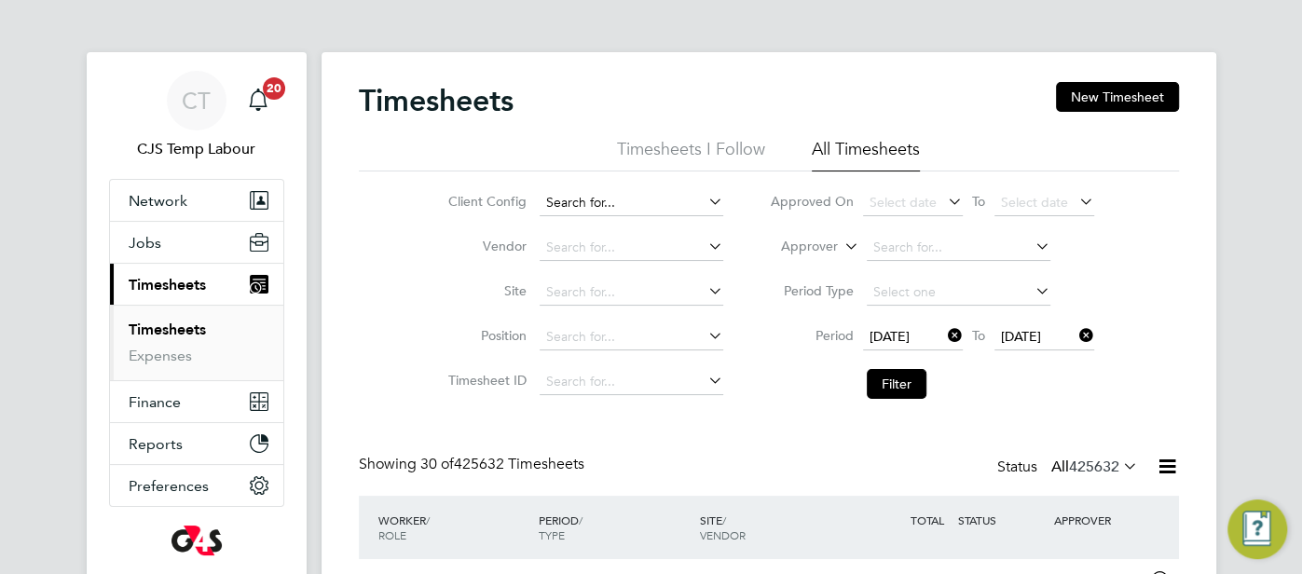
click at [591, 212] on input at bounding box center [632, 203] width 184 height 26
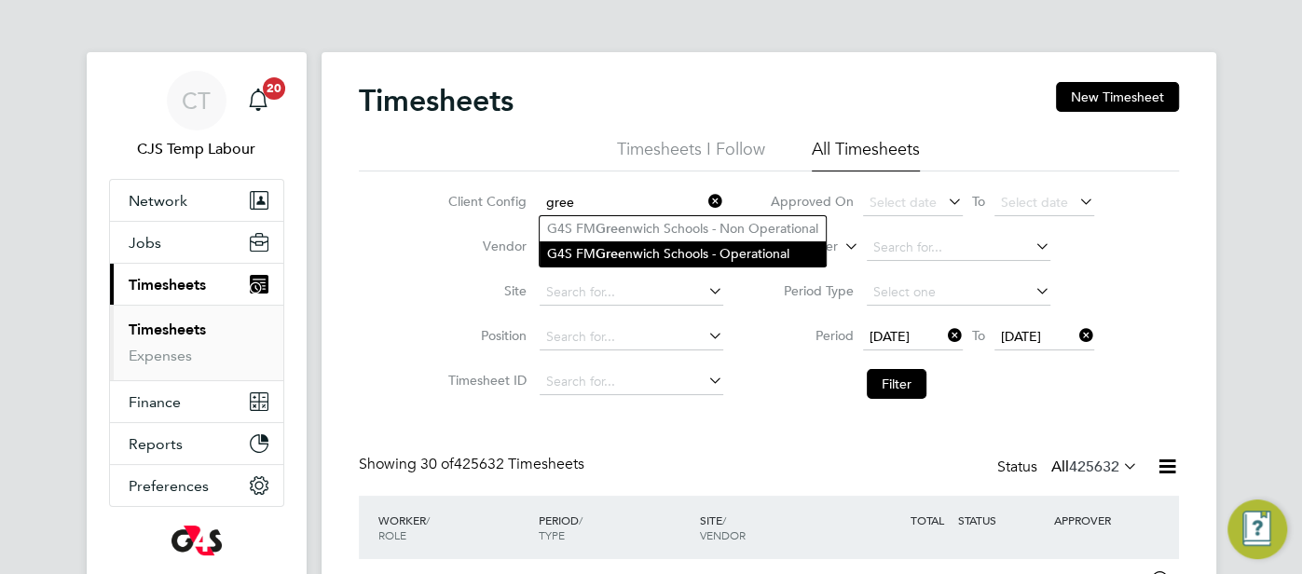
drag, startPoint x: 609, startPoint y: 254, endPoint x: 650, endPoint y: 261, distance: 41.5
click at [609, 254] on b "Gree" at bounding box center [610, 254] width 30 height 16
type input "G4S FM Greenwich Schools - Operational"
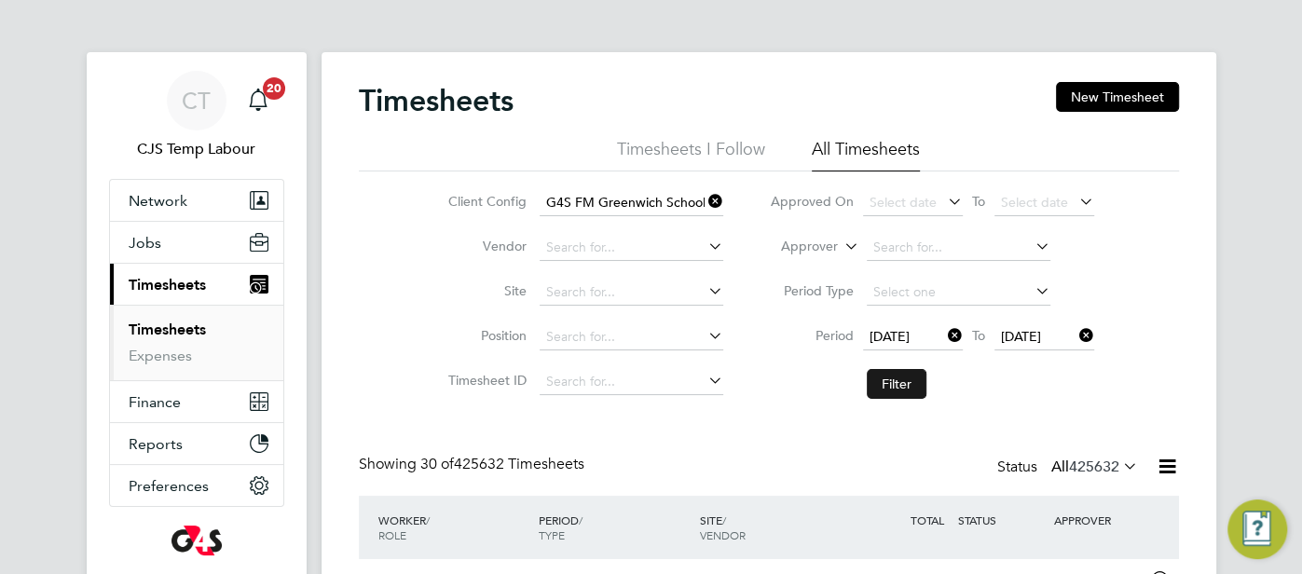
click at [897, 376] on button "Filter" at bounding box center [897, 384] width 60 height 30
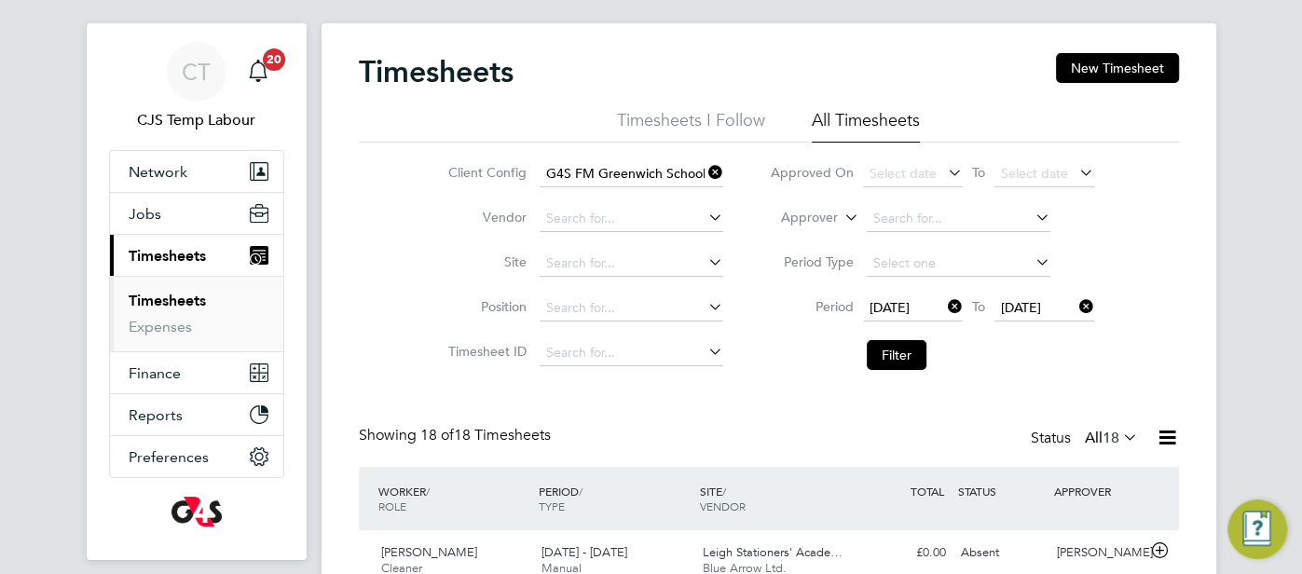
click at [1176, 431] on icon at bounding box center [1167, 437] width 23 height 23
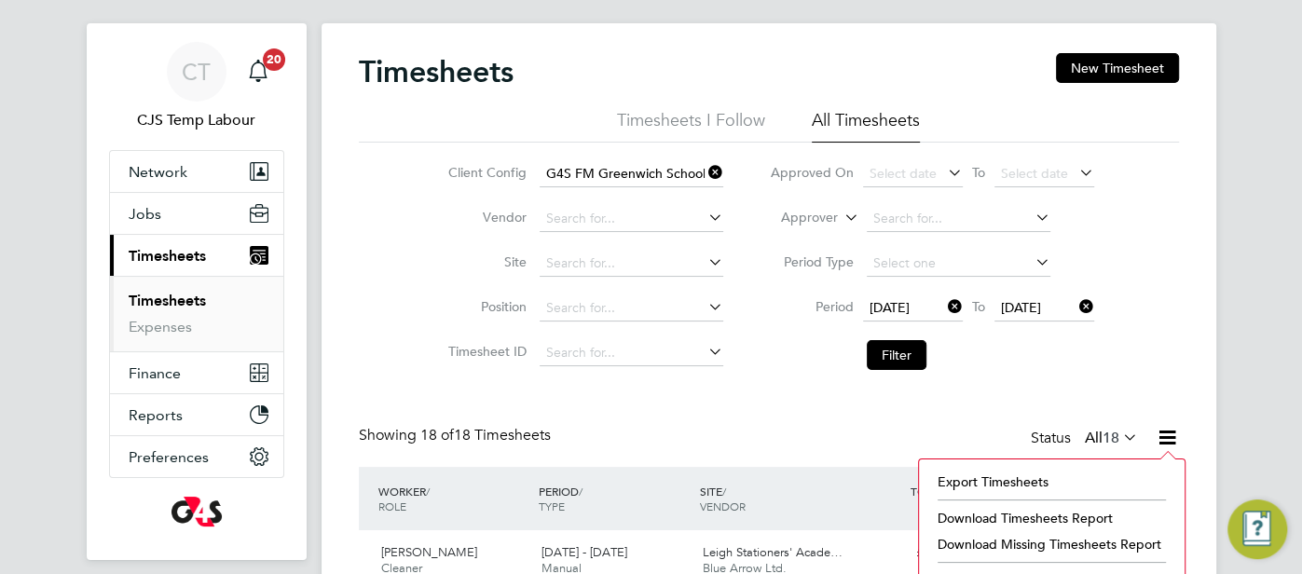
click at [1081, 515] on li "Download Timesheets Report" at bounding box center [1051, 518] width 247 height 26
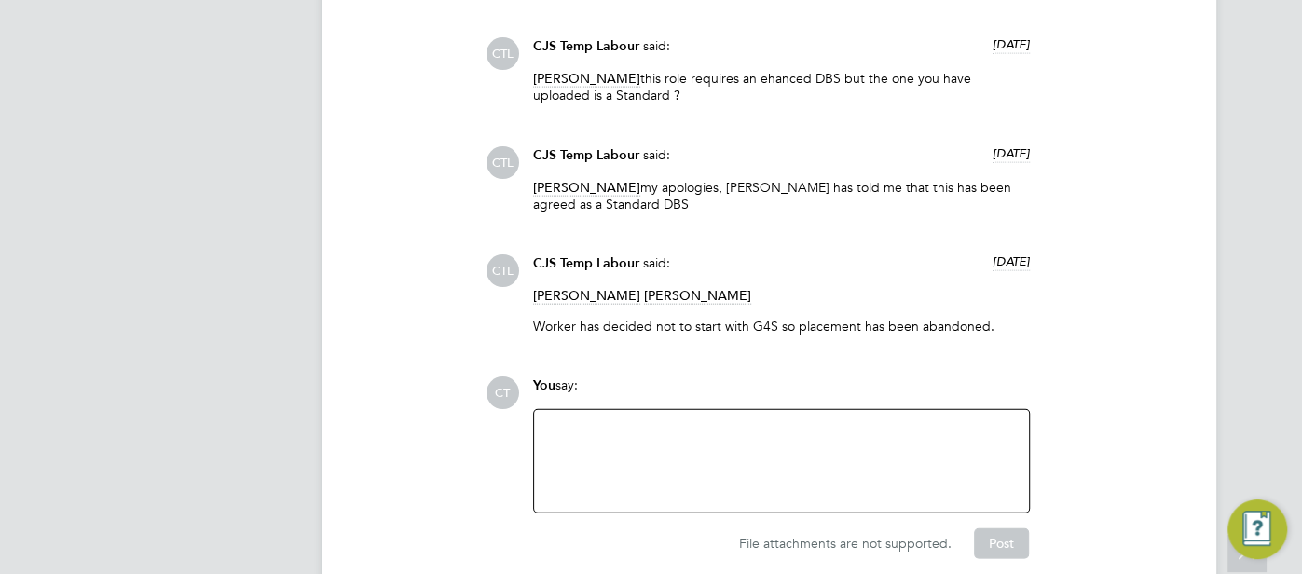
scroll to position [2911, 0]
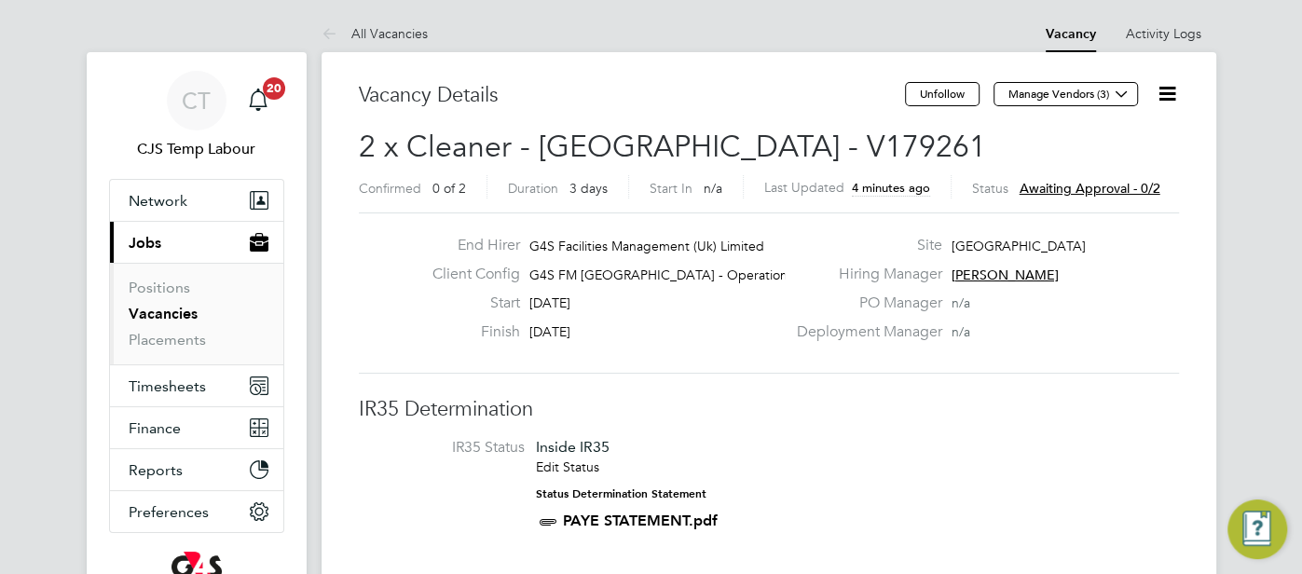
click at [1172, 89] on icon at bounding box center [1167, 93] width 23 height 23
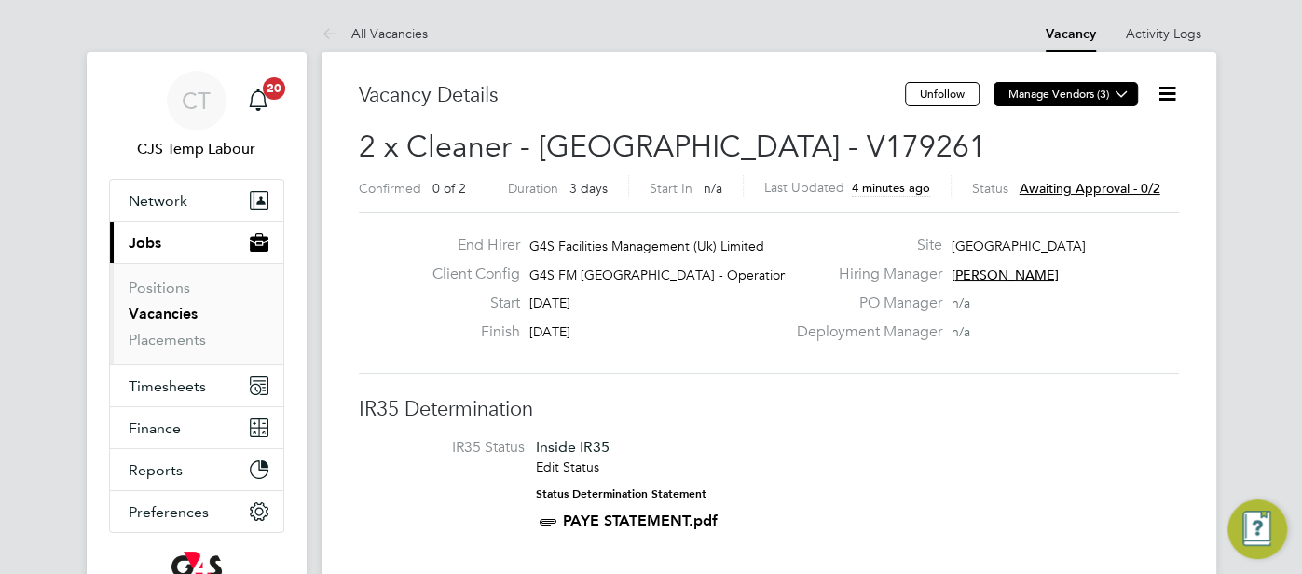
click at [1129, 96] on icon at bounding box center [1122, 94] width 14 height 14
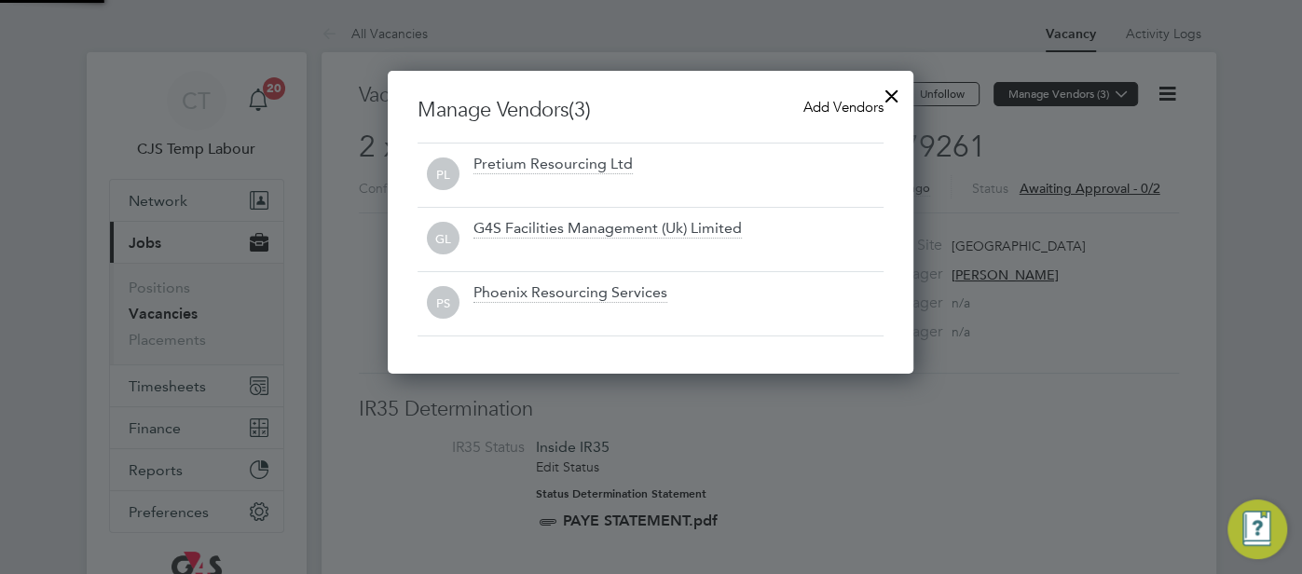
scroll to position [303, 526]
click at [887, 92] on div at bounding box center [892, 92] width 34 height 34
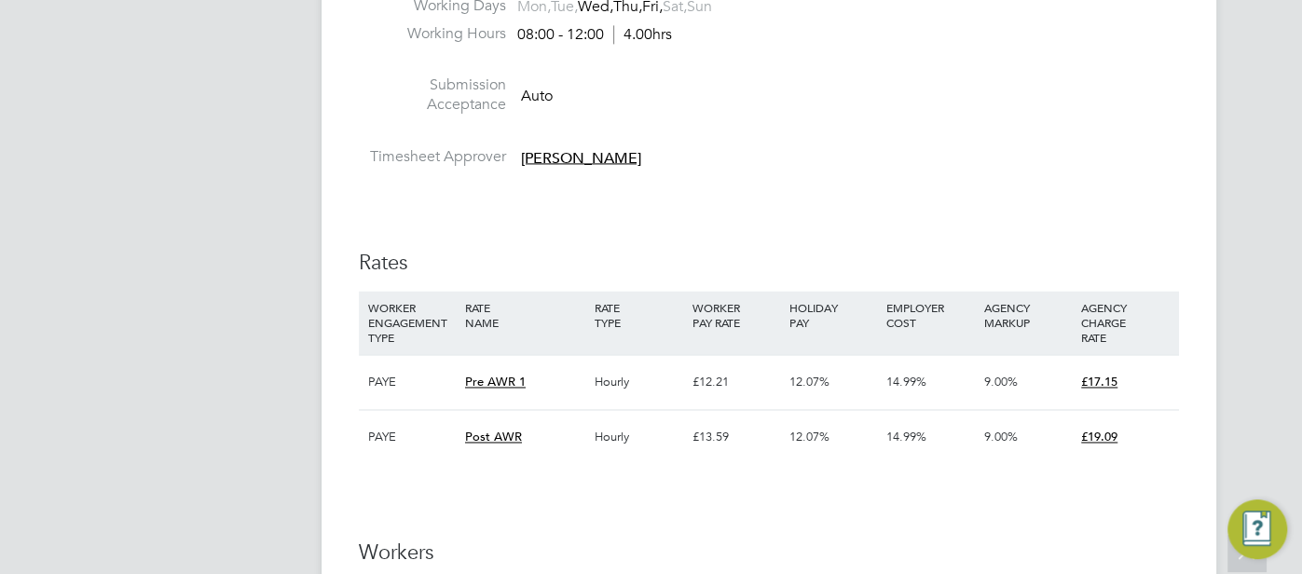
scroll to position [1829, 0]
